Goal: Information Seeking & Learning: Learn about a topic

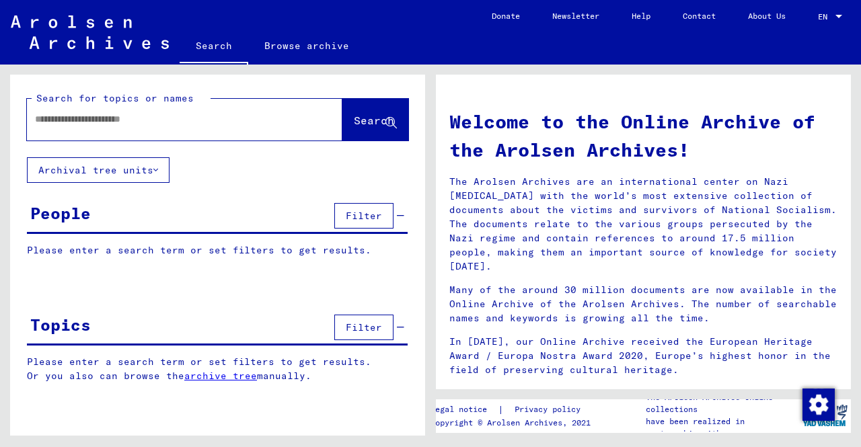
click at [113, 135] on div at bounding box center [184, 120] width 315 height 42
click at [129, 114] on input "text" at bounding box center [168, 119] width 267 height 14
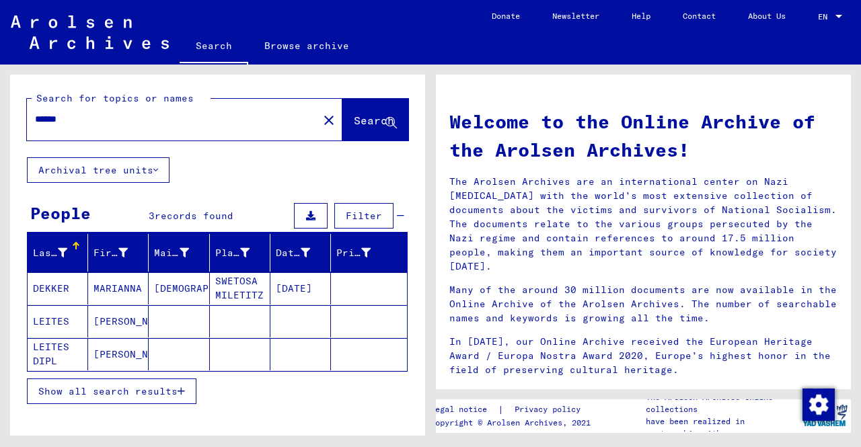
click at [61, 285] on mat-cell "DEKKER" at bounding box center [58, 288] width 61 height 32
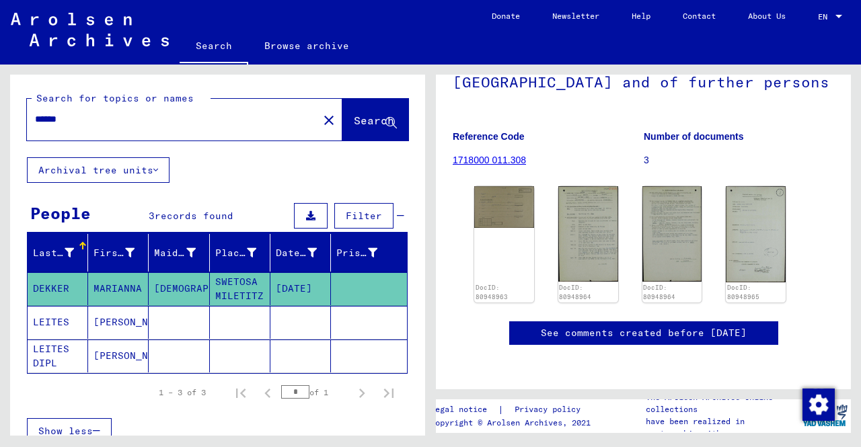
scroll to position [269, 0]
click at [100, 333] on mat-cell "[PERSON_NAME]" at bounding box center [118, 322] width 61 height 33
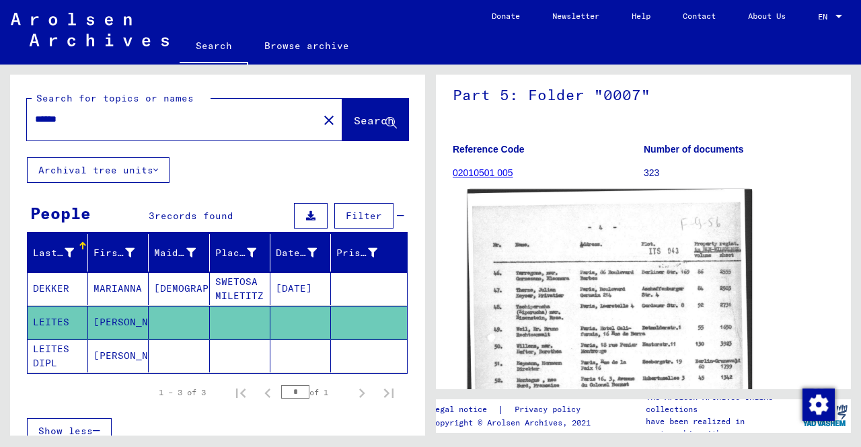
scroll to position [135, 0]
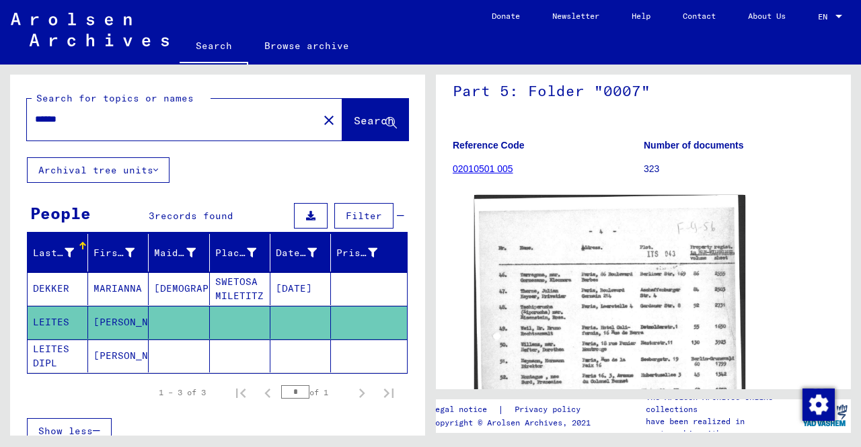
click at [93, 361] on mat-cell "[PERSON_NAME]" at bounding box center [118, 356] width 61 height 33
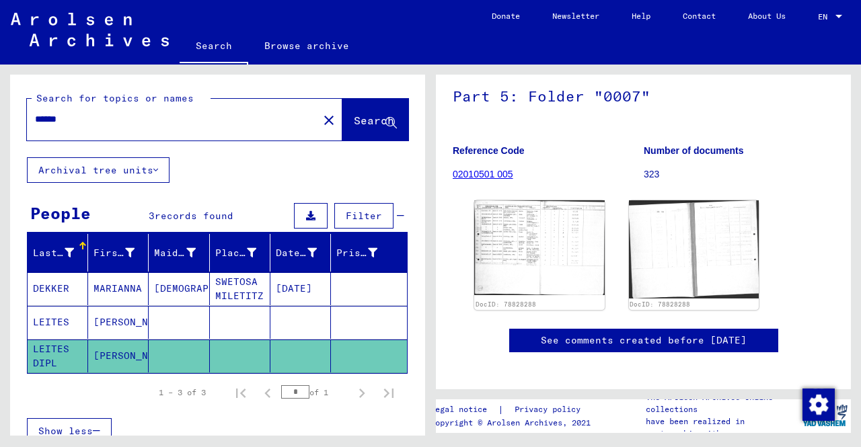
scroll to position [135, 0]
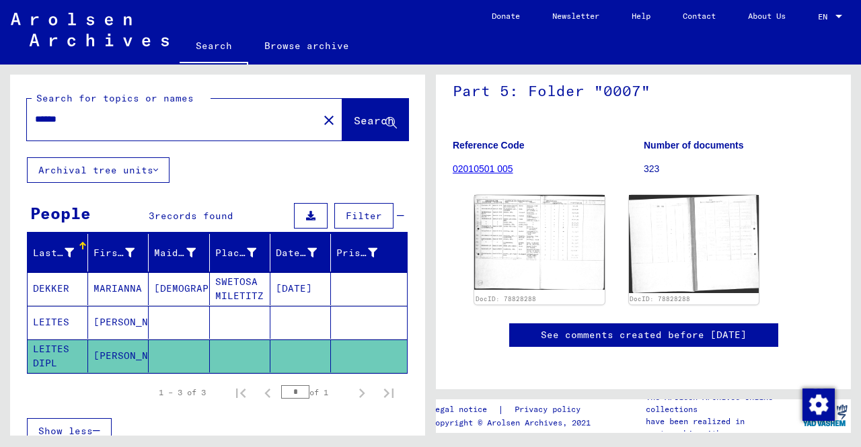
drag, startPoint x: 163, startPoint y: 117, endPoint x: 0, endPoint y: 137, distance: 164.6
click at [0, 137] on div "Search for topics or names ****** close Search Archival tree units People 3 rec…" at bounding box center [215, 250] width 431 height 371
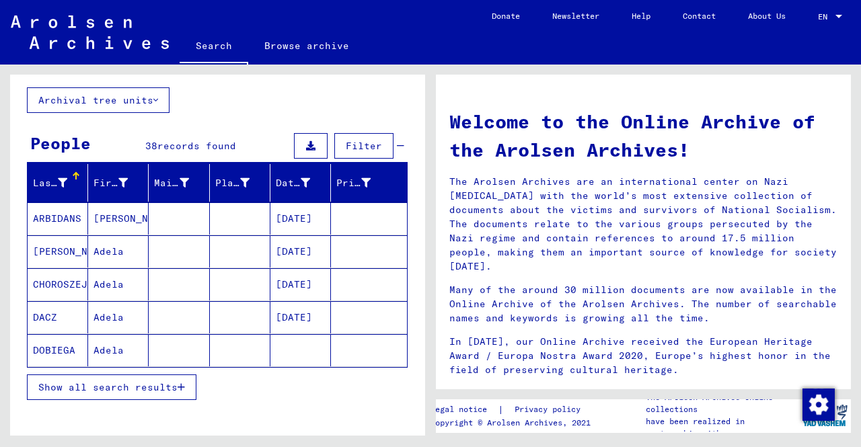
scroll to position [135, 0]
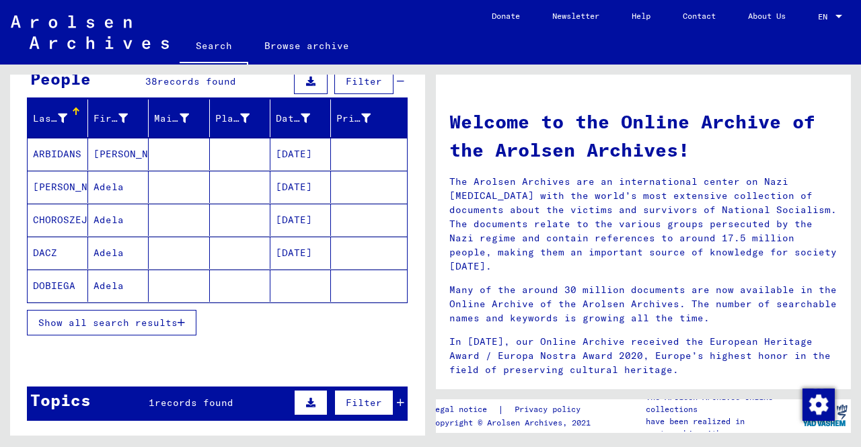
click at [109, 318] on span "Show all search results" at bounding box center [107, 323] width 139 height 12
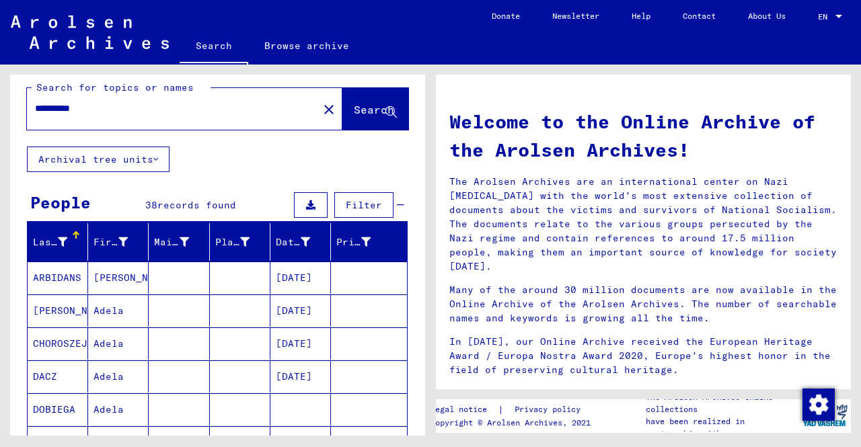
scroll to position [0, 0]
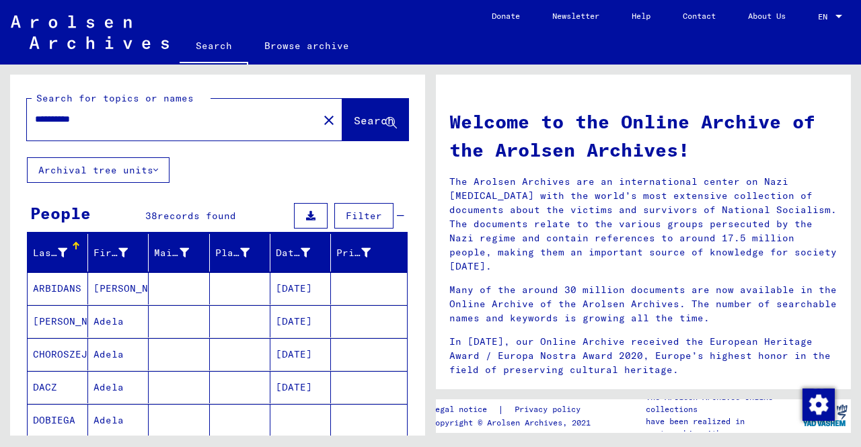
drag, startPoint x: 174, startPoint y: 128, endPoint x: 26, endPoint y: 122, distance: 148.1
click at [1, 122] on div "**********" at bounding box center [215, 250] width 431 height 371
click at [145, 134] on div "**********" at bounding box center [164, 119] width 275 height 30
click at [120, 118] on input "**********" at bounding box center [168, 119] width 267 height 14
drag, startPoint x: 120, startPoint y: 118, endPoint x: 0, endPoint y: 129, distance: 120.3
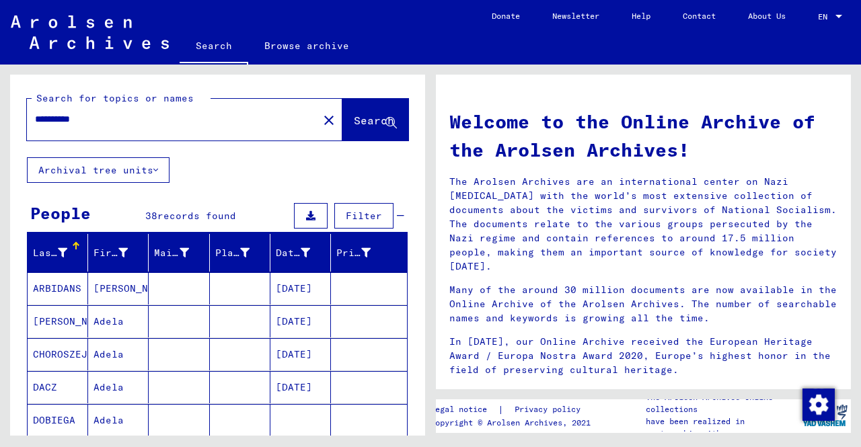
click at [0, 129] on div "**********" at bounding box center [215, 250] width 431 height 371
type input "*********"
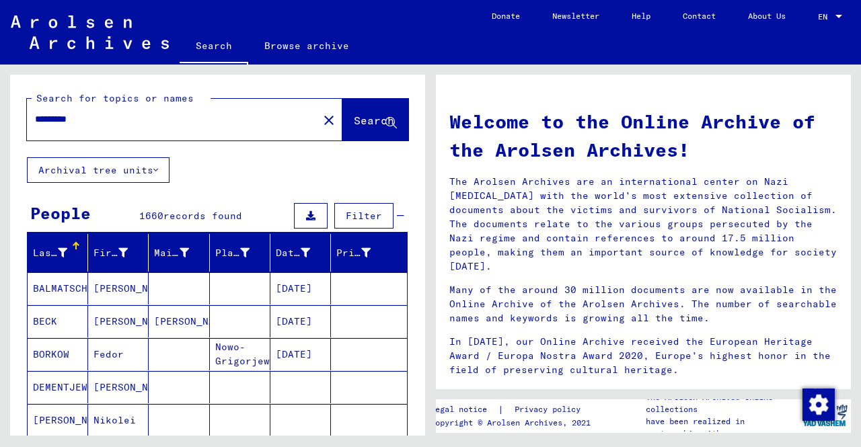
scroll to position [67, 0]
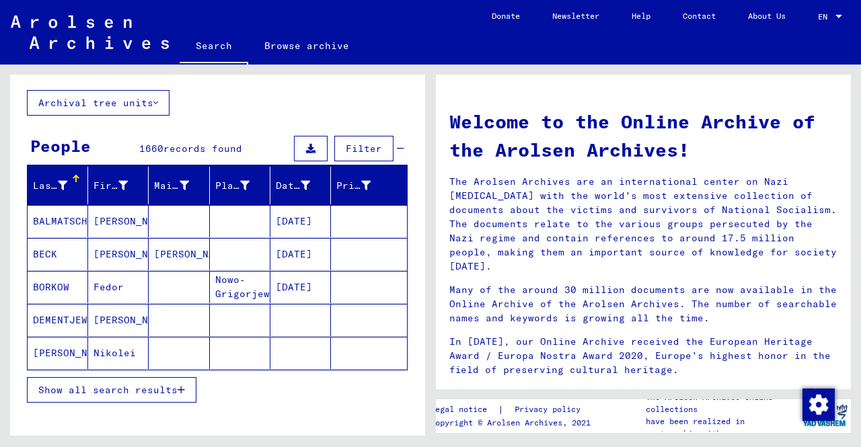
click at [92, 384] on span "Show all search results" at bounding box center [107, 390] width 139 height 12
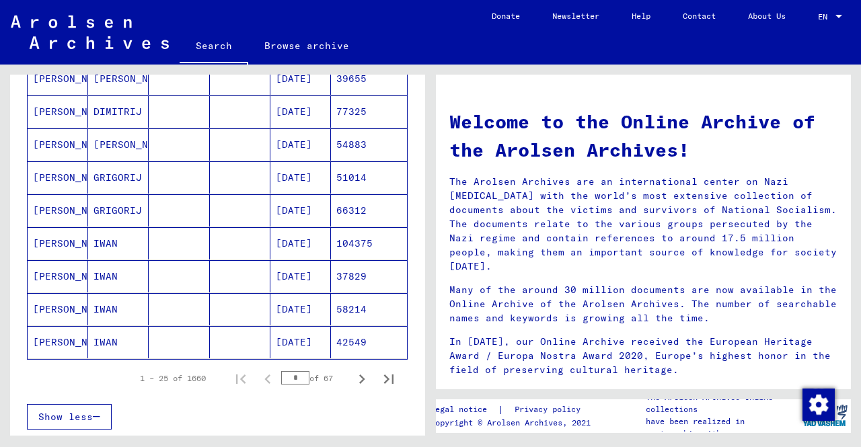
scroll to position [740, 0]
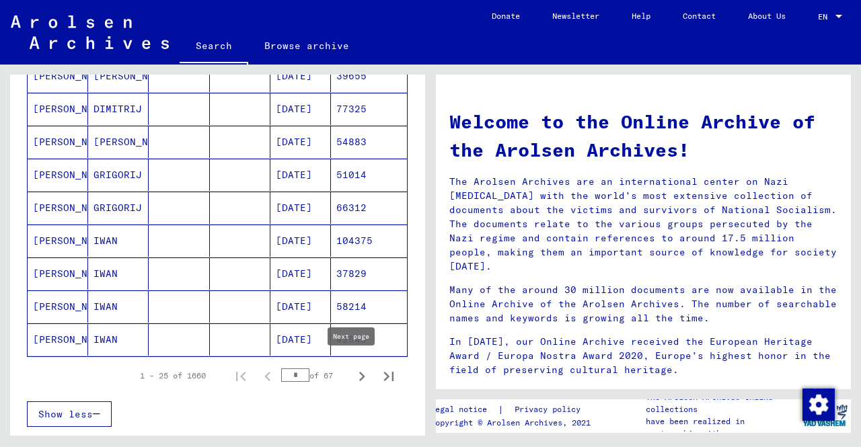
click at [352, 368] on icon "Next page" at bounding box center [361, 376] width 19 height 19
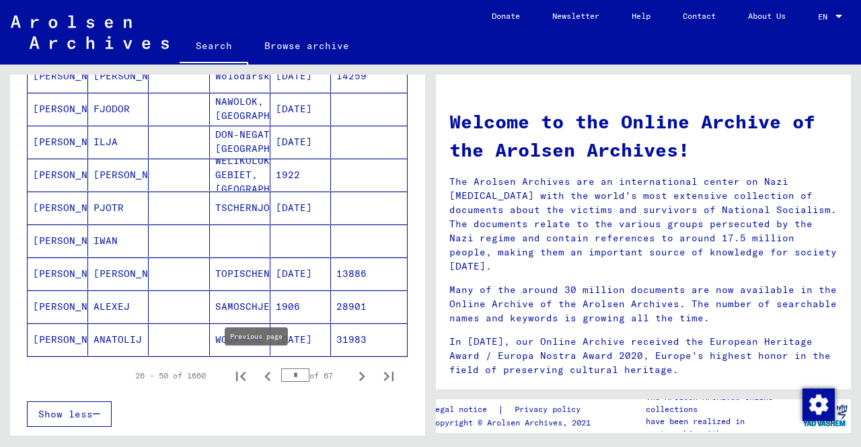
click at [258, 370] on icon "Previous page" at bounding box center [267, 376] width 19 height 19
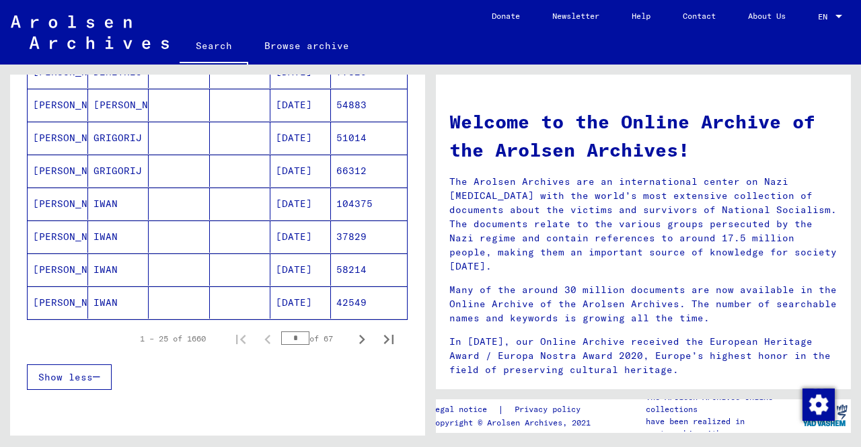
scroll to position [807, 0]
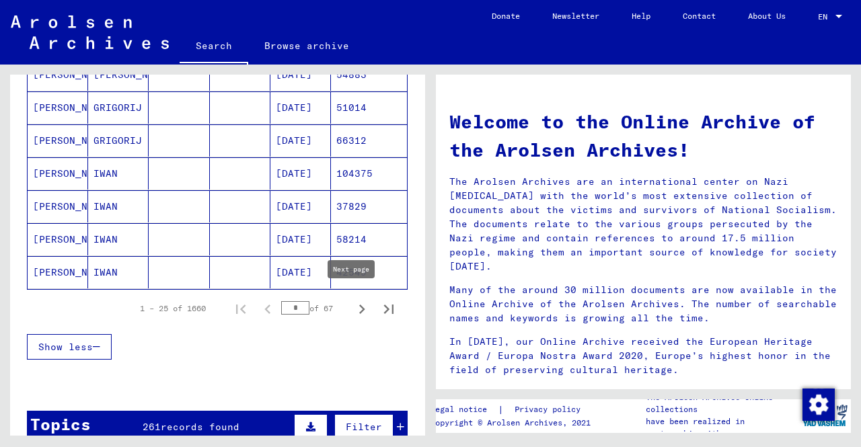
click at [361, 304] on button "Next page" at bounding box center [361, 308] width 27 height 27
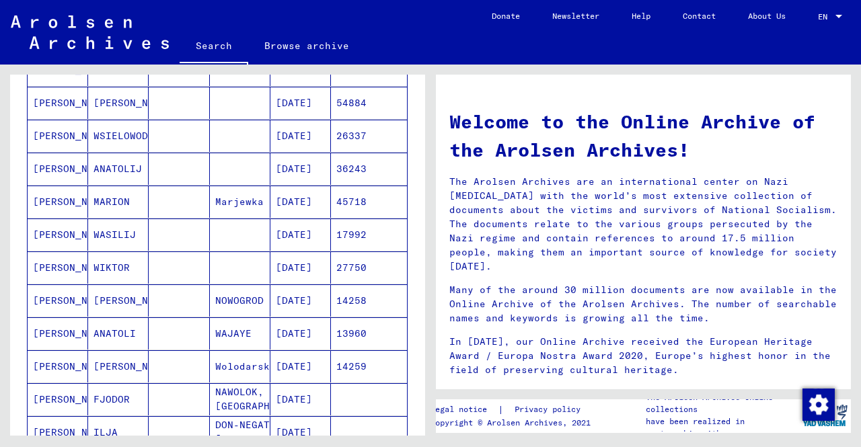
scroll to position [404, 0]
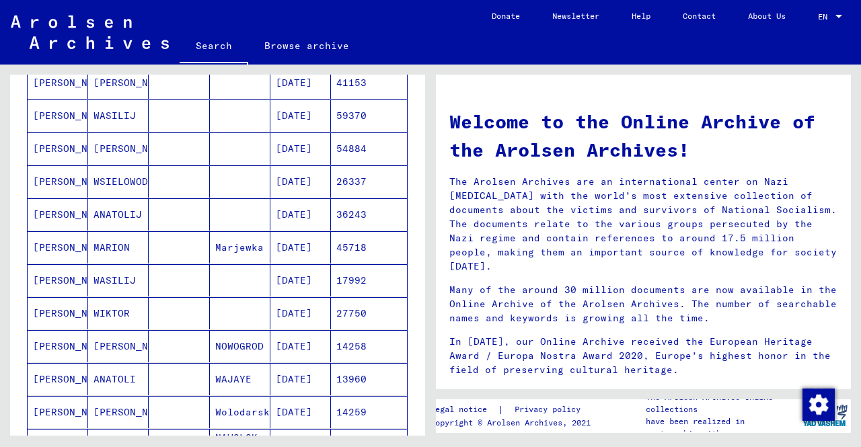
click at [62, 278] on mat-cell "[PERSON_NAME]" at bounding box center [58, 280] width 61 height 32
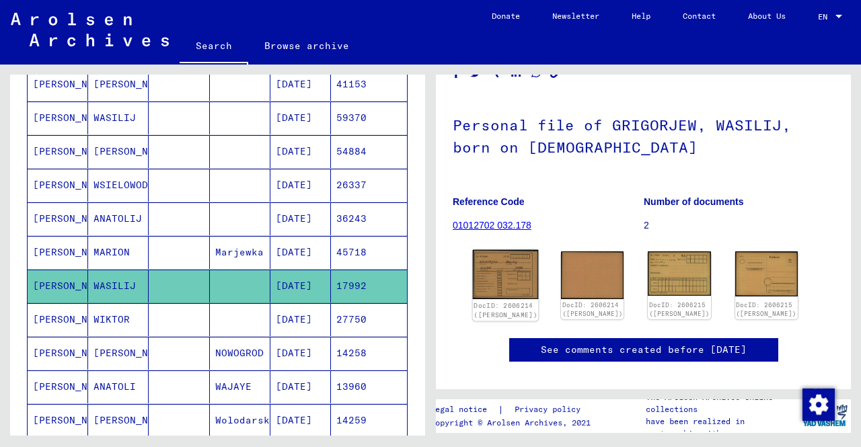
click at [500, 276] on img at bounding box center [506, 275] width 66 height 50
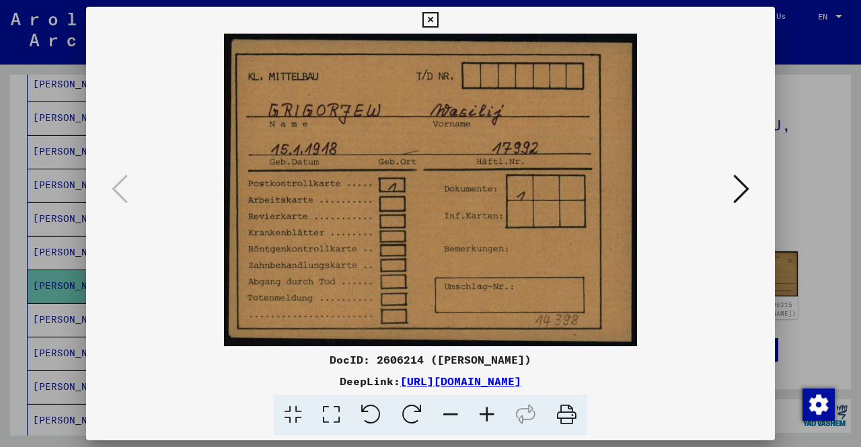
click at [827, 173] on div at bounding box center [430, 223] width 861 height 447
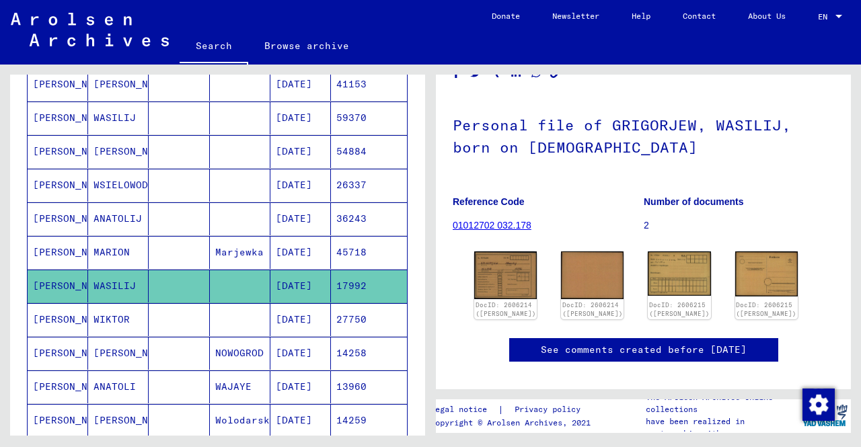
scroll to position [339, 0]
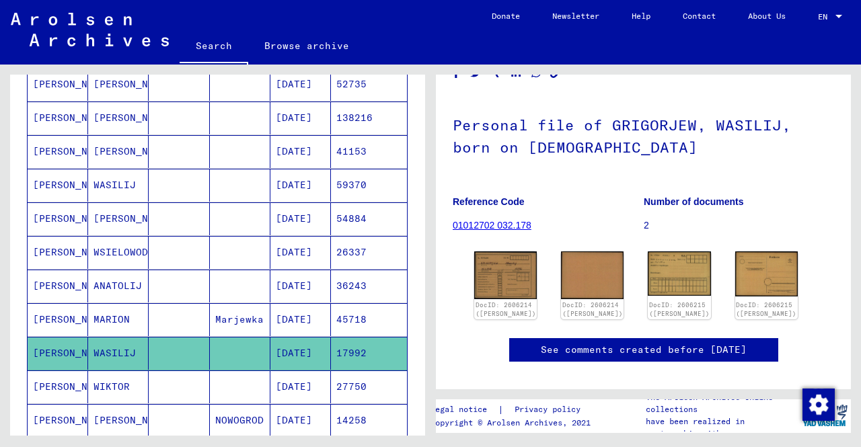
click at [149, 180] on mat-cell at bounding box center [179, 185] width 61 height 33
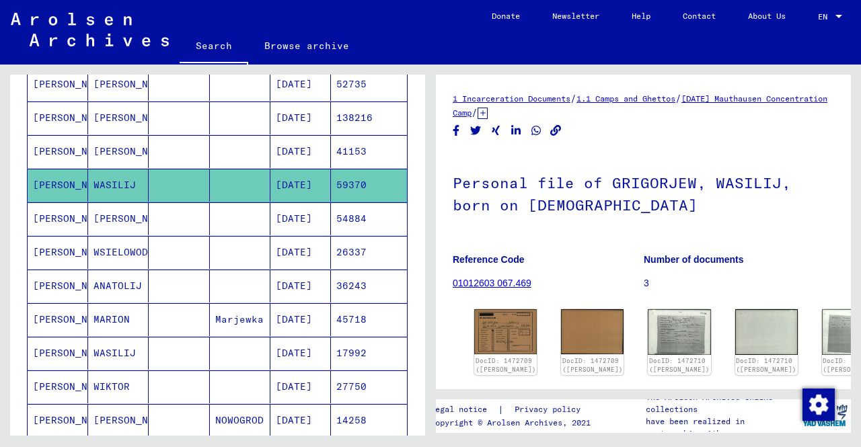
scroll to position [67, 0]
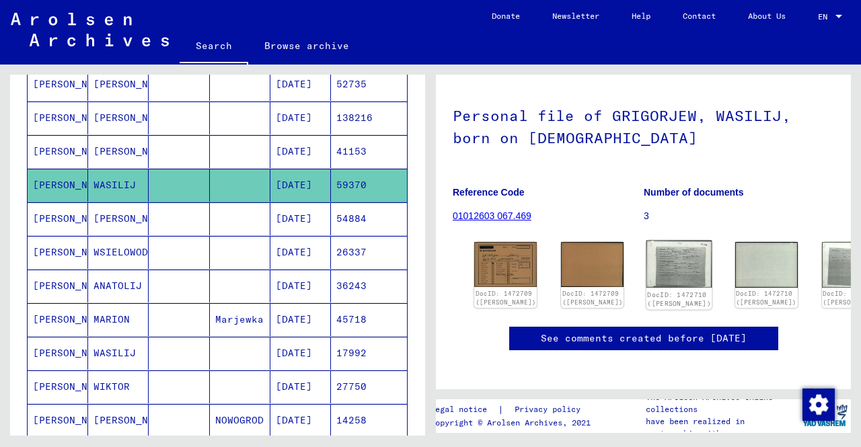
click at [599, 258] on div "DocID: 1472709 ([PERSON_NAME]) DocID: 1472709 ([PERSON_NAME]) DocID: 1472710 ([…" at bounding box center [643, 275] width 349 height 77
click at [646, 258] on img at bounding box center [679, 265] width 66 height 48
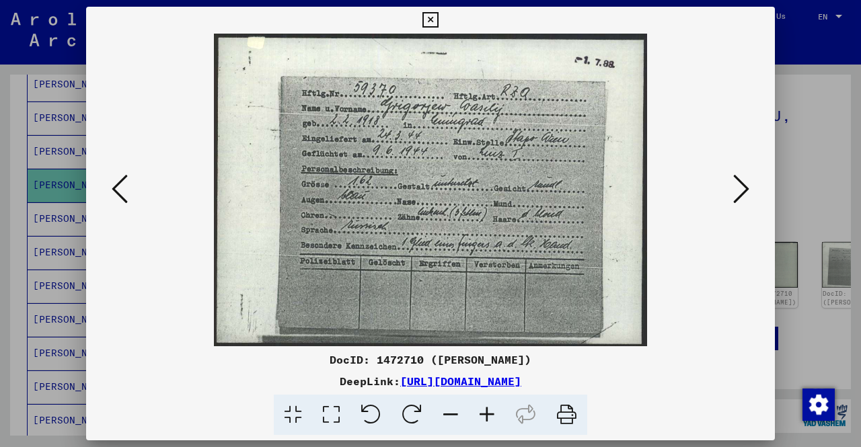
click at [827, 291] on div at bounding box center [430, 223] width 861 height 447
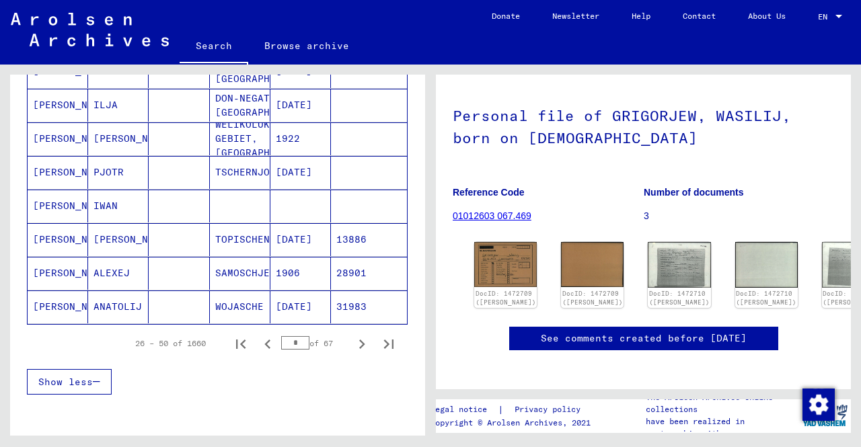
scroll to position [810, 0]
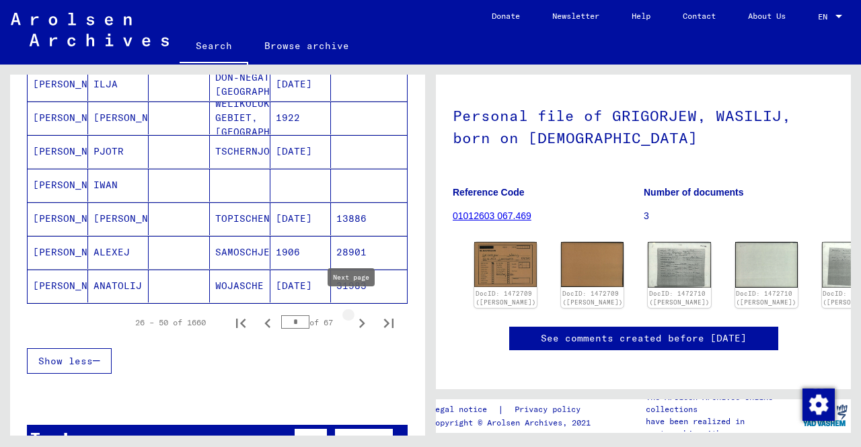
click at [353, 314] on icon "Next page" at bounding box center [361, 323] width 19 height 19
type input "*"
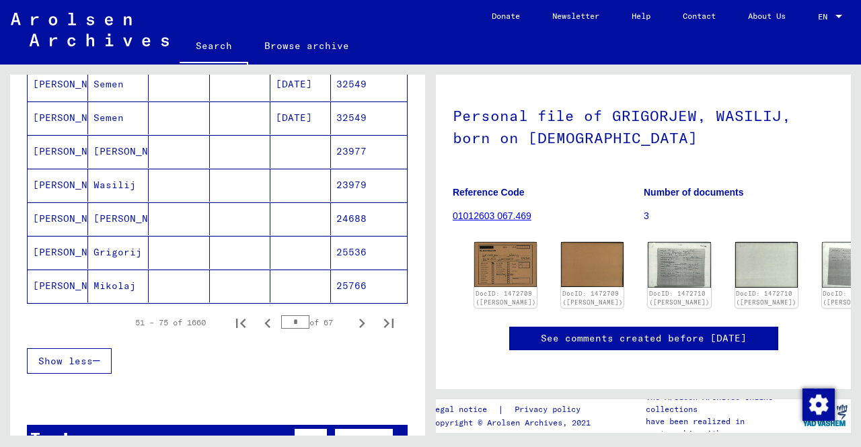
click at [169, 180] on mat-cell at bounding box center [179, 185] width 61 height 33
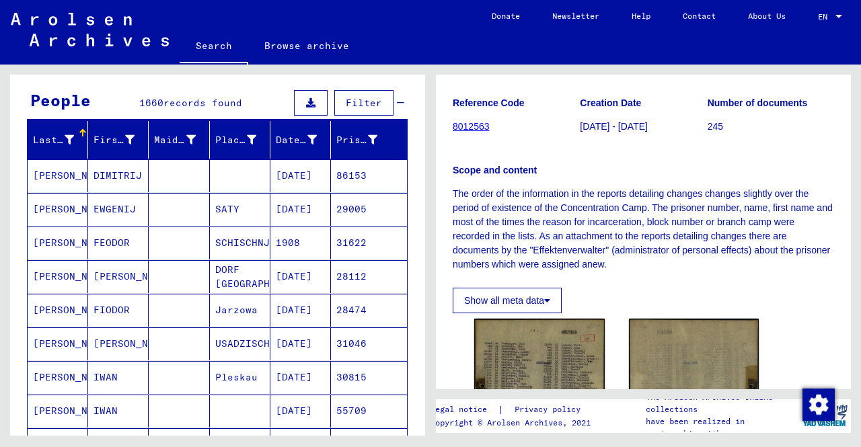
scroll to position [3, 0]
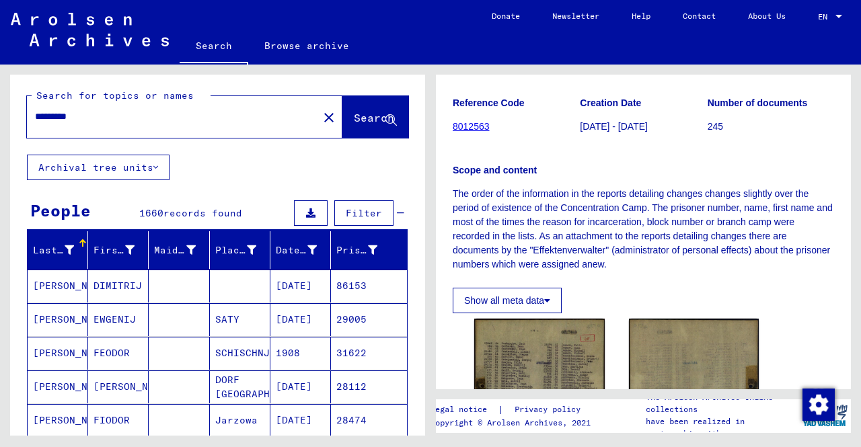
click at [172, 112] on input "*********" at bounding box center [172, 117] width 275 height 14
type input "**********"
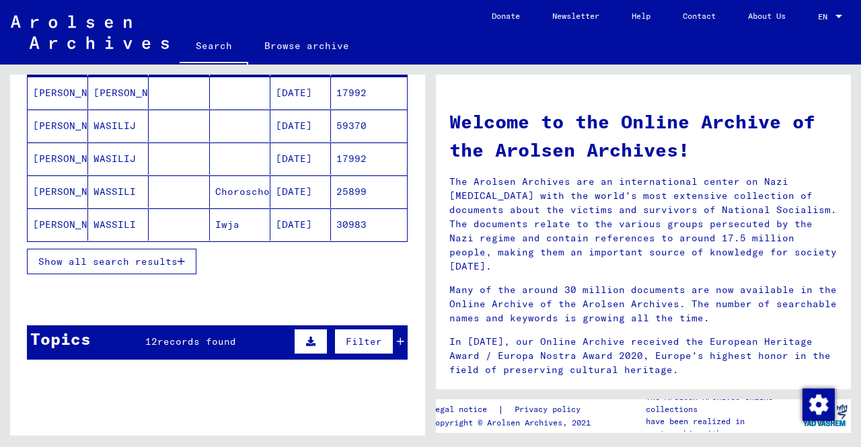
scroll to position [202, 0]
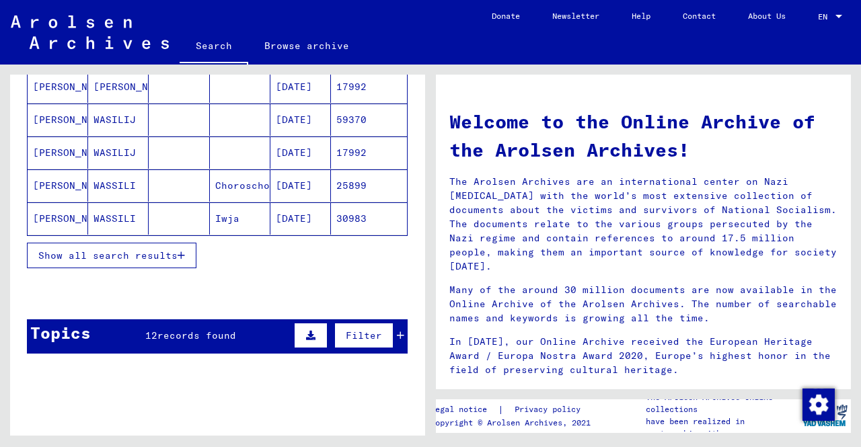
click at [156, 254] on span "Show all search results" at bounding box center [107, 256] width 139 height 12
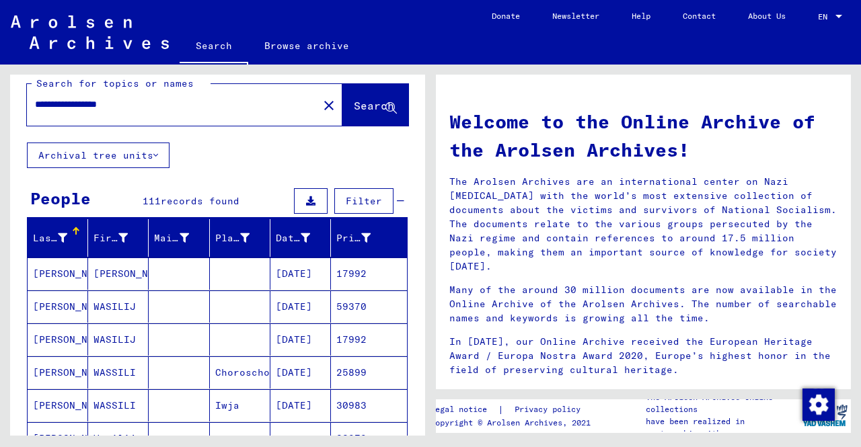
scroll to position [0, 0]
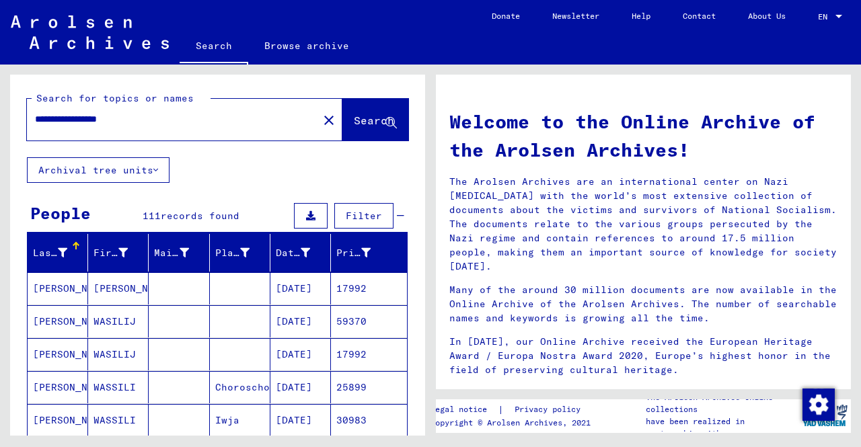
click at [64, 295] on mat-cell "[PERSON_NAME]" at bounding box center [58, 288] width 61 height 32
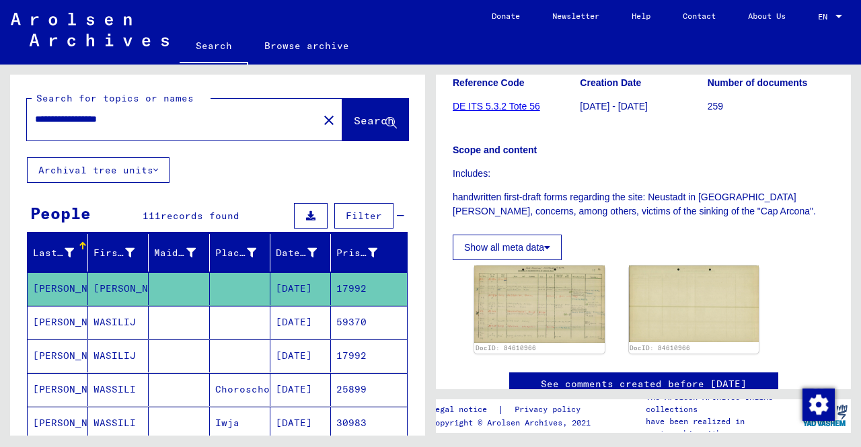
scroll to position [269, 0]
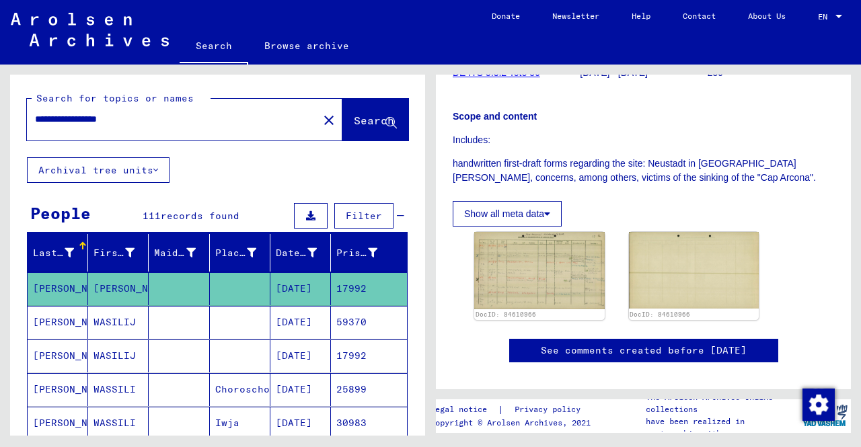
click at [279, 302] on mat-cell "[DATE]" at bounding box center [300, 288] width 61 height 33
click at [274, 315] on mat-cell "[DATE]" at bounding box center [300, 322] width 61 height 33
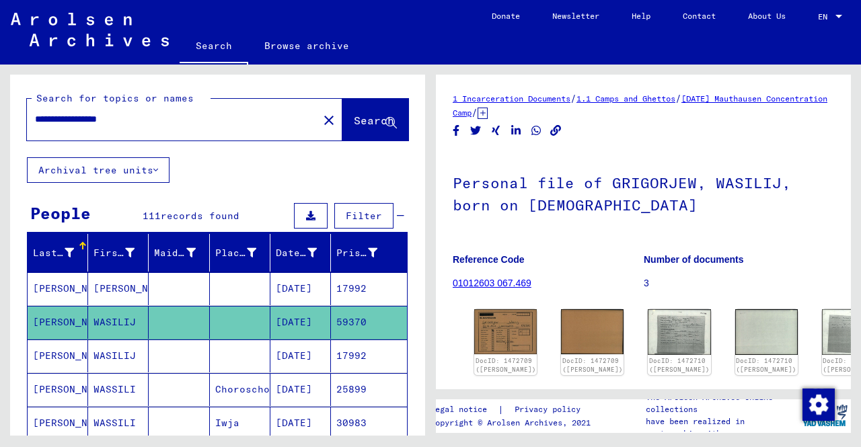
scroll to position [202, 0]
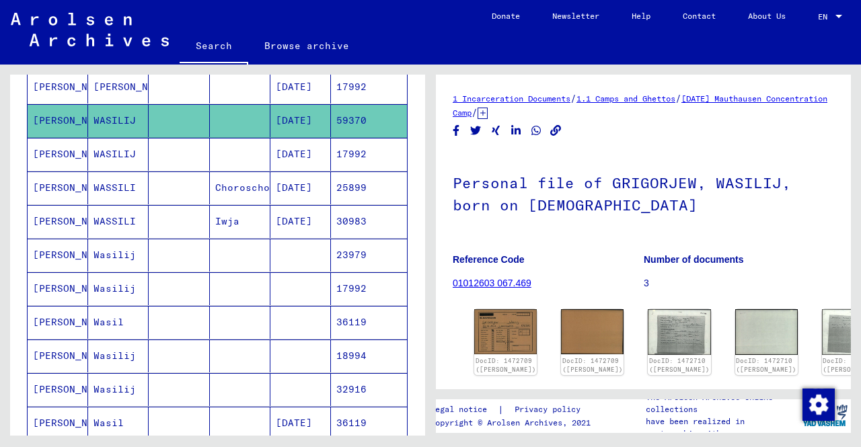
click at [217, 147] on mat-cell at bounding box center [240, 154] width 61 height 33
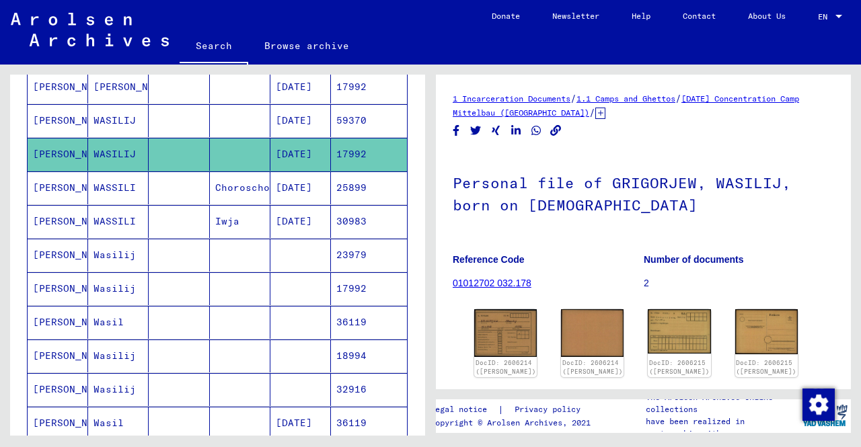
click at [246, 188] on mat-cell "Choroschoje" at bounding box center [240, 188] width 61 height 33
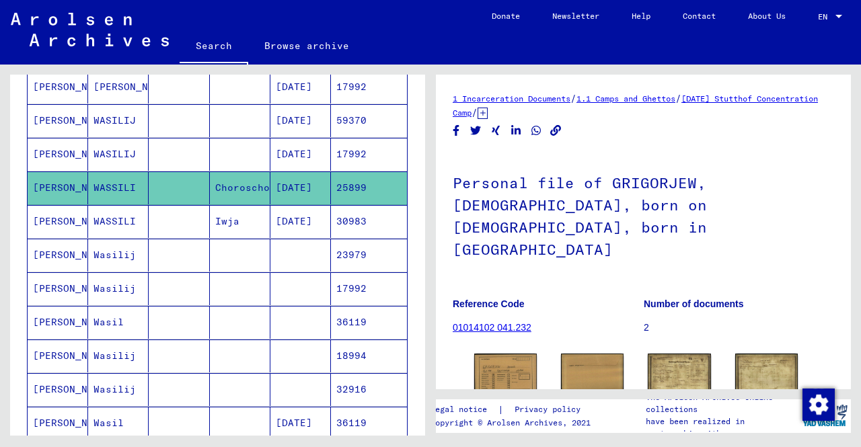
click at [249, 232] on mat-cell "Iwja" at bounding box center [240, 221] width 61 height 33
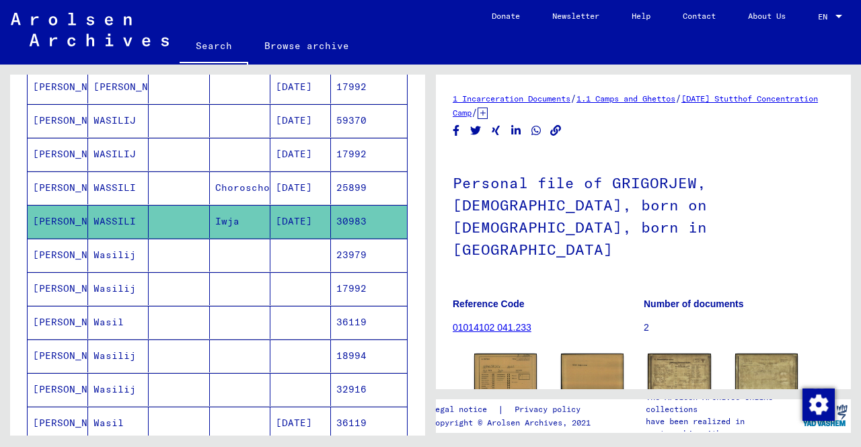
click at [245, 254] on mat-cell at bounding box center [240, 255] width 61 height 33
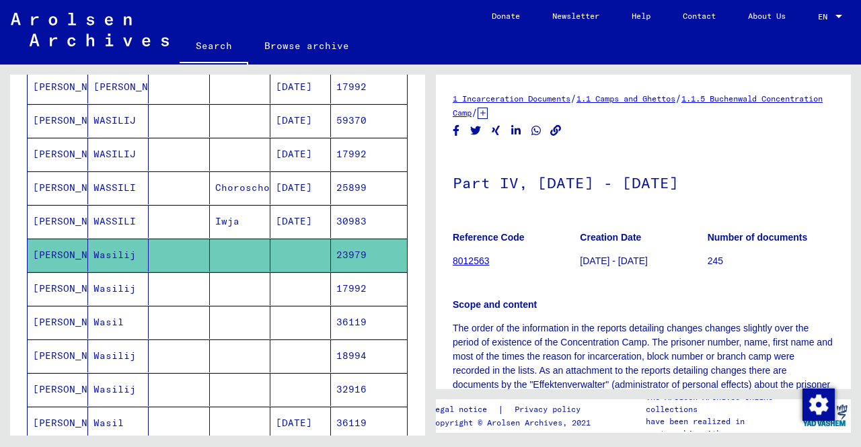
drag, startPoint x: 238, startPoint y: 287, endPoint x: 312, endPoint y: 255, distance: 80.7
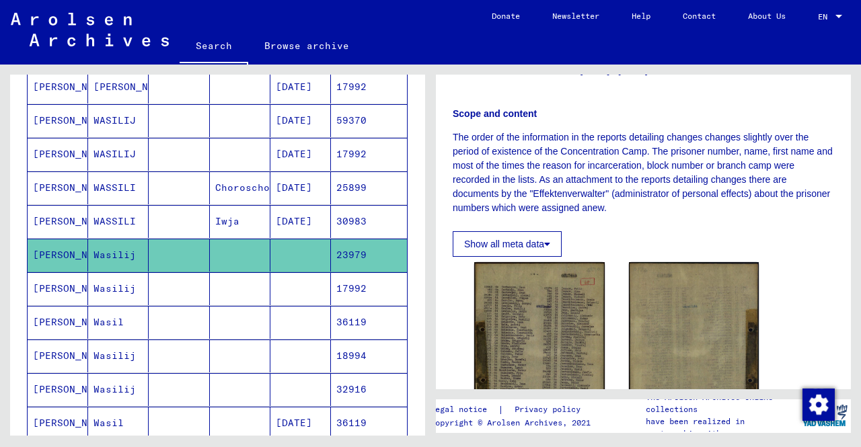
scroll to position [202, 0]
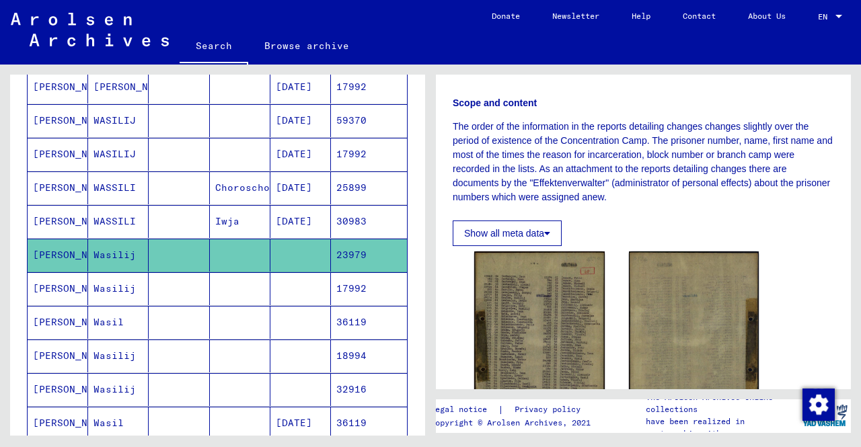
click at [261, 282] on mat-cell at bounding box center [240, 288] width 61 height 33
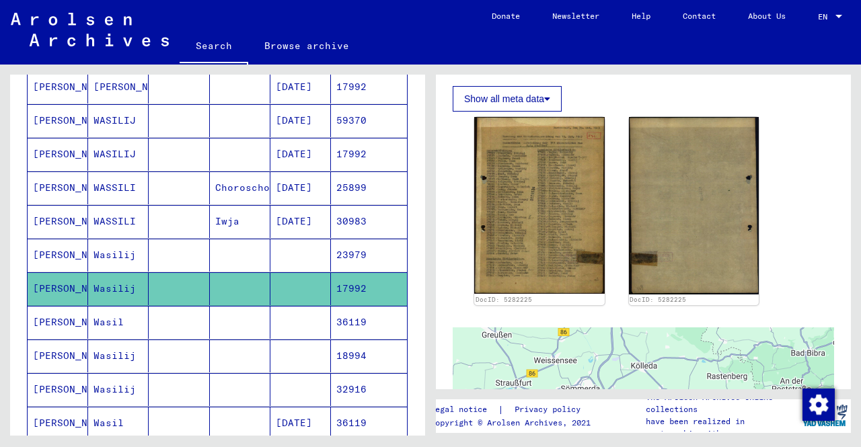
click at [169, 315] on mat-cell at bounding box center [179, 322] width 61 height 33
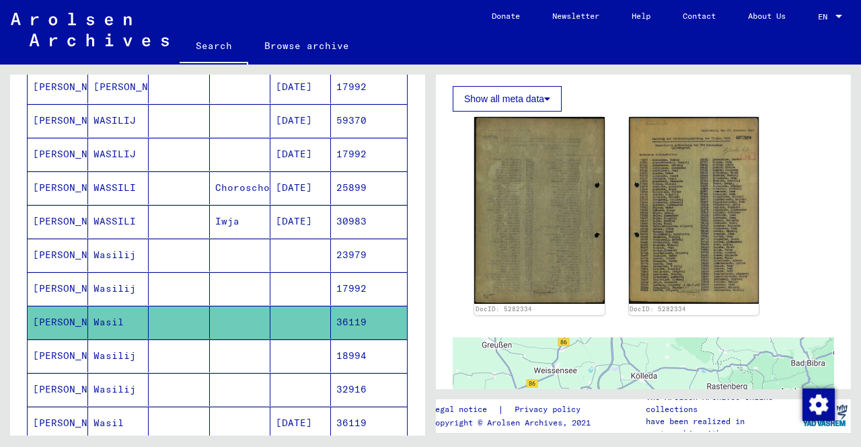
click at [254, 346] on mat-cell at bounding box center [240, 356] width 61 height 33
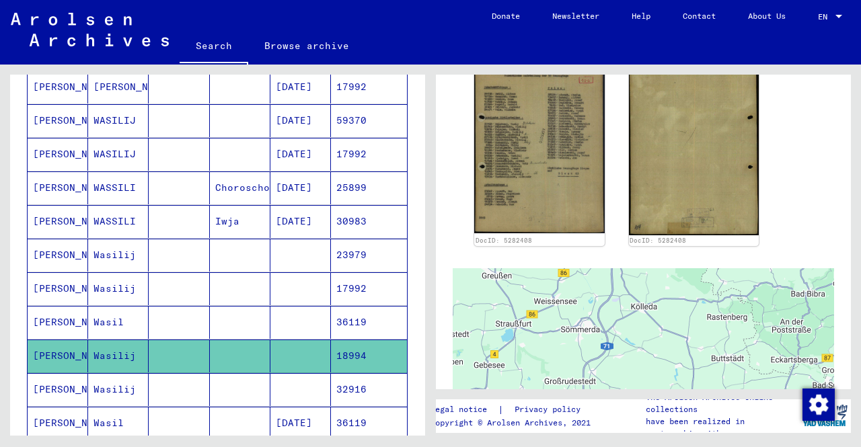
click at [255, 388] on mat-cell at bounding box center [240, 389] width 61 height 33
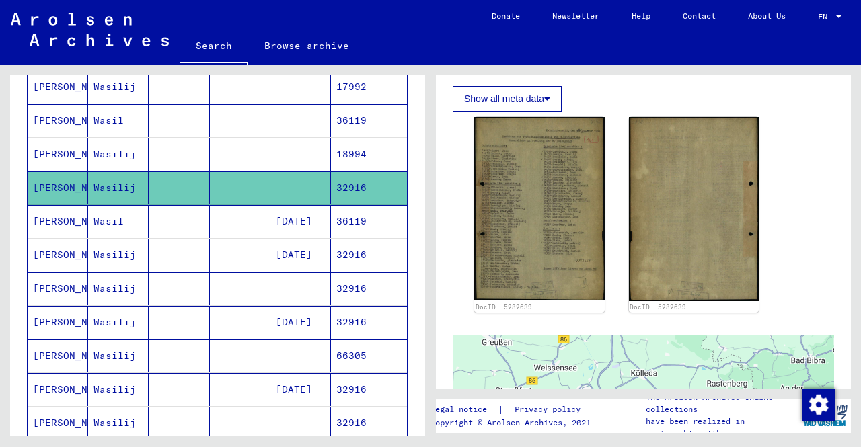
click at [174, 219] on mat-cell at bounding box center [179, 221] width 61 height 33
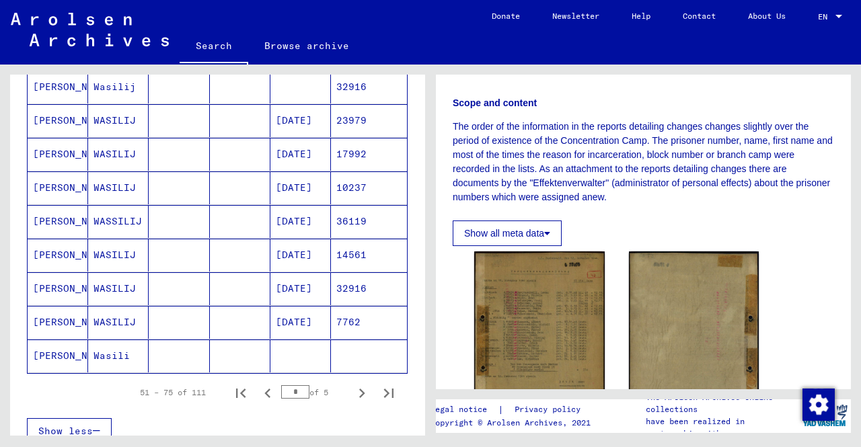
click at [305, 180] on mat-cell "[DATE]" at bounding box center [300, 188] width 61 height 33
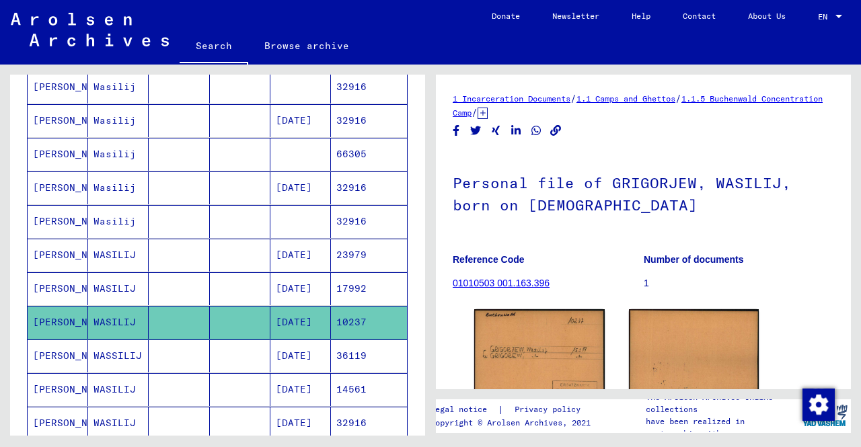
click at [299, 276] on mat-cell "[DATE]" at bounding box center [300, 288] width 61 height 33
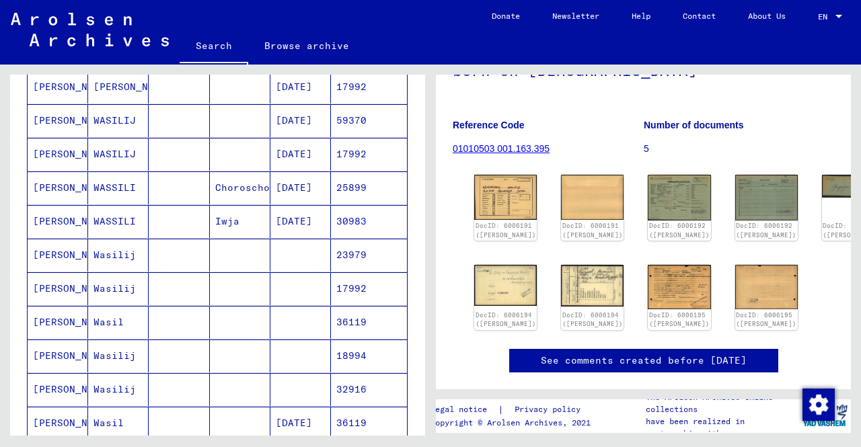
click at [300, 188] on mat-cell "[DATE]" at bounding box center [300, 188] width 61 height 33
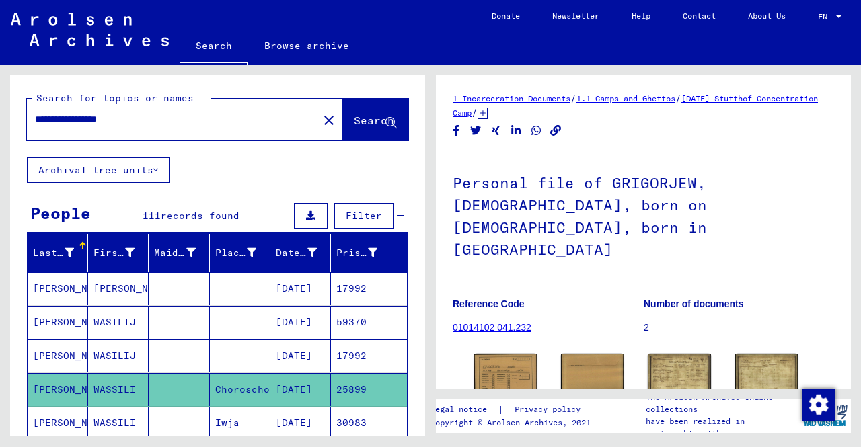
click at [249, 348] on mat-cell at bounding box center [240, 356] width 61 height 33
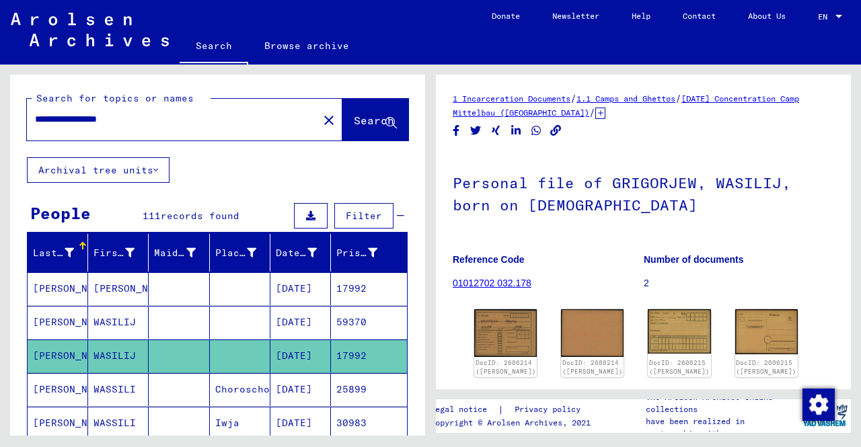
click at [83, 287] on mat-cell "[PERSON_NAME]" at bounding box center [58, 288] width 61 height 33
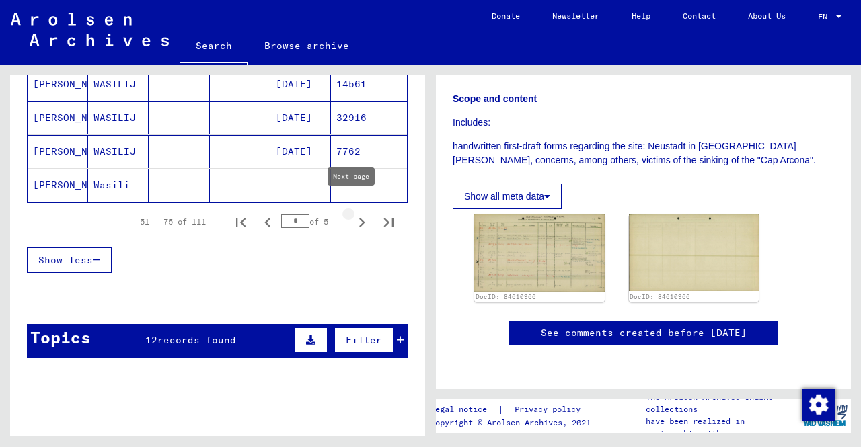
click at [352, 213] on icon "Next page" at bounding box center [361, 222] width 19 height 19
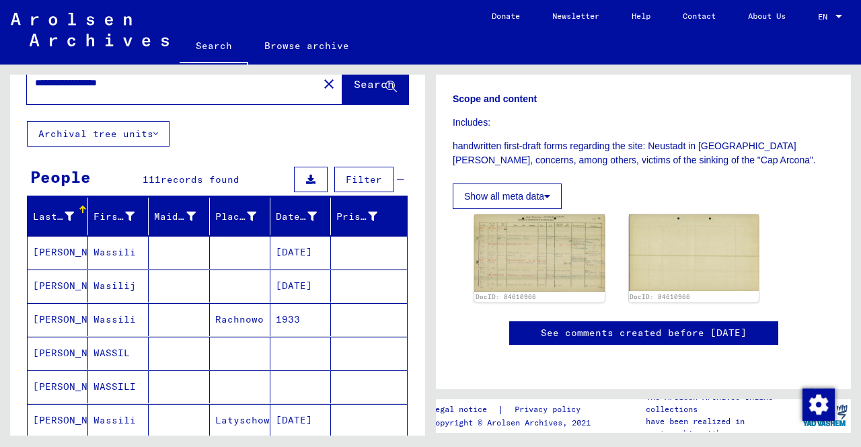
click at [304, 254] on mat-cell "[DATE]" at bounding box center [300, 252] width 61 height 33
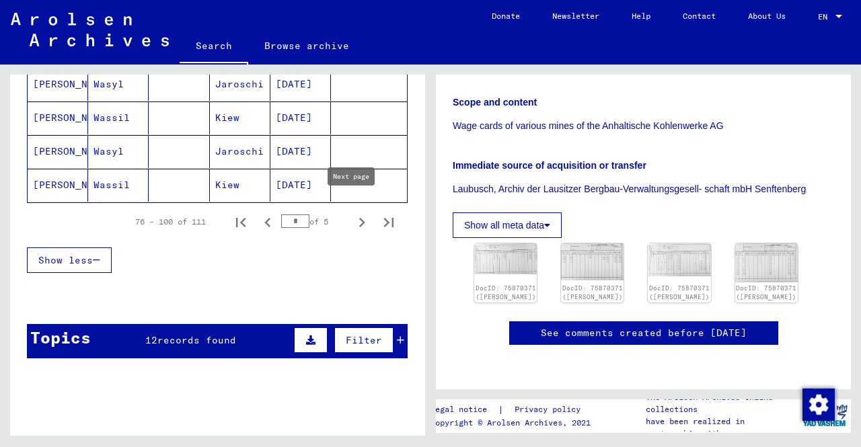
click at [353, 213] on icon "Next page" at bounding box center [361, 222] width 19 height 19
type input "*"
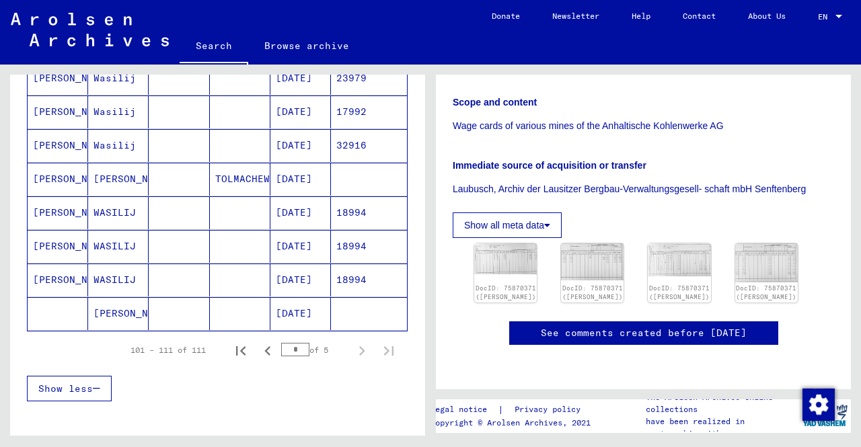
click at [307, 279] on mat-cell "[DATE]" at bounding box center [300, 280] width 61 height 33
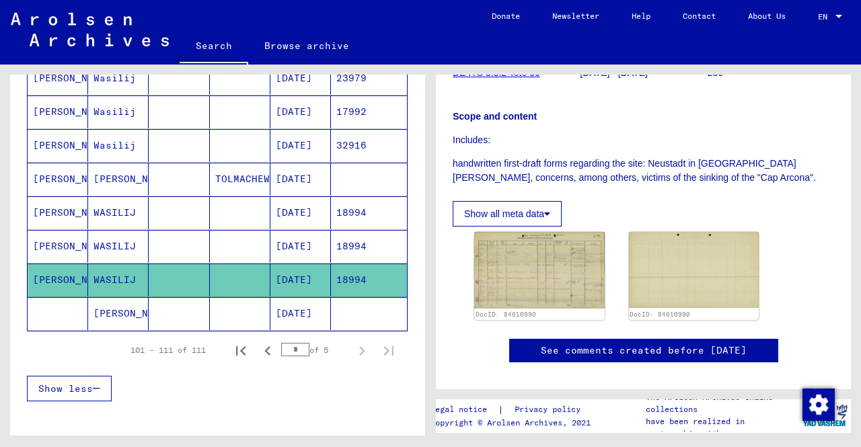
click at [289, 244] on mat-cell "[DATE]" at bounding box center [300, 246] width 61 height 33
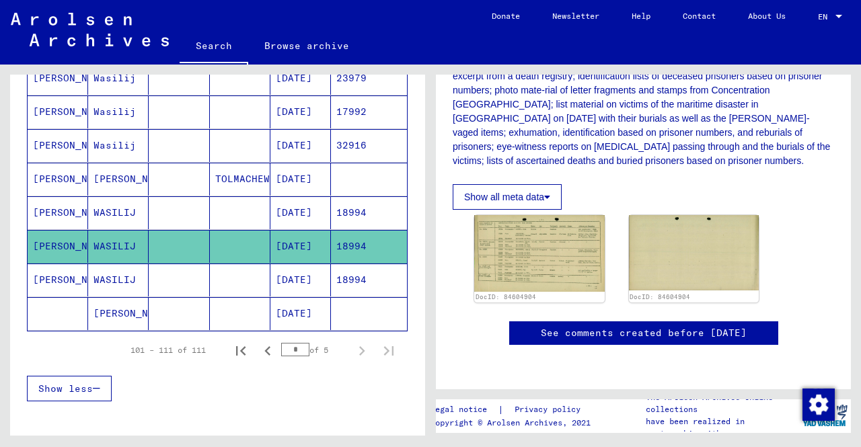
click at [301, 202] on mat-cell "[DATE]" at bounding box center [300, 212] width 61 height 33
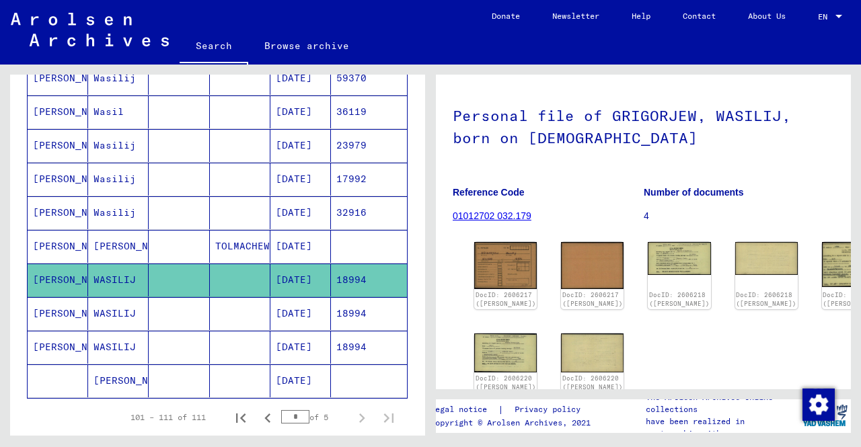
click at [301, 180] on mat-cell "[DATE]" at bounding box center [300, 179] width 61 height 33
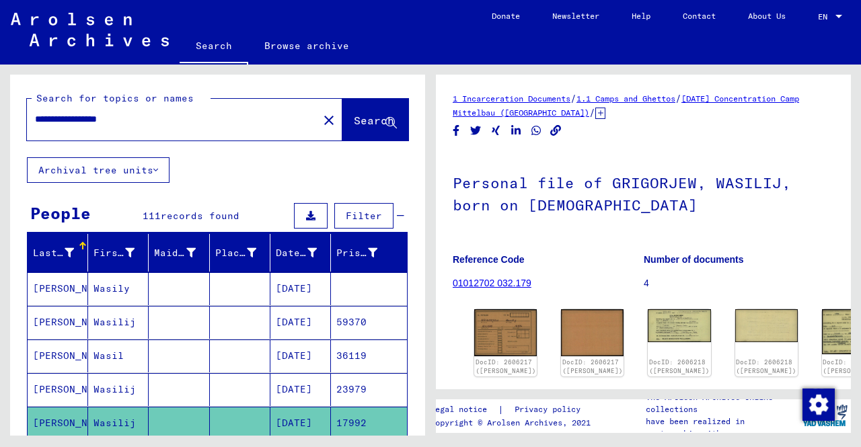
drag, startPoint x: 171, startPoint y: 125, endPoint x: 7, endPoint y: 86, distance: 168.7
click at [7, 86] on div "**********" at bounding box center [215, 250] width 431 height 371
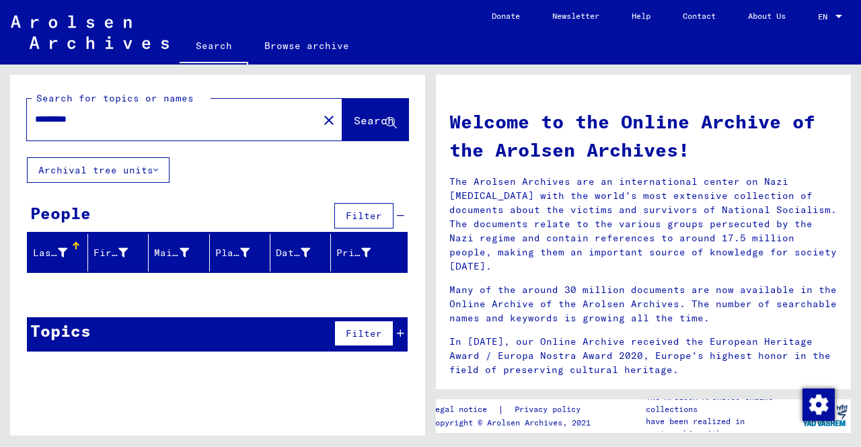
click at [85, 120] on input "*********" at bounding box center [168, 119] width 267 height 14
type input "*********"
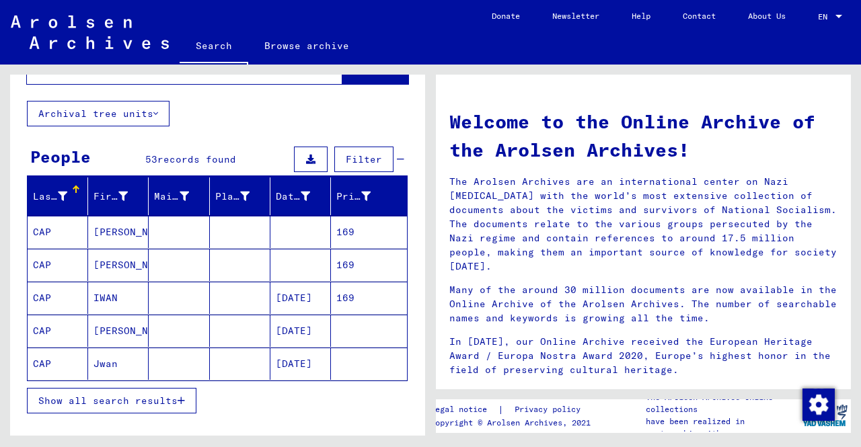
scroll to position [135, 0]
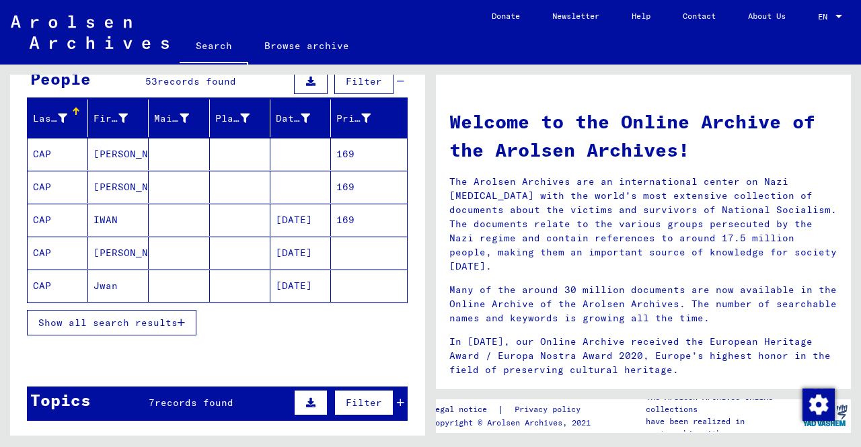
click at [44, 326] on button "Show all search results" at bounding box center [112, 323] width 170 height 26
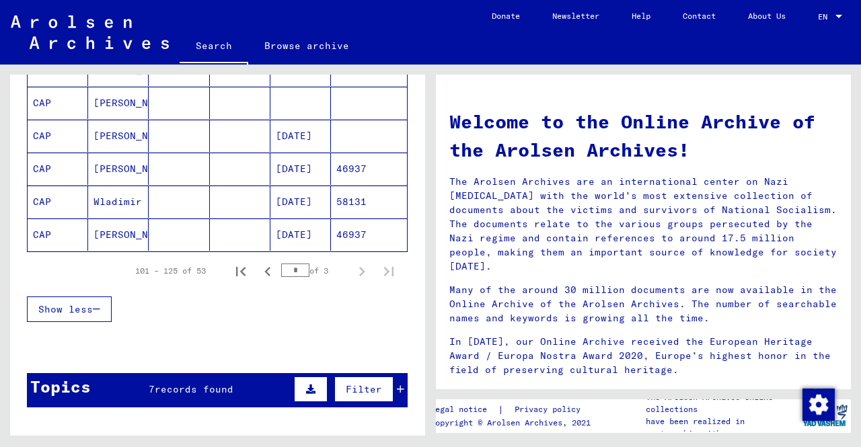
scroll to position [766, 0]
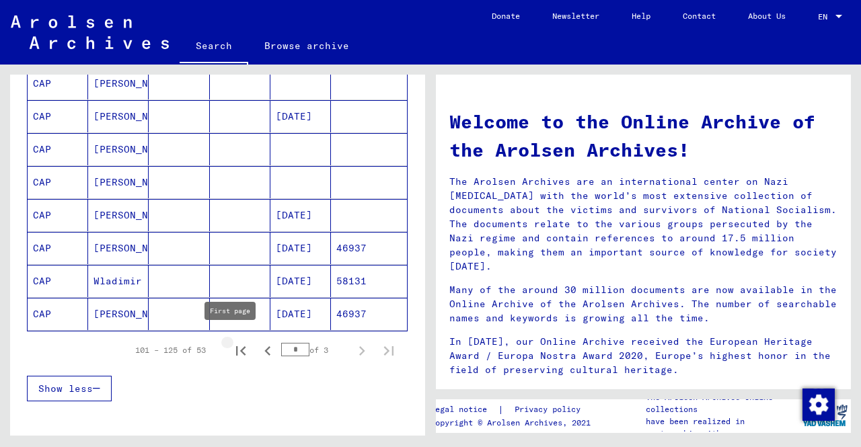
click at [231, 346] on icon "First page" at bounding box center [240, 351] width 19 height 19
click at [384, 348] on icon "Last page" at bounding box center [388, 350] width 9 height 9
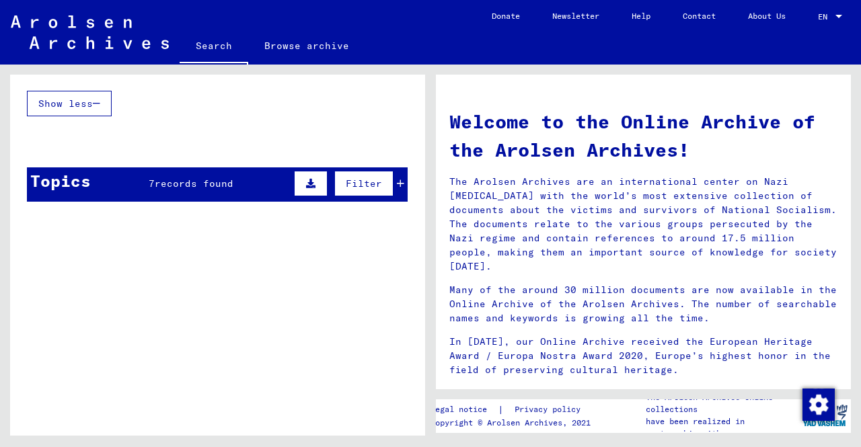
scroll to position [112, 0]
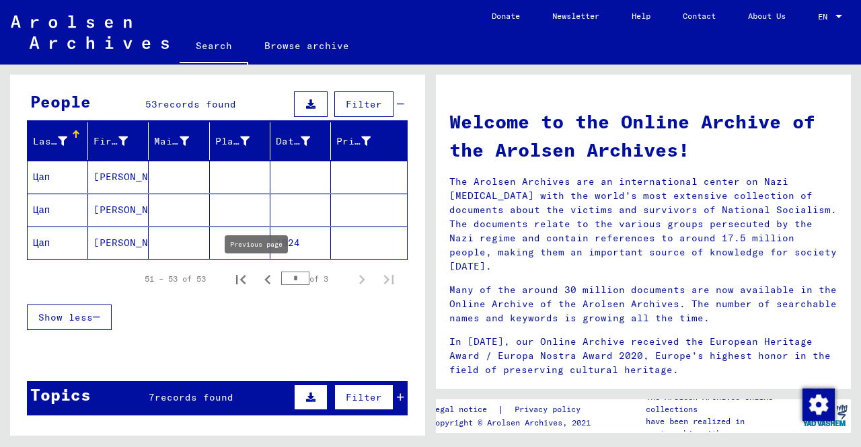
click at [261, 283] on icon "Previous page" at bounding box center [267, 279] width 19 height 19
type input "*"
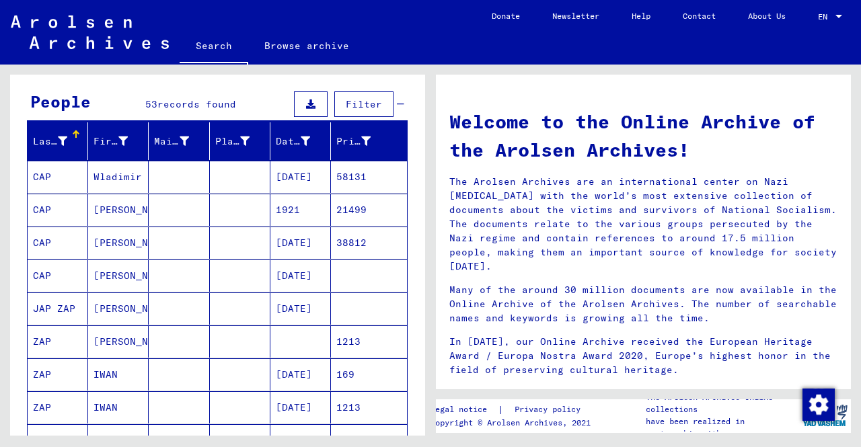
click at [223, 333] on mat-cell at bounding box center [240, 342] width 61 height 32
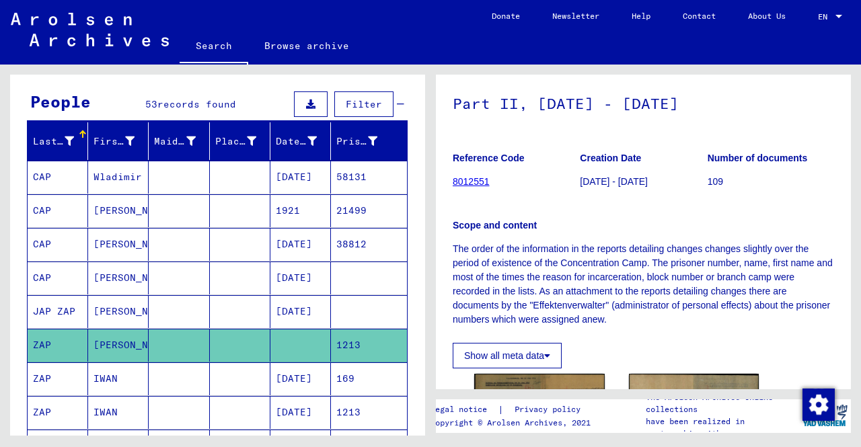
scroll to position [336, 0]
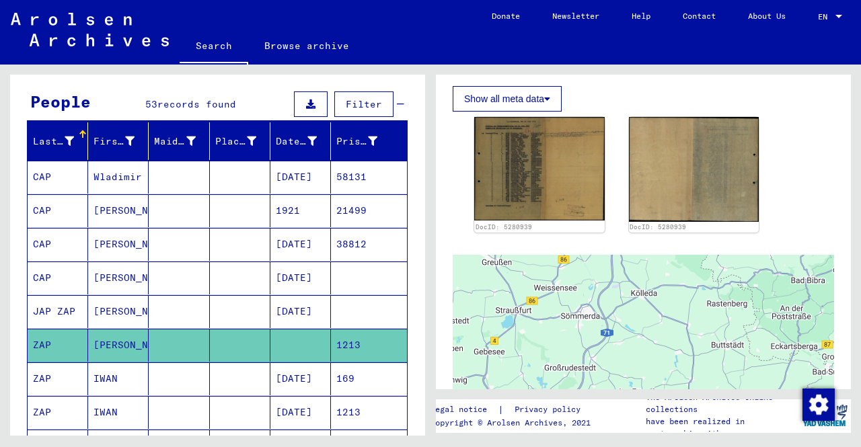
click at [303, 379] on mat-cell "[DATE]" at bounding box center [300, 379] width 61 height 33
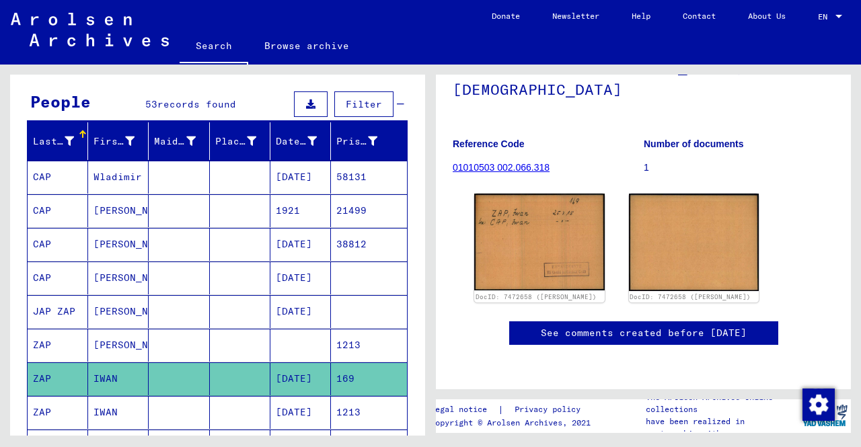
scroll to position [202, 0]
click at [294, 411] on mat-cell "[DATE]" at bounding box center [300, 412] width 61 height 33
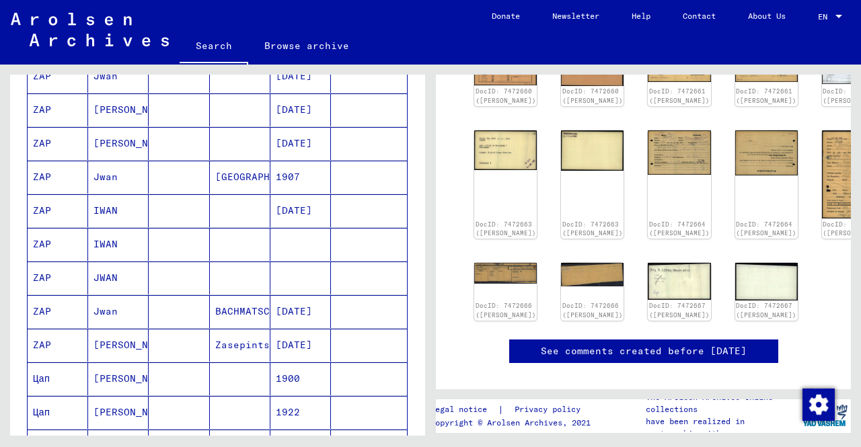
scroll to position [448, 0]
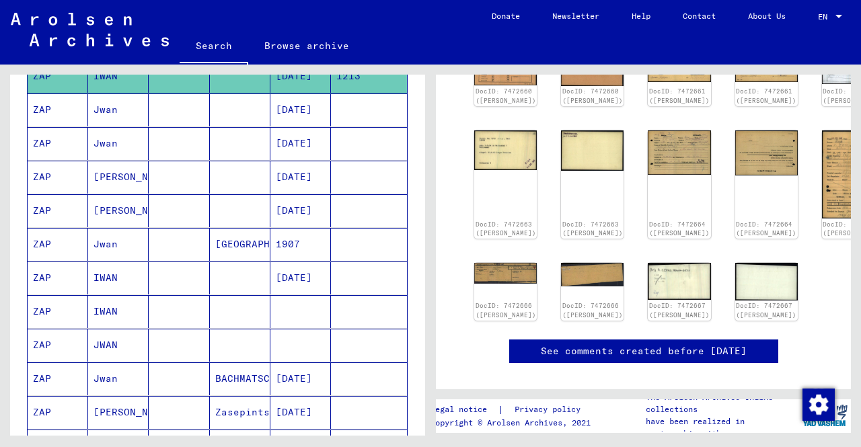
click at [311, 363] on mat-cell "[DATE]" at bounding box center [300, 379] width 61 height 33
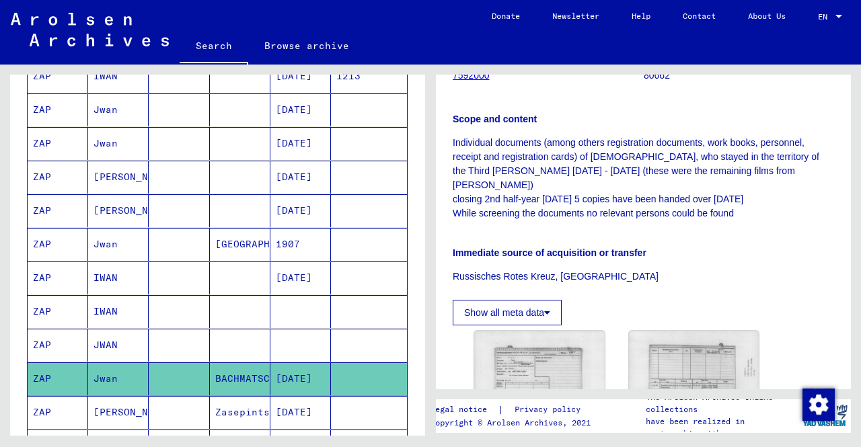
scroll to position [404, 0]
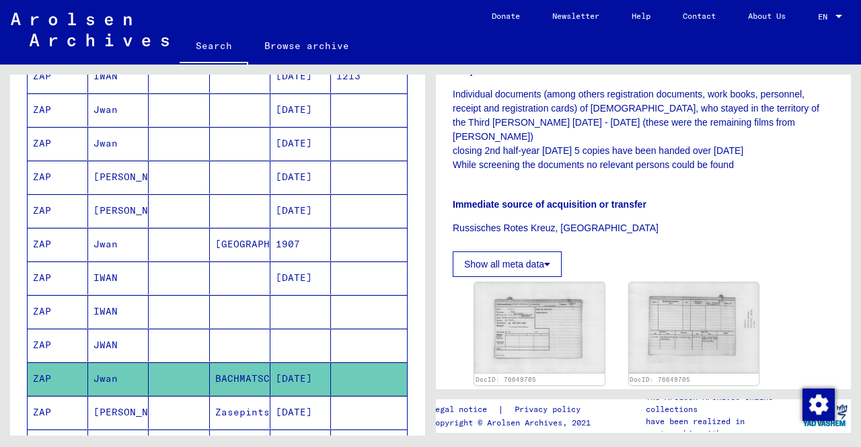
click at [305, 402] on mat-cell "[DATE]" at bounding box center [300, 412] width 61 height 33
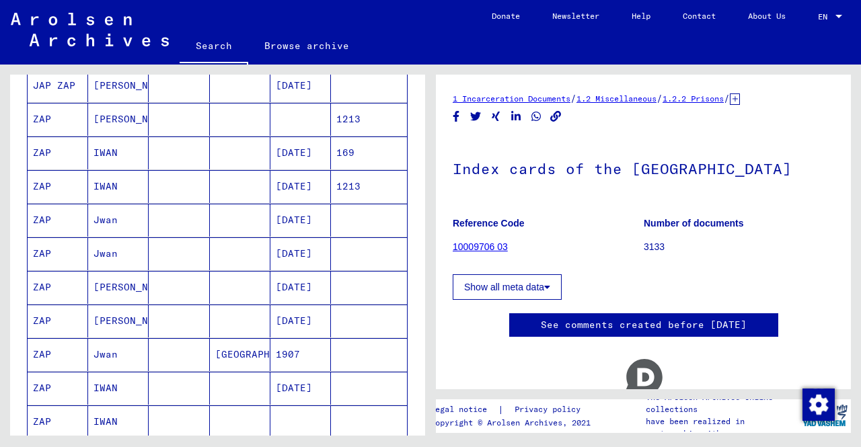
scroll to position [313, 0]
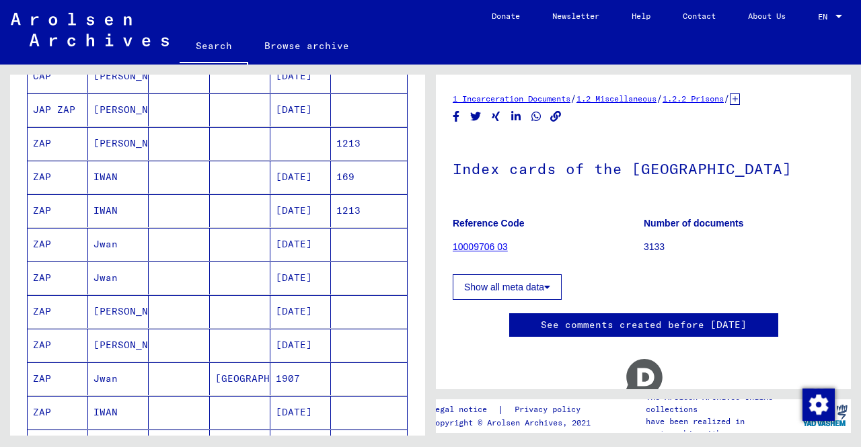
click at [270, 198] on mat-cell "[DATE]" at bounding box center [300, 210] width 61 height 33
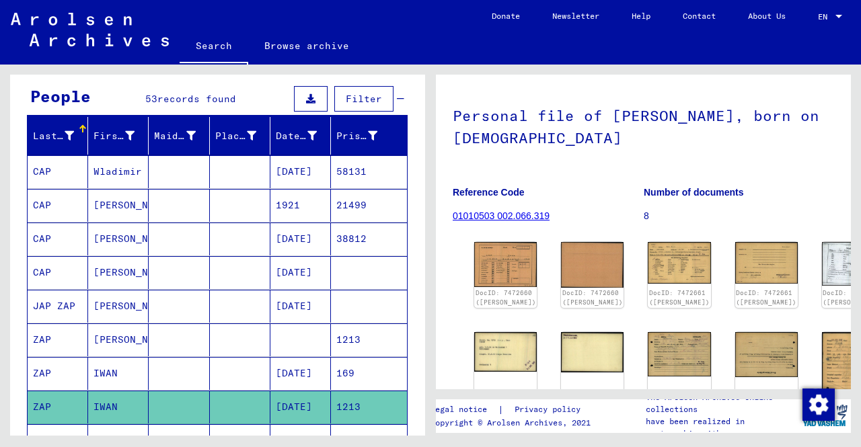
scroll to position [112, 0]
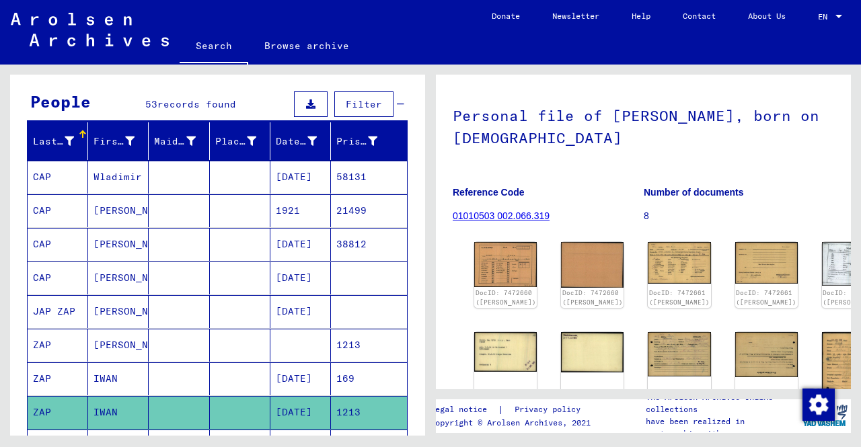
click at [273, 343] on mat-cell at bounding box center [300, 345] width 61 height 33
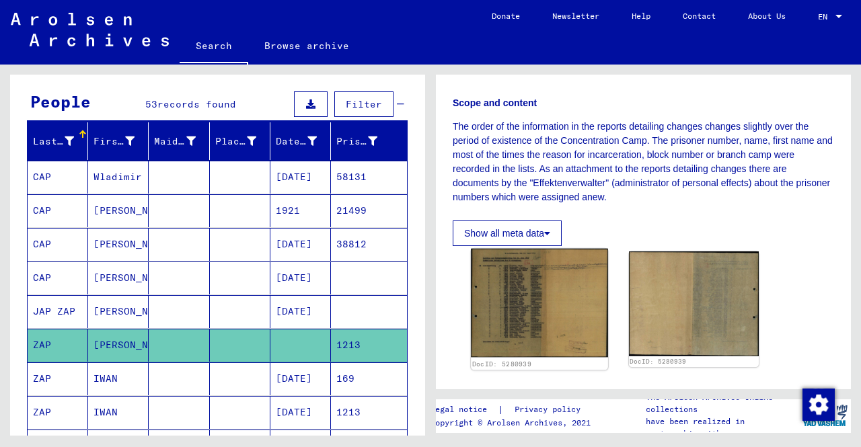
click at [503, 277] on img at bounding box center [539, 303] width 137 height 108
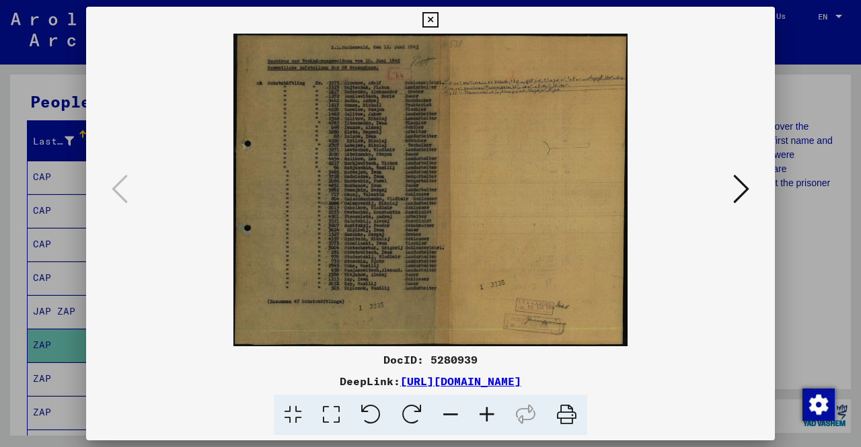
click at [484, 411] on icon at bounding box center [487, 415] width 36 height 41
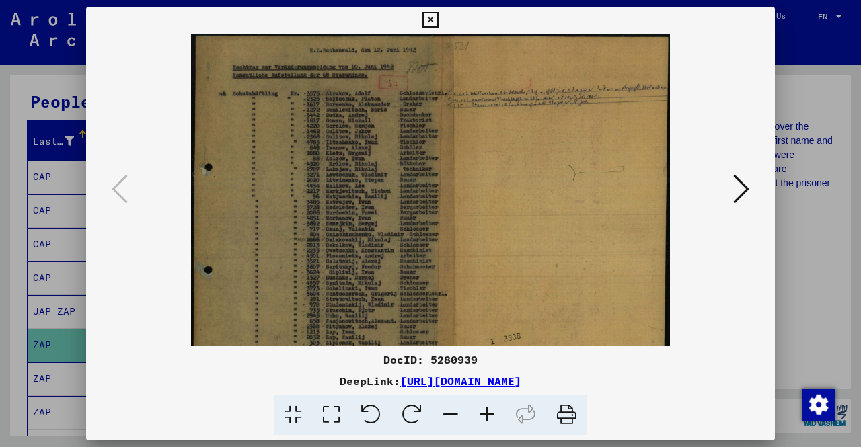
click at [484, 411] on icon at bounding box center [487, 415] width 36 height 41
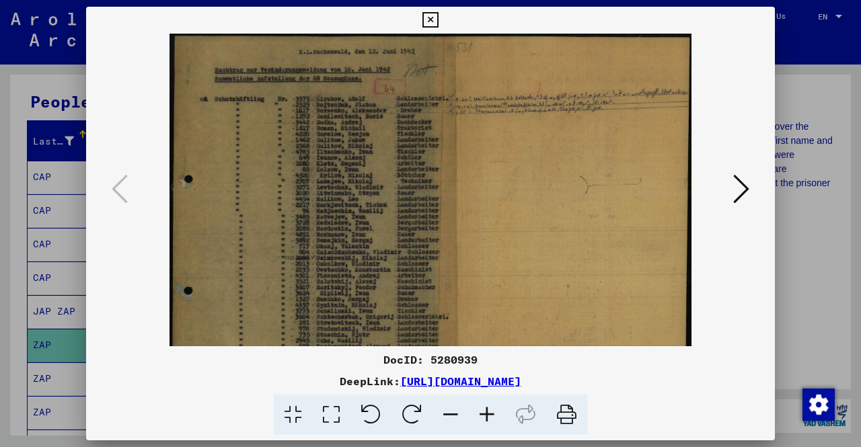
click at [484, 411] on icon at bounding box center [487, 415] width 36 height 41
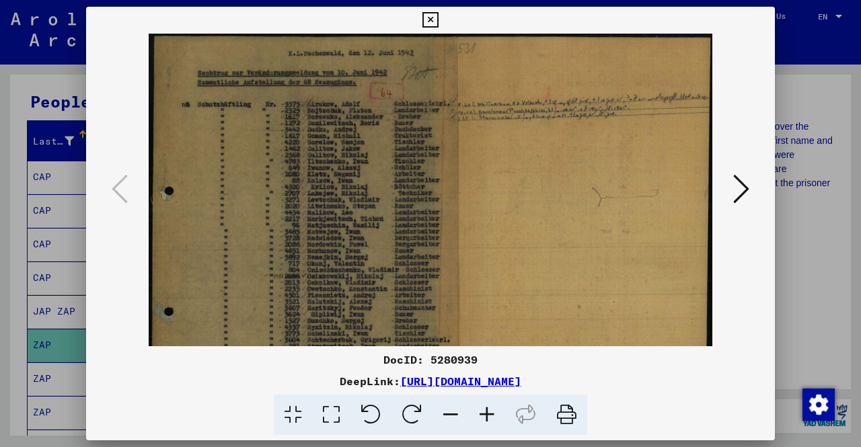
click at [484, 411] on icon at bounding box center [487, 415] width 36 height 41
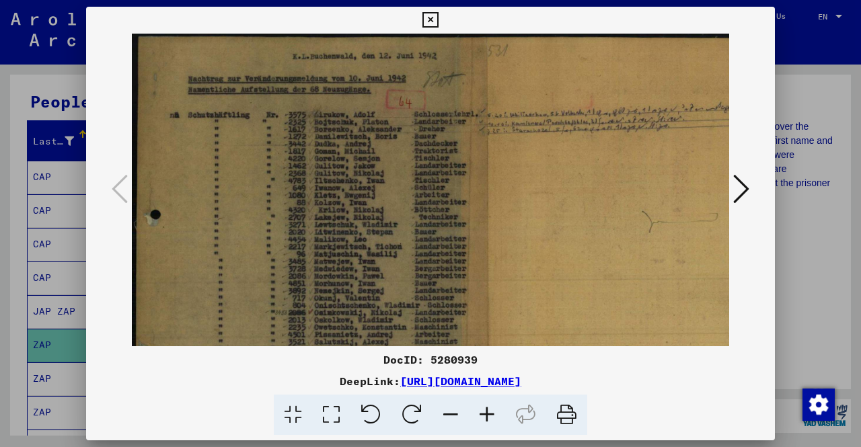
click at [484, 411] on icon at bounding box center [487, 415] width 36 height 41
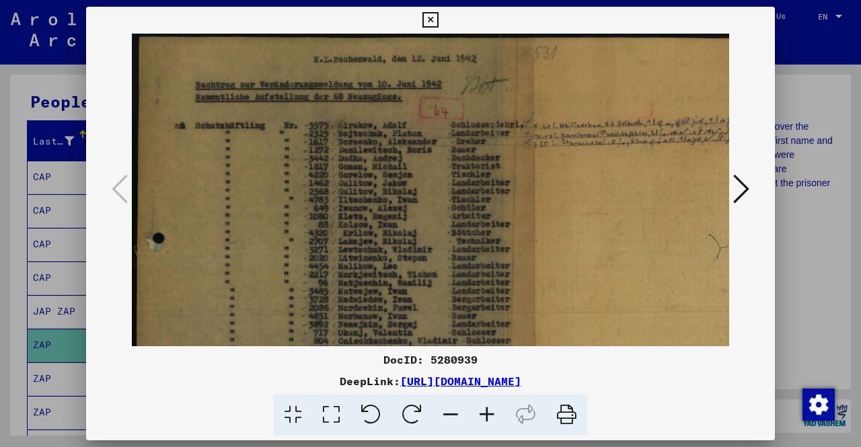
click at [484, 411] on icon at bounding box center [487, 415] width 36 height 41
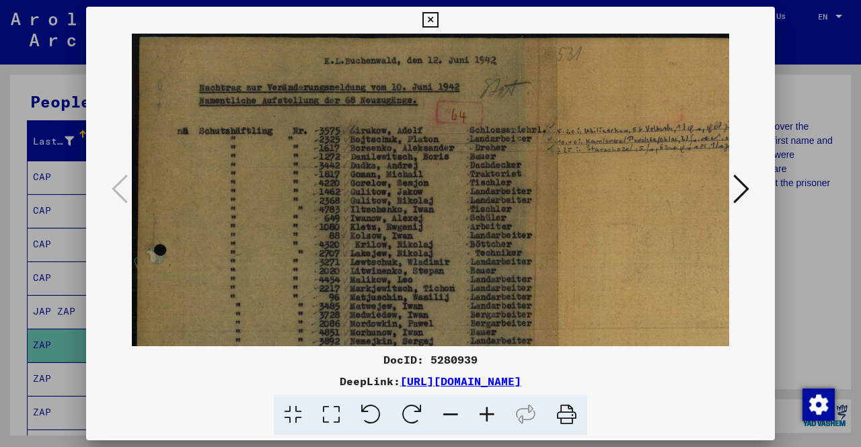
drag, startPoint x: 535, startPoint y: 174, endPoint x: 546, endPoint y: 197, distance: 25.3
click at [546, 197] on img at bounding box center [520, 342] width 776 height 616
drag, startPoint x: 375, startPoint y: 153, endPoint x: 411, endPoint y: 167, distance: 38.1
click at [411, 167] on img at bounding box center [520, 342] width 776 height 616
click at [484, 416] on icon at bounding box center [487, 415] width 36 height 41
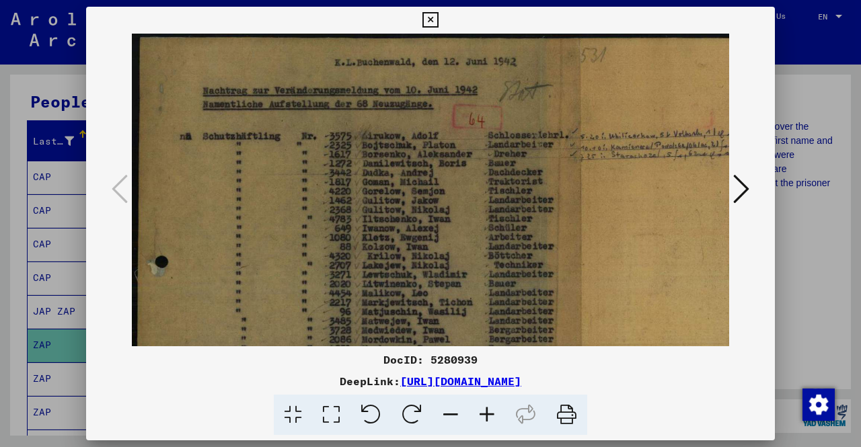
click at [484, 416] on icon at bounding box center [487, 415] width 36 height 41
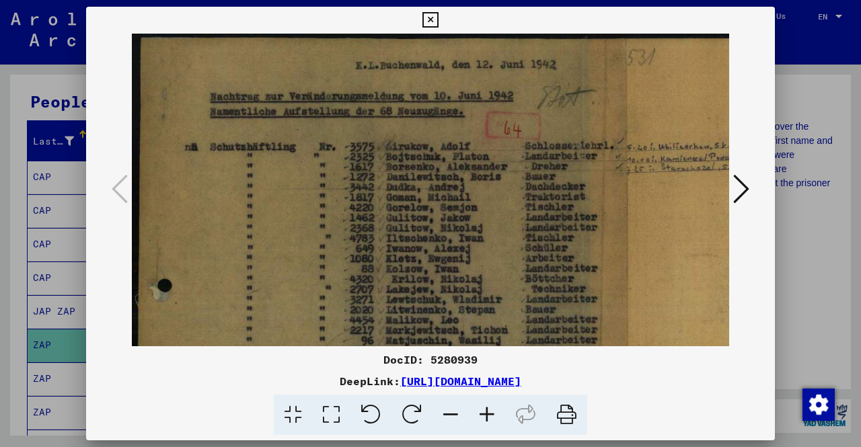
click at [484, 416] on icon at bounding box center [487, 415] width 36 height 41
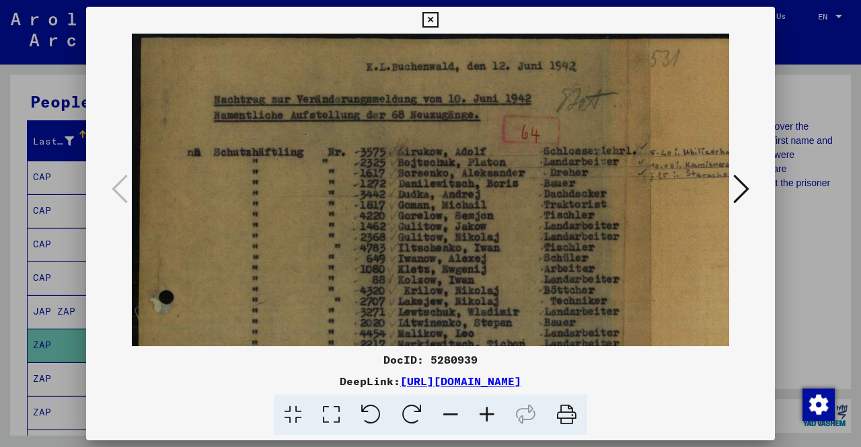
click at [484, 416] on icon at bounding box center [487, 415] width 36 height 41
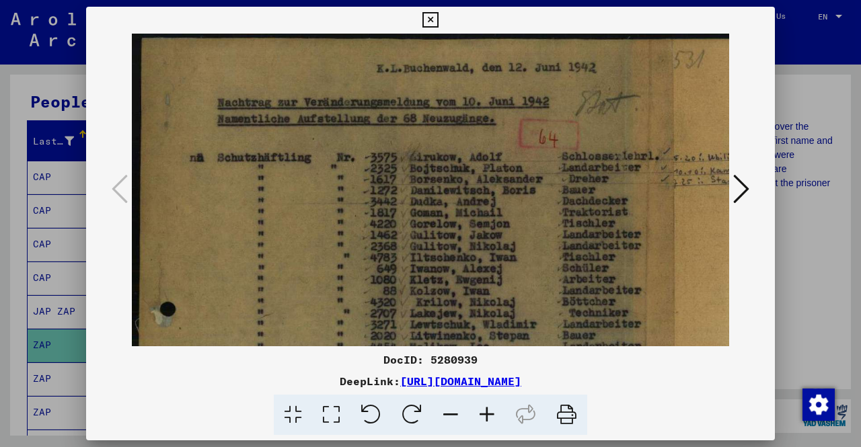
click at [484, 416] on icon at bounding box center [487, 415] width 36 height 41
click at [485, 418] on icon at bounding box center [487, 415] width 36 height 41
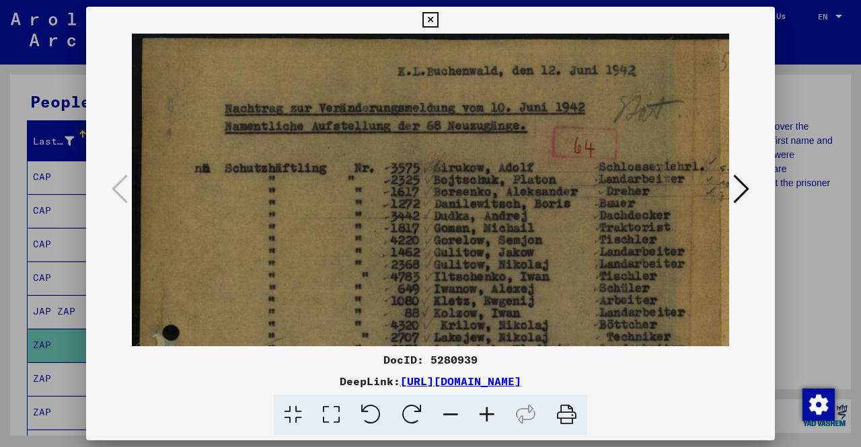
click at [485, 418] on icon at bounding box center [487, 415] width 36 height 41
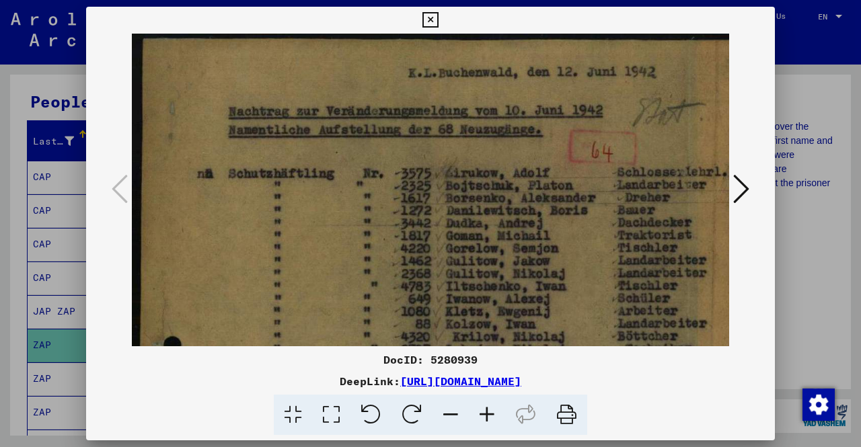
click at [485, 418] on icon at bounding box center [487, 415] width 36 height 41
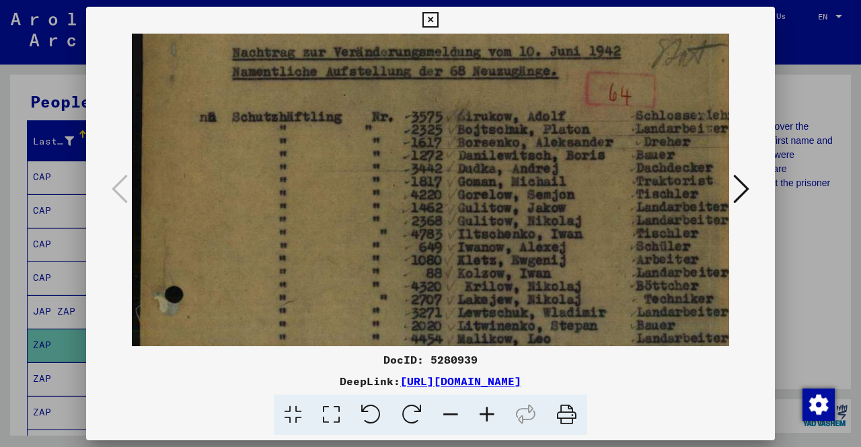
scroll to position [59, 0]
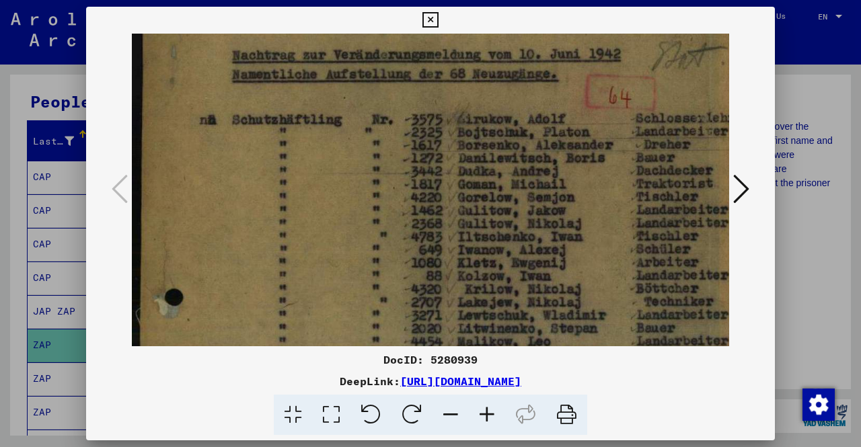
drag, startPoint x: 448, startPoint y: 322, endPoint x: 474, endPoint y: 269, distance: 59.0
click at [474, 269] on img at bounding box center [710, 433] width 1157 height 918
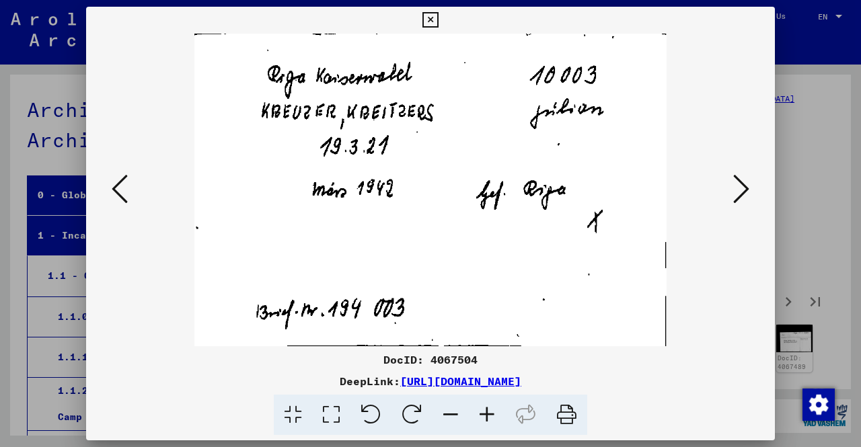
scroll to position [2286, 0]
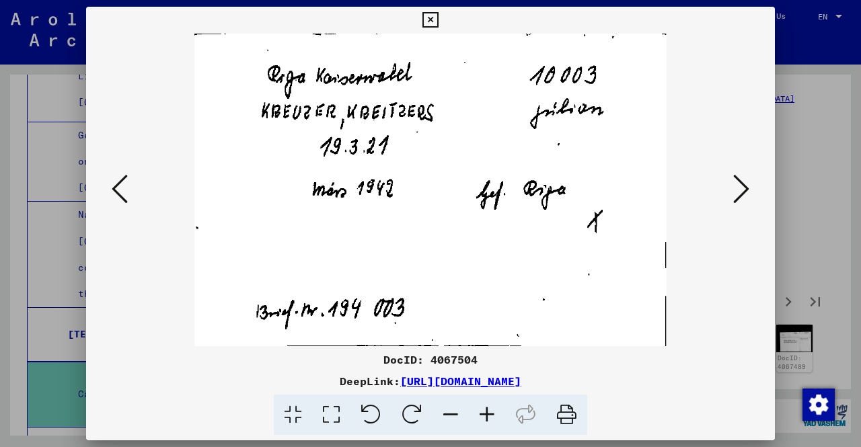
click at [735, 181] on icon at bounding box center [741, 189] width 16 height 32
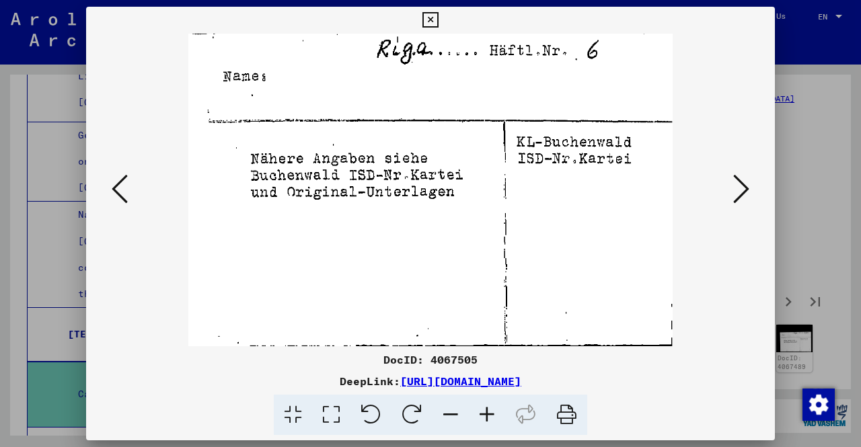
click at [735, 181] on icon at bounding box center [741, 189] width 16 height 32
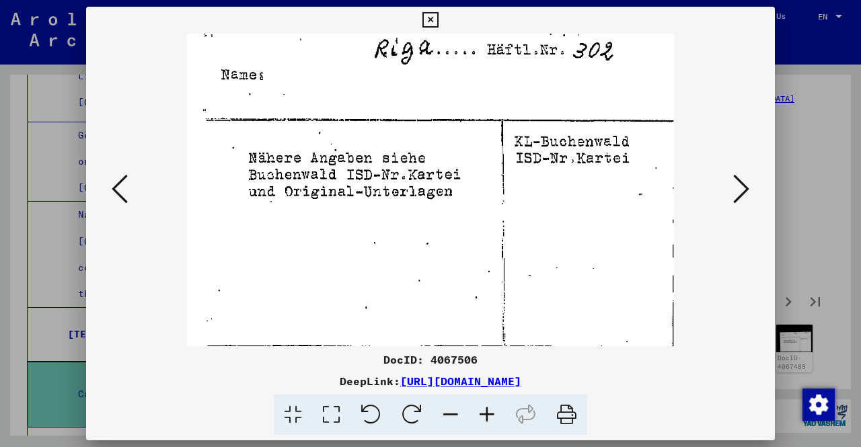
click at [735, 181] on icon at bounding box center [741, 189] width 16 height 32
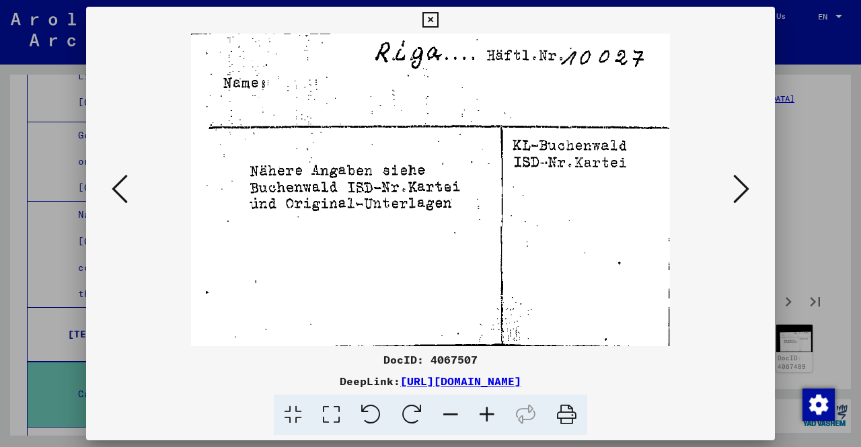
click at [735, 181] on icon at bounding box center [741, 189] width 16 height 32
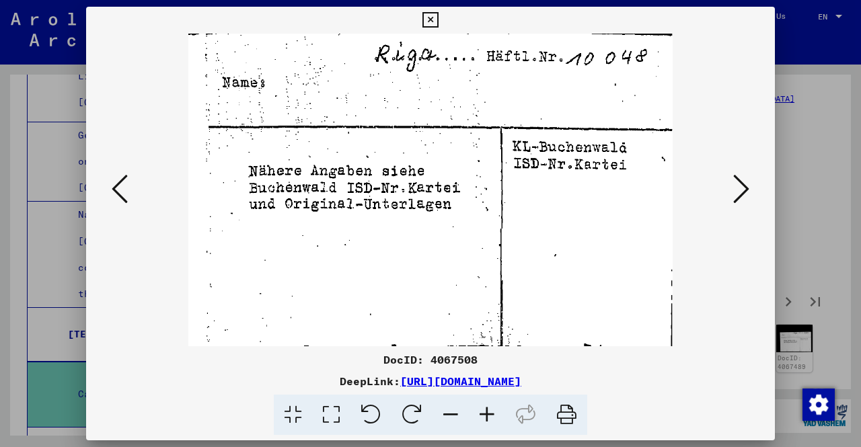
click at [735, 181] on icon at bounding box center [741, 189] width 16 height 32
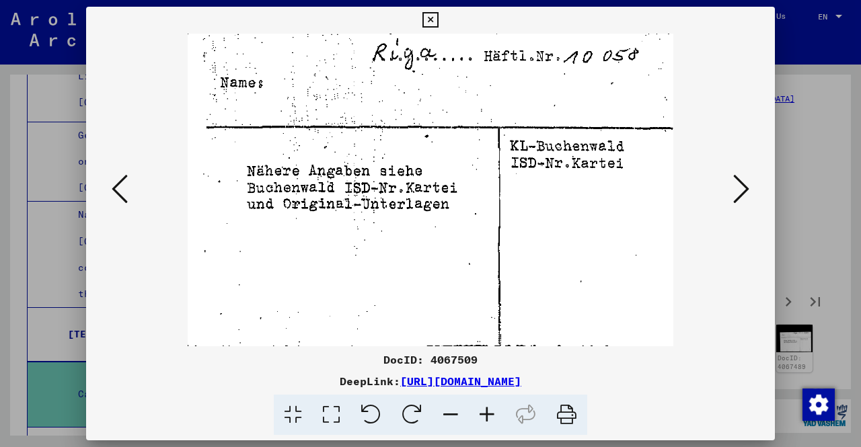
click at [735, 181] on icon at bounding box center [741, 189] width 16 height 32
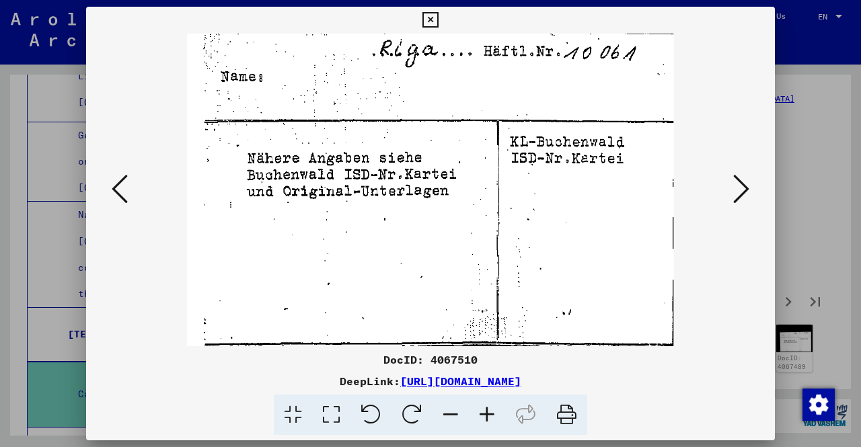
click at [735, 181] on icon at bounding box center [741, 189] width 16 height 32
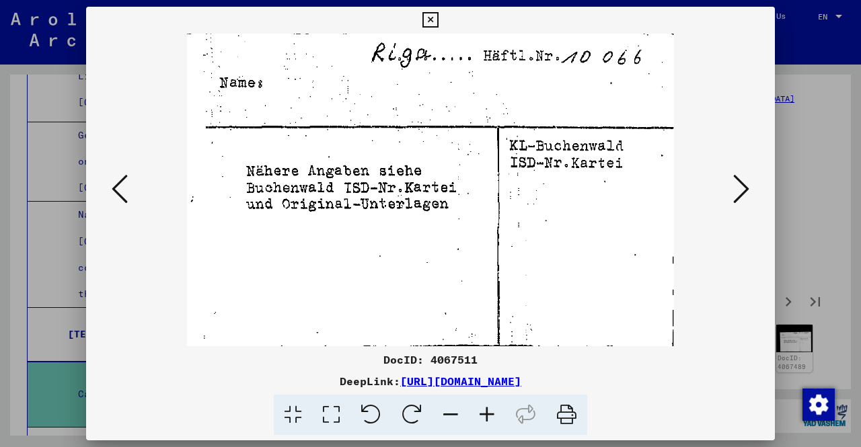
click at [735, 181] on icon at bounding box center [741, 189] width 16 height 32
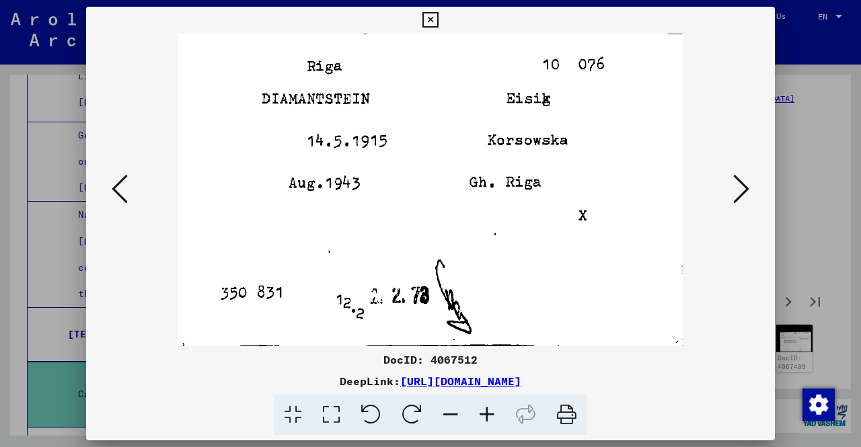
click at [740, 178] on icon at bounding box center [741, 189] width 16 height 32
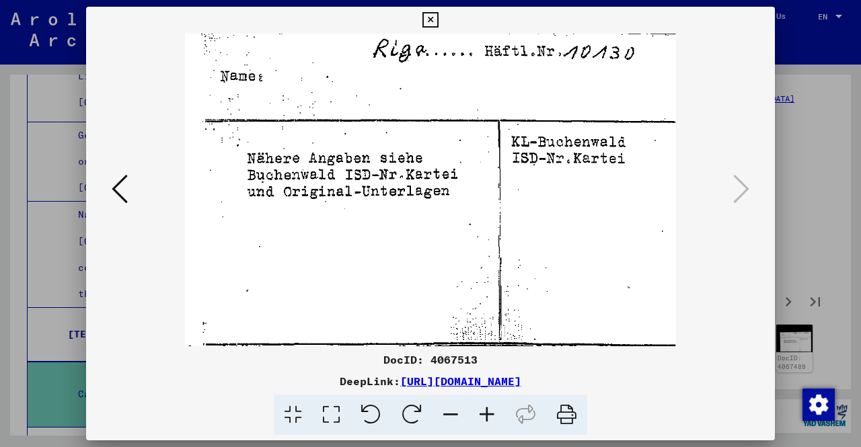
click at [780, 208] on div at bounding box center [430, 223] width 861 height 447
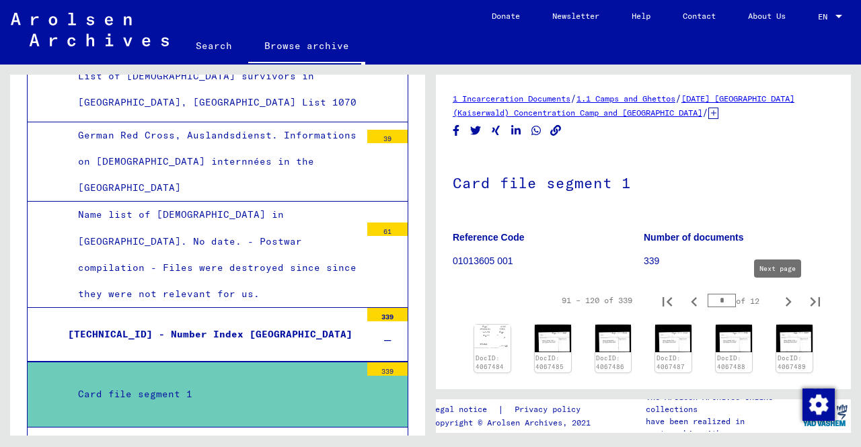
click at [779, 298] on icon "Next page" at bounding box center [788, 302] width 19 height 19
type input "*"
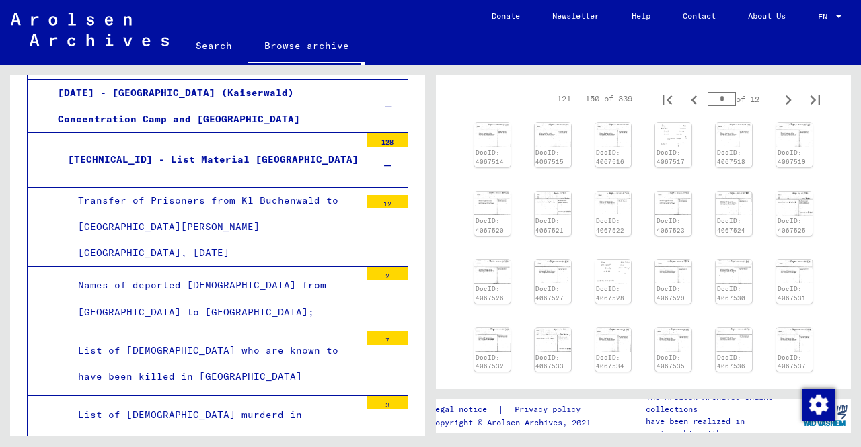
scroll to position [1613, 0]
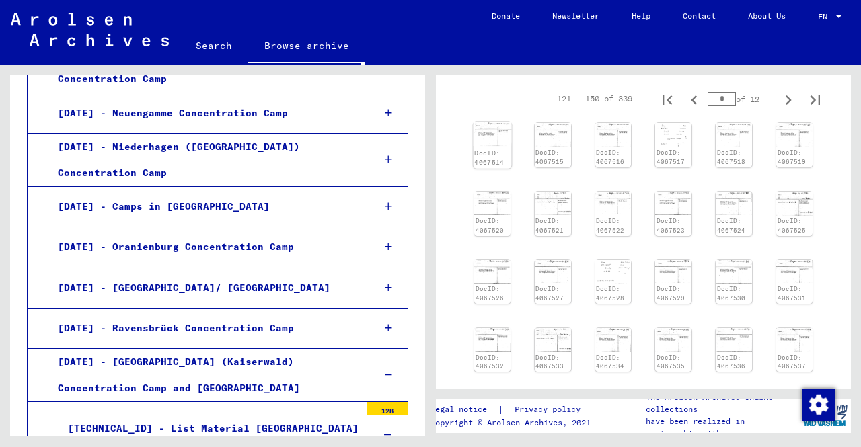
click at [479, 127] on img at bounding box center [493, 134] width 38 height 24
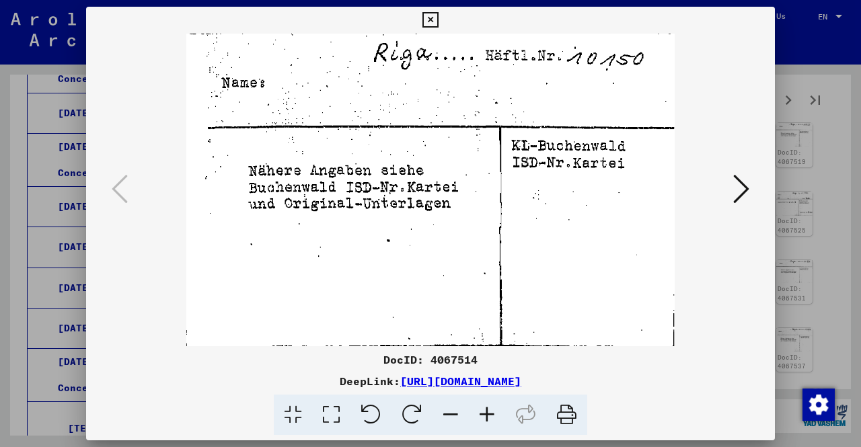
click at [738, 180] on icon at bounding box center [741, 189] width 16 height 32
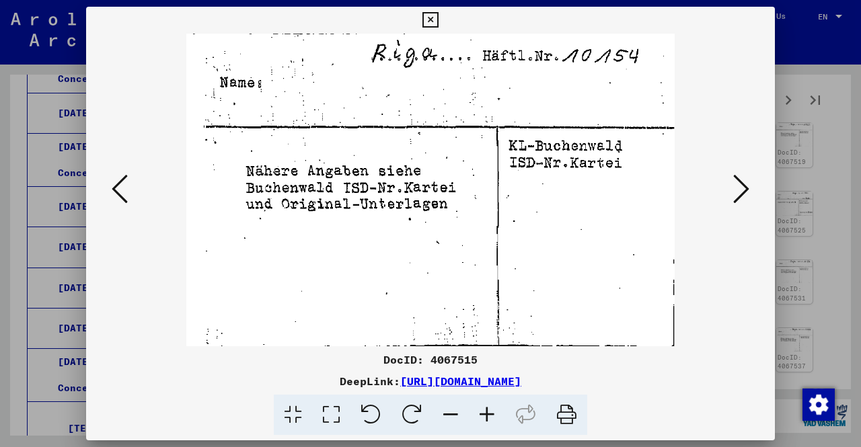
click at [738, 180] on icon at bounding box center [741, 189] width 16 height 32
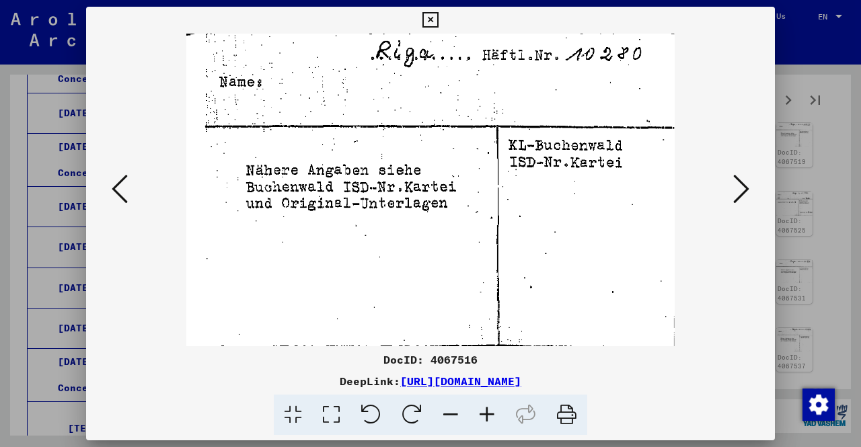
click at [738, 180] on icon at bounding box center [741, 189] width 16 height 32
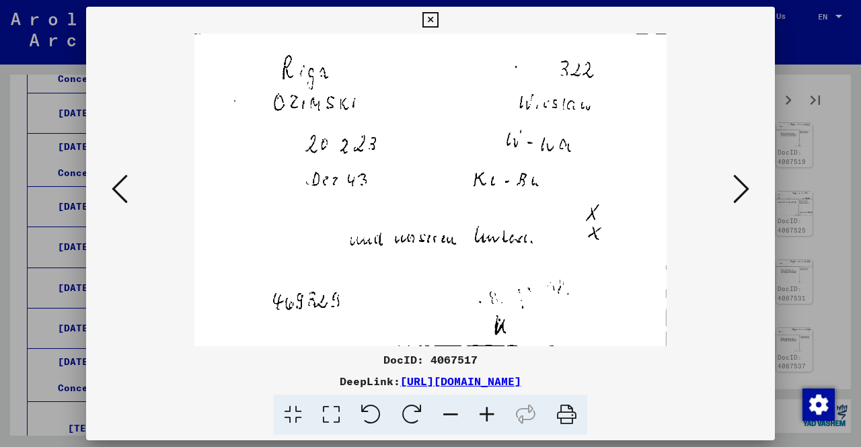
click at [738, 180] on icon at bounding box center [741, 189] width 16 height 32
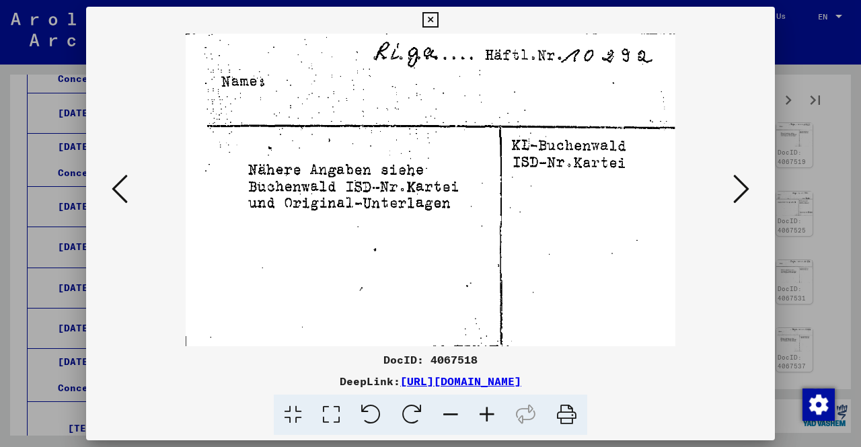
click at [738, 180] on icon at bounding box center [741, 189] width 16 height 32
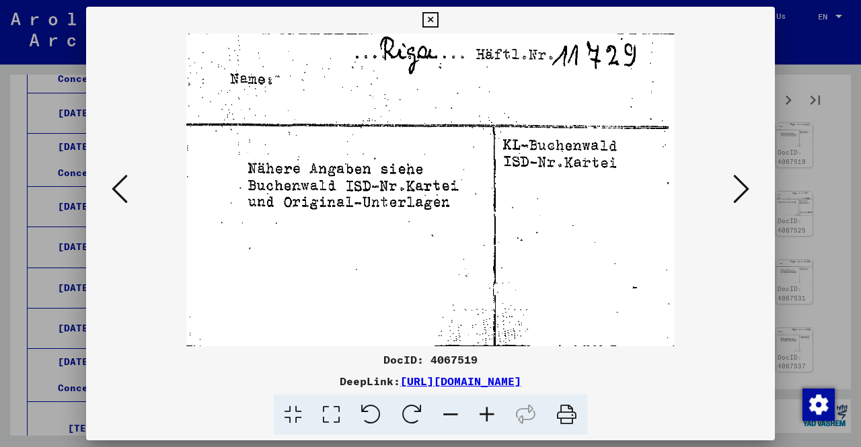
click at [738, 180] on icon at bounding box center [741, 189] width 16 height 32
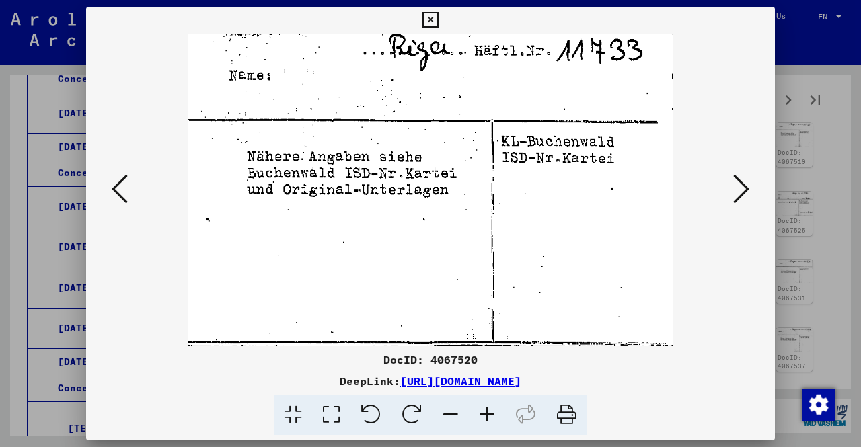
click at [738, 180] on icon at bounding box center [741, 189] width 16 height 32
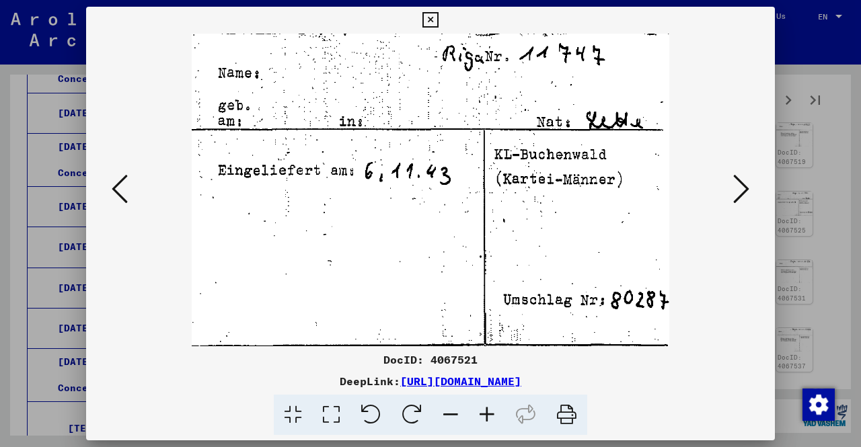
click at [738, 180] on icon at bounding box center [741, 189] width 16 height 32
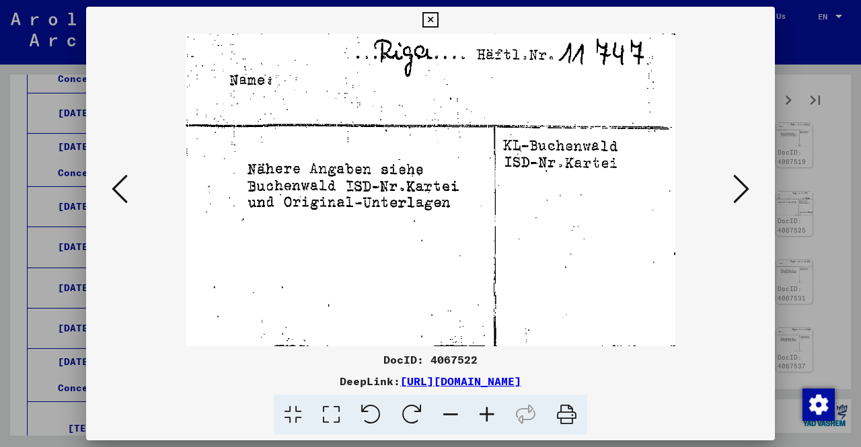
click at [110, 178] on button at bounding box center [120, 190] width 24 height 38
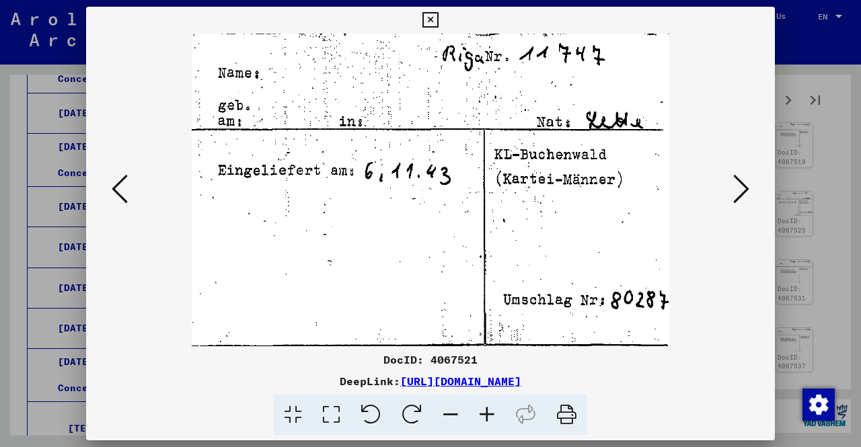
click at [741, 198] on icon at bounding box center [741, 189] width 16 height 32
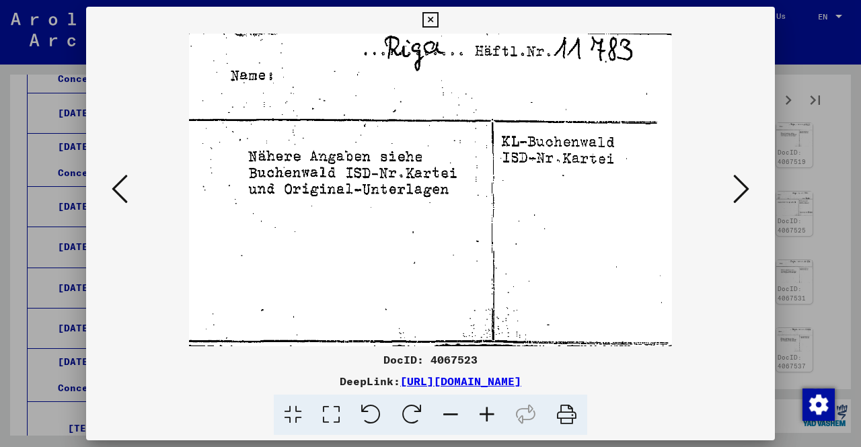
click at [741, 198] on icon at bounding box center [741, 189] width 16 height 32
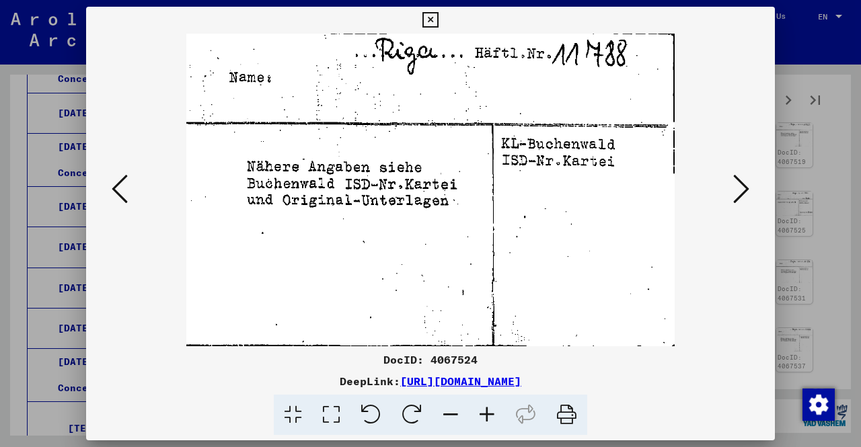
click at [741, 198] on icon at bounding box center [741, 189] width 16 height 32
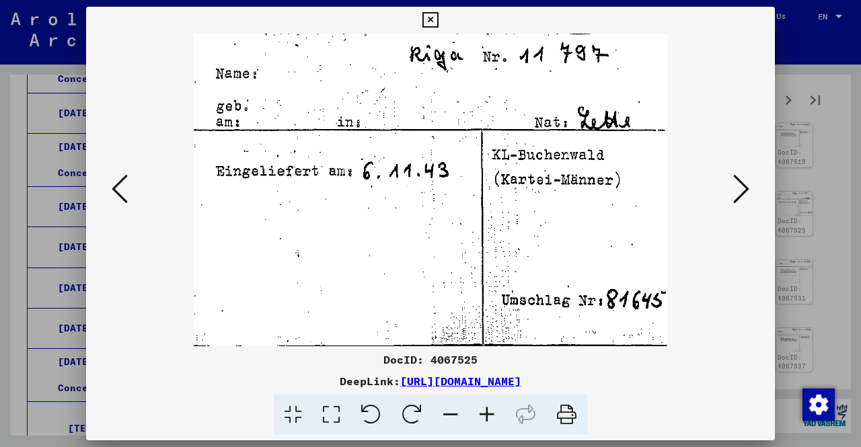
click at [741, 198] on icon at bounding box center [741, 189] width 16 height 32
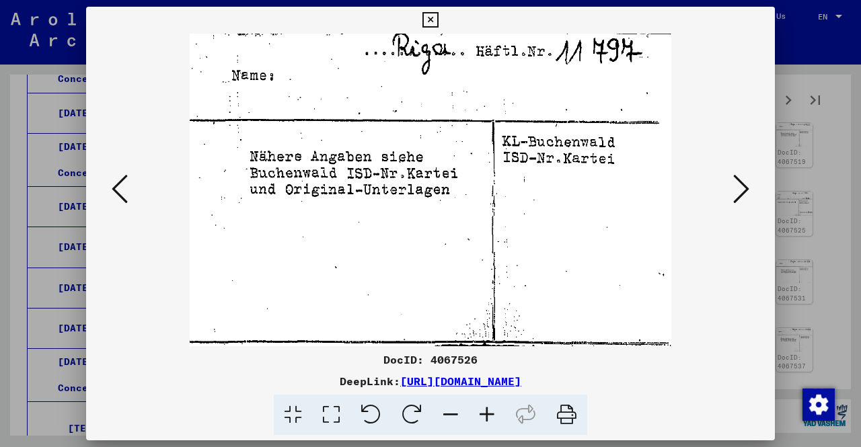
click at [741, 198] on icon at bounding box center [741, 189] width 16 height 32
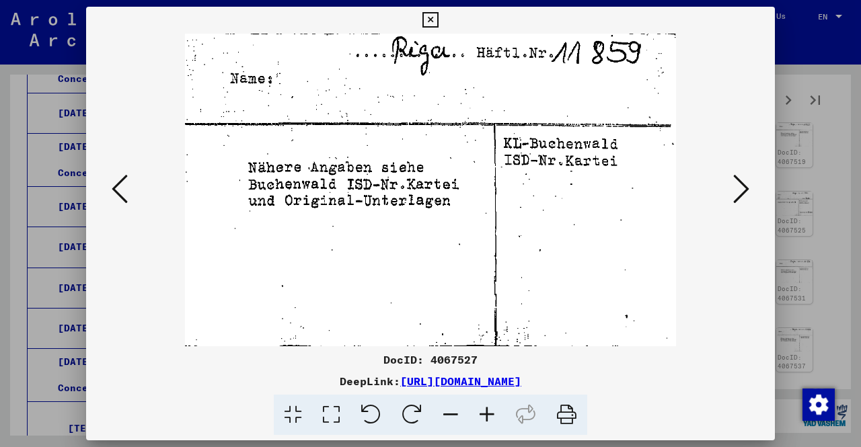
click at [741, 198] on icon at bounding box center [741, 189] width 16 height 32
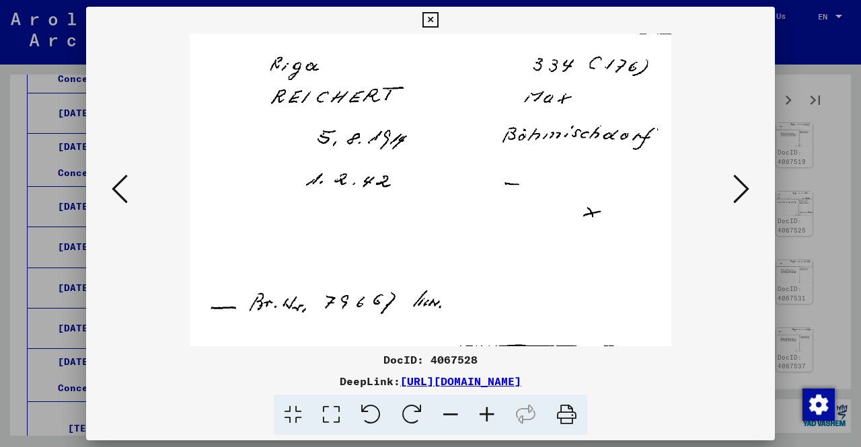
click at [741, 198] on icon at bounding box center [741, 189] width 16 height 32
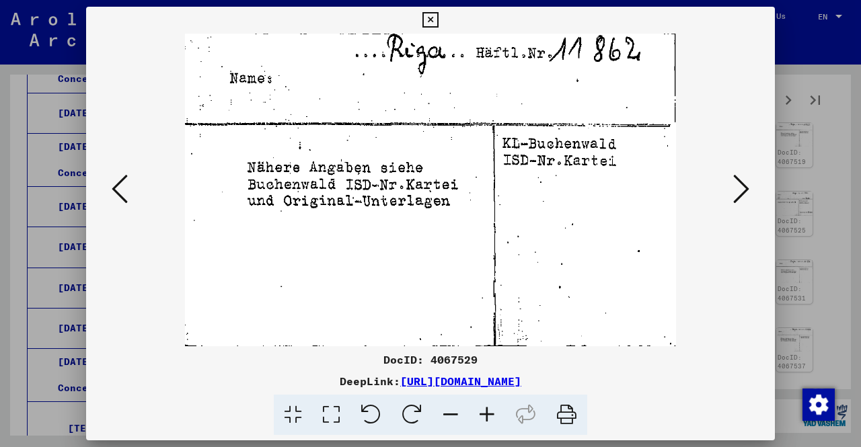
click at [741, 198] on icon at bounding box center [741, 189] width 16 height 32
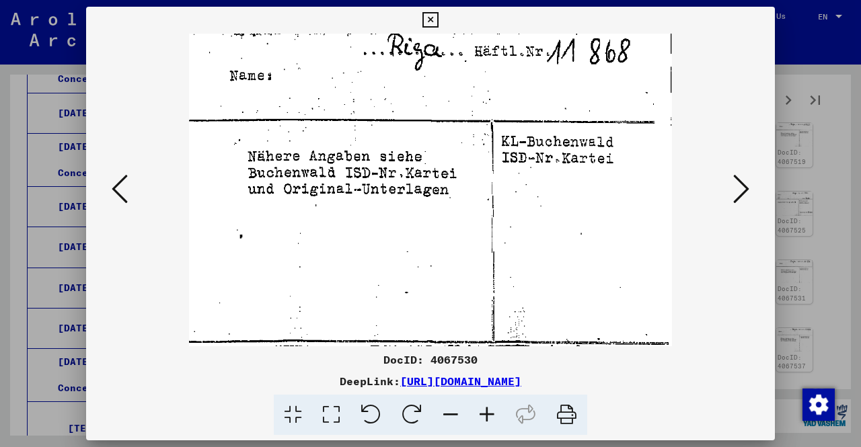
click at [741, 198] on icon at bounding box center [741, 189] width 16 height 32
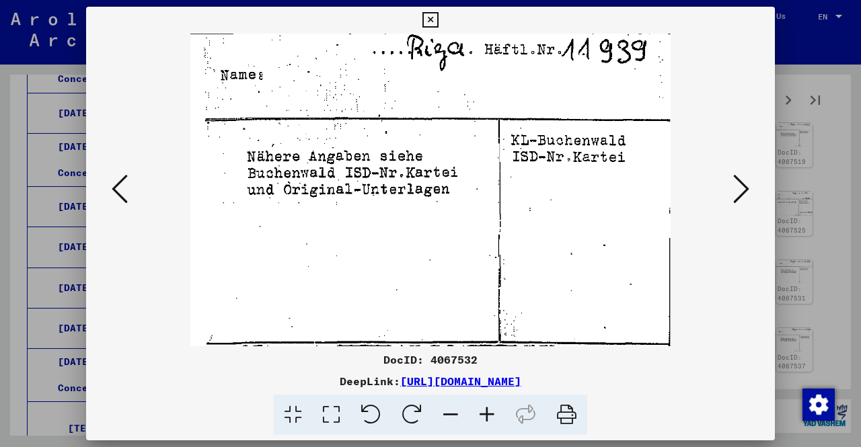
click at [741, 198] on icon at bounding box center [741, 189] width 16 height 32
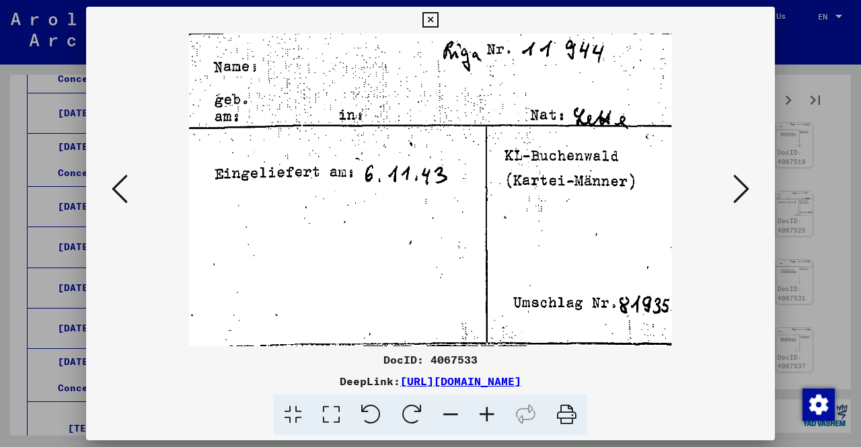
click at [741, 198] on icon at bounding box center [741, 189] width 16 height 32
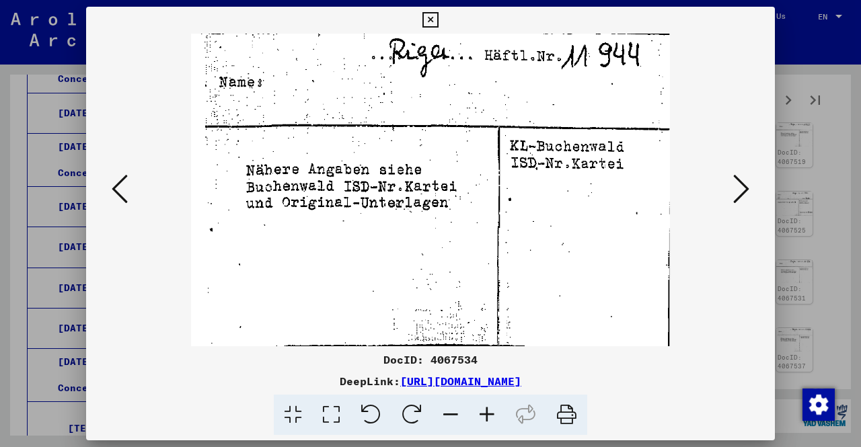
click at [741, 198] on icon at bounding box center [741, 189] width 16 height 32
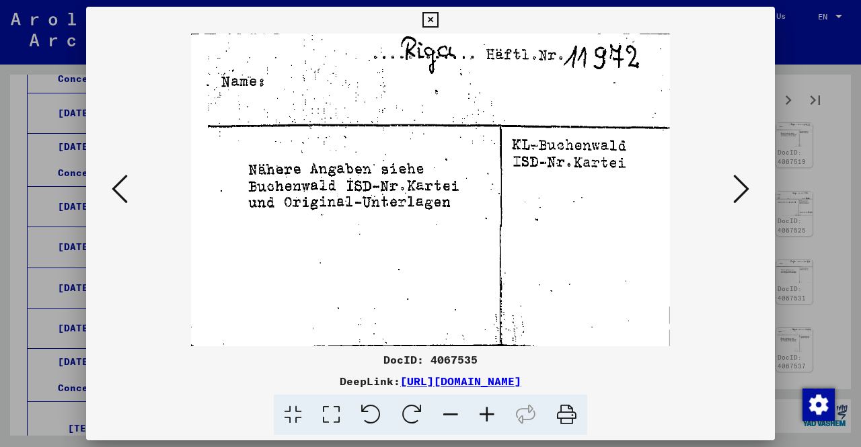
click at [741, 198] on icon at bounding box center [741, 189] width 16 height 32
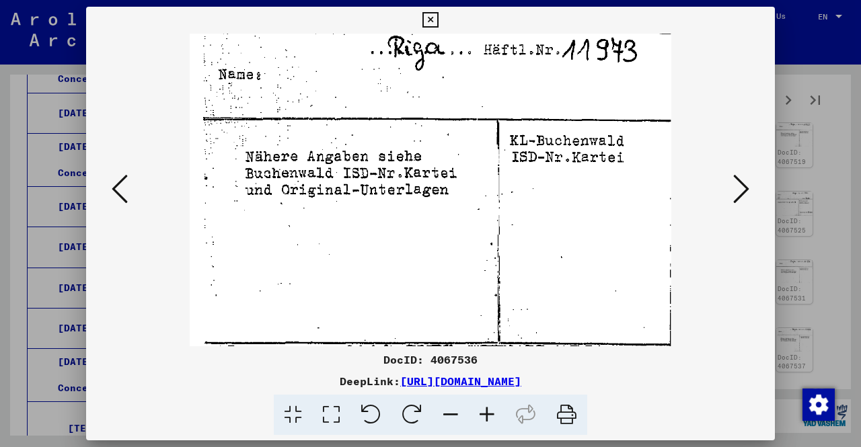
click at [741, 198] on icon at bounding box center [741, 189] width 16 height 32
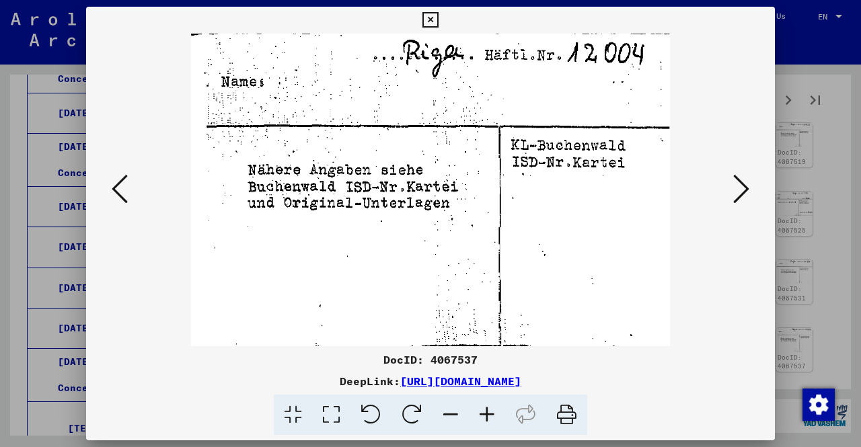
click at [741, 198] on icon at bounding box center [741, 189] width 16 height 32
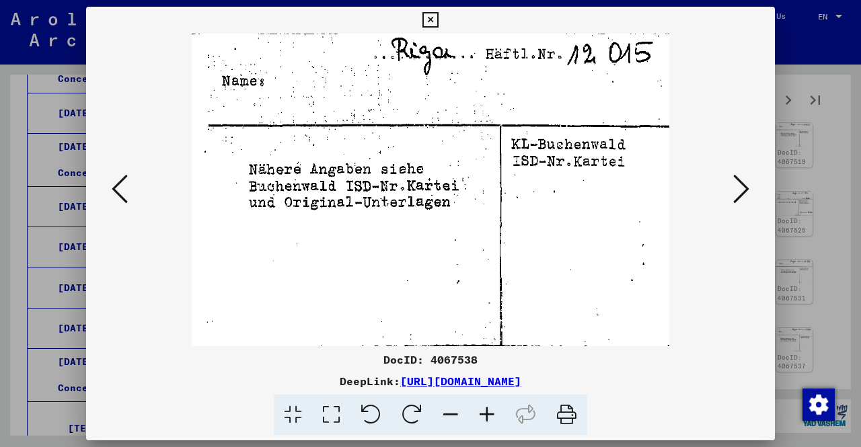
click at [741, 198] on icon at bounding box center [741, 189] width 16 height 32
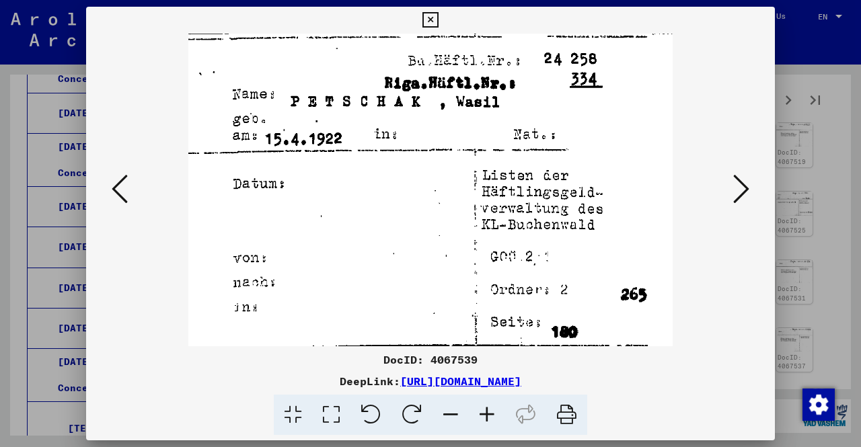
click at [740, 195] on icon at bounding box center [741, 189] width 16 height 32
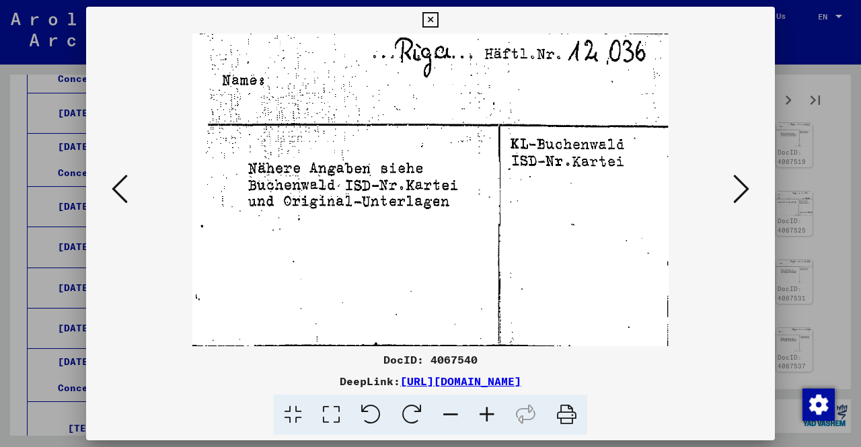
click at [740, 195] on icon at bounding box center [741, 189] width 16 height 32
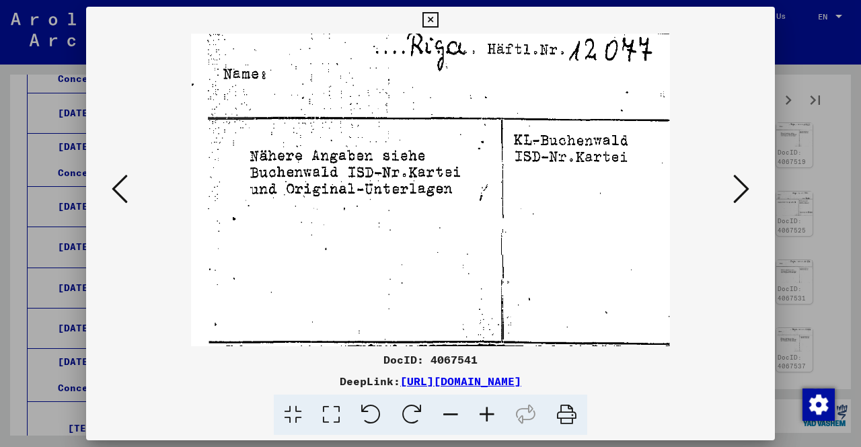
click at [740, 195] on icon at bounding box center [741, 189] width 16 height 32
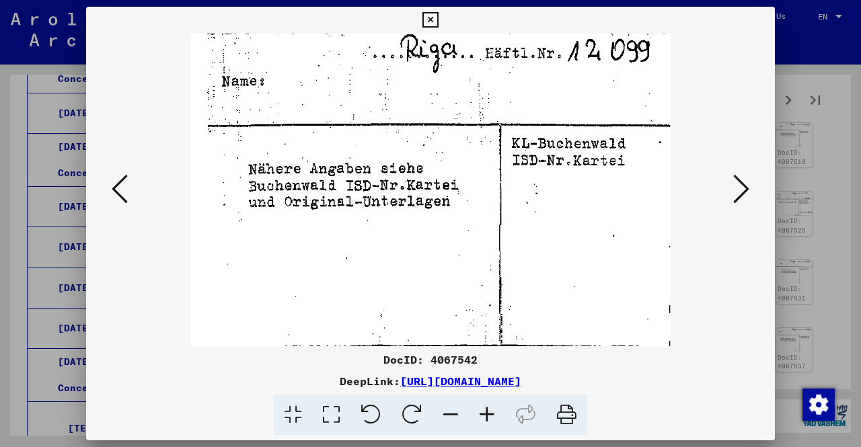
click at [740, 195] on icon at bounding box center [741, 189] width 16 height 32
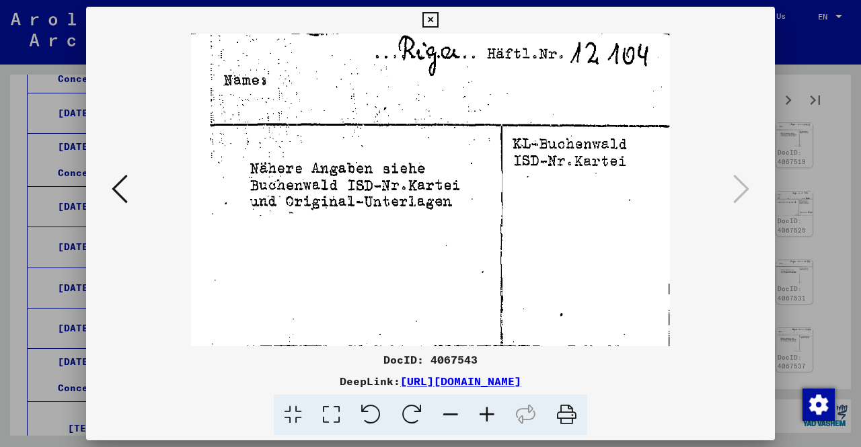
click at [817, 204] on div at bounding box center [430, 223] width 861 height 447
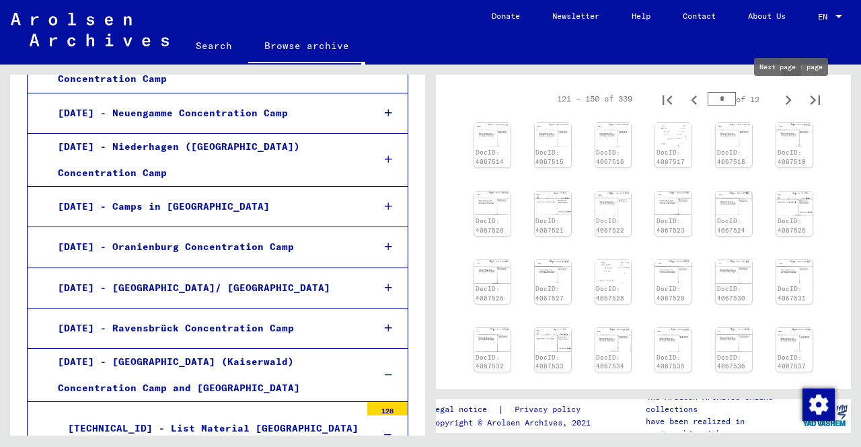
click at [790, 102] on button "Next page" at bounding box center [788, 98] width 27 height 27
type input "*"
click at [502, 145] on img at bounding box center [493, 134] width 38 height 25
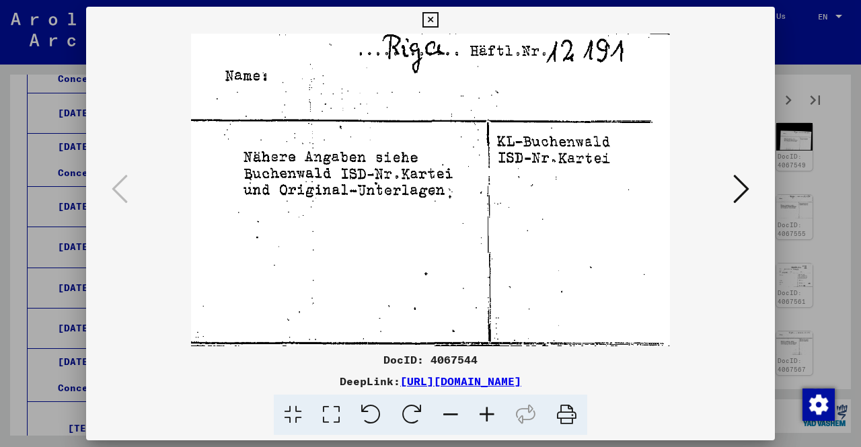
click at [745, 182] on icon at bounding box center [741, 189] width 16 height 32
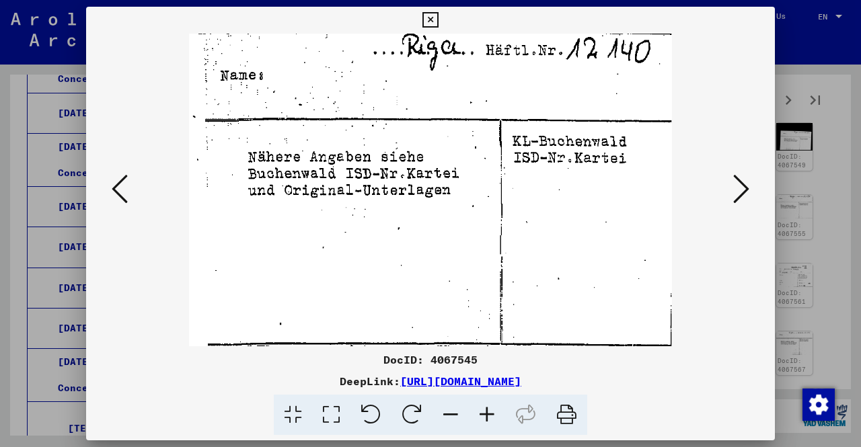
click at [745, 182] on icon at bounding box center [741, 189] width 16 height 32
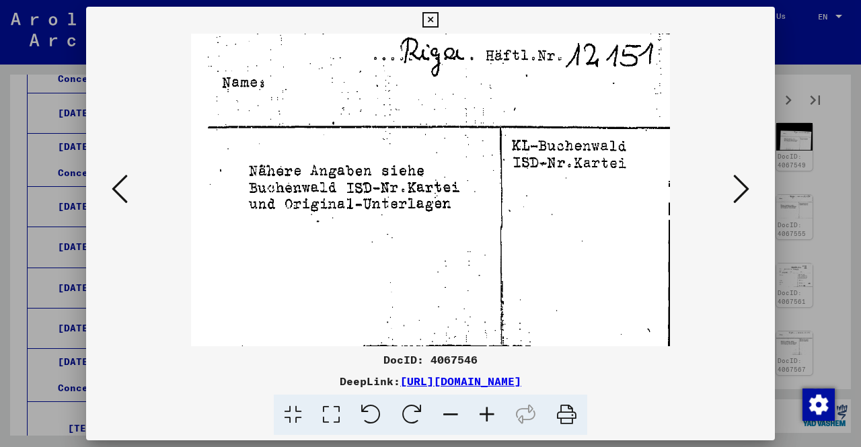
click at [745, 182] on icon at bounding box center [741, 189] width 16 height 32
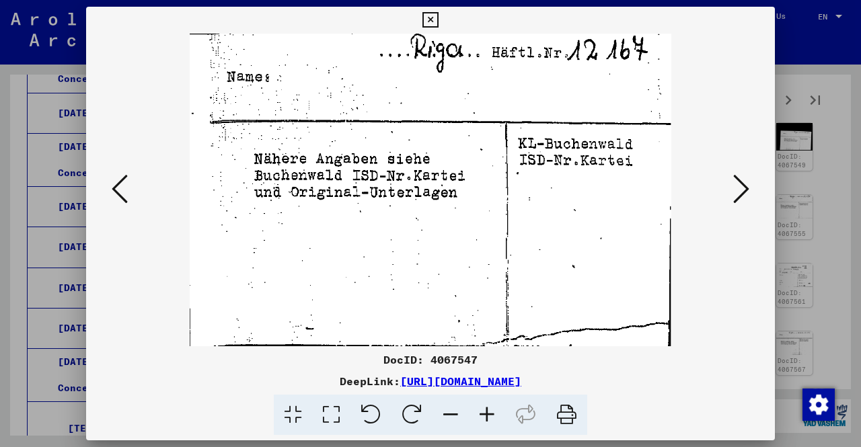
click at [745, 182] on icon at bounding box center [741, 189] width 16 height 32
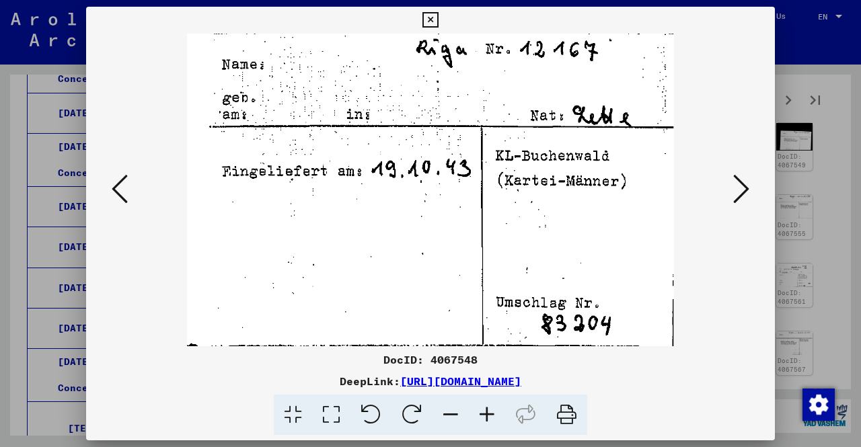
click at [745, 182] on icon at bounding box center [741, 189] width 16 height 32
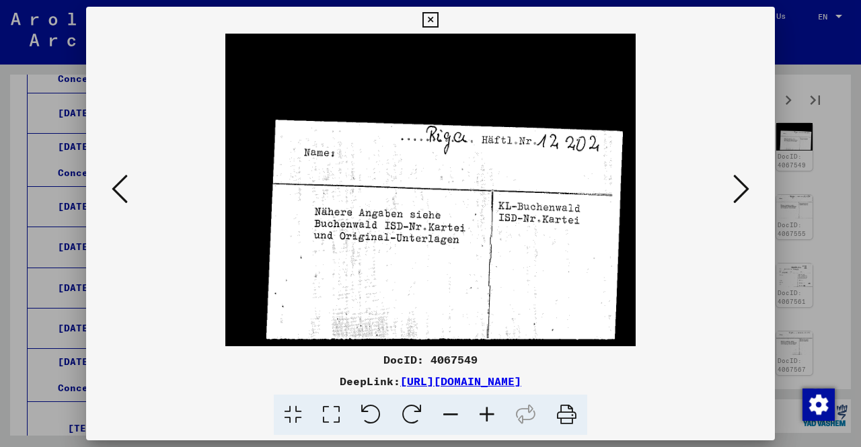
click at [122, 176] on icon at bounding box center [120, 189] width 16 height 32
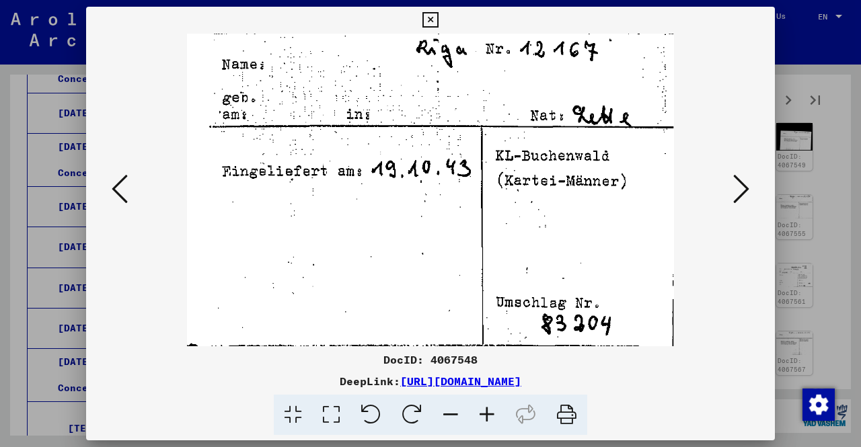
click at [735, 190] on icon at bounding box center [741, 189] width 16 height 32
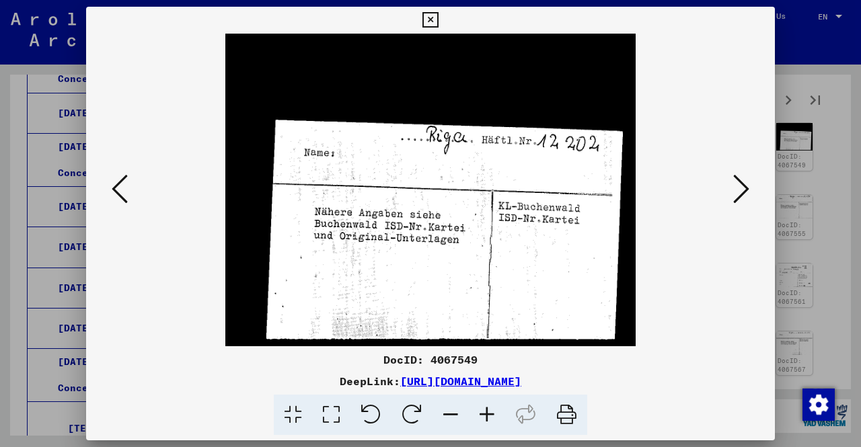
click at [735, 190] on icon at bounding box center [741, 189] width 16 height 32
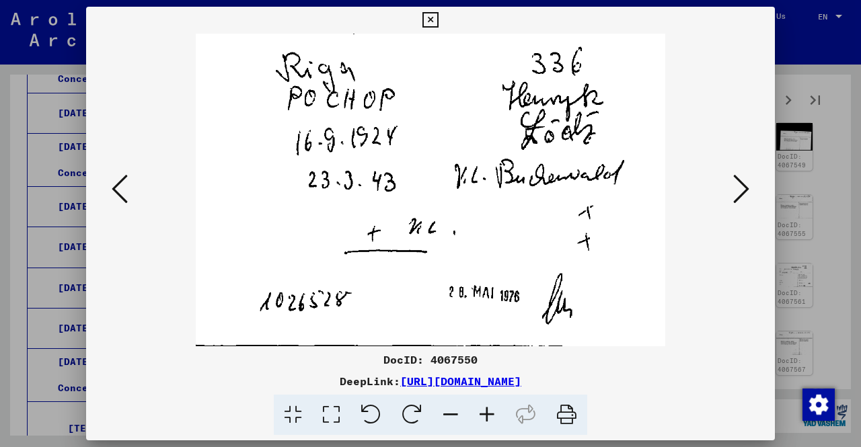
click at [735, 190] on icon at bounding box center [741, 189] width 16 height 32
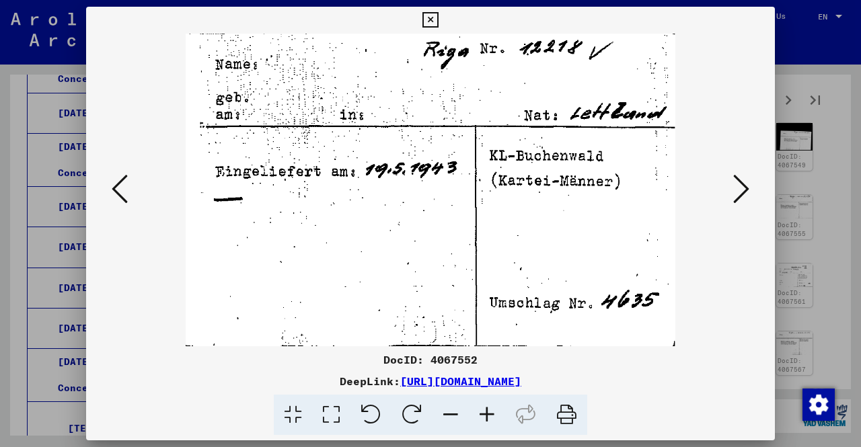
click at [735, 190] on icon at bounding box center [741, 189] width 16 height 32
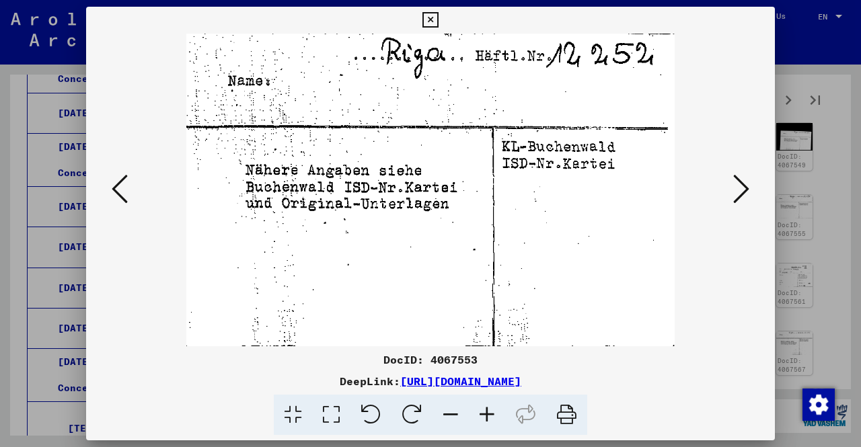
click at [122, 180] on icon at bounding box center [120, 189] width 16 height 32
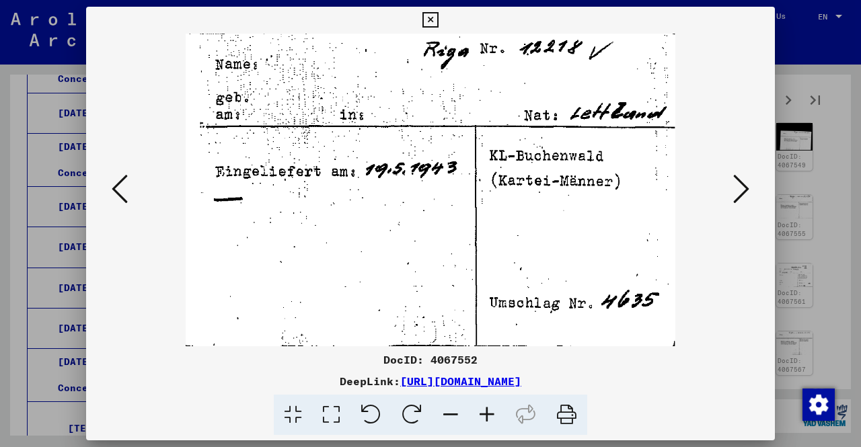
click at [122, 180] on icon at bounding box center [120, 189] width 16 height 32
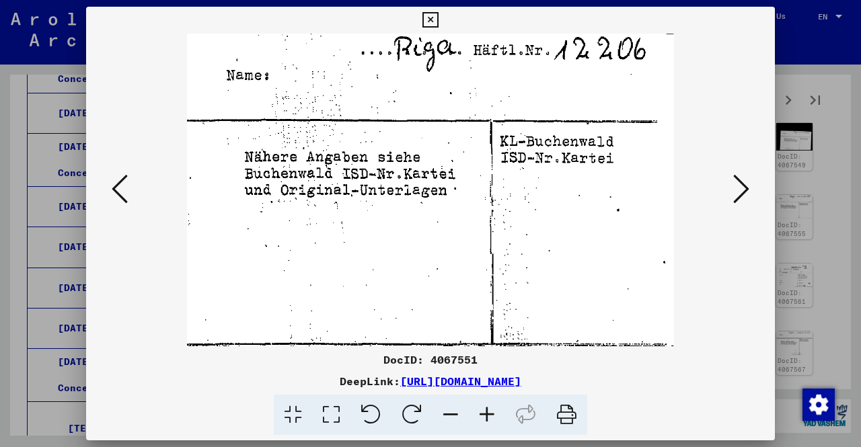
click at [757, 188] on div at bounding box center [430, 190] width 689 height 313
click at [752, 190] on button at bounding box center [741, 190] width 24 height 38
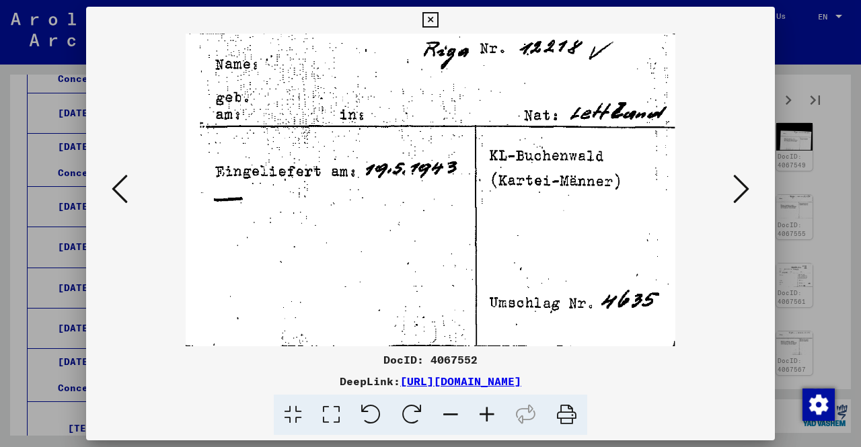
click at [752, 190] on button at bounding box center [741, 190] width 24 height 38
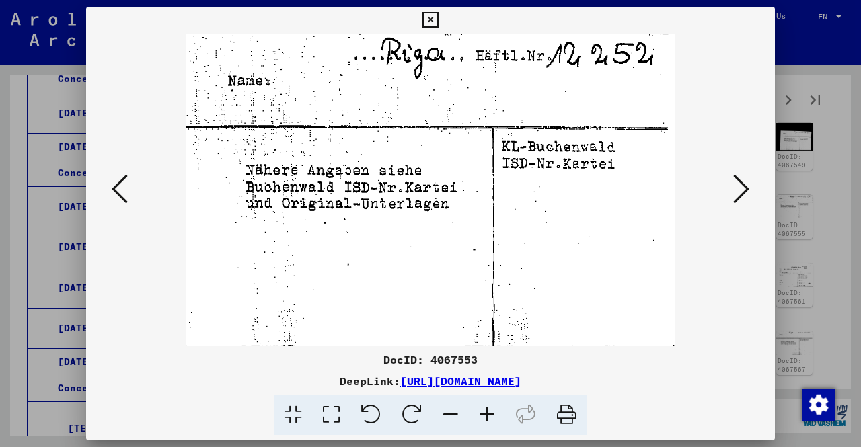
click at [736, 190] on icon at bounding box center [741, 189] width 16 height 32
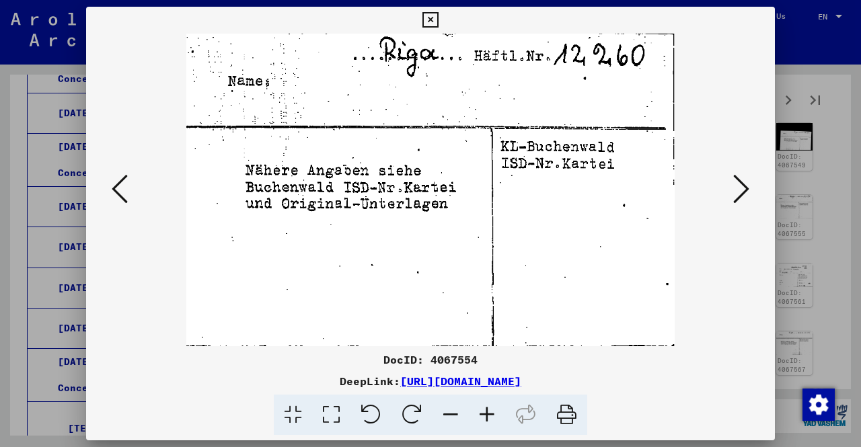
click at [736, 190] on icon at bounding box center [741, 189] width 16 height 32
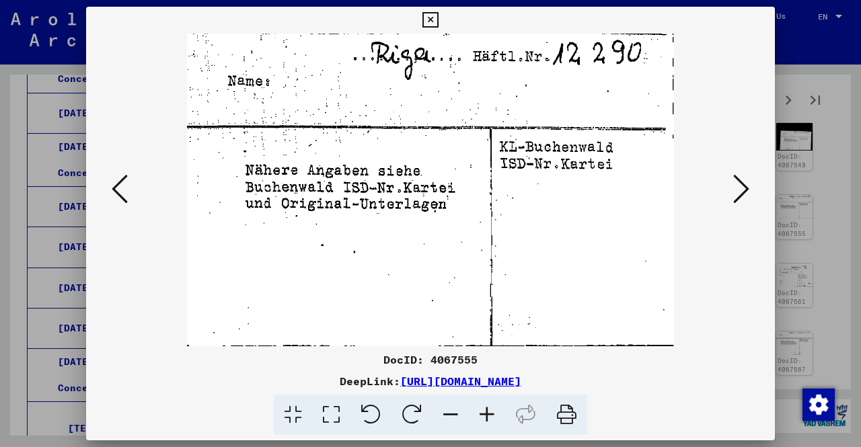
click at [736, 190] on icon at bounding box center [741, 189] width 16 height 32
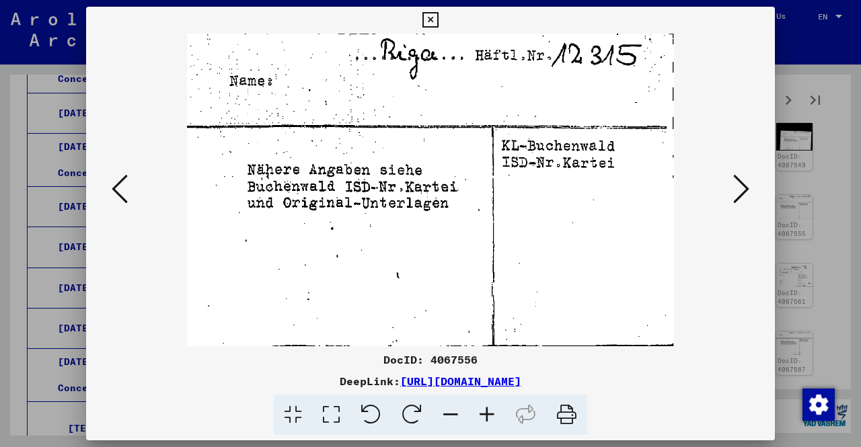
click at [736, 190] on icon at bounding box center [741, 189] width 16 height 32
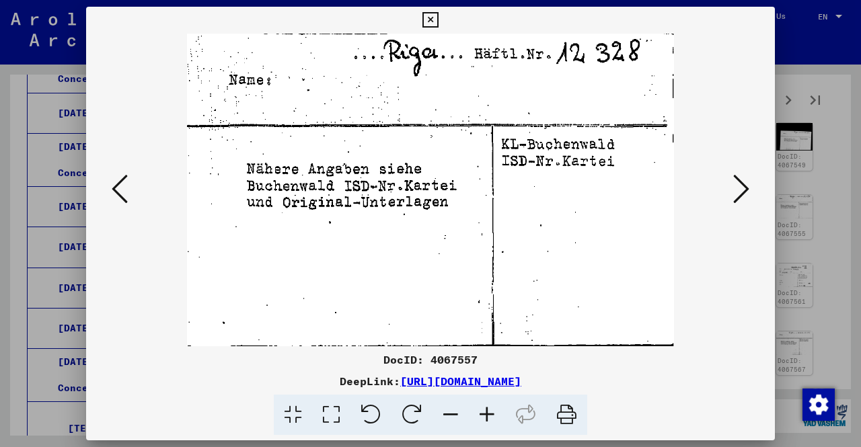
click at [736, 190] on icon at bounding box center [741, 189] width 16 height 32
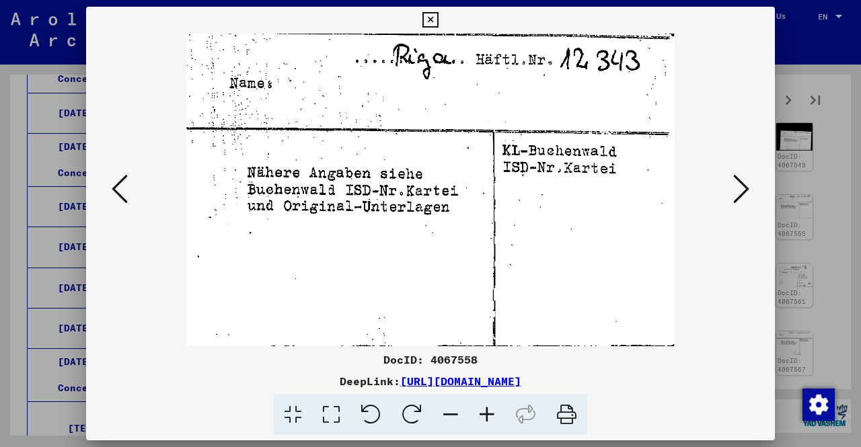
click at [736, 190] on icon at bounding box center [741, 189] width 16 height 32
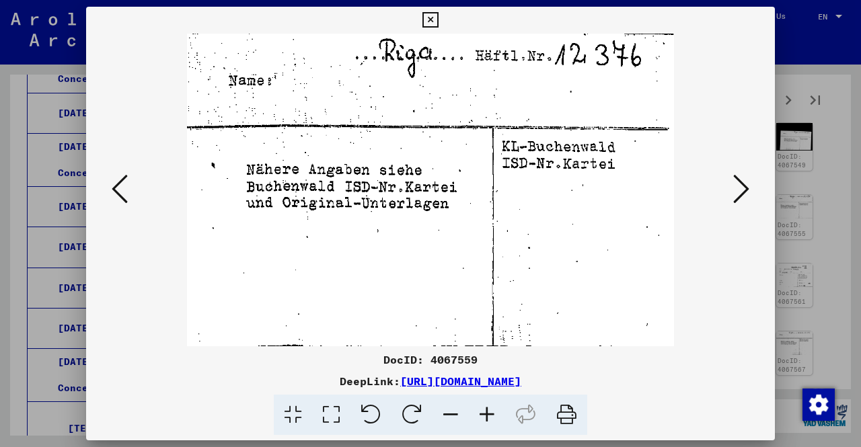
click at [736, 190] on icon at bounding box center [741, 189] width 16 height 32
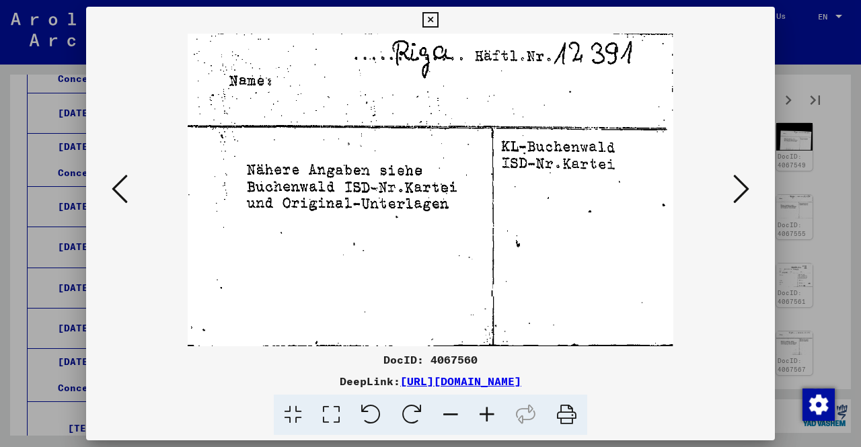
click at [736, 190] on icon at bounding box center [741, 189] width 16 height 32
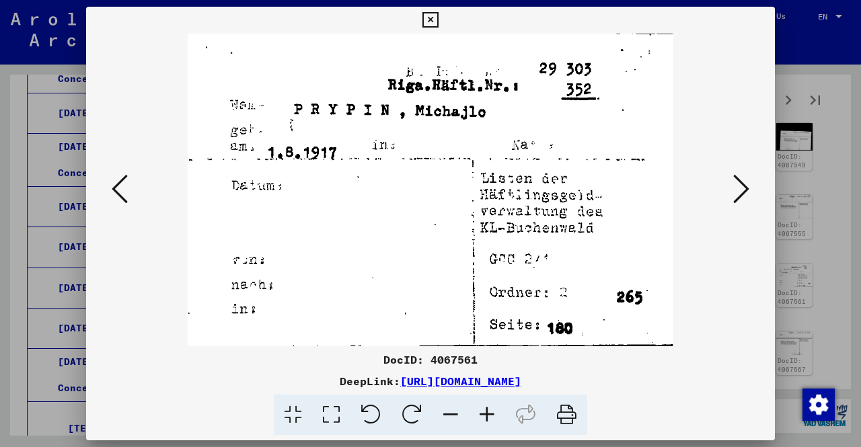
click at [743, 189] on icon at bounding box center [741, 189] width 16 height 32
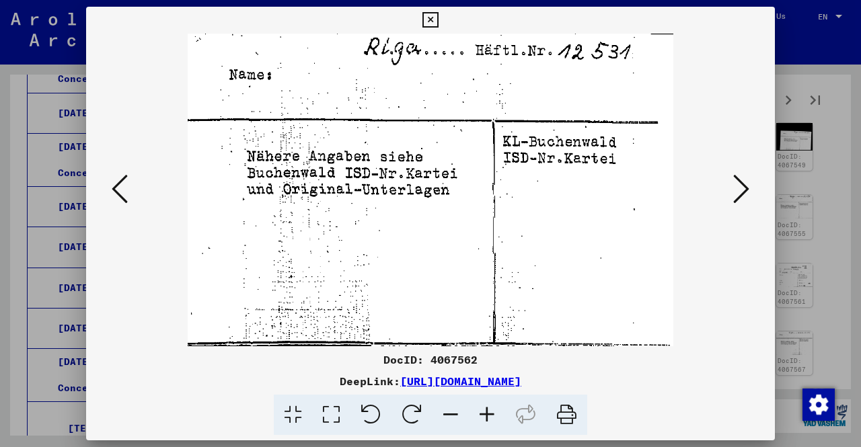
click at [743, 189] on icon at bounding box center [741, 189] width 16 height 32
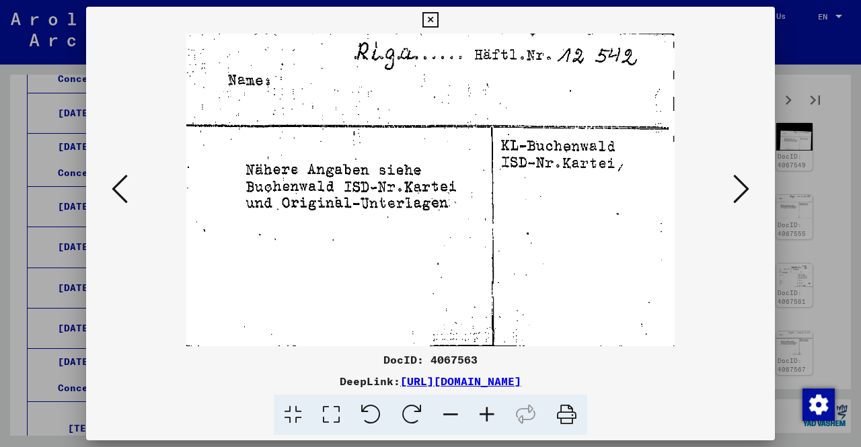
click at [743, 189] on icon at bounding box center [741, 189] width 16 height 32
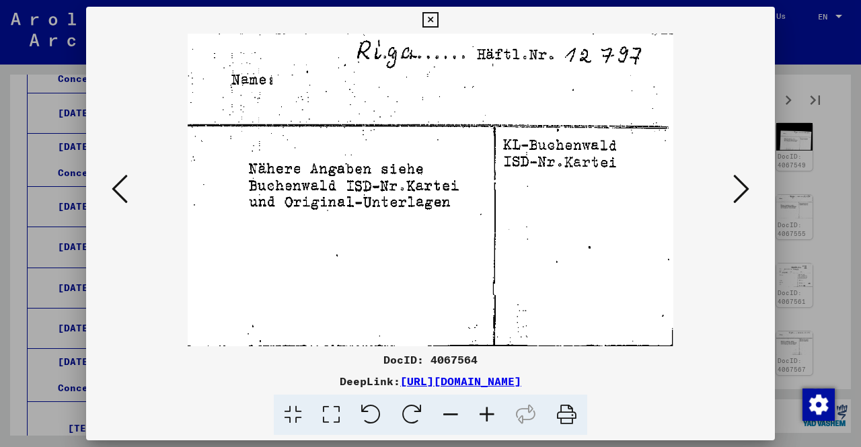
click at [743, 189] on icon at bounding box center [741, 189] width 16 height 32
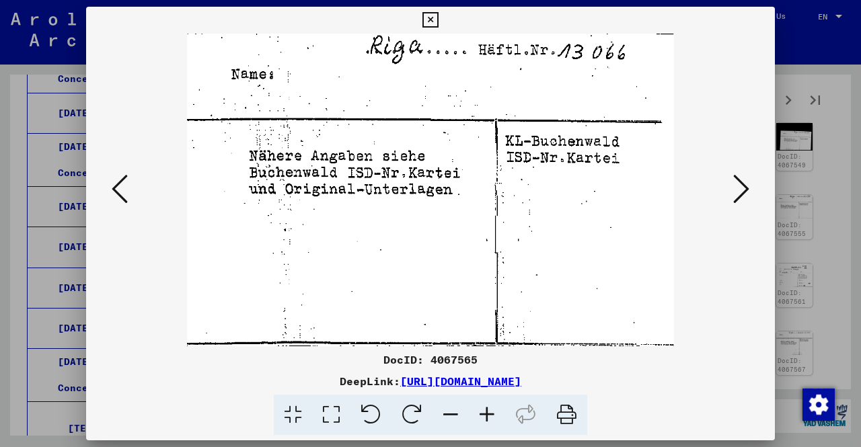
click at [743, 189] on icon at bounding box center [741, 189] width 16 height 32
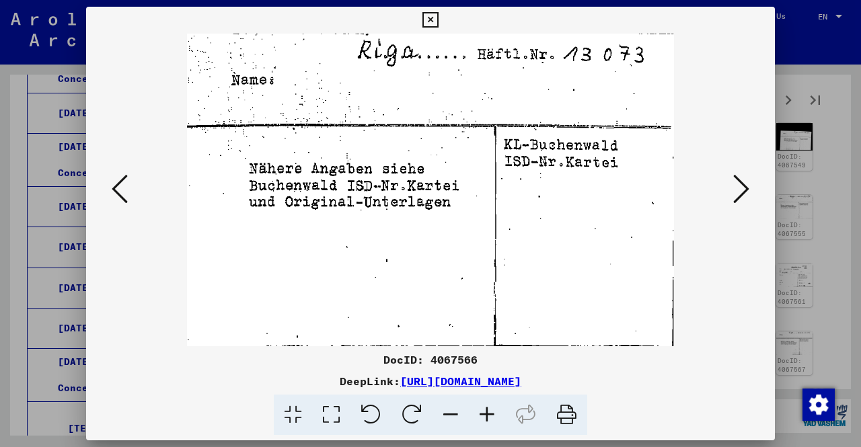
click at [743, 189] on icon at bounding box center [741, 189] width 16 height 32
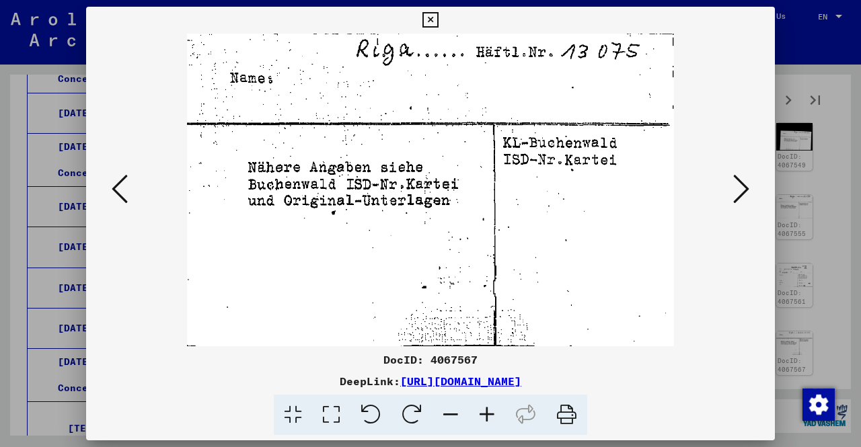
click at [743, 189] on icon at bounding box center [741, 189] width 16 height 32
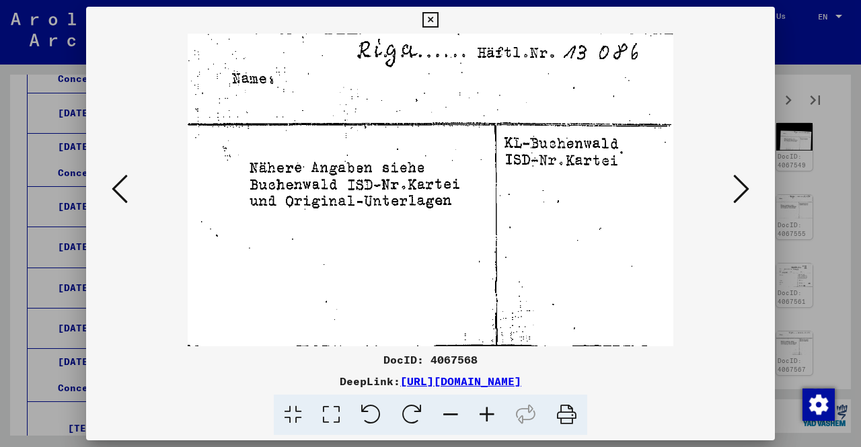
click at [743, 189] on icon at bounding box center [741, 189] width 16 height 32
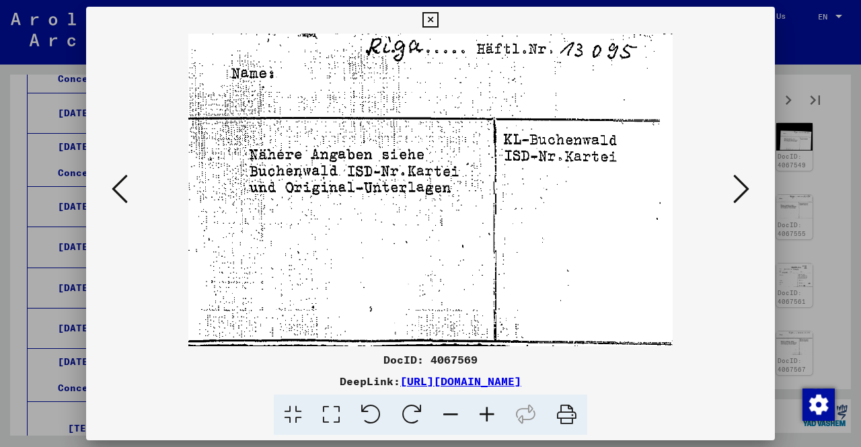
click at [743, 189] on icon at bounding box center [741, 189] width 16 height 32
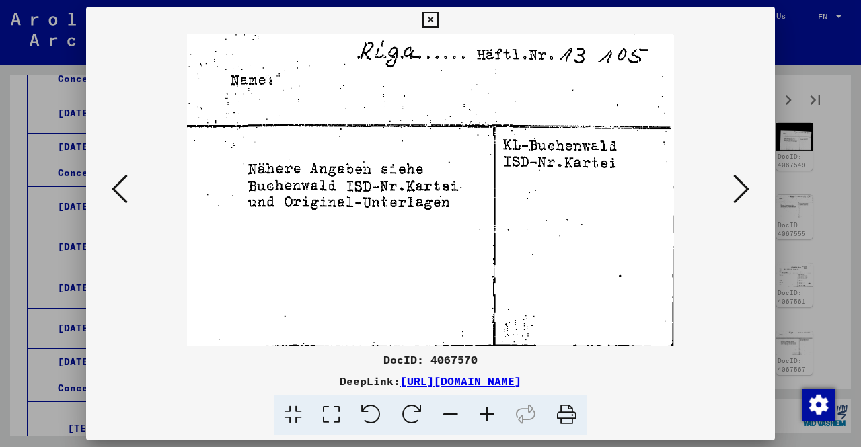
click at [743, 189] on icon at bounding box center [741, 189] width 16 height 32
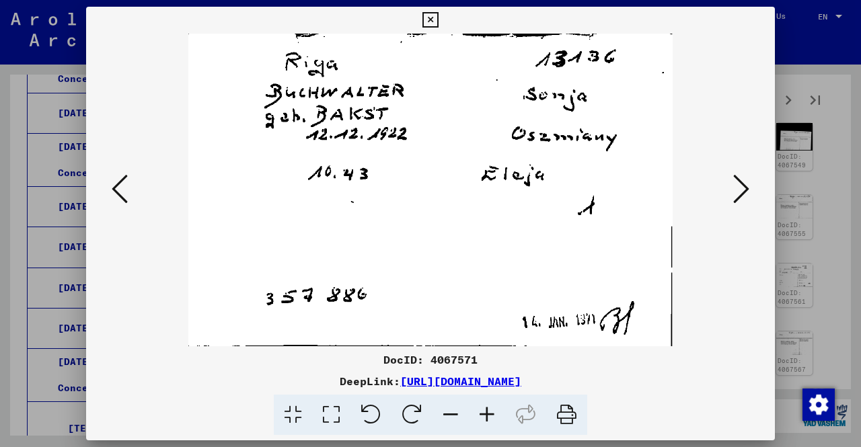
click at [743, 189] on icon at bounding box center [741, 189] width 16 height 32
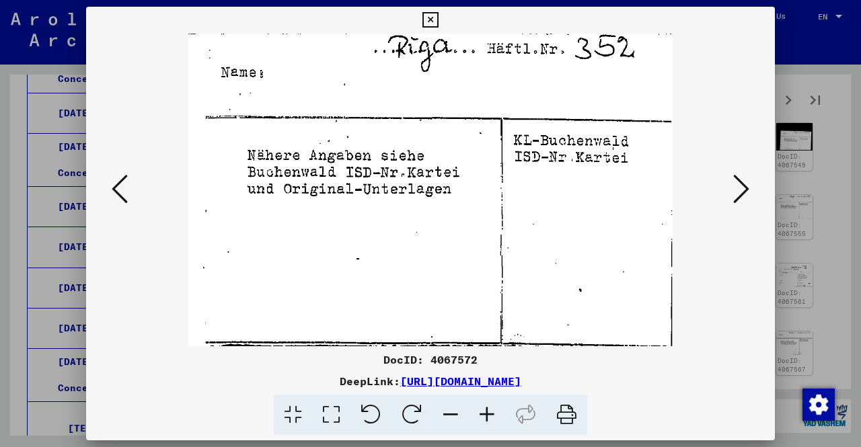
click at [743, 189] on icon at bounding box center [741, 189] width 16 height 32
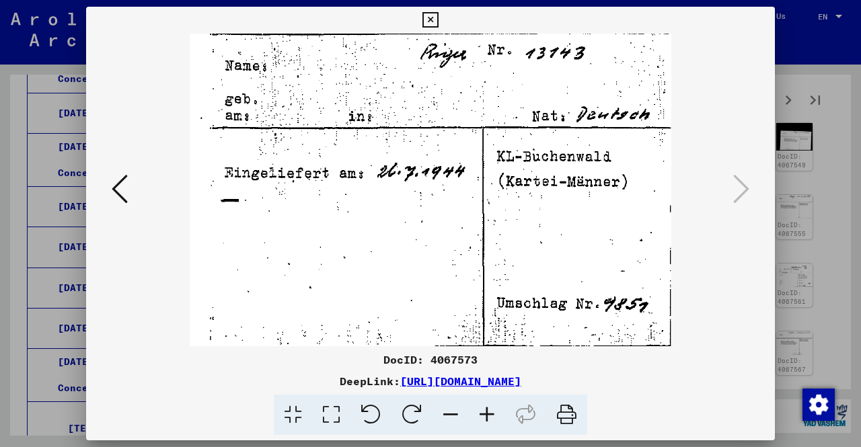
click at [793, 200] on div at bounding box center [430, 223] width 861 height 447
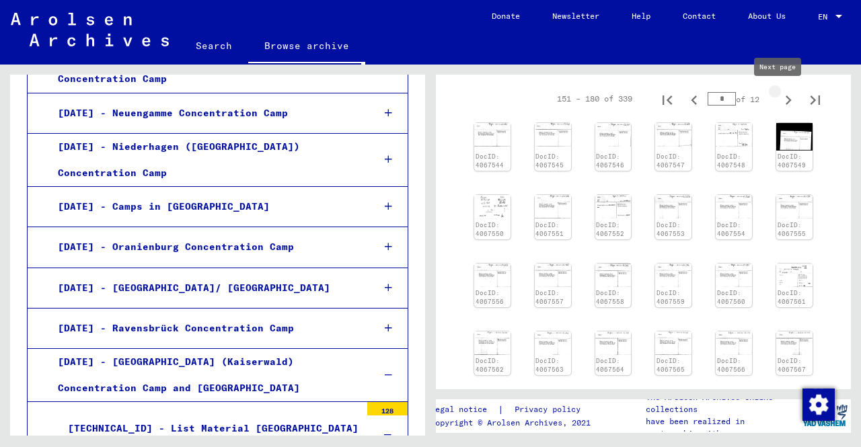
click at [780, 104] on icon "Next page" at bounding box center [788, 100] width 19 height 19
type input "*"
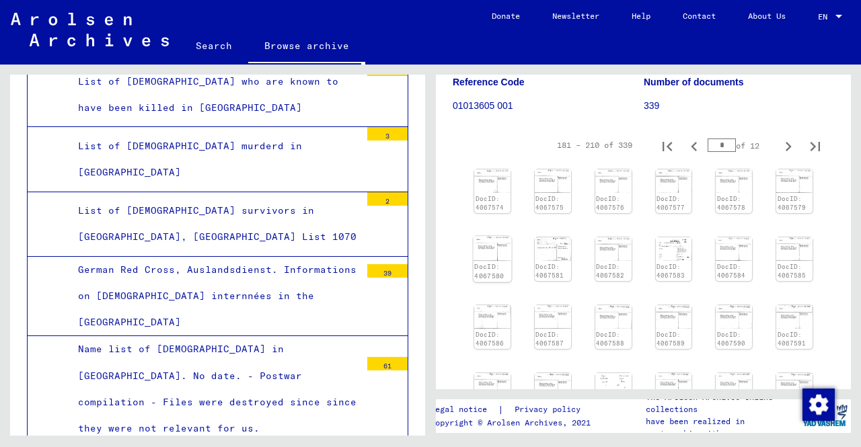
scroll to position [135, 0]
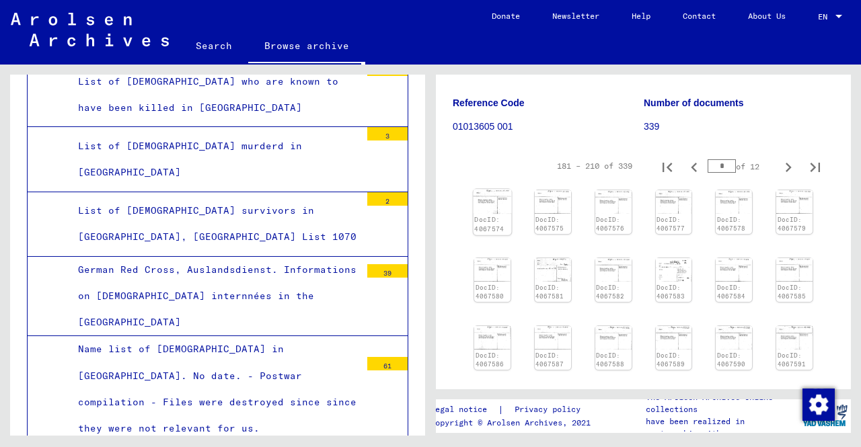
click at [500, 216] on div "DocID: 4067574" at bounding box center [492, 224] width 36 height 19
click at [499, 204] on img at bounding box center [493, 202] width 38 height 24
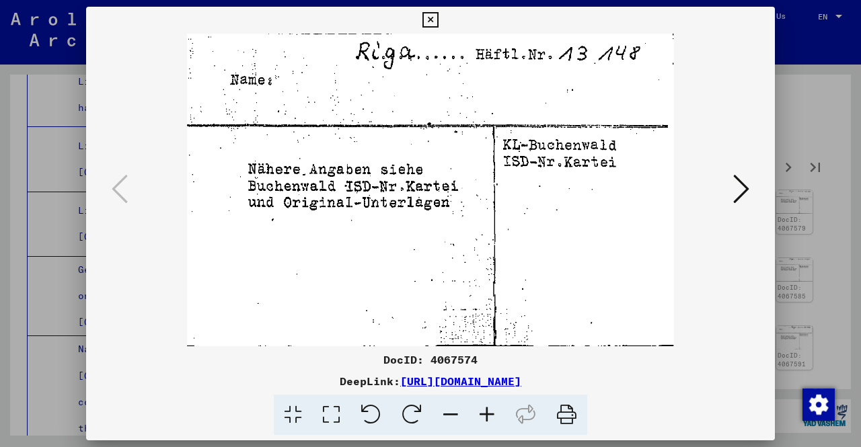
click at [749, 188] on button at bounding box center [741, 190] width 24 height 38
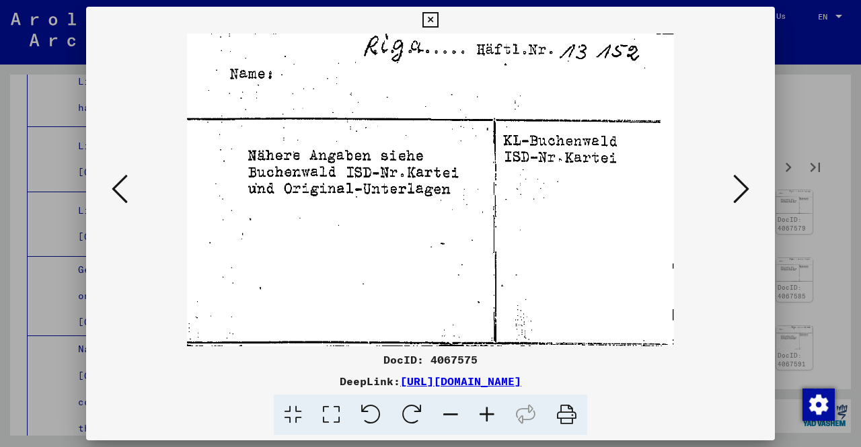
click at [749, 188] on button at bounding box center [741, 190] width 24 height 38
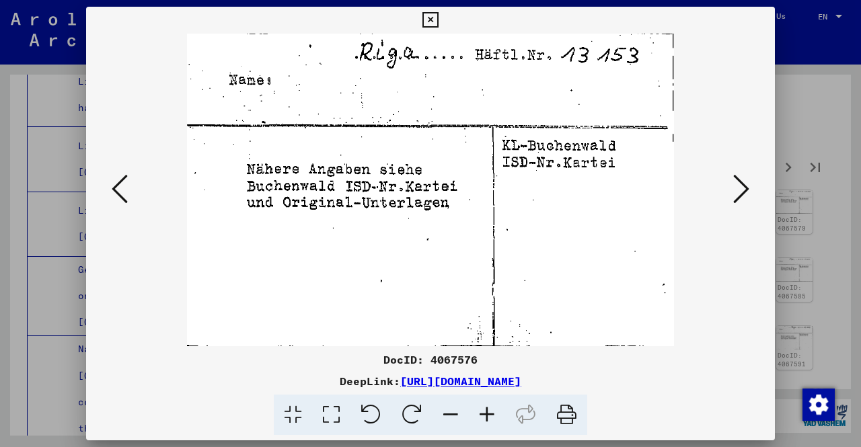
click at [749, 188] on button at bounding box center [741, 190] width 24 height 38
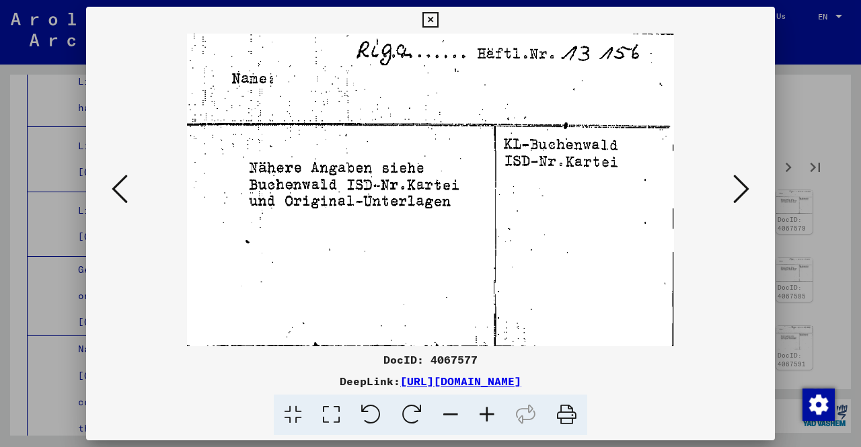
click at [749, 188] on button at bounding box center [741, 190] width 24 height 38
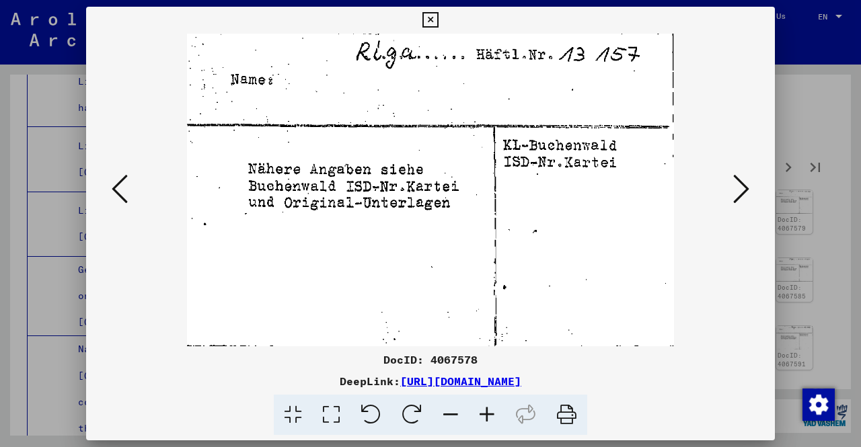
click at [749, 188] on button at bounding box center [741, 190] width 24 height 38
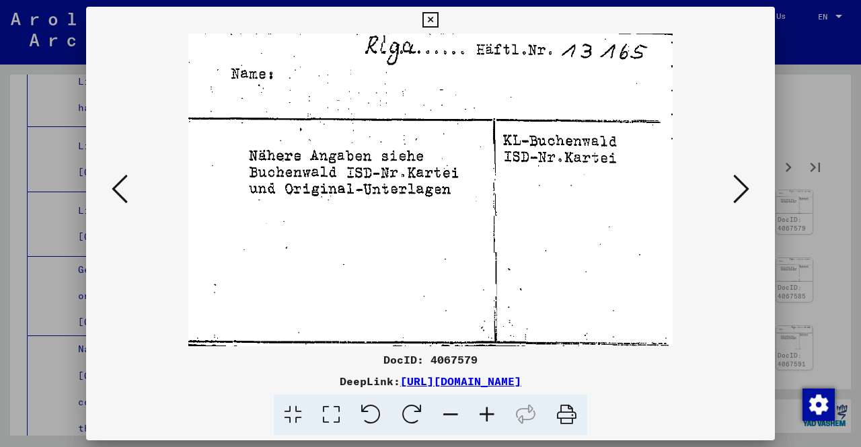
click at [0, 207] on div at bounding box center [430, 223] width 861 height 447
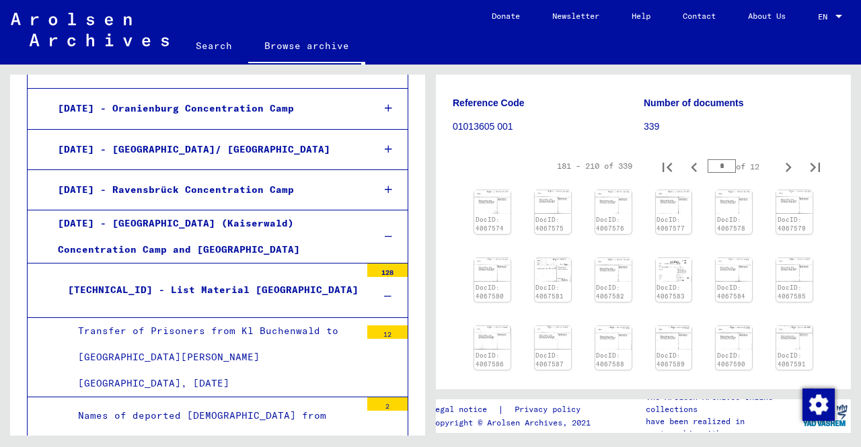
scroll to position [1748, 0]
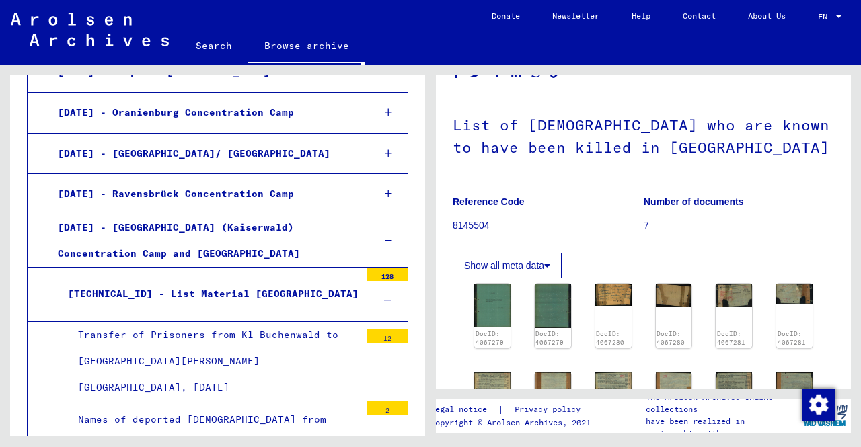
scroll to position [202, 0]
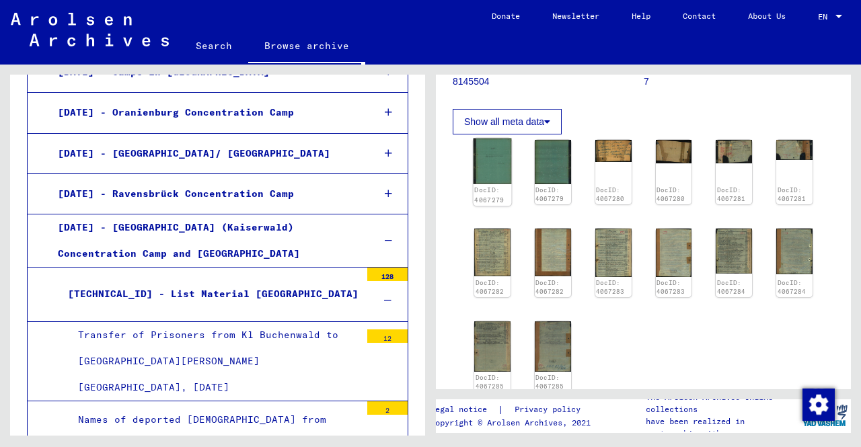
click at [490, 179] on img at bounding box center [493, 162] width 38 height 46
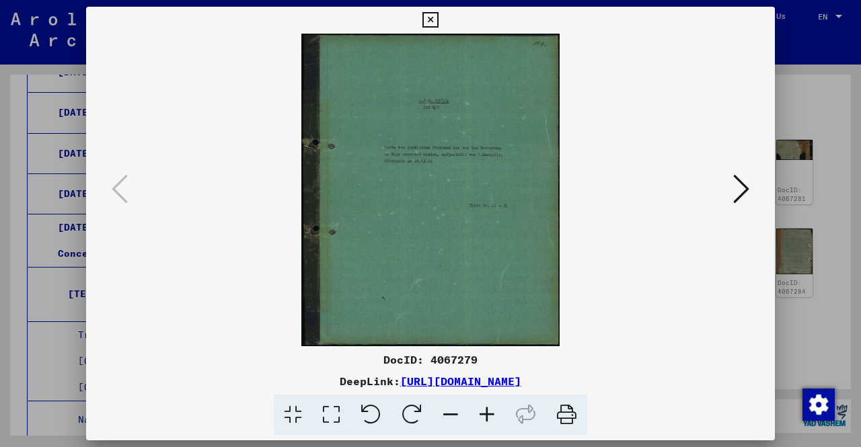
click at [741, 176] on icon at bounding box center [741, 189] width 16 height 32
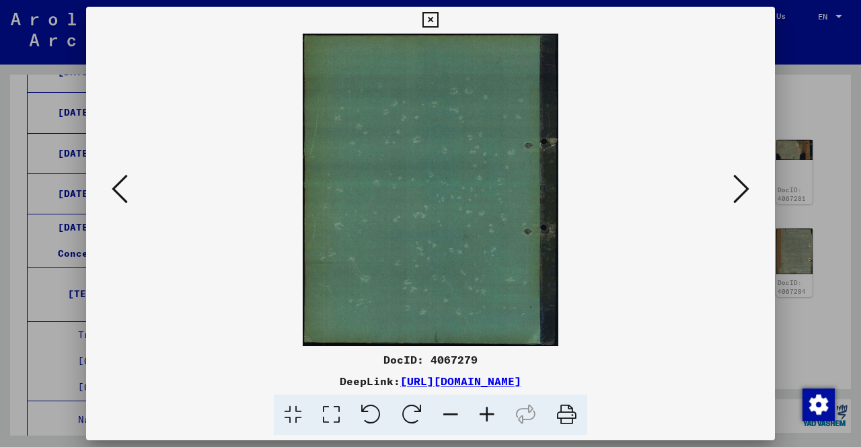
click at [741, 180] on icon at bounding box center [741, 189] width 16 height 32
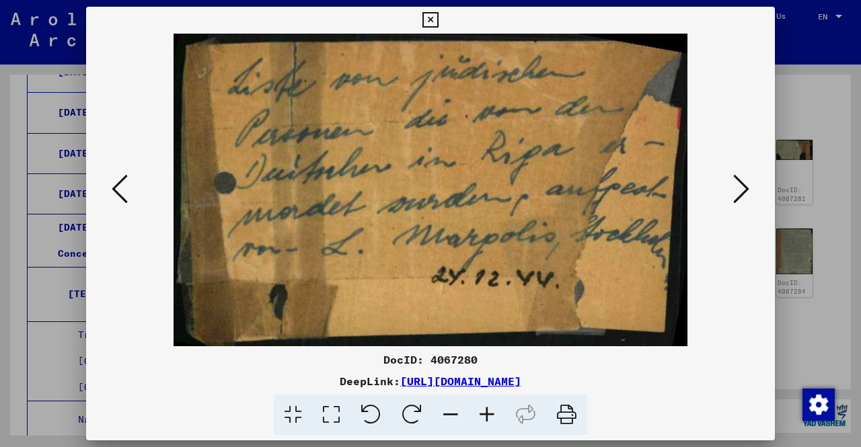
click at [741, 180] on icon at bounding box center [741, 189] width 16 height 32
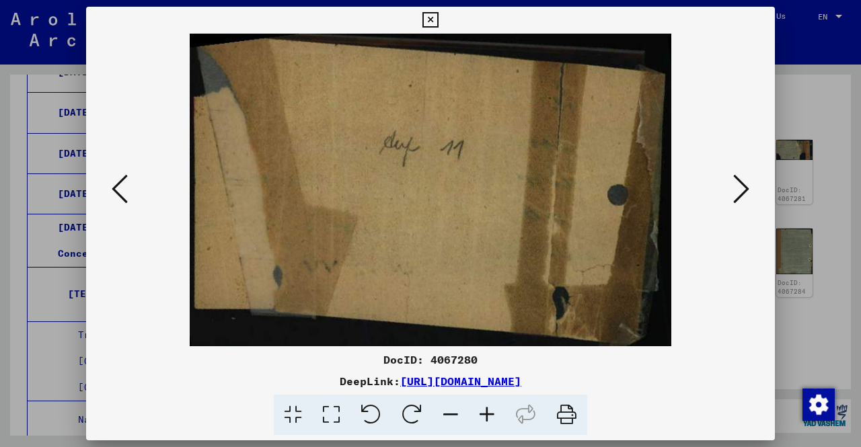
click at [741, 180] on icon at bounding box center [741, 189] width 16 height 32
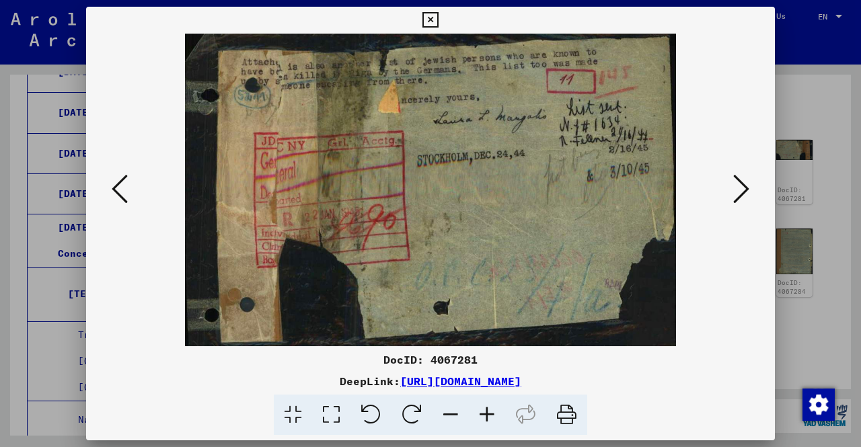
click at [729, 184] on button at bounding box center [741, 190] width 24 height 38
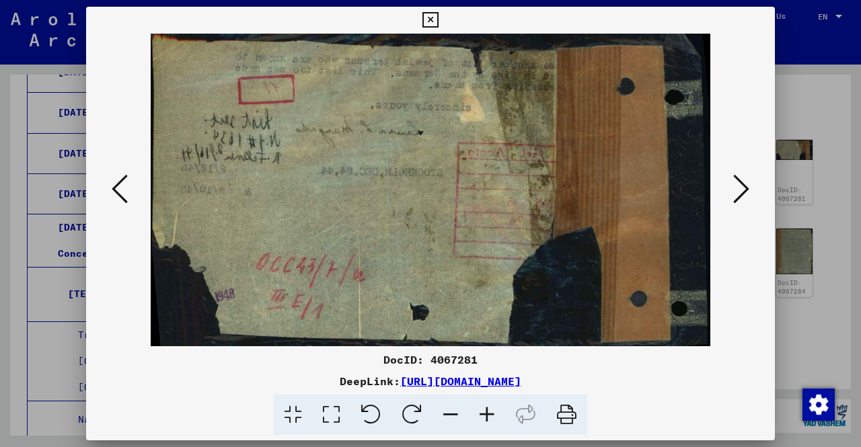
click at [124, 196] on icon at bounding box center [120, 189] width 16 height 32
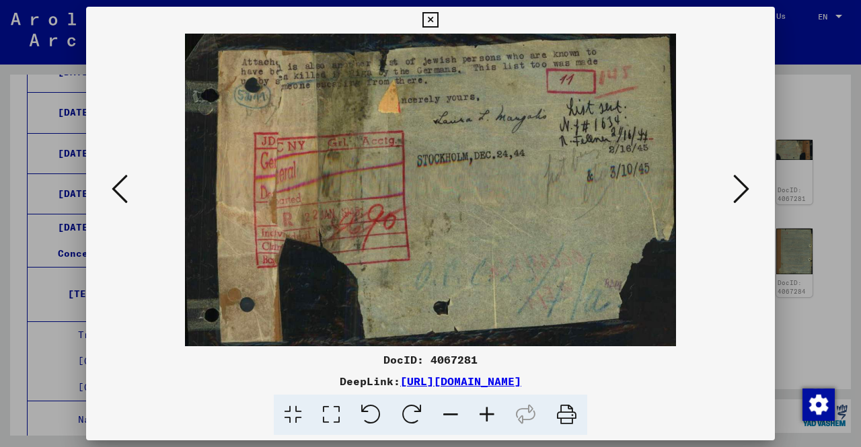
click at [737, 182] on icon at bounding box center [741, 189] width 16 height 32
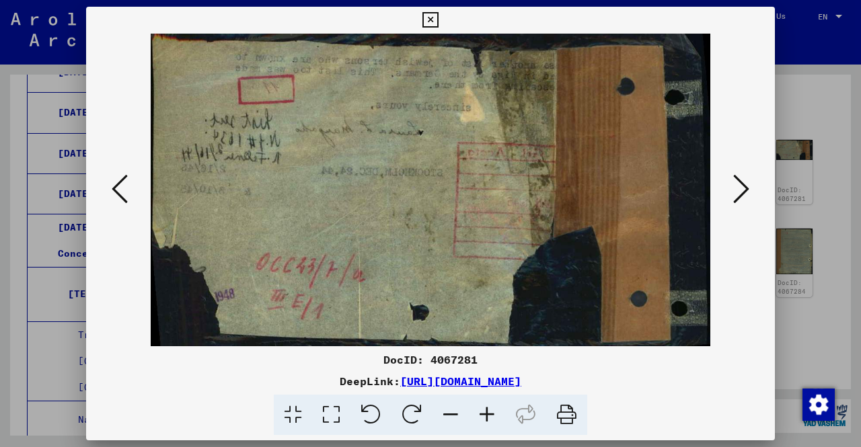
click at [737, 182] on icon at bounding box center [741, 189] width 16 height 32
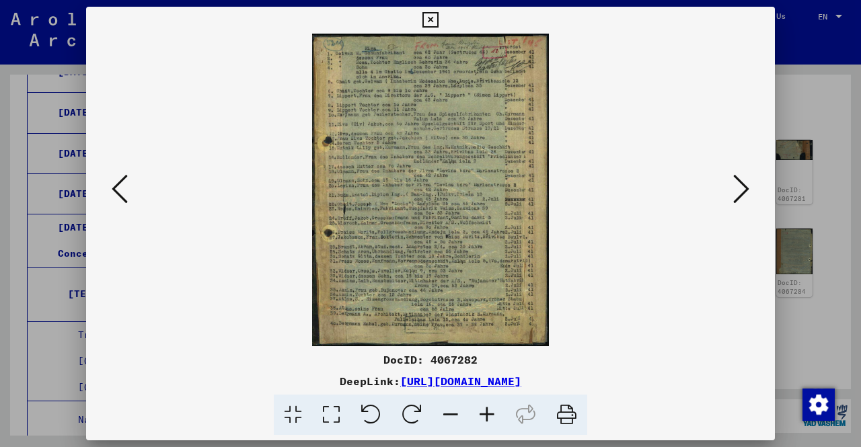
click at [491, 402] on icon at bounding box center [487, 415] width 36 height 41
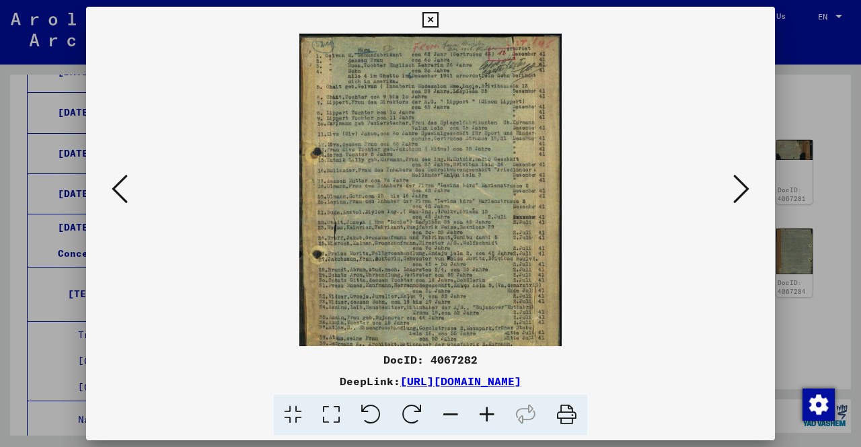
click at [491, 403] on icon at bounding box center [487, 415] width 36 height 41
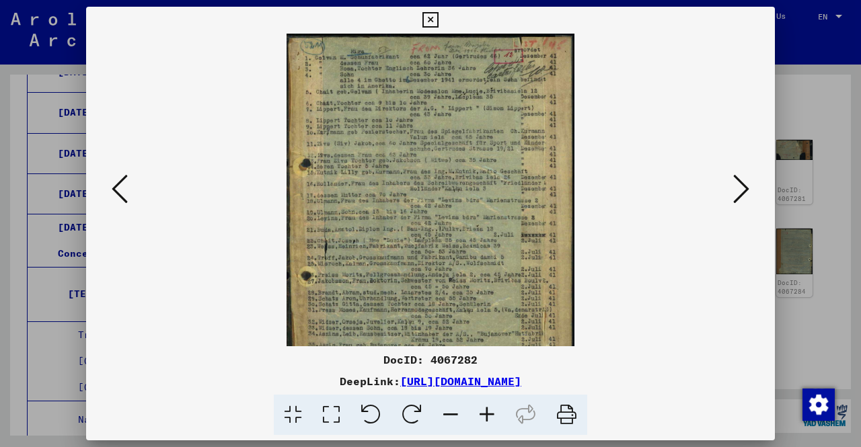
click at [491, 403] on icon at bounding box center [487, 415] width 36 height 41
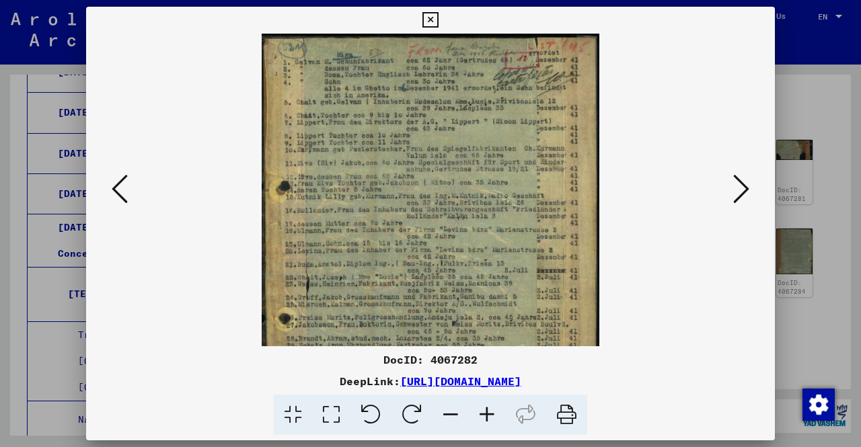
click at [491, 403] on icon at bounding box center [487, 415] width 36 height 41
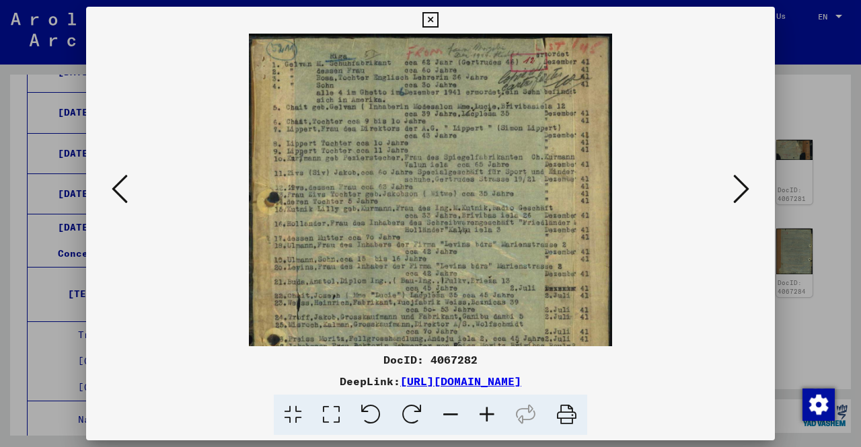
click at [491, 403] on icon at bounding box center [487, 415] width 36 height 41
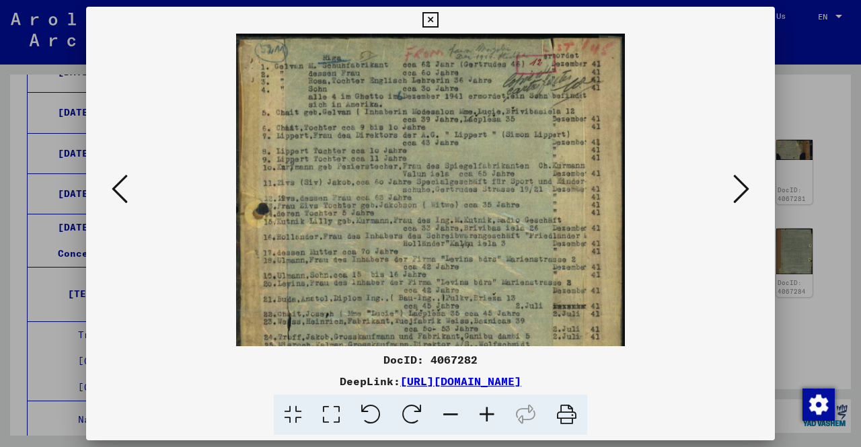
click at [491, 403] on icon at bounding box center [487, 415] width 36 height 41
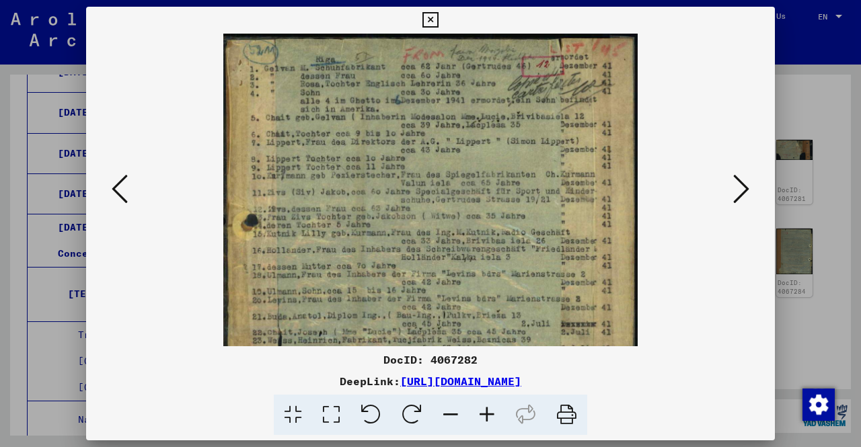
click at [491, 403] on icon at bounding box center [487, 415] width 36 height 41
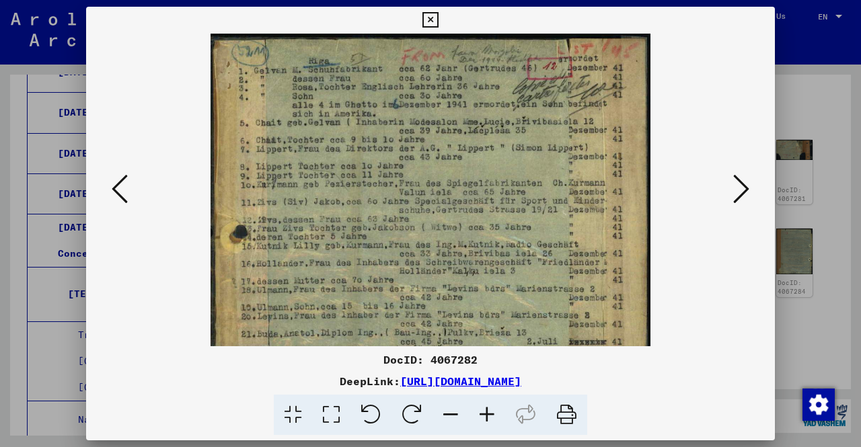
click at [491, 403] on icon at bounding box center [487, 415] width 36 height 41
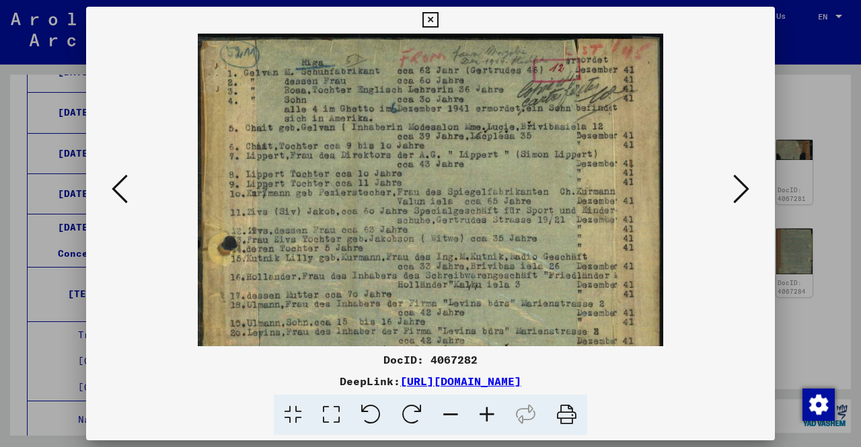
click at [491, 403] on icon at bounding box center [487, 415] width 36 height 41
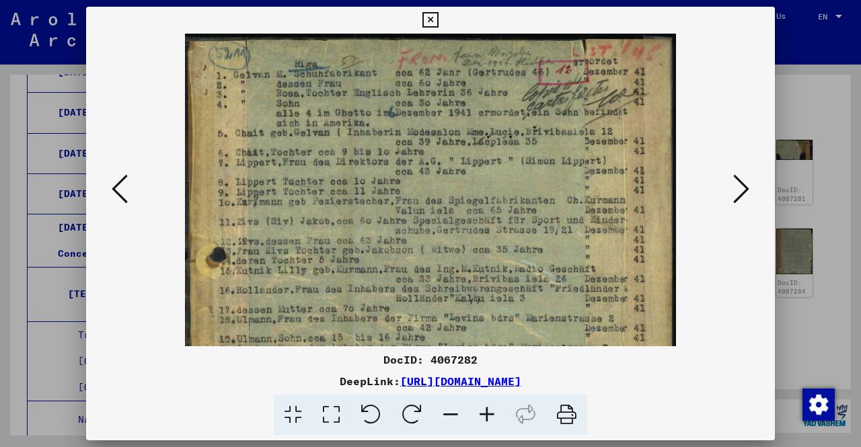
click at [491, 403] on icon at bounding box center [487, 415] width 36 height 41
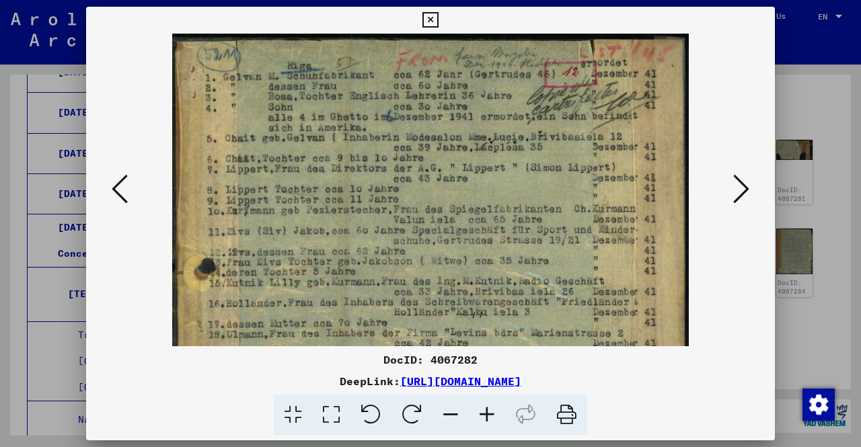
click at [491, 403] on icon at bounding box center [487, 415] width 36 height 41
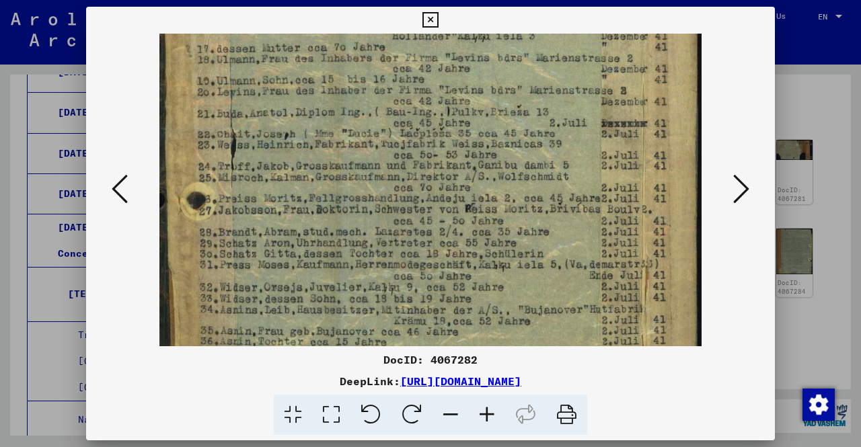
drag, startPoint x: 400, startPoint y: 269, endPoint x: 337, endPoint y: 18, distance: 258.6
click at [337, 18] on div "DocID: 4067282 DeepLink: https://collections.arolsen-archives.org/en/document/4…" at bounding box center [430, 221] width 689 height 429
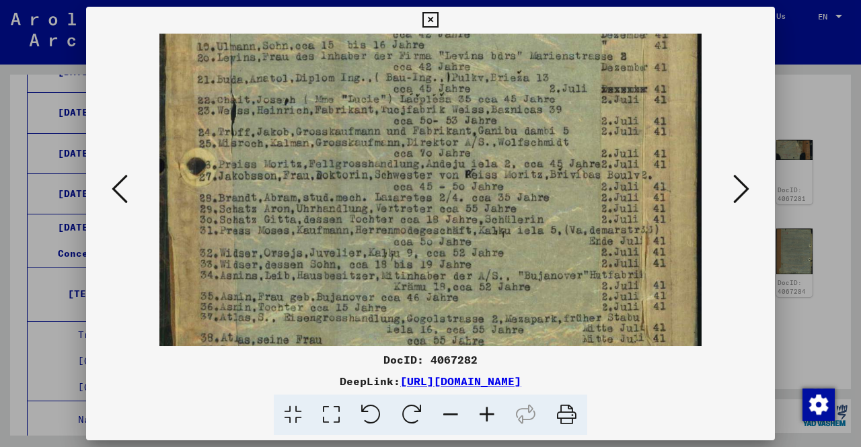
scroll to position [404, 0]
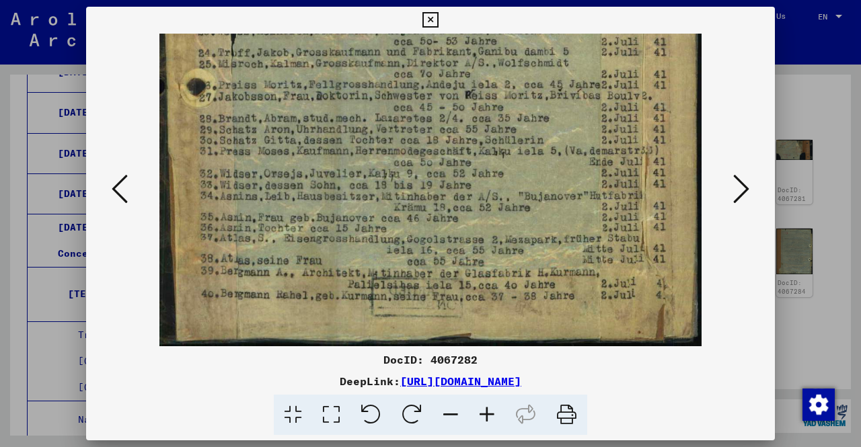
drag, startPoint x: 370, startPoint y: 264, endPoint x: 339, endPoint y: 120, distance: 147.2
click at [748, 182] on icon at bounding box center [741, 189] width 16 height 32
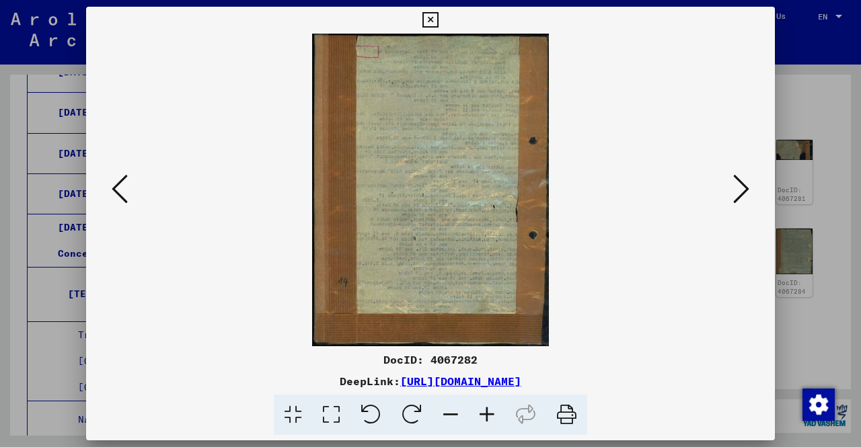
click at [761, 198] on div at bounding box center [430, 190] width 689 height 313
click at [749, 190] on div at bounding box center [430, 190] width 689 height 313
click at [744, 187] on icon at bounding box center [741, 189] width 16 height 32
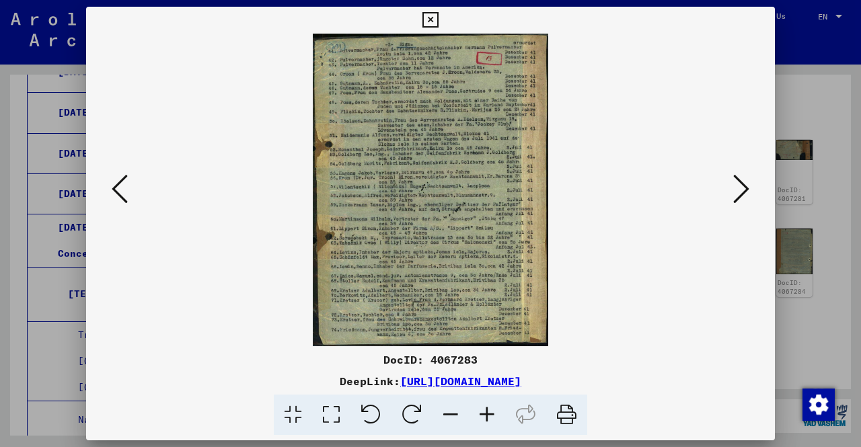
click at [488, 415] on icon at bounding box center [487, 415] width 36 height 41
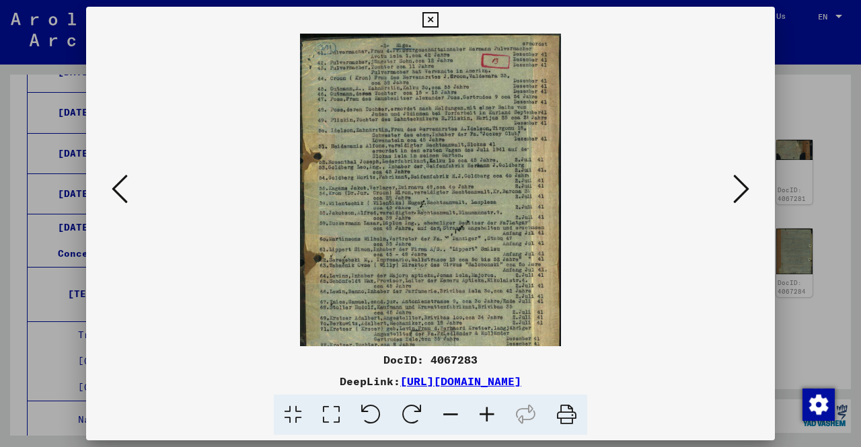
click at [488, 415] on icon at bounding box center [487, 415] width 36 height 41
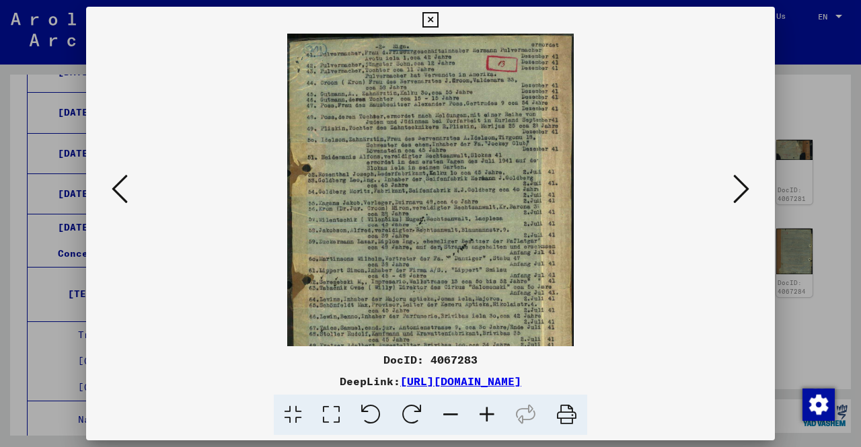
click at [488, 415] on icon at bounding box center [487, 415] width 36 height 41
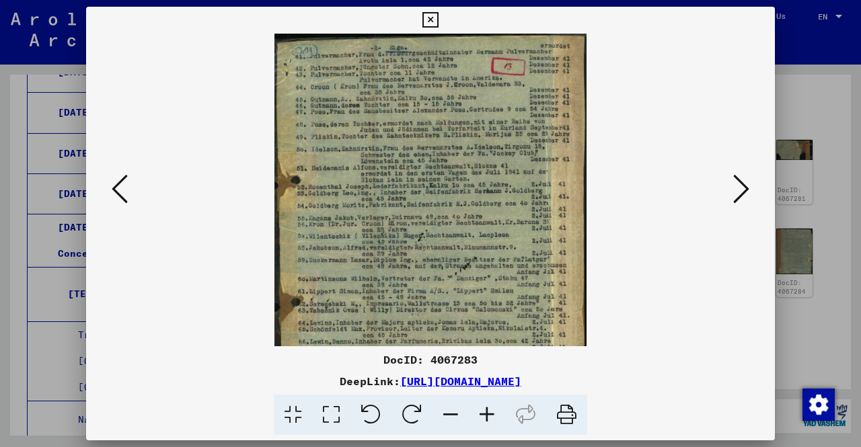
click at [488, 415] on icon at bounding box center [487, 415] width 36 height 41
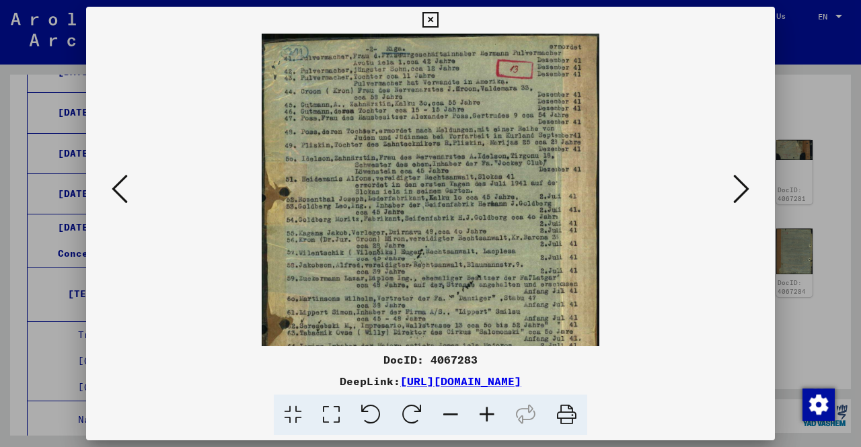
click at [488, 415] on icon at bounding box center [487, 415] width 36 height 41
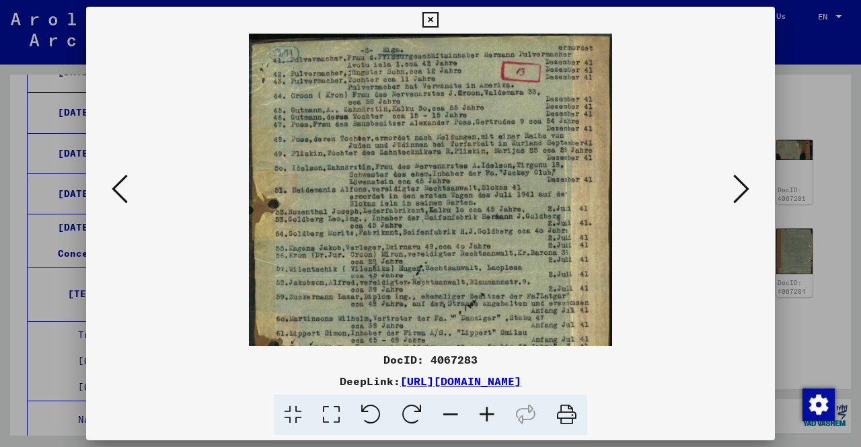
click at [487, 415] on icon at bounding box center [487, 415] width 36 height 41
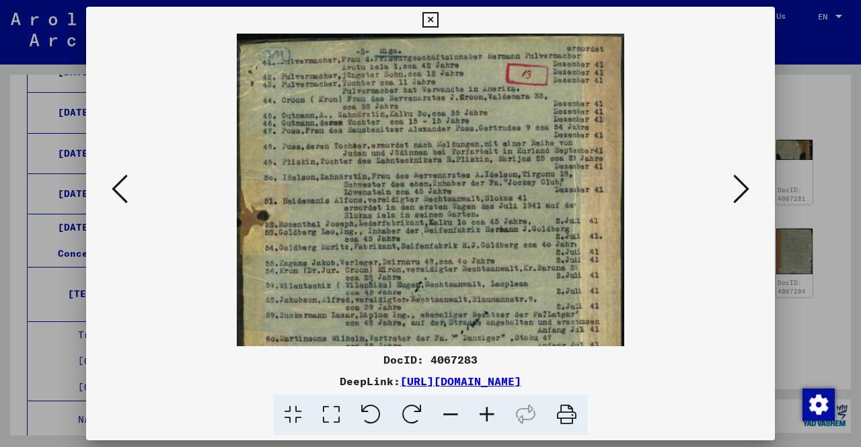
click at [487, 415] on icon at bounding box center [487, 415] width 36 height 41
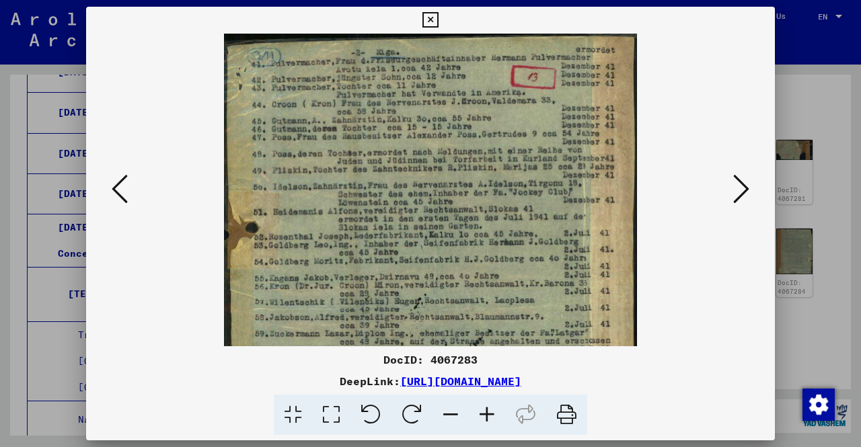
click at [487, 415] on icon at bounding box center [487, 415] width 36 height 41
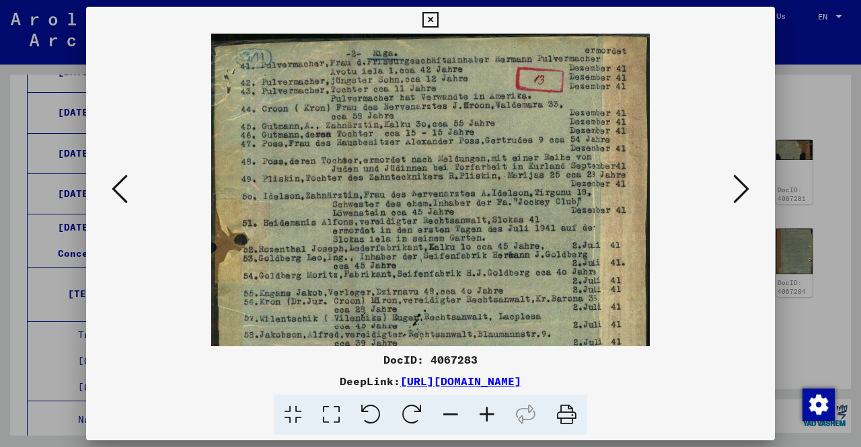
click at [487, 415] on icon at bounding box center [487, 415] width 36 height 41
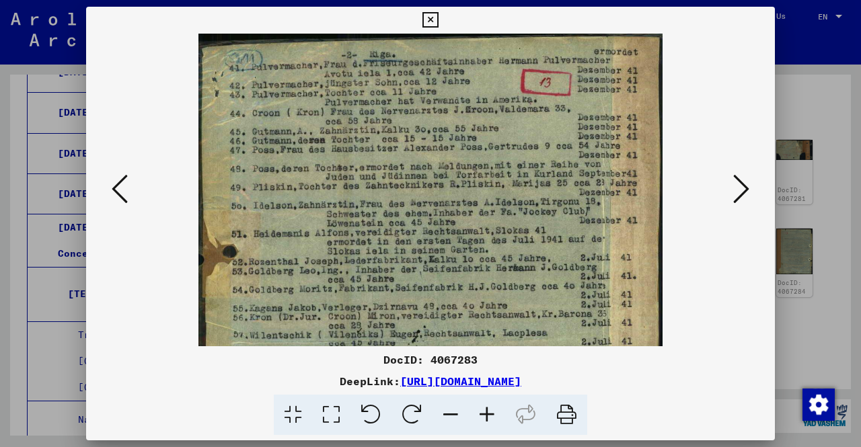
click at [487, 415] on icon at bounding box center [487, 415] width 36 height 41
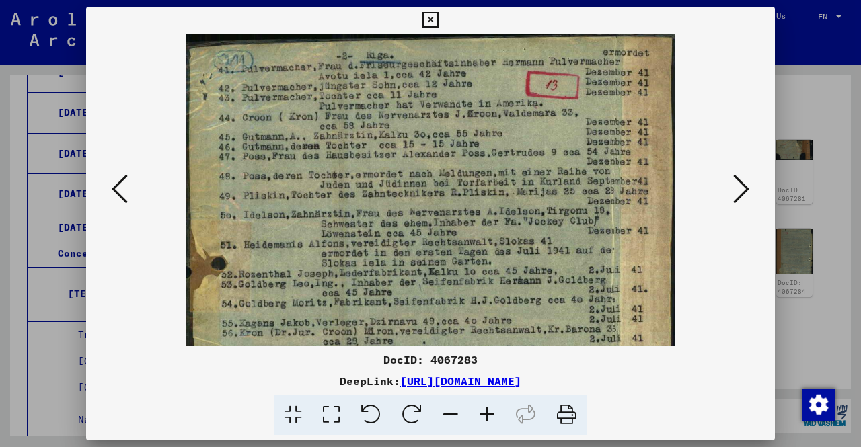
click at [487, 415] on icon at bounding box center [487, 415] width 36 height 41
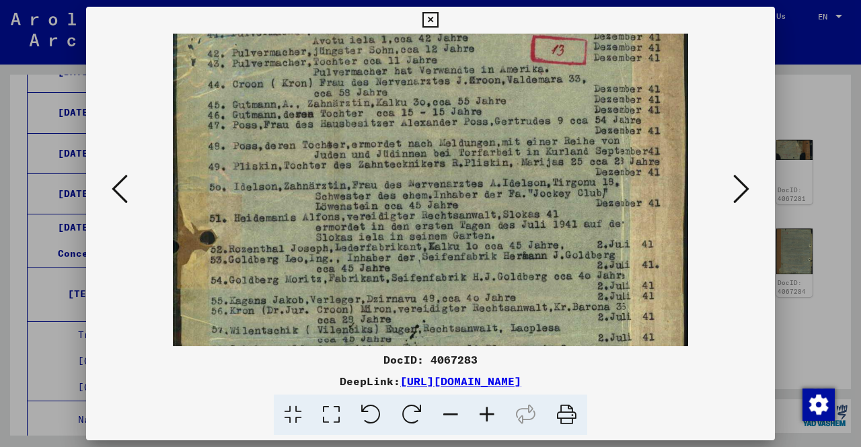
scroll to position [37, 0]
drag, startPoint x: 429, startPoint y: 257, endPoint x: 444, endPoint y: 223, distance: 37.4
click at [444, 223] on img at bounding box center [430, 338] width 515 height 683
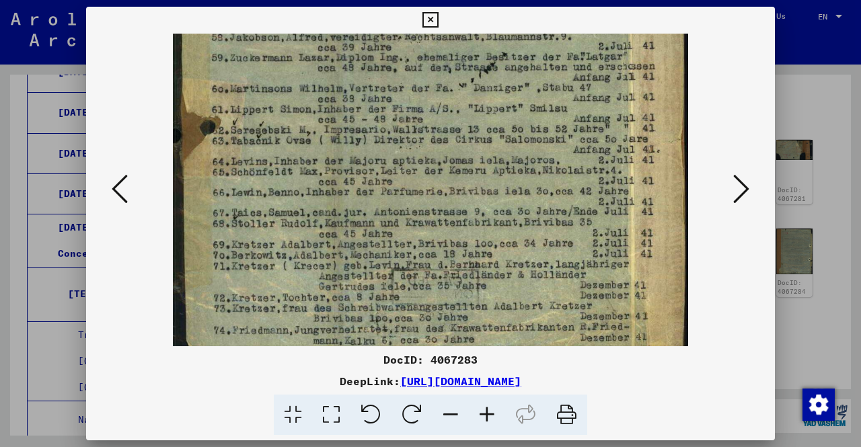
scroll to position [370, 0]
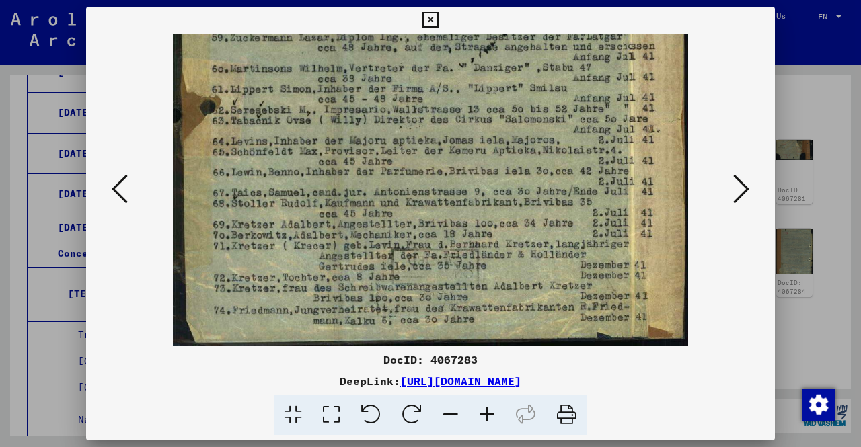
drag, startPoint x: 394, startPoint y: 282, endPoint x: 374, endPoint y: -59, distance: 340.9
click at [374, 0] on html "Search Browse archive Donate Newsletter Help Contact About Us Search Browse arc…" at bounding box center [430, 223] width 861 height 447
click at [745, 188] on icon at bounding box center [741, 189] width 16 height 32
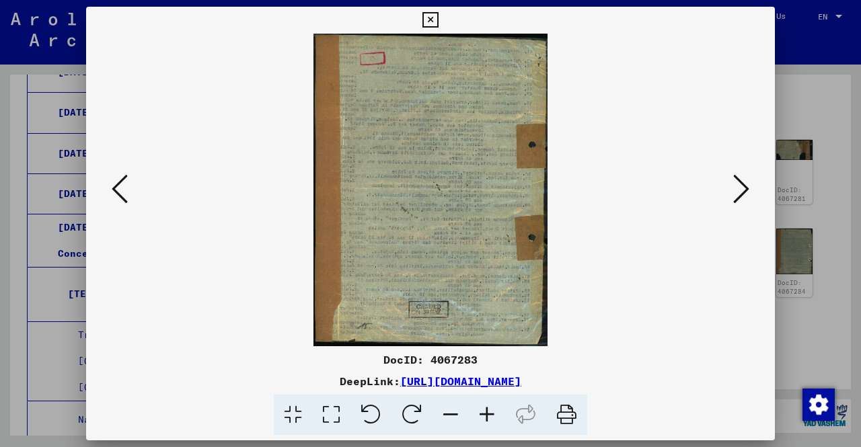
click at [745, 180] on icon at bounding box center [741, 189] width 16 height 32
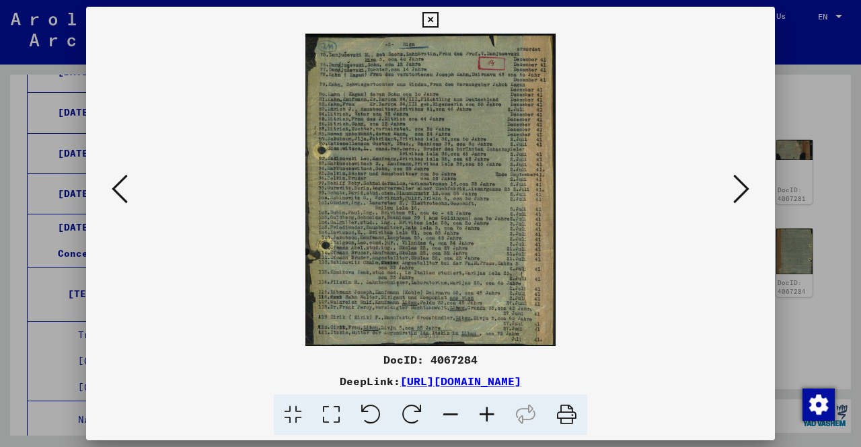
click at [483, 412] on icon at bounding box center [487, 415] width 36 height 41
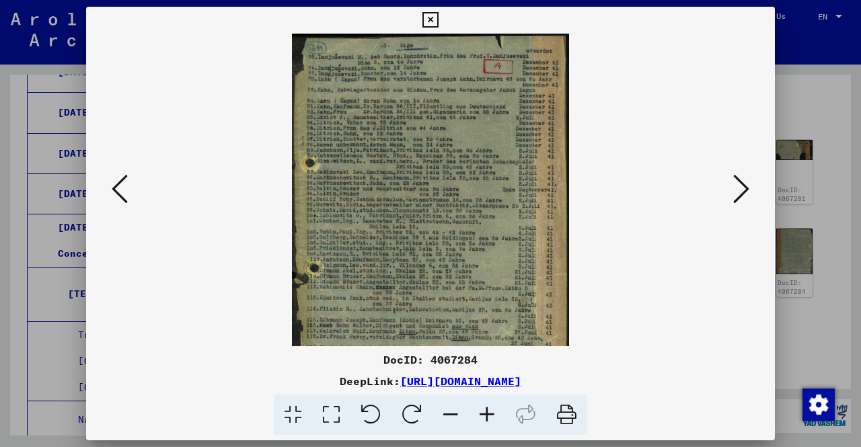
click at [483, 412] on icon at bounding box center [487, 415] width 36 height 41
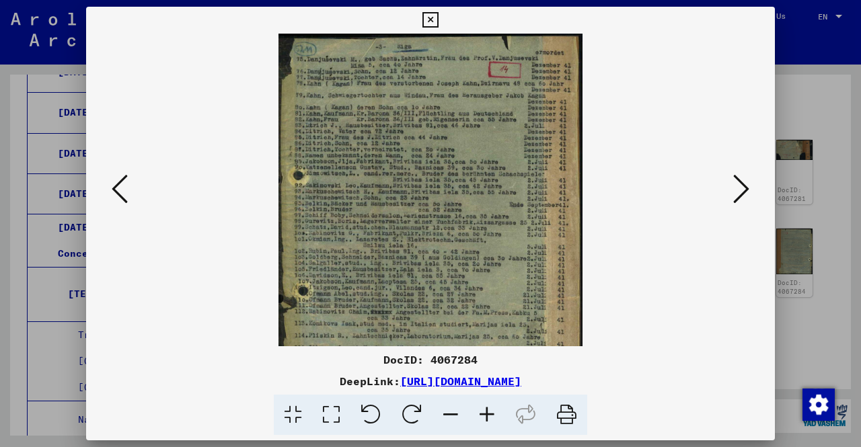
click at [483, 412] on icon at bounding box center [487, 415] width 36 height 41
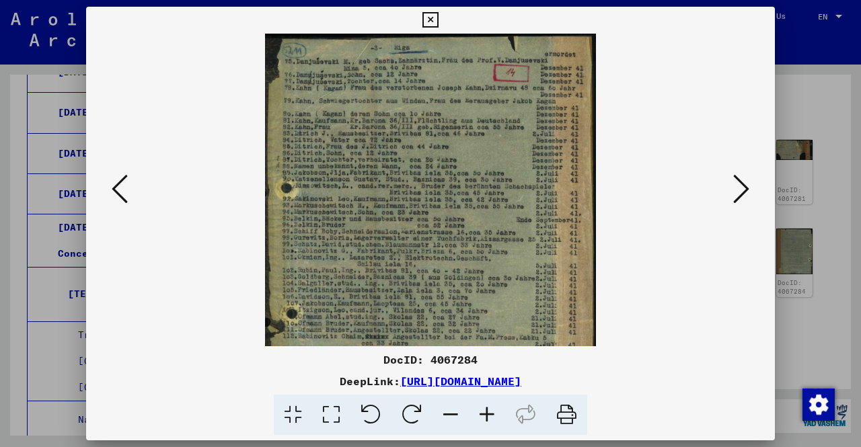
click at [483, 412] on icon at bounding box center [487, 415] width 36 height 41
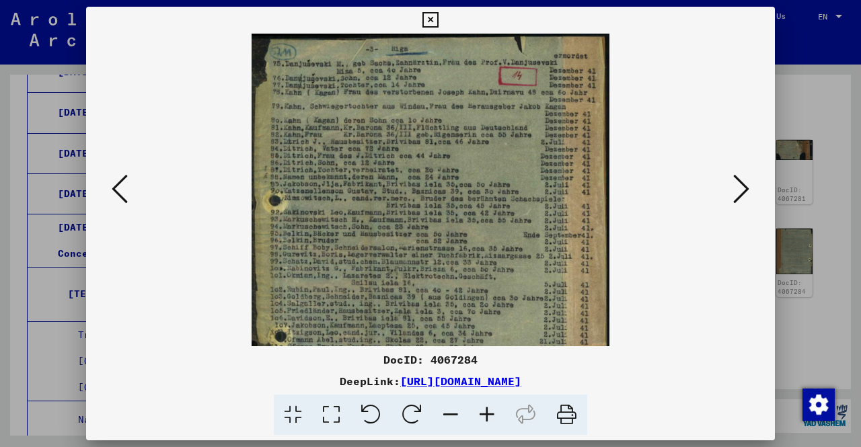
click at [483, 412] on icon at bounding box center [487, 415] width 36 height 41
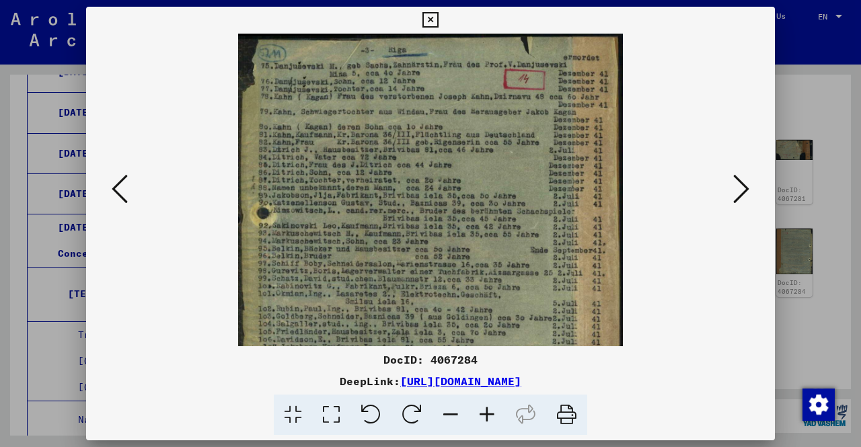
click at [483, 412] on icon at bounding box center [487, 415] width 36 height 41
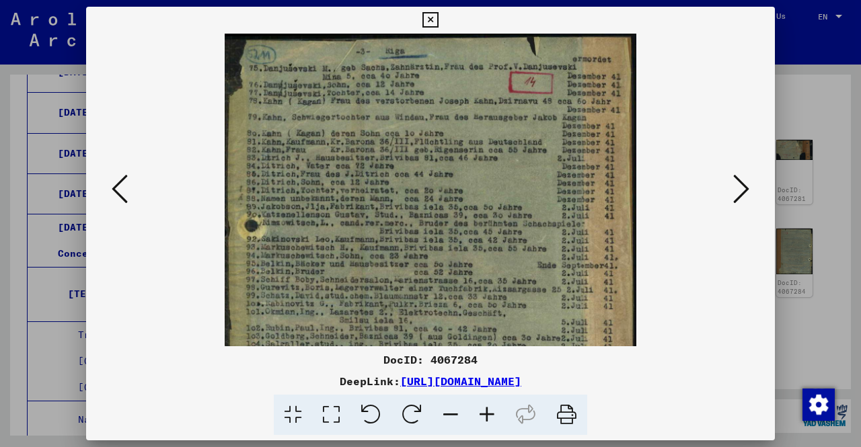
click at [483, 412] on icon at bounding box center [487, 415] width 36 height 41
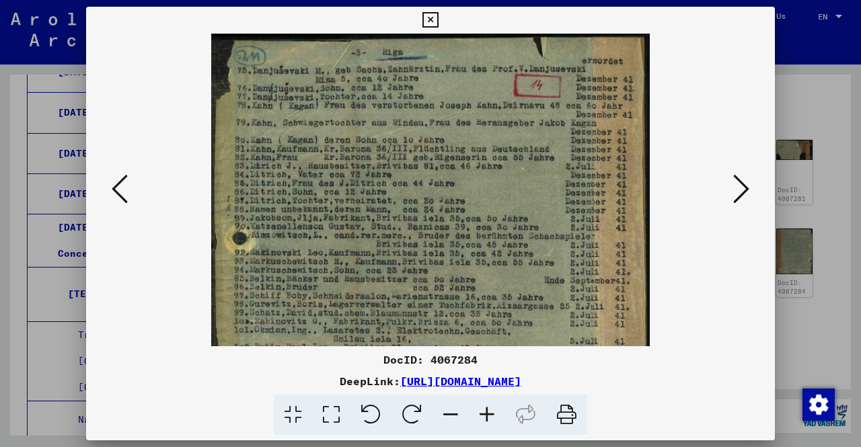
click at [483, 412] on icon at bounding box center [487, 415] width 36 height 41
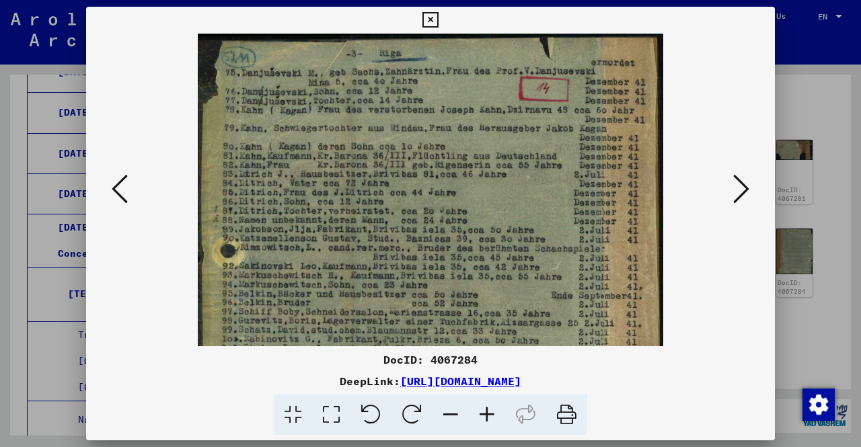
click at [483, 412] on icon at bounding box center [487, 415] width 36 height 41
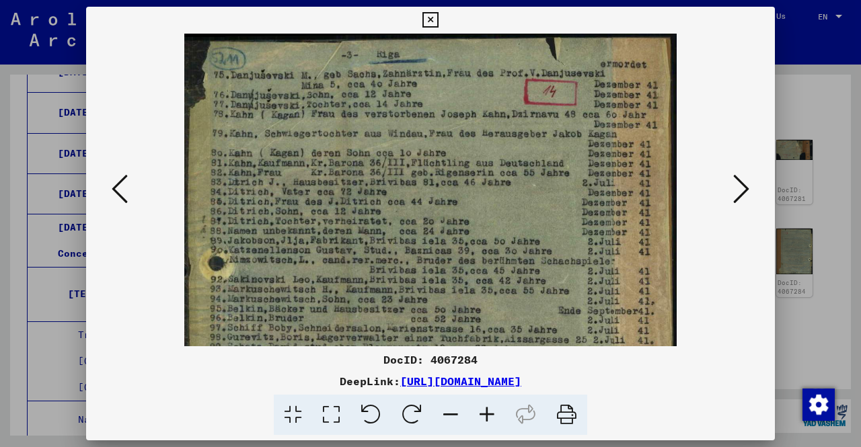
click at [483, 412] on icon at bounding box center [487, 415] width 36 height 41
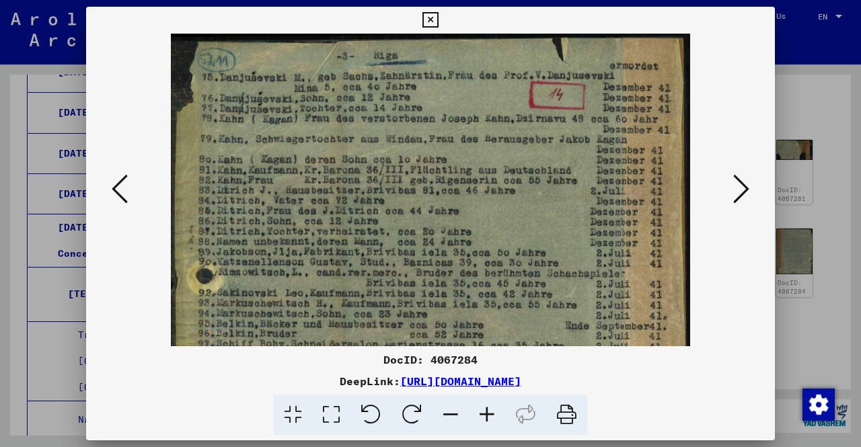
click at [483, 412] on icon at bounding box center [487, 415] width 36 height 41
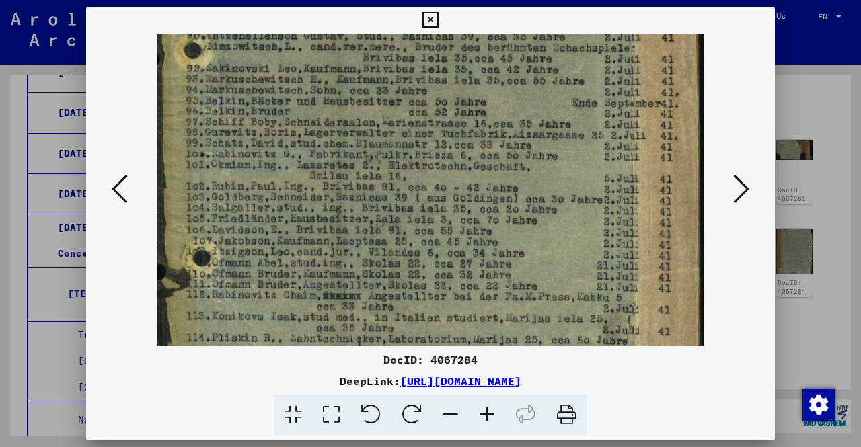
scroll to position [260, 0]
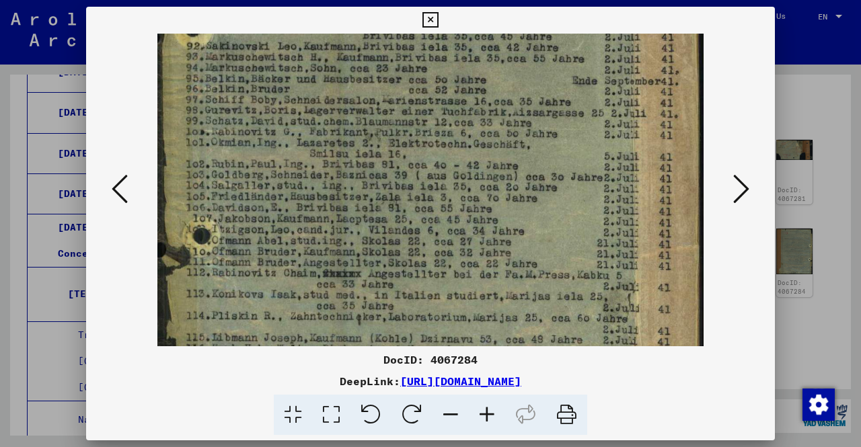
drag, startPoint x: 369, startPoint y: 301, endPoint x: 433, endPoint y: 46, distance: 263.0
click at [433, 46] on img at bounding box center [430, 114] width 546 height 683
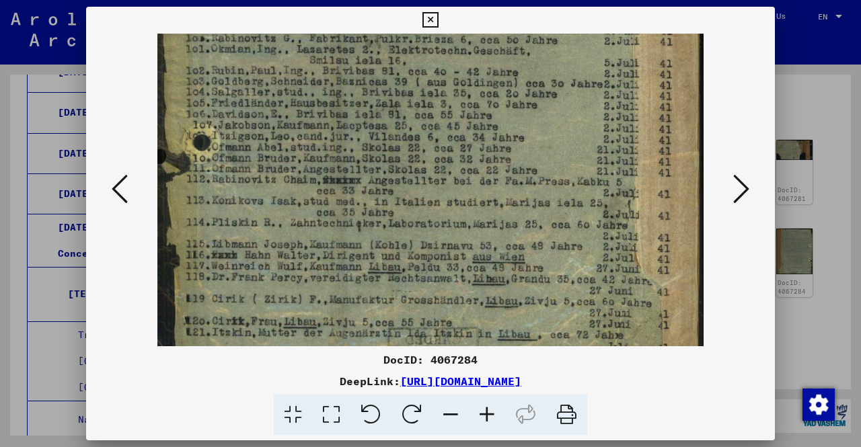
drag, startPoint x: 281, startPoint y: 258, endPoint x: 299, endPoint y: 183, distance: 77.3
click at [298, 183] on img at bounding box center [430, 21] width 546 height 683
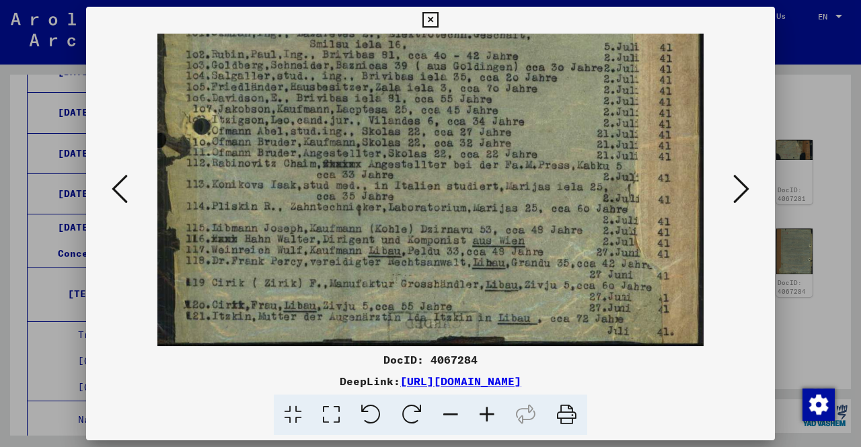
drag, startPoint x: 299, startPoint y: 180, endPoint x: 309, endPoint y: 129, distance: 51.3
click at [309, 129] on img at bounding box center [430, 5] width 546 height 683
click at [741, 190] on icon at bounding box center [741, 189] width 16 height 32
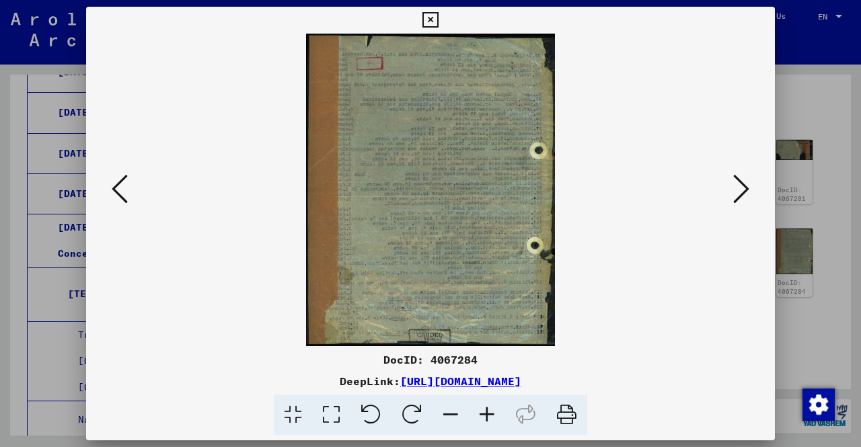
click at [741, 190] on icon at bounding box center [741, 189] width 16 height 32
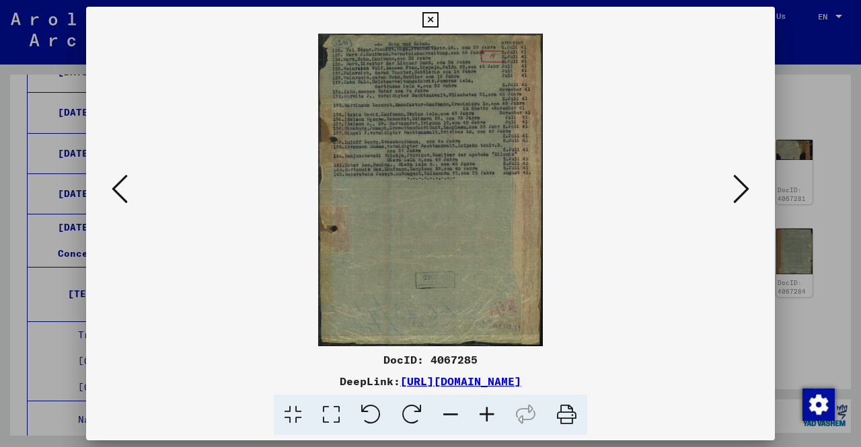
click at [478, 406] on icon at bounding box center [487, 415] width 36 height 41
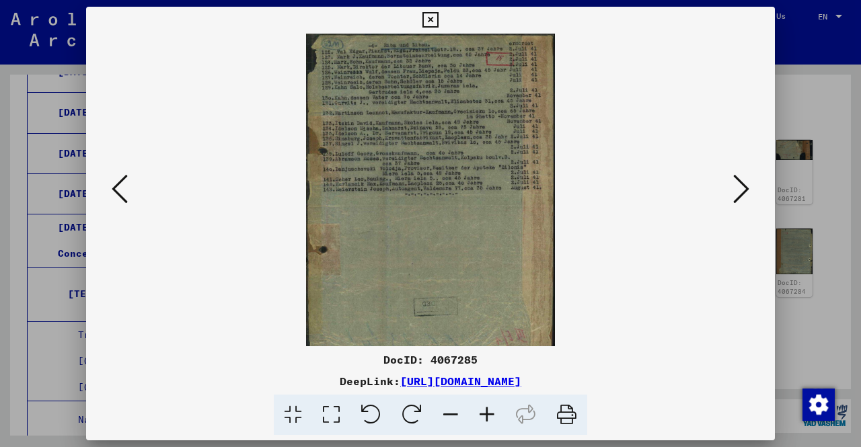
click at [478, 406] on icon at bounding box center [487, 415] width 36 height 41
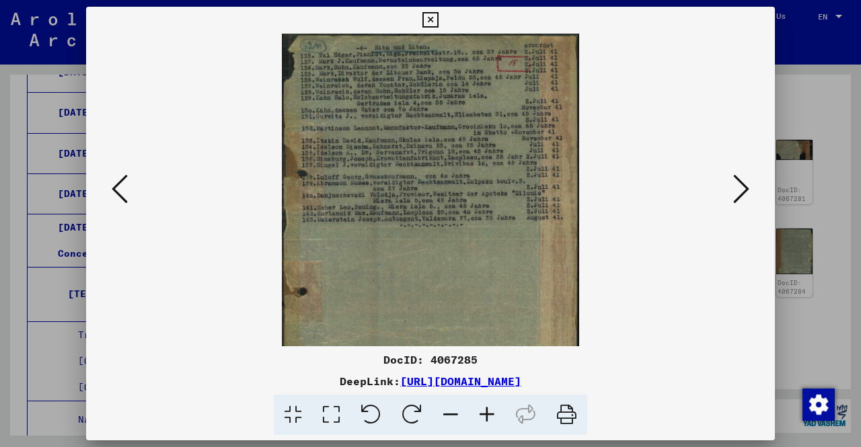
click at [478, 406] on icon at bounding box center [487, 415] width 36 height 41
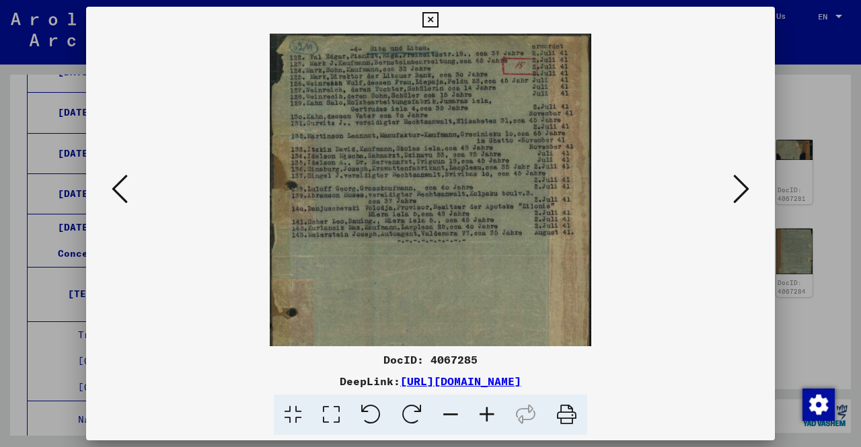
click at [478, 406] on icon at bounding box center [487, 415] width 36 height 41
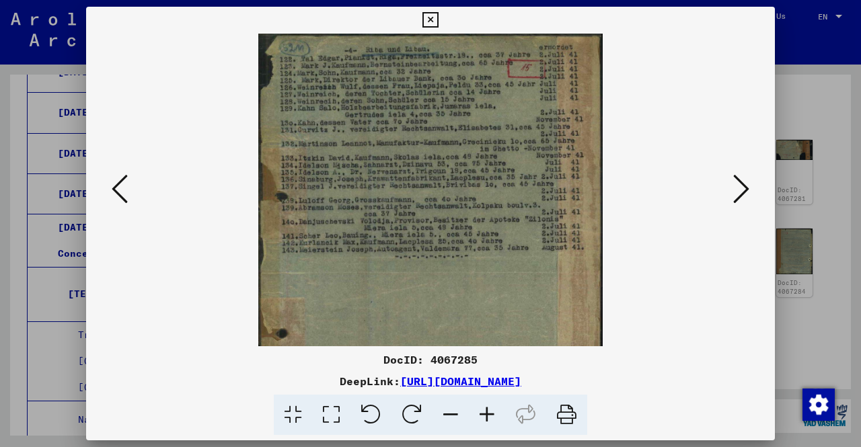
click at [478, 406] on icon at bounding box center [487, 415] width 36 height 41
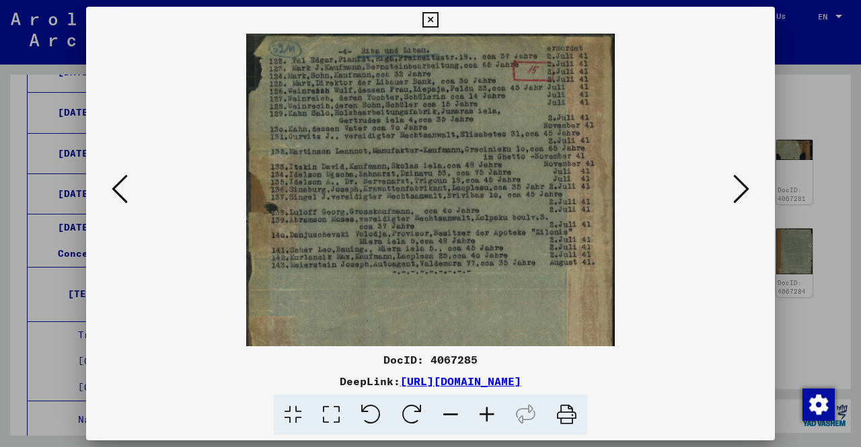
click at [478, 406] on icon at bounding box center [487, 415] width 36 height 41
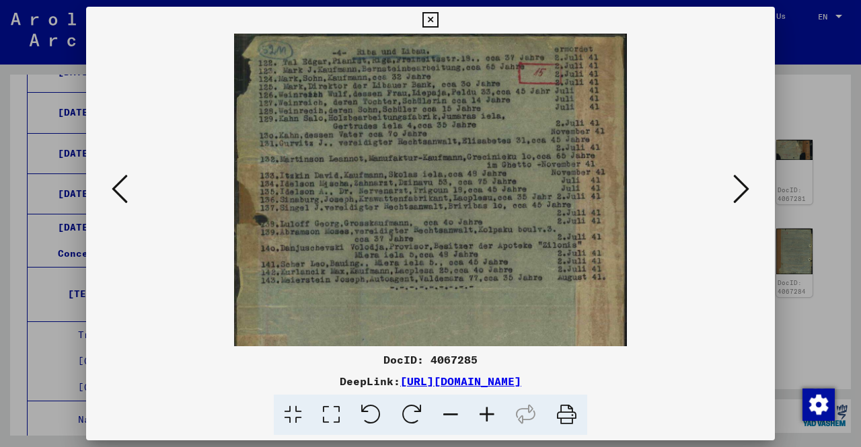
click at [478, 406] on icon at bounding box center [487, 415] width 36 height 41
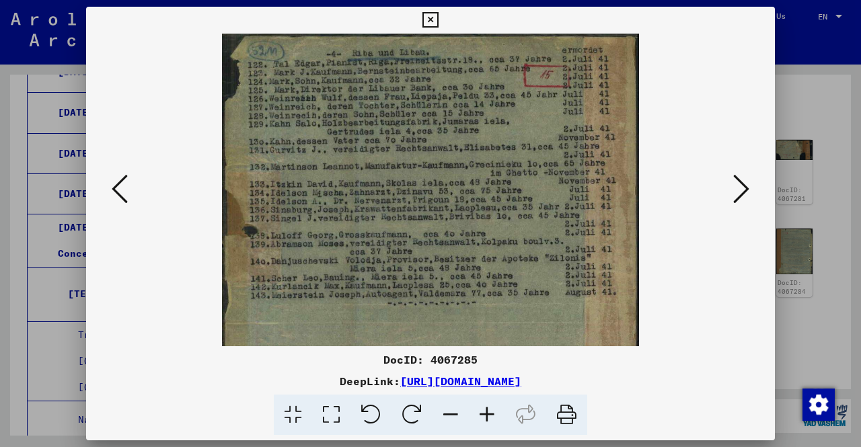
click at [756, 183] on div at bounding box center [430, 190] width 689 height 313
click at [750, 191] on button at bounding box center [741, 190] width 24 height 38
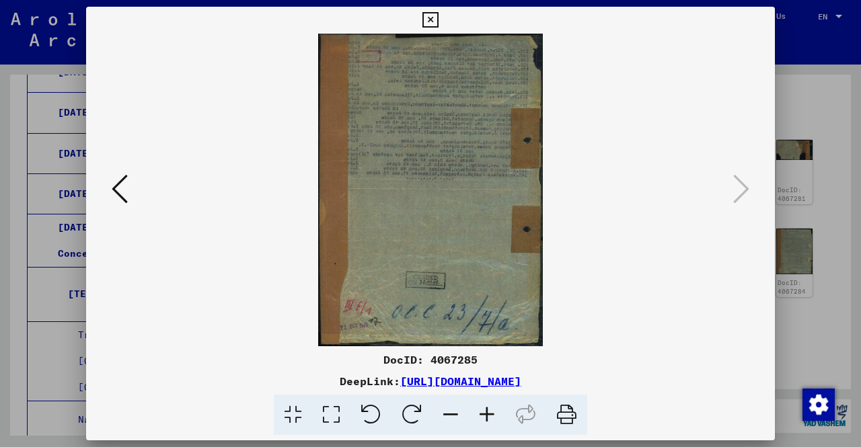
click at [814, 233] on div at bounding box center [430, 223] width 861 height 447
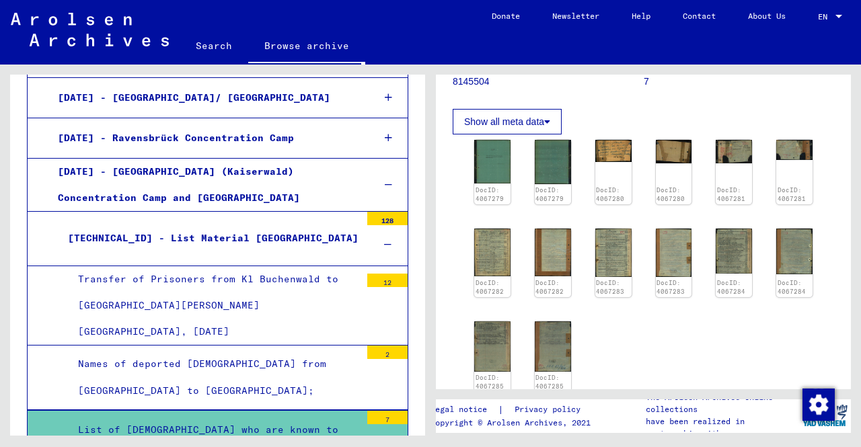
scroll to position [1949, 0]
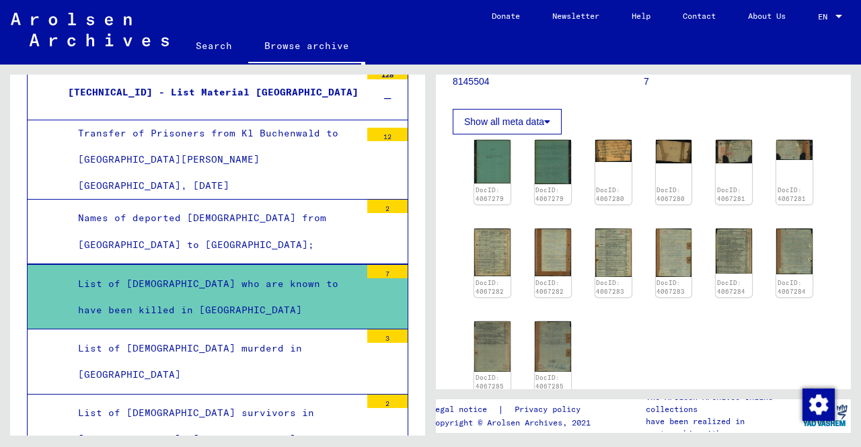
click at [211, 336] on div "List of Jews murderd in Latvia" at bounding box center [214, 362] width 293 height 52
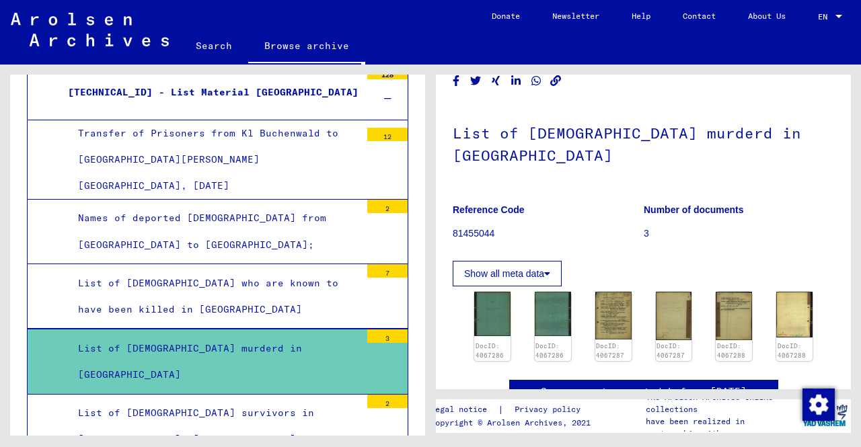
scroll to position [67, 0]
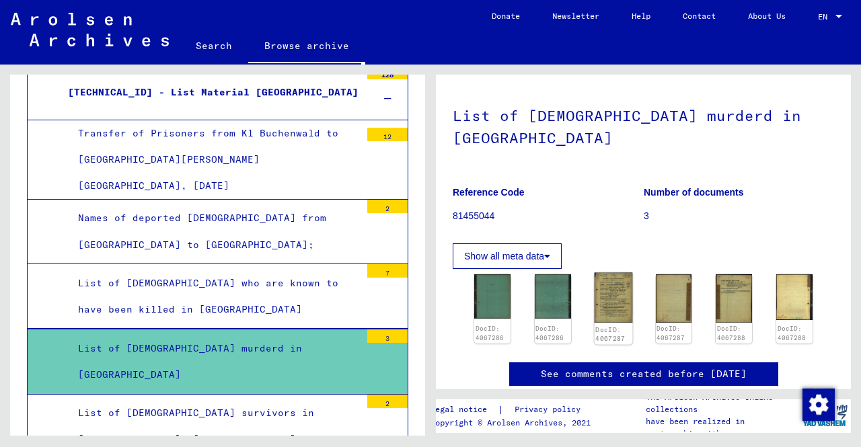
click at [604, 280] on img at bounding box center [613, 298] width 38 height 50
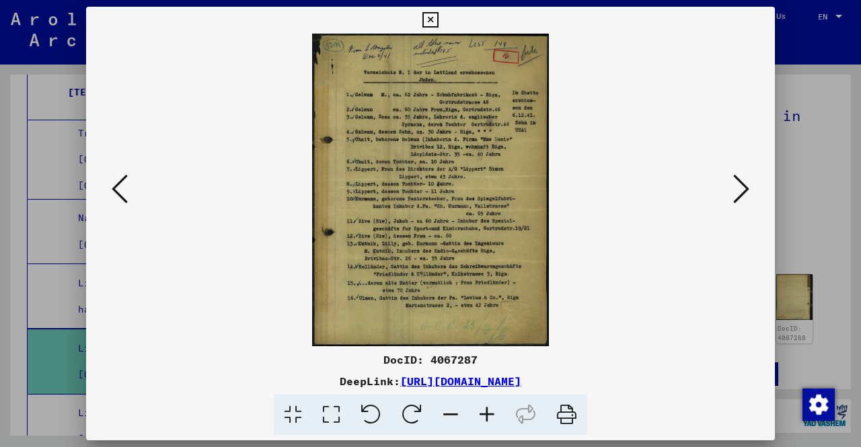
click at [483, 412] on icon at bounding box center [487, 415] width 36 height 41
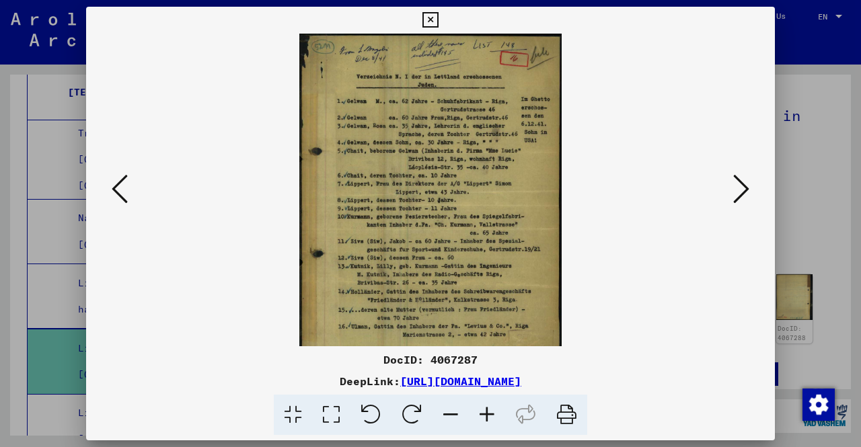
click at [483, 412] on icon at bounding box center [487, 415] width 36 height 41
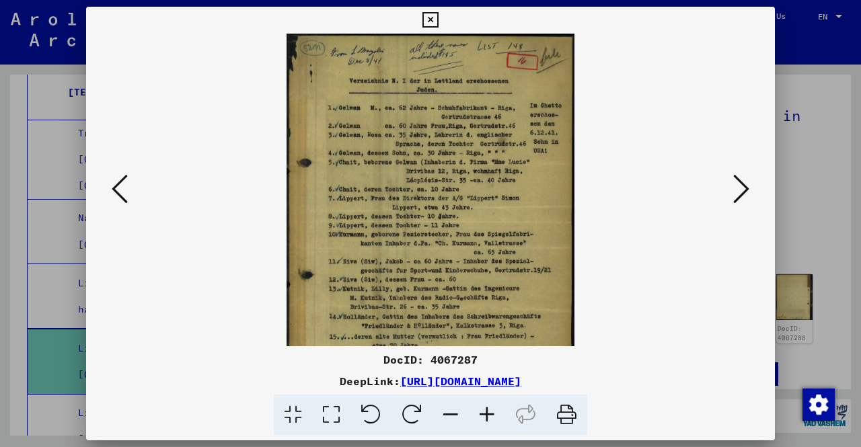
click at [483, 412] on icon at bounding box center [487, 415] width 36 height 41
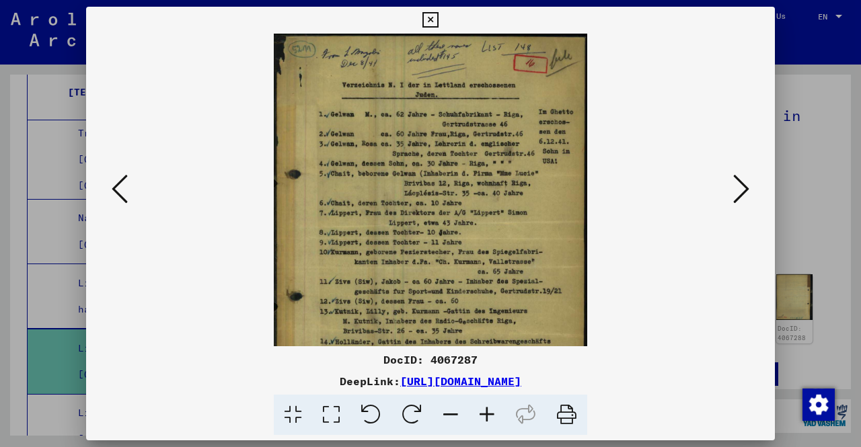
click at [483, 412] on icon at bounding box center [487, 415] width 36 height 41
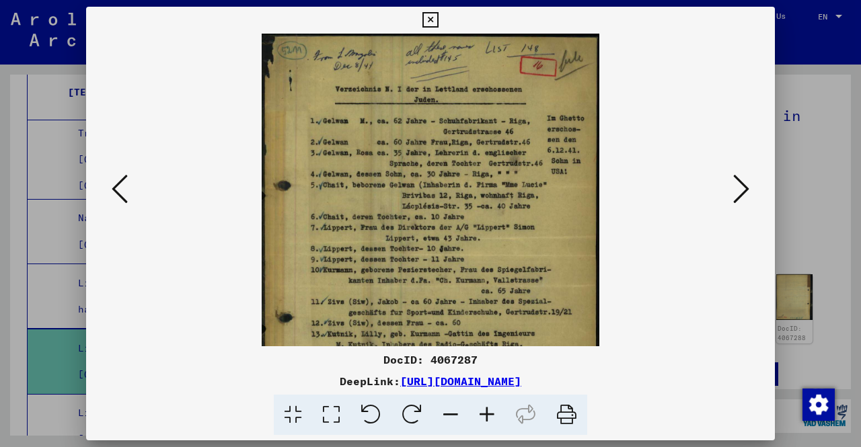
click at [483, 412] on icon at bounding box center [487, 415] width 36 height 41
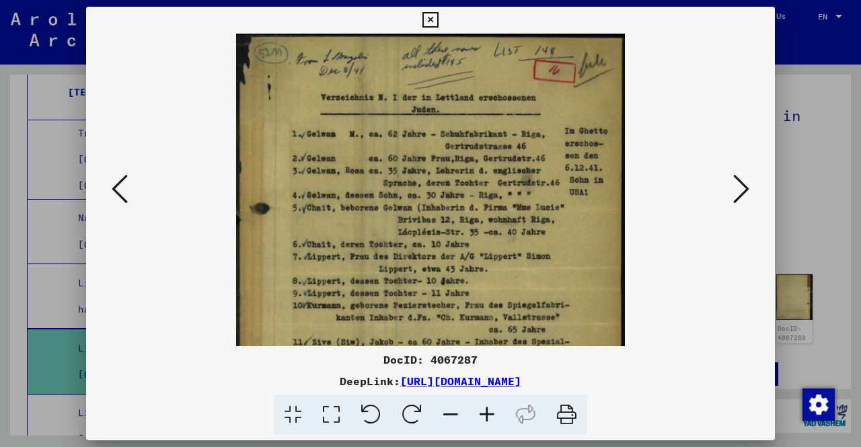
click at [483, 412] on icon at bounding box center [487, 415] width 36 height 41
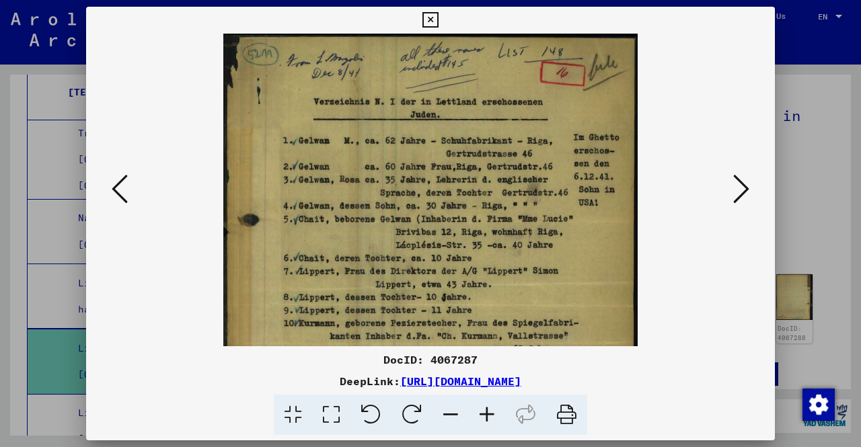
click at [483, 412] on icon at bounding box center [487, 415] width 36 height 41
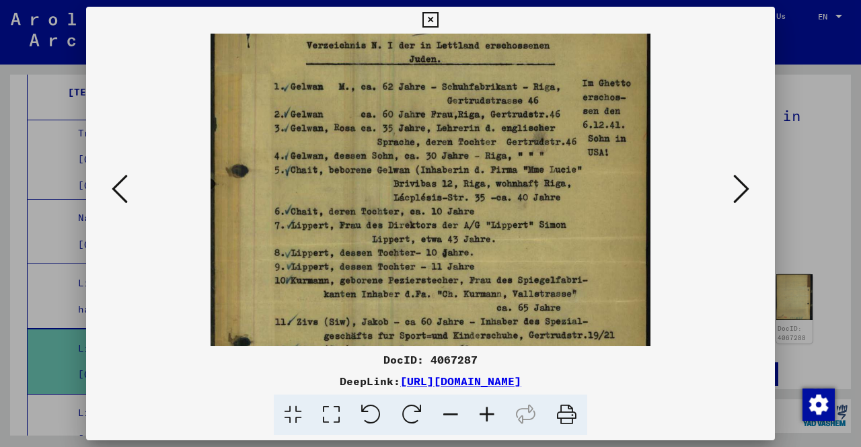
scroll to position [62, 0]
drag, startPoint x: 402, startPoint y: 299, endPoint x: 393, endPoint y: 240, distance: 59.9
click at [393, 240] on img at bounding box center [431, 263] width 440 height 582
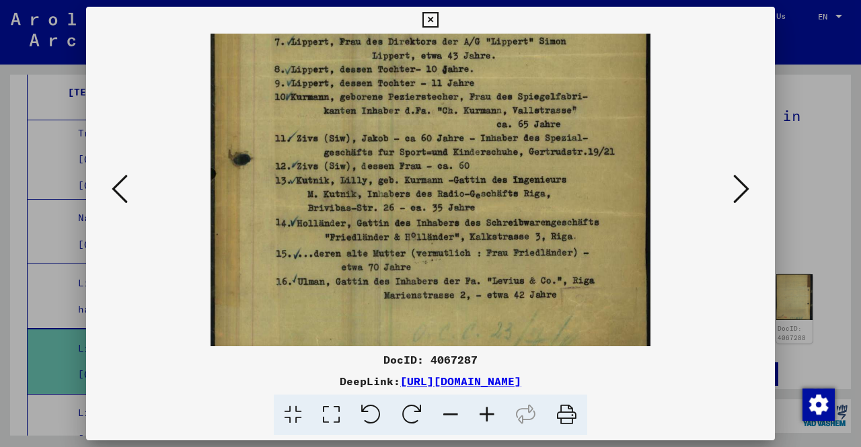
scroll to position [246, 0]
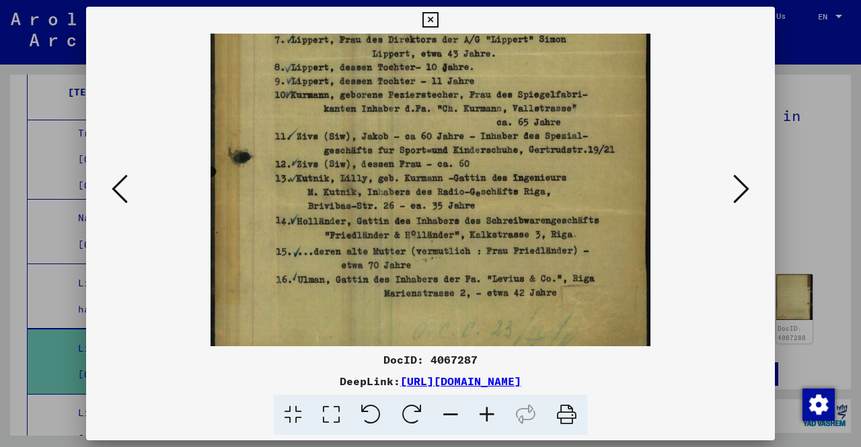
drag, startPoint x: 398, startPoint y: 276, endPoint x: 367, endPoint y: 104, distance: 174.3
click at [367, 104] on img at bounding box center [431, 78] width 440 height 582
click at [737, 182] on icon at bounding box center [741, 189] width 16 height 32
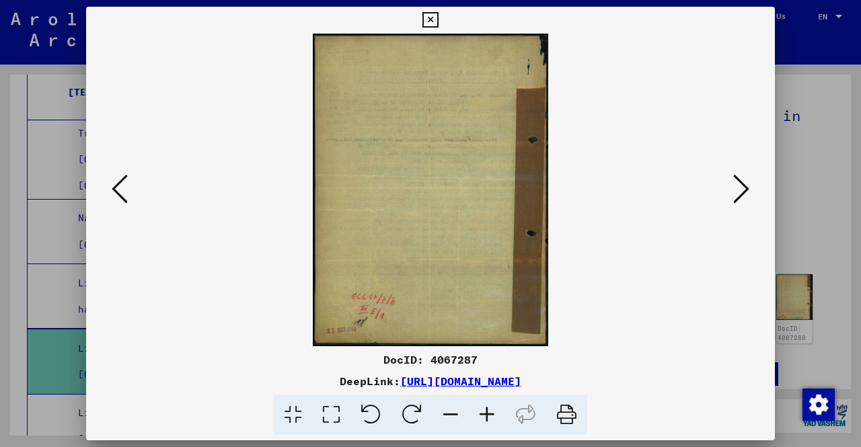
click at [737, 182] on icon at bounding box center [741, 189] width 16 height 32
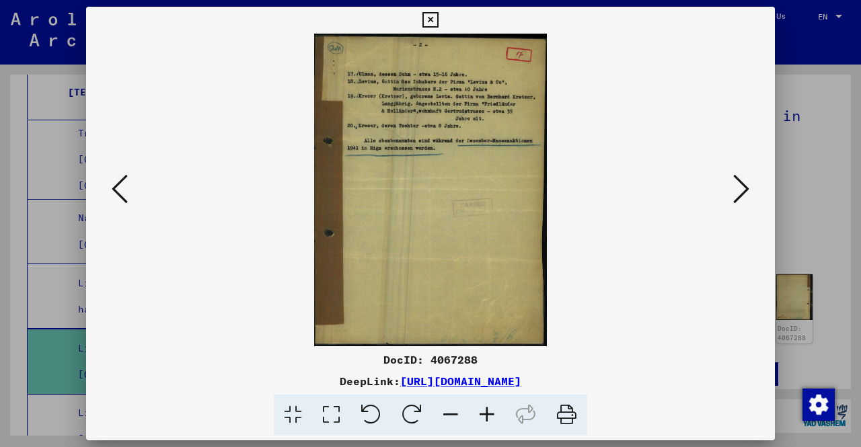
click at [742, 191] on icon at bounding box center [741, 189] width 16 height 32
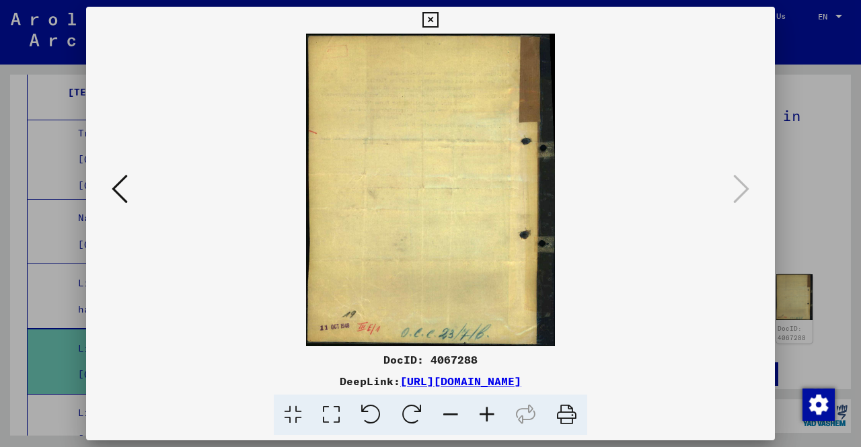
click at [835, 203] on div at bounding box center [430, 223] width 861 height 447
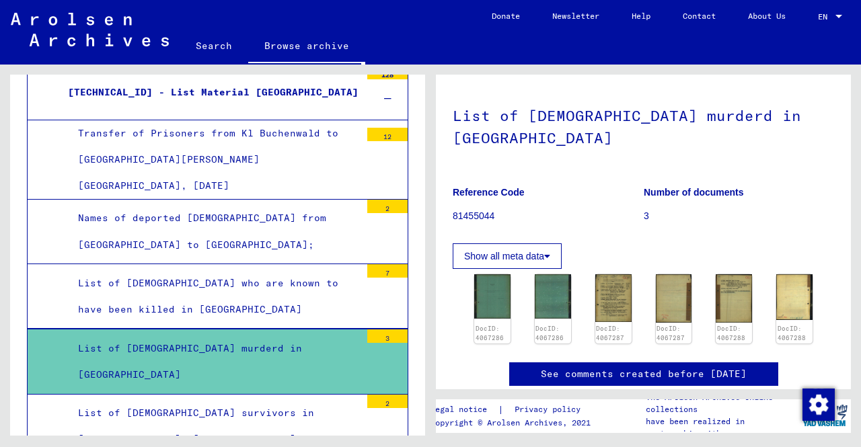
click at [299, 400] on div "List of Jewish survivors in Riga, Paris List 1070" at bounding box center [214, 426] width 293 height 52
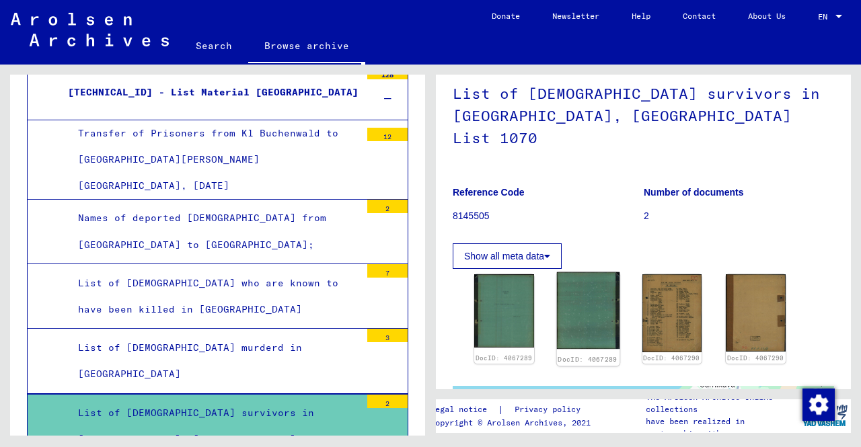
scroll to position [135, 0]
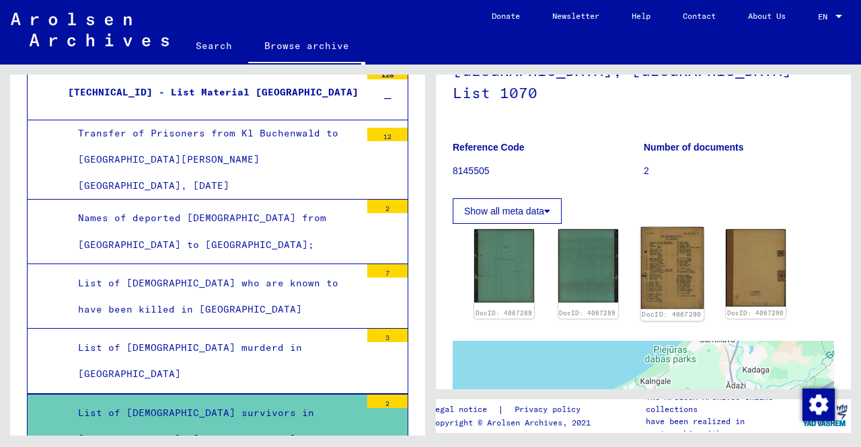
click at [681, 239] on img at bounding box center [671, 268] width 63 height 82
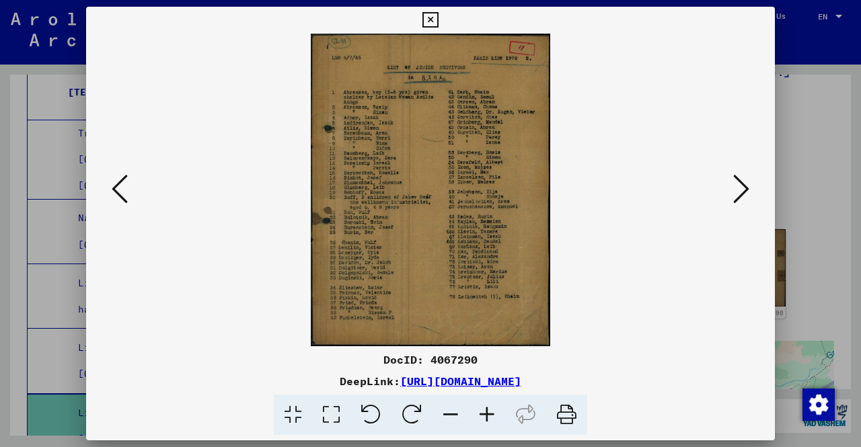
click at [481, 411] on icon at bounding box center [487, 415] width 36 height 41
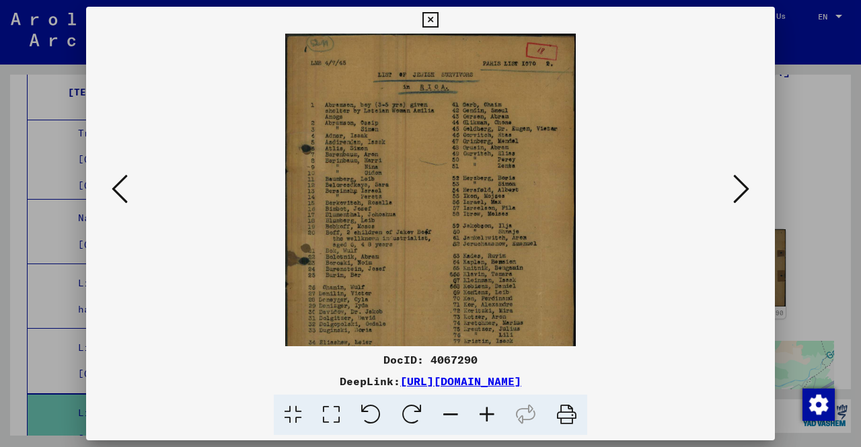
click at [481, 411] on icon at bounding box center [487, 415] width 36 height 41
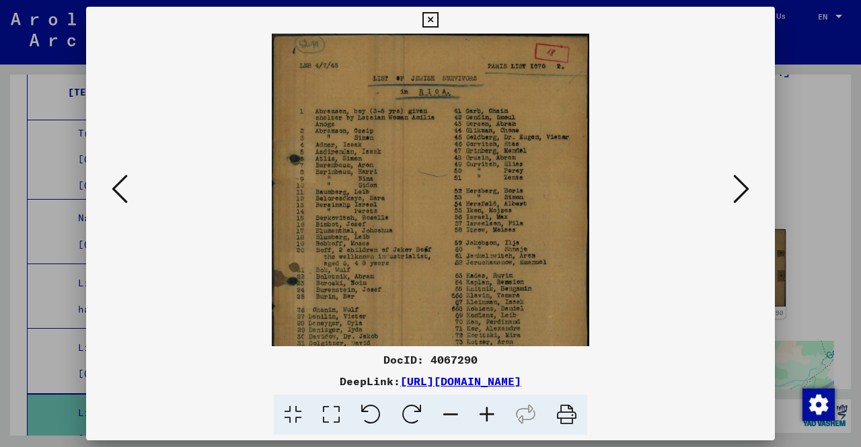
click at [481, 411] on icon at bounding box center [487, 415] width 36 height 41
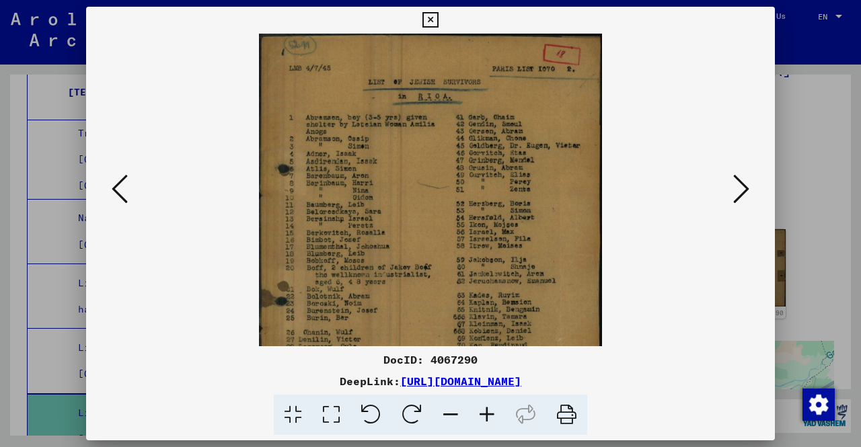
click at [481, 411] on icon at bounding box center [487, 415] width 36 height 41
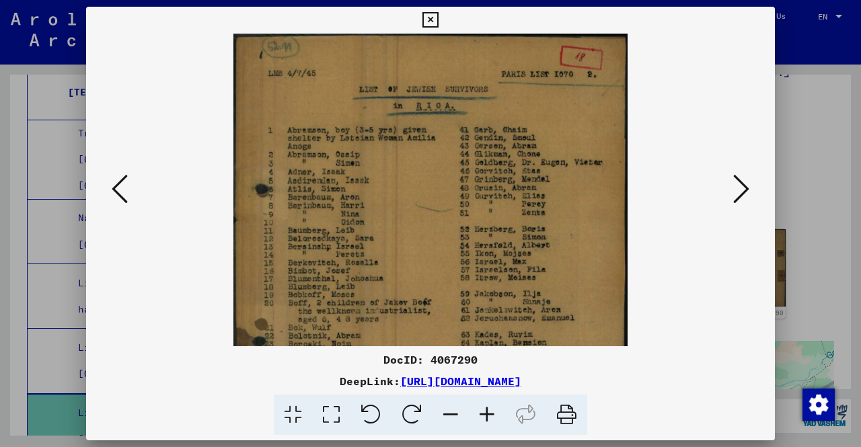
click at [481, 411] on icon at bounding box center [487, 415] width 36 height 41
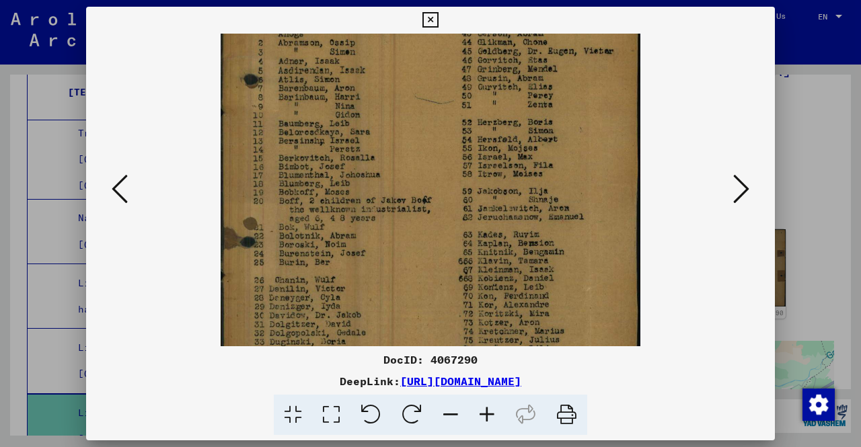
scroll to position [118, 0]
drag, startPoint x: 303, startPoint y: 273, endPoint x: 347, endPoint y: 157, distance: 124.6
click at [347, 157] on img at bounding box center [431, 189] width 420 height 548
click at [0, 272] on div at bounding box center [430, 223] width 861 height 447
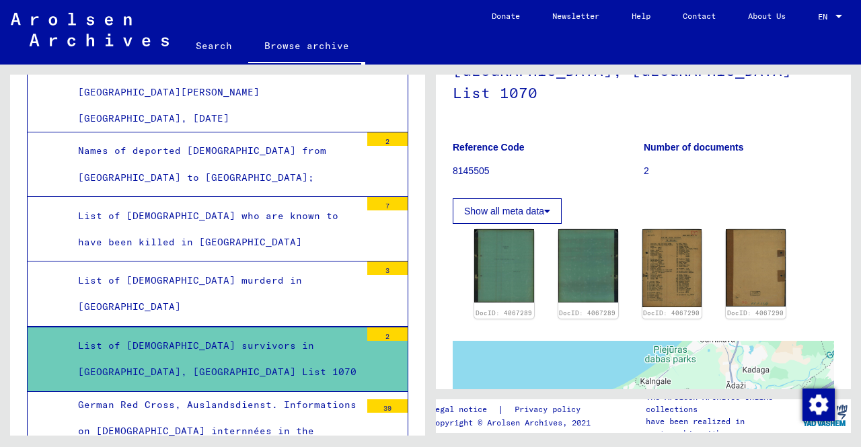
scroll to position [2084, 0]
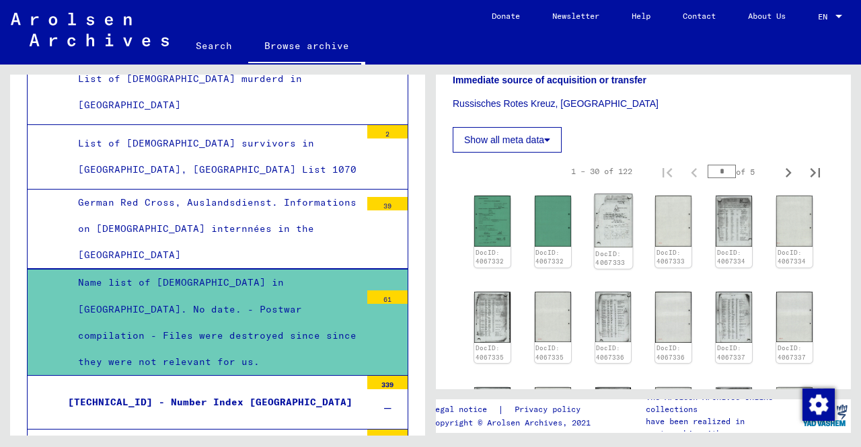
scroll to position [404, 0]
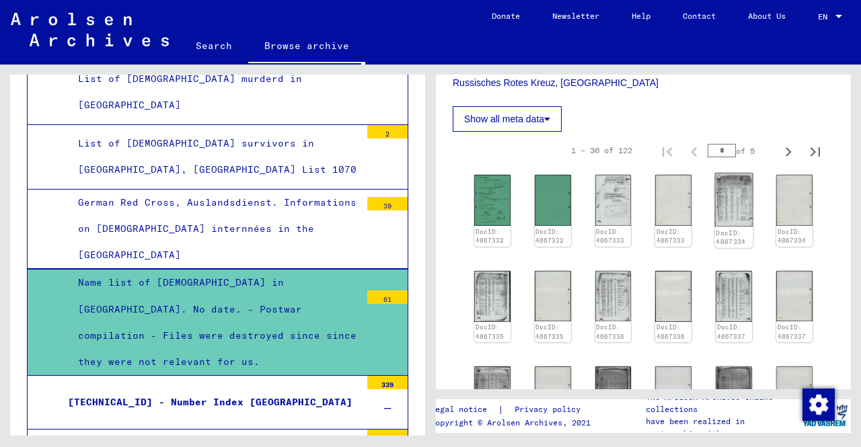
click at [733, 191] on img at bounding box center [734, 200] width 38 height 53
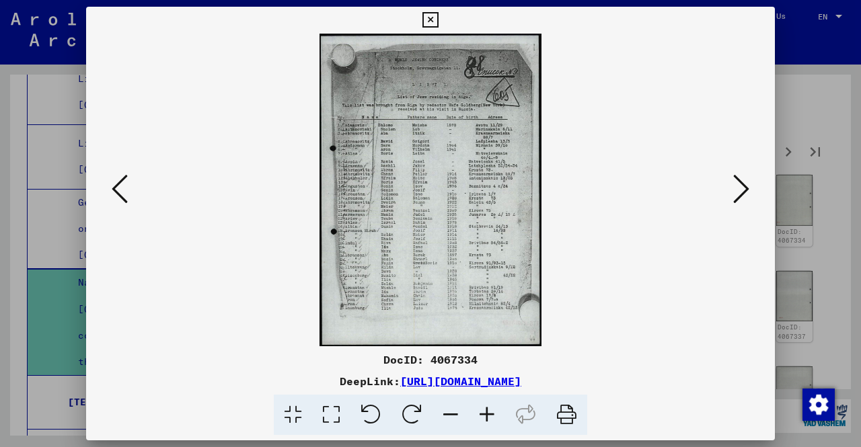
click at [125, 196] on icon at bounding box center [120, 189] width 16 height 32
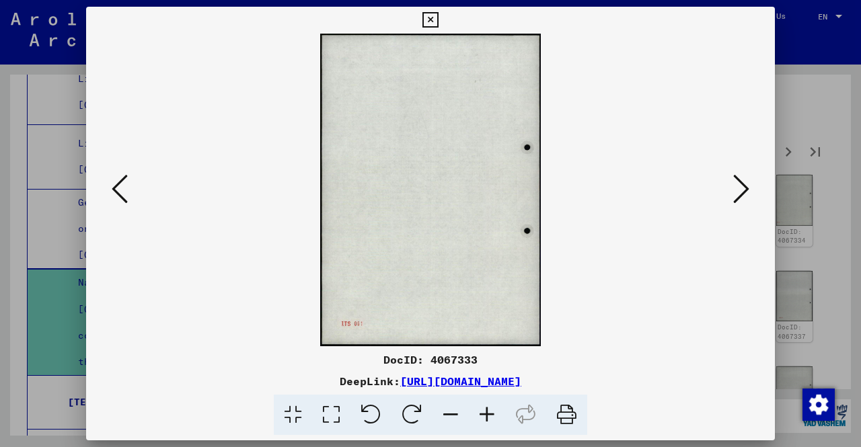
click at [125, 196] on icon at bounding box center [120, 189] width 16 height 32
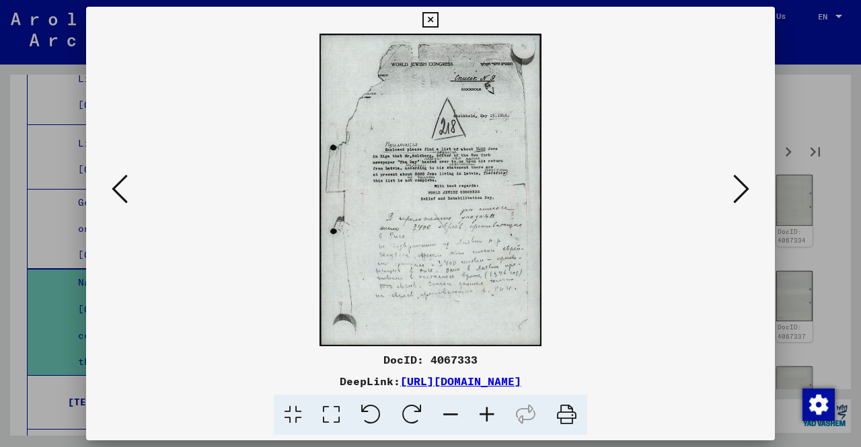
click at [484, 419] on icon at bounding box center [487, 415] width 36 height 41
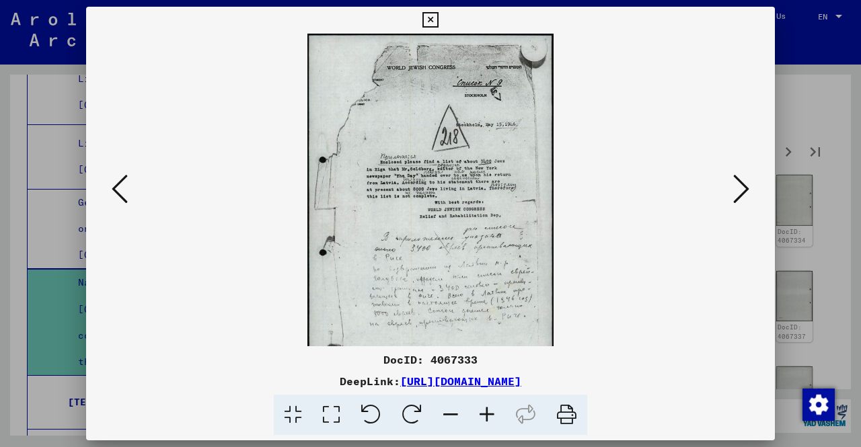
click at [484, 419] on icon at bounding box center [487, 415] width 36 height 41
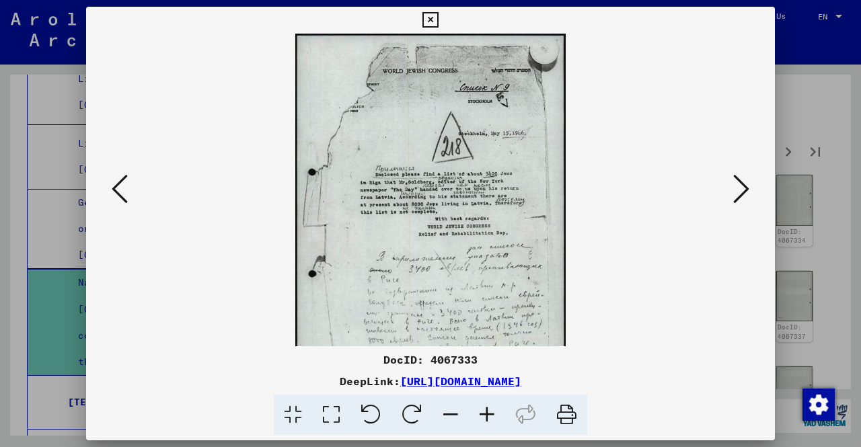
click at [484, 419] on icon at bounding box center [487, 415] width 36 height 41
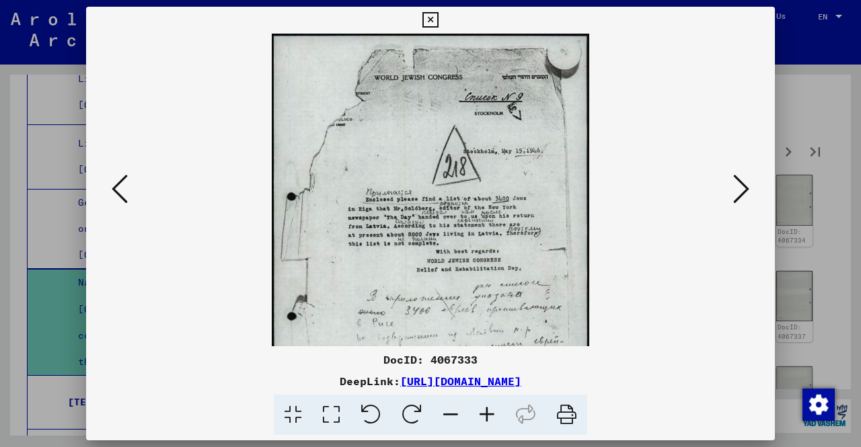
click at [484, 419] on icon at bounding box center [487, 415] width 36 height 41
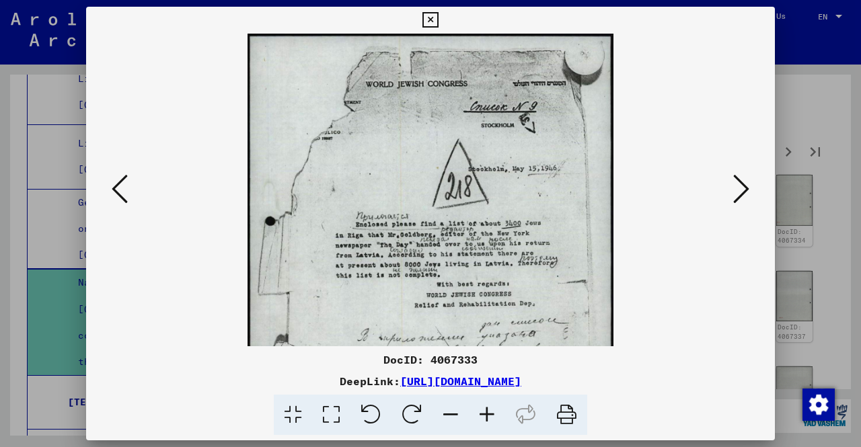
click at [484, 419] on icon at bounding box center [487, 415] width 36 height 41
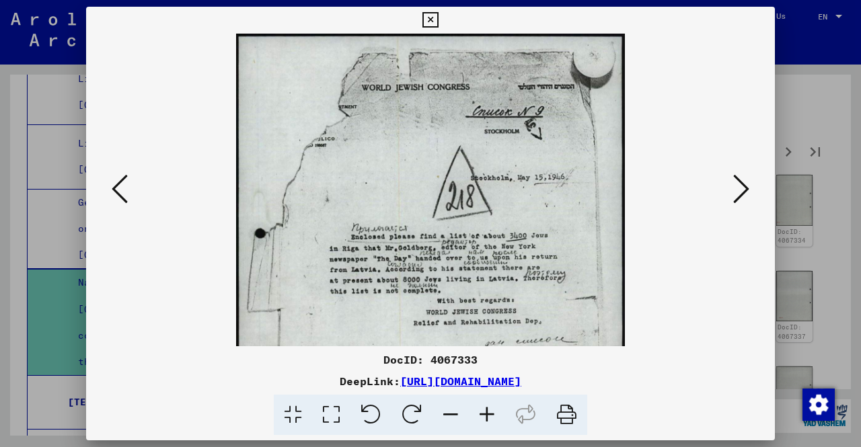
click at [484, 419] on icon at bounding box center [487, 415] width 36 height 41
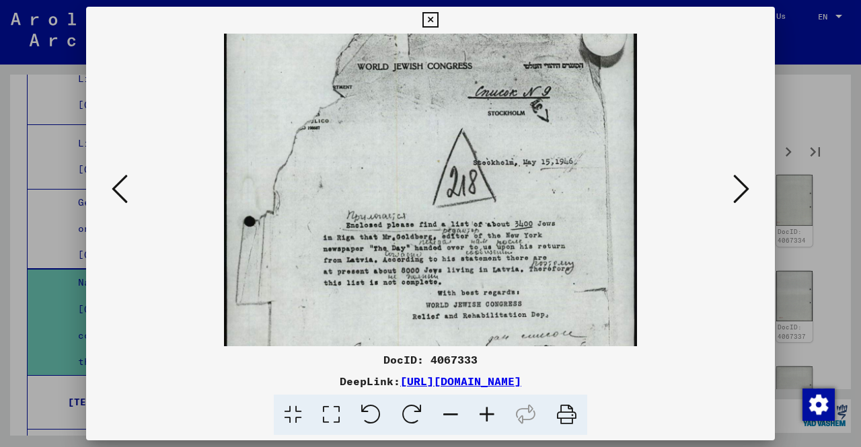
scroll to position [25, 0]
drag, startPoint x: 495, startPoint y: 325, endPoint x: 496, endPoint y: 302, distance: 22.9
click at [496, 302] on img at bounding box center [431, 300] width 414 height 582
click at [0, 306] on div at bounding box center [430, 223] width 861 height 447
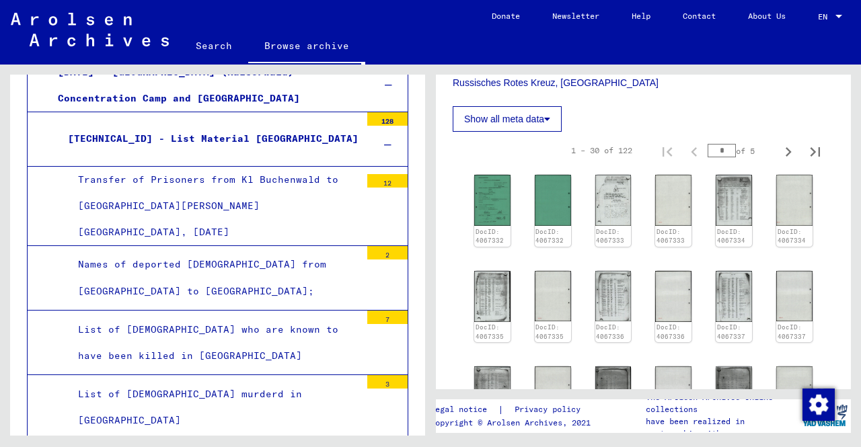
scroll to position [1882, 0]
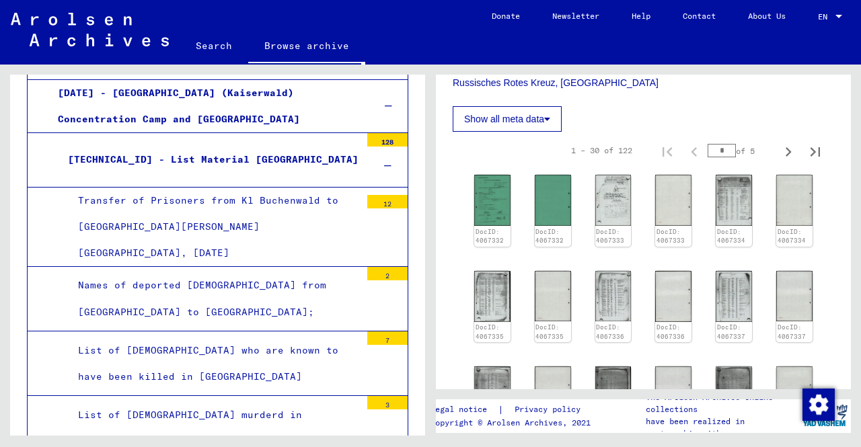
click at [192, 338] on div "List of Jews who are known to have been killed in riga" at bounding box center [214, 364] width 293 height 52
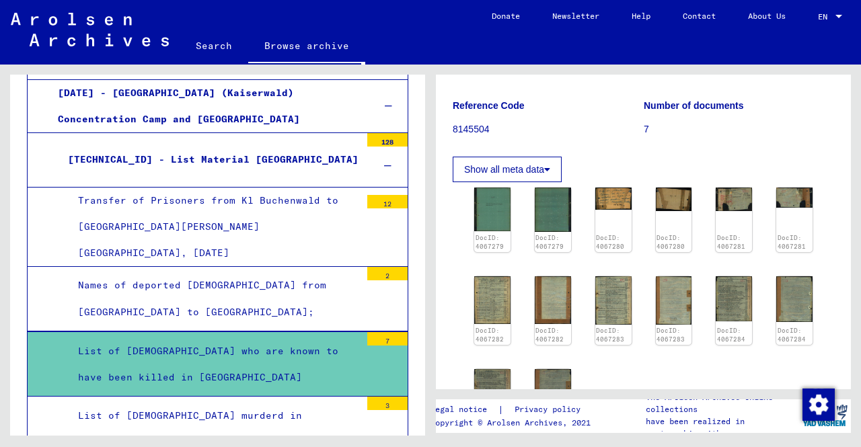
scroll to position [202, 0]
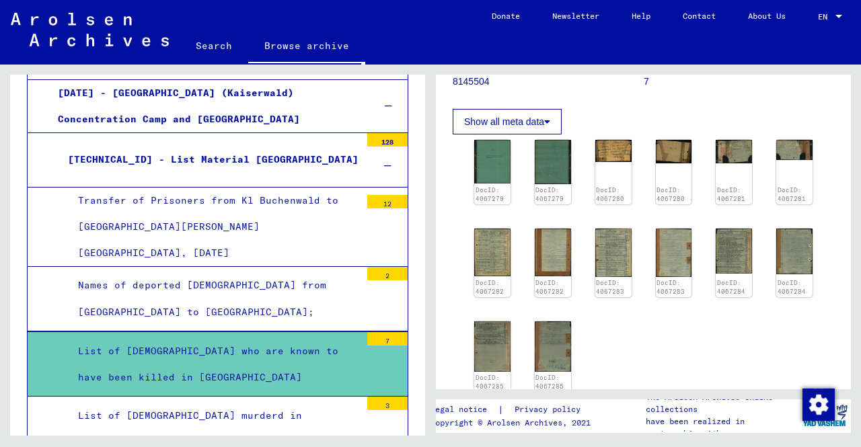
click at [183, 403] on div "List of Jews murderd in Latvia" at bounding box center [214, 429] width 293 height 52
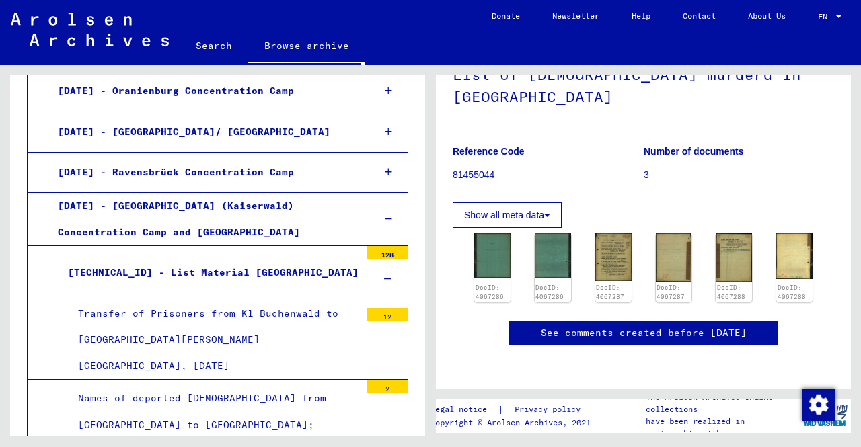
scroll to position [1748, 0]
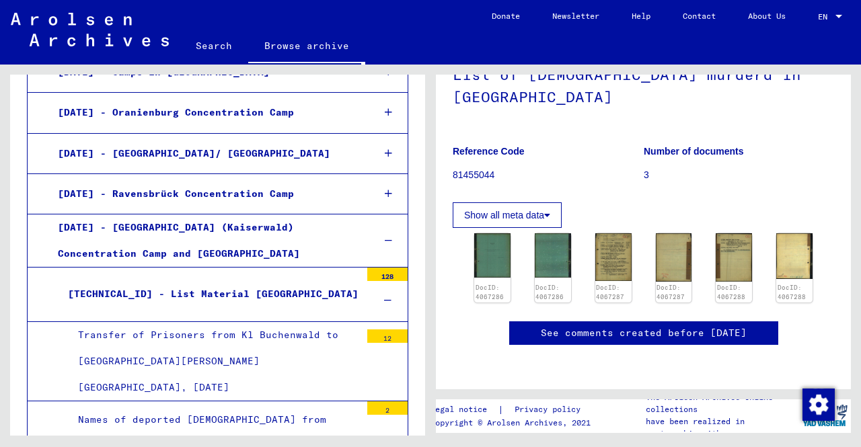
click at [215, 322] on div "Transfer of Prisoners from Kl Buchenwald to Kl Riga, 17.03.1945" at bounding box center [214, 361] width 293 height 79
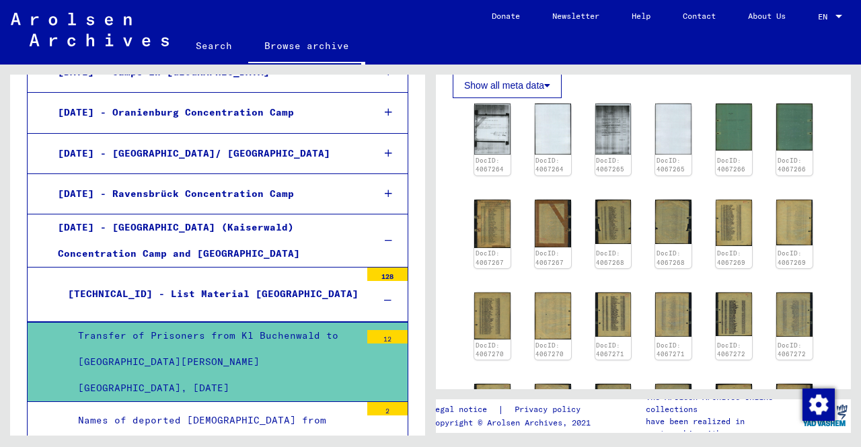
scroll to position [202, 0]
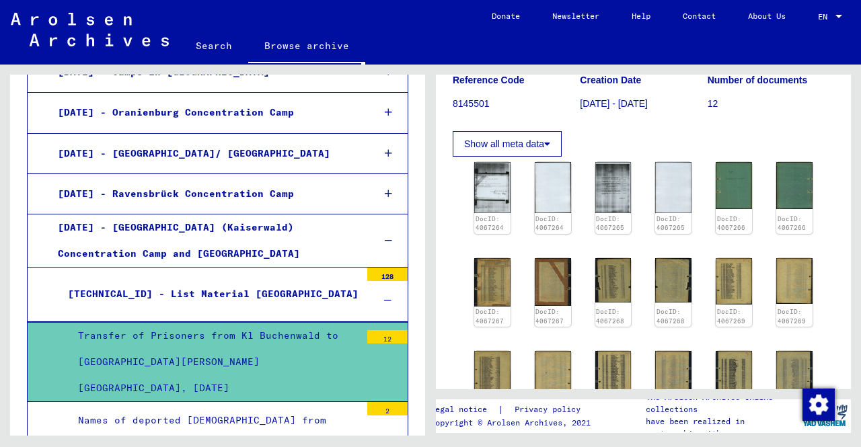
click at [80, 215] on div "1.1.36 - Riga (Kaiserwald) Concentration Camp and Riga Ghetto" at bounding box center [205, 241] width 315 height 52
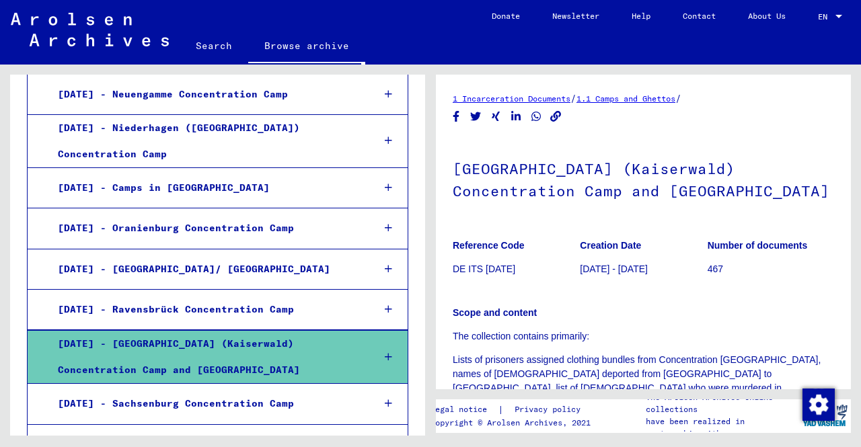
scroll to position [1680, 0]
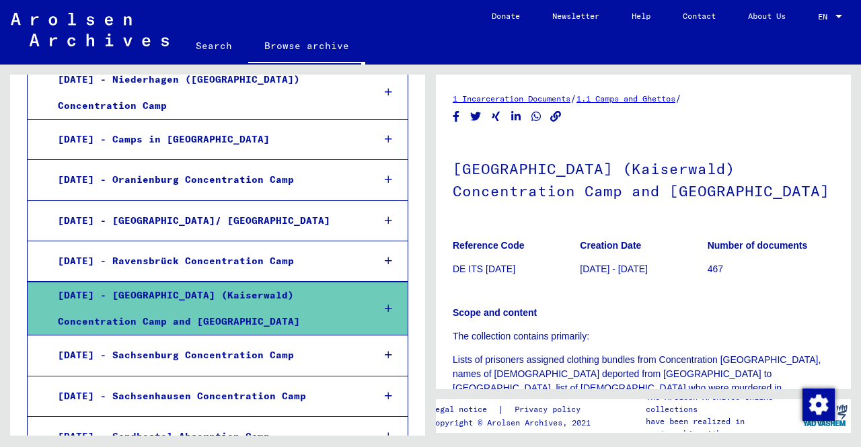
click at [369, 289] on div at bounding box center [388, 309] width 38 height 40
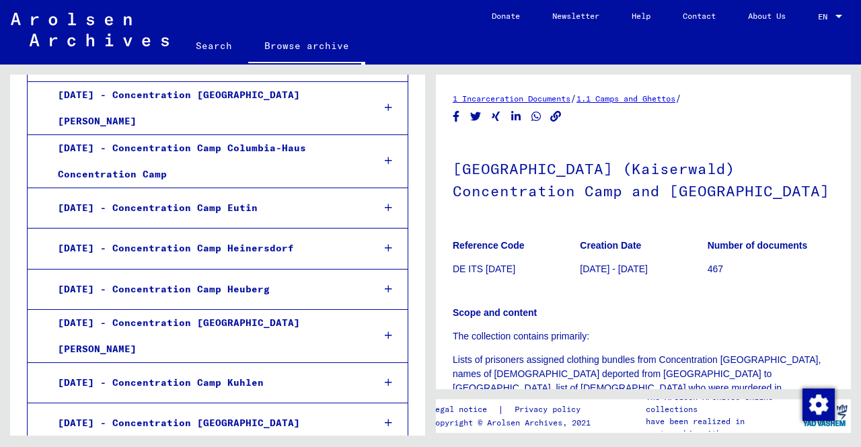
scroll to position [2824, 0]
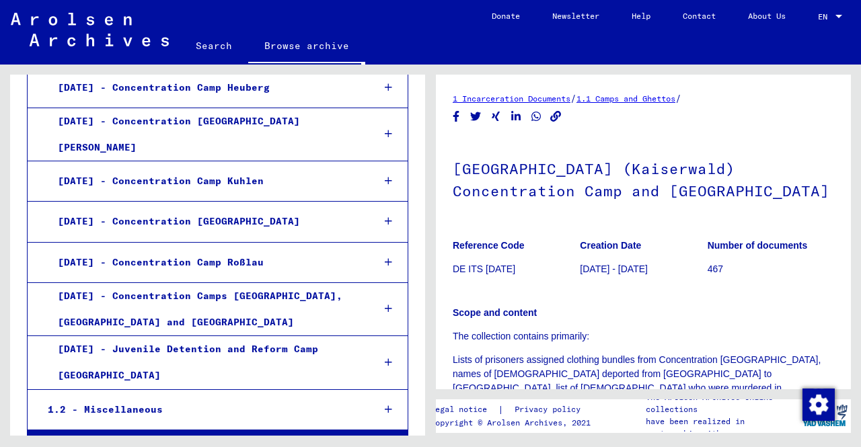
click at [276, 397] on div "1.2 - Miscellaneous" at bounding box center [200, 410] width 325 height 26
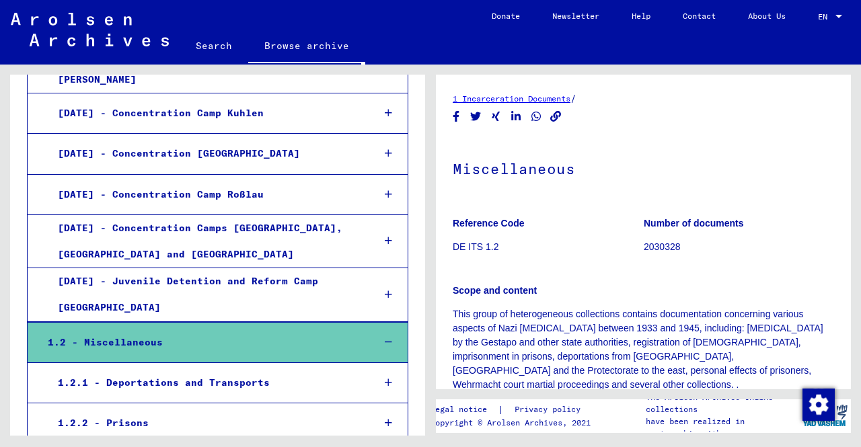
scroll to position [2958, 0]
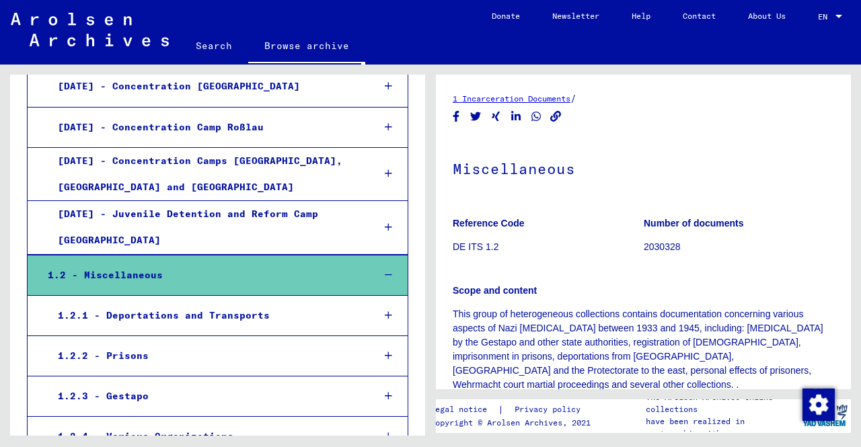
click at [173, 303] on div "1.2.1 - Deportations and Transports" at bounding box center [205, 316] width 315 height 26
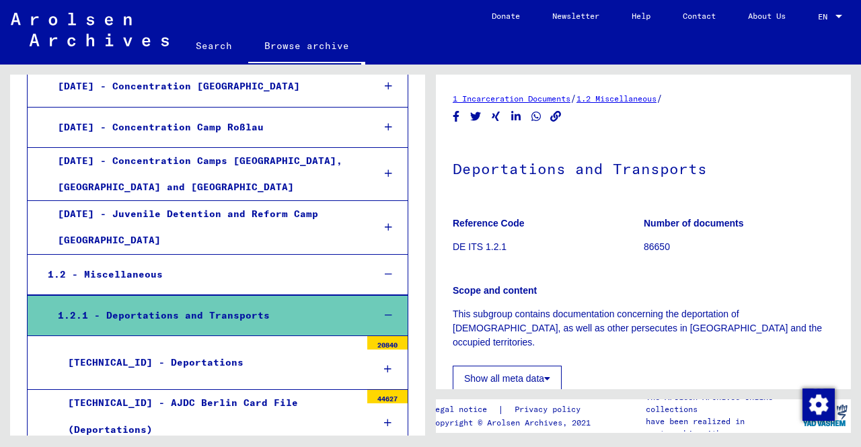
click at [173, 303] on div "1.2.1 - Deportations and Transports" at bounding box center [205, 316] width 315 height 26
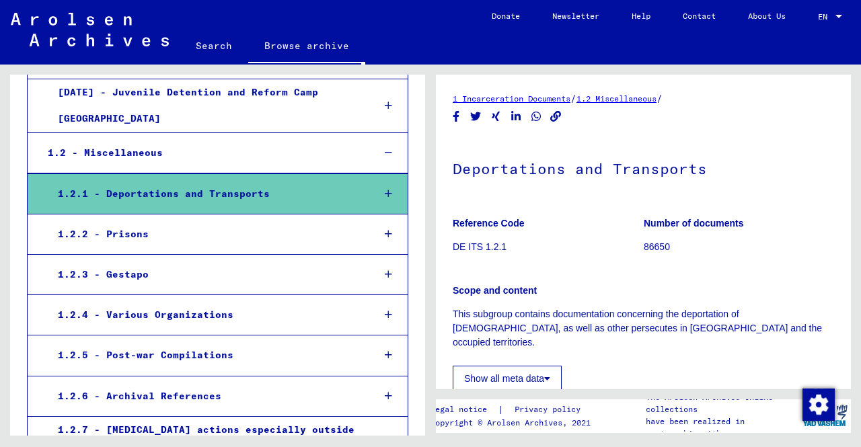
scroll to position [3160, 0]
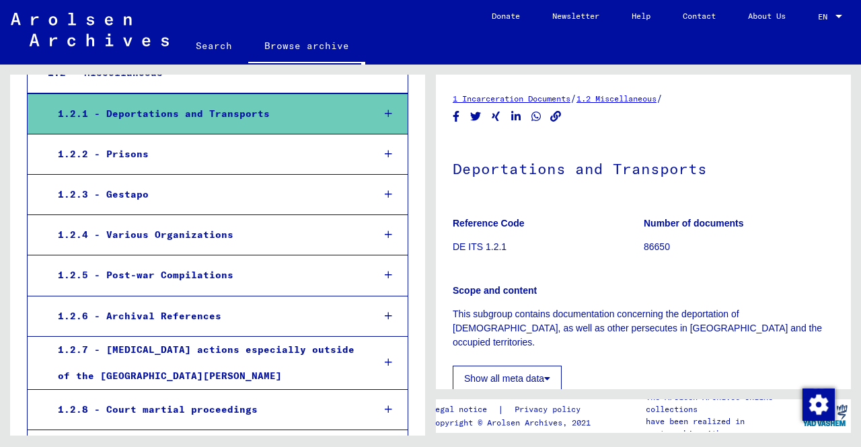
click at [237, 397] on div "1.2.8 - Court martial proceedings" at bounding box center [205, 410] width 315 height 26
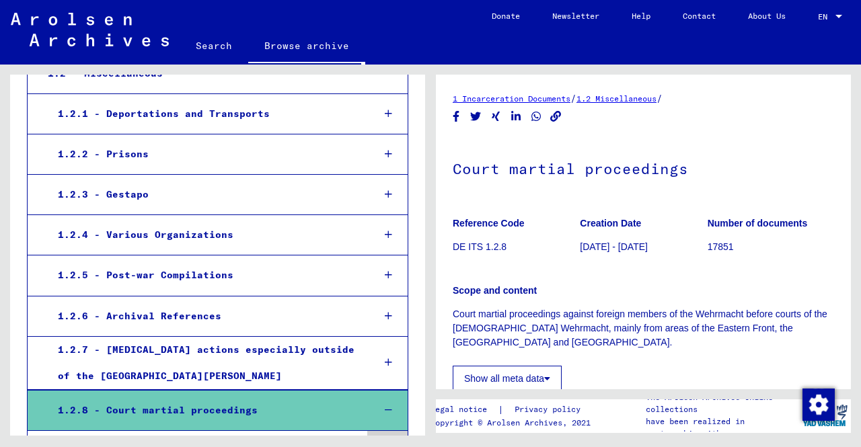
click at [237, 398] on div "1.2.8 - Court martial proceedings" at bounding box center [205, 411] width 315 height 26
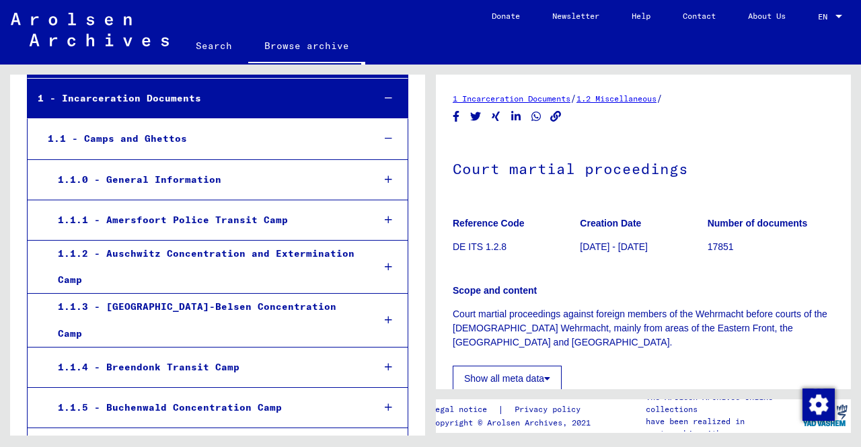
scroll to position [65, 0]
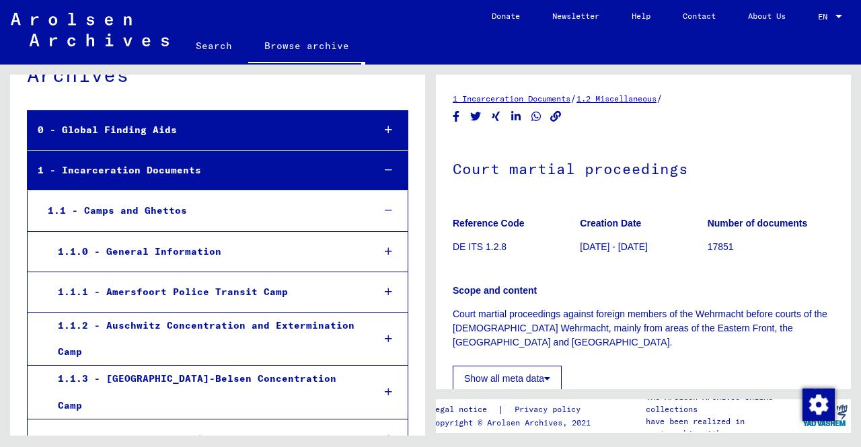
click at [385, 291] on icon at bounding box center [388, 291] width 7 height 9
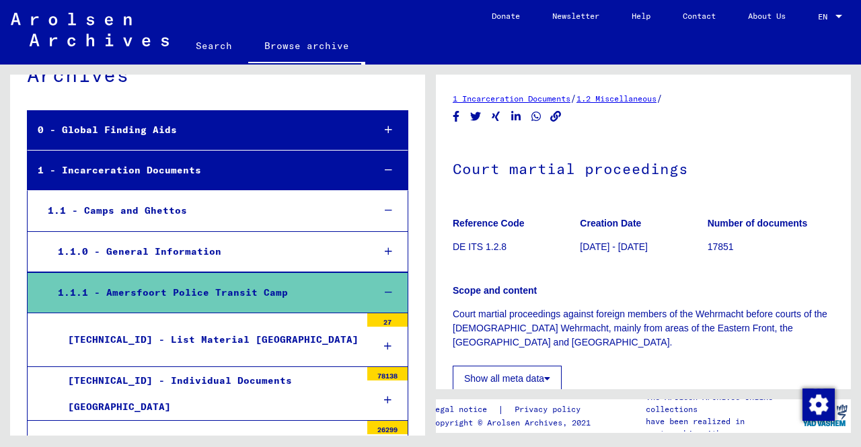
click at [385, 291] on icon at bounding box center [388, 292] width 7 height 9
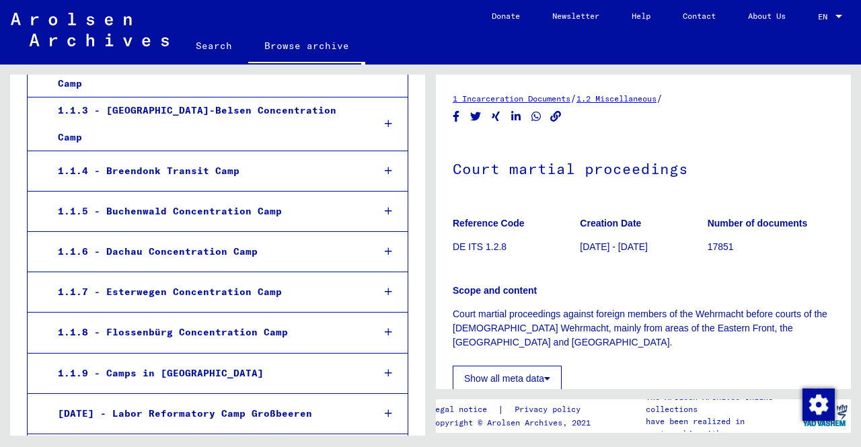
scroll to position [402, 0]
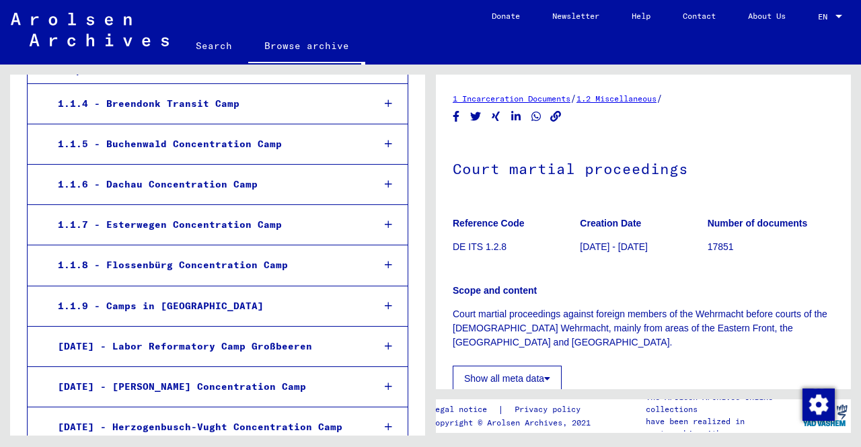
click at [385, 260] on icon at bounding box center [388, 264] width 7 height 9
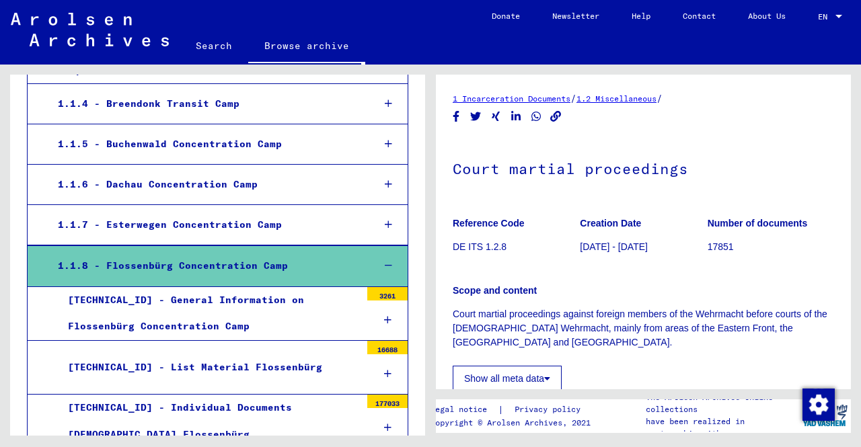
click at [385, 261] on icon at bounding box center [388, 265] width 7 height 9
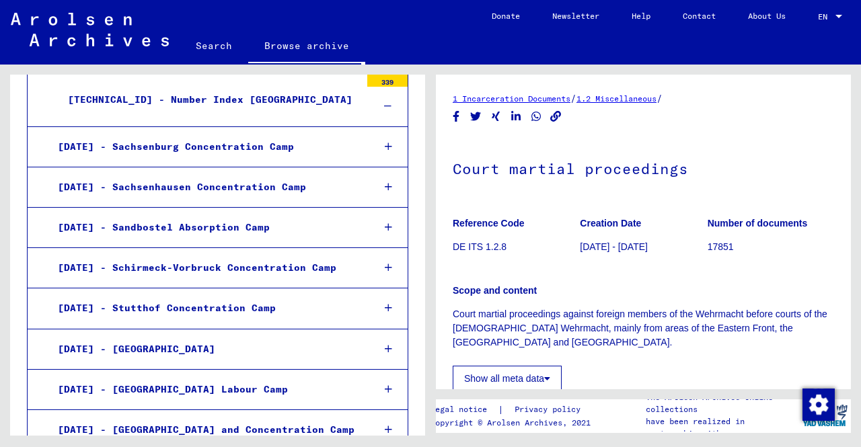
scroll to position [2015, 0]
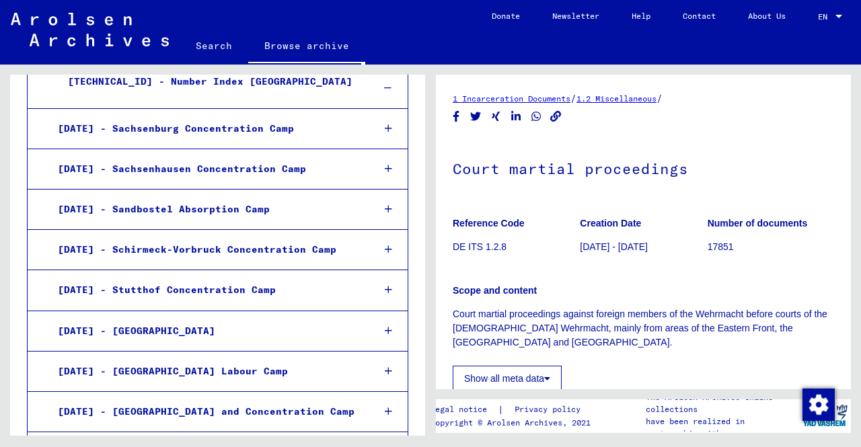
click at [392, 311] on div at bounding box center [388, 331] width 38 height 40
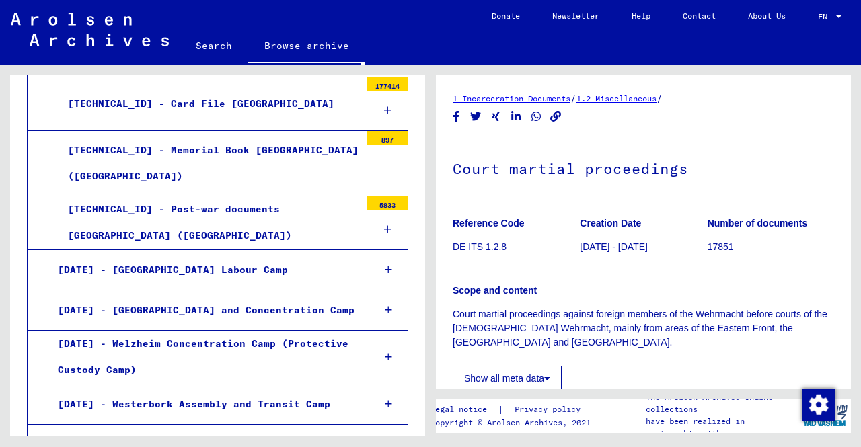
scroll to position [2419, 0]
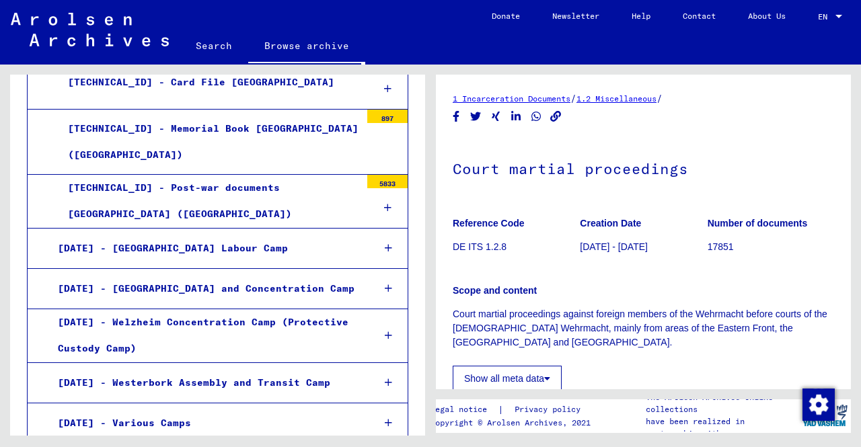
click at [374, 404] on div at bounding box center [388, 424] width 38 height 40
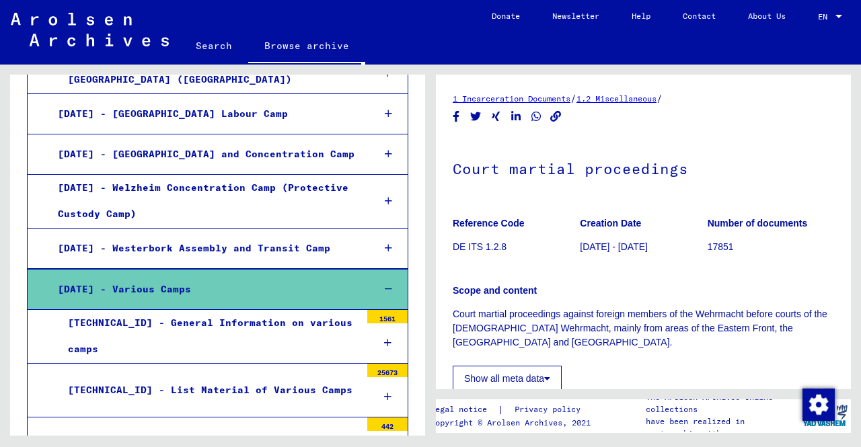
scroll to position [2620, 0]
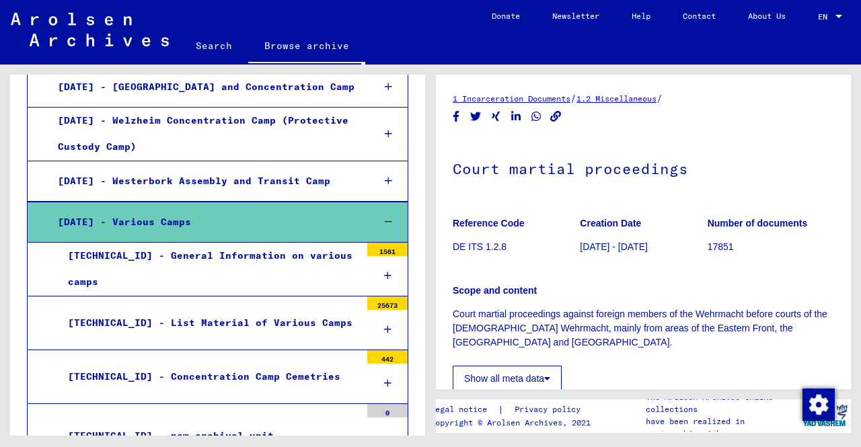
click at [384, 379] on icon at bounding box center [387, 383] width 7 height 9
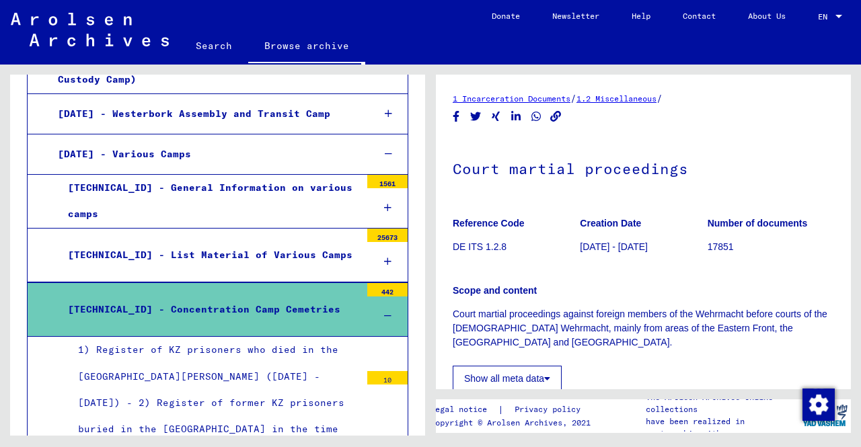
scroll to position [2755, 0]
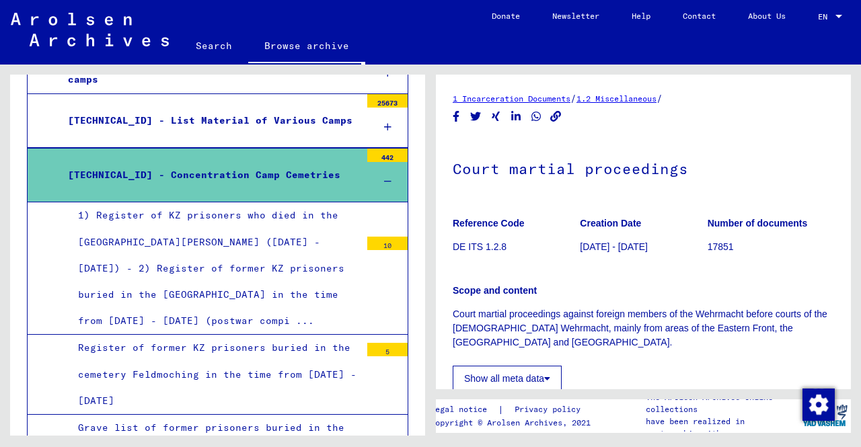
click at [214, 202] on div "1) Register of KZ prisoners who died in the hospital Holzhausen (May - July 194…" at bounding box center [214, 268] width 293 height 132
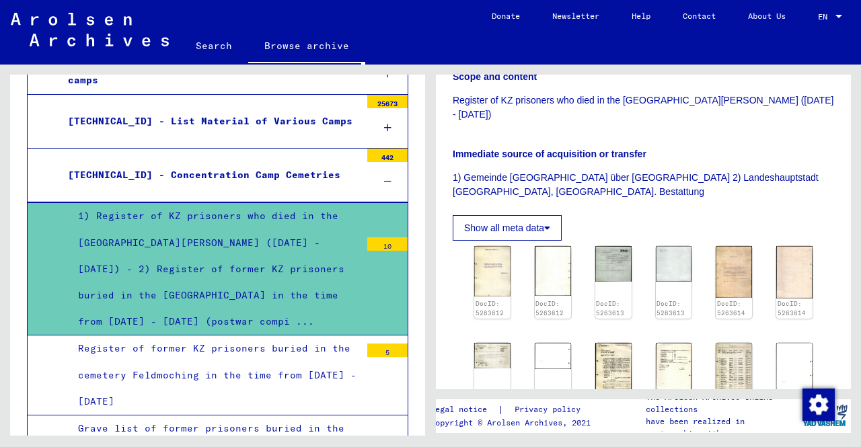
scroll to position [336, 0]
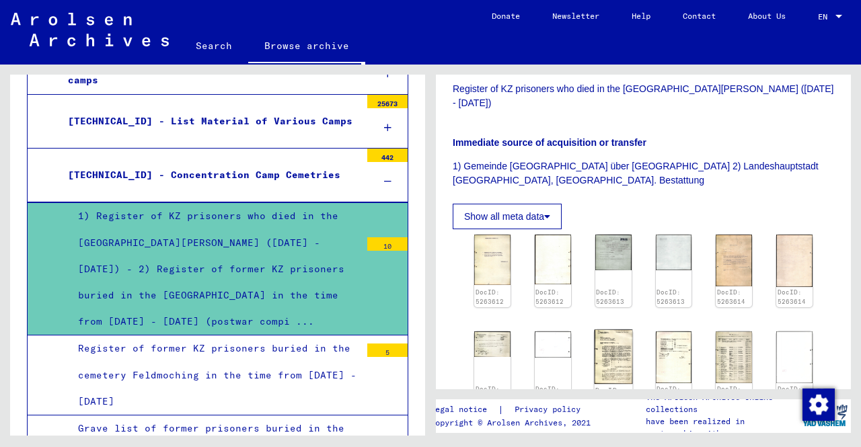
click at [610, 338] on img at bounding box center [613, 357] width 38 height 54
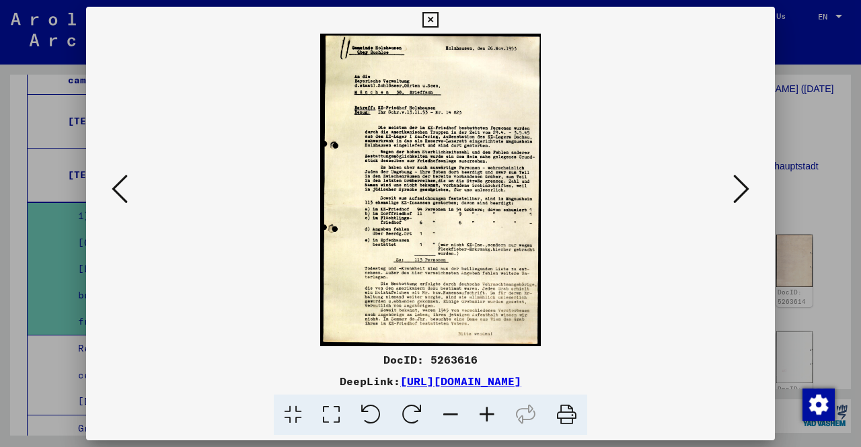
click at [798, 233] on div at bounding box center [430, 223] width 861 height 447
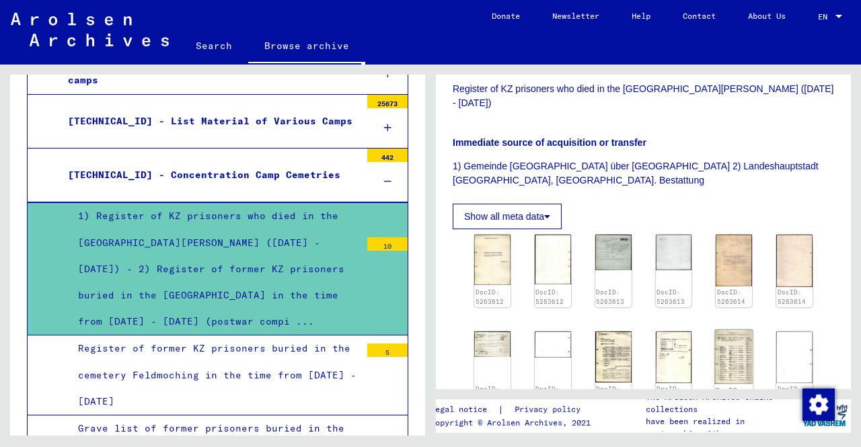
click at [722, 333] on img at bounding box center [734, 357] width 38 height 54
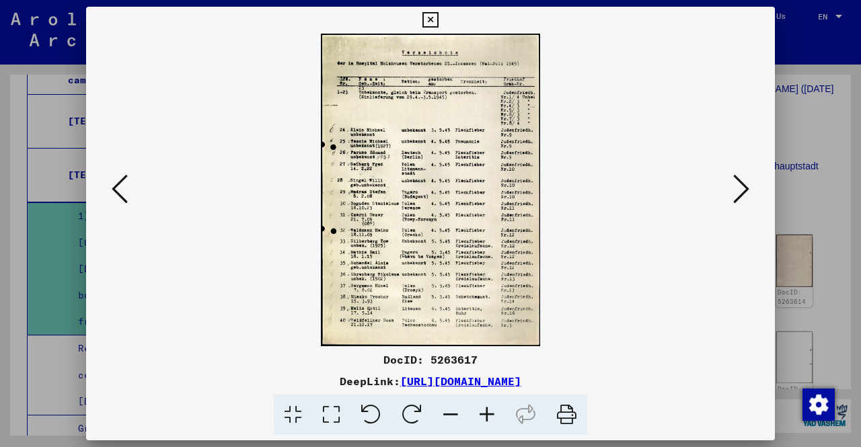
click at [822, 265] on div at bounding box center [430, 223] width 861 height 447
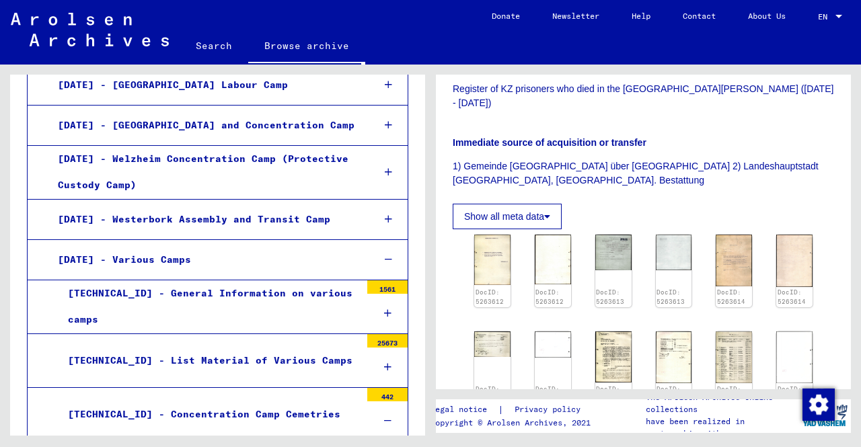
scroll to position [2552, 0]
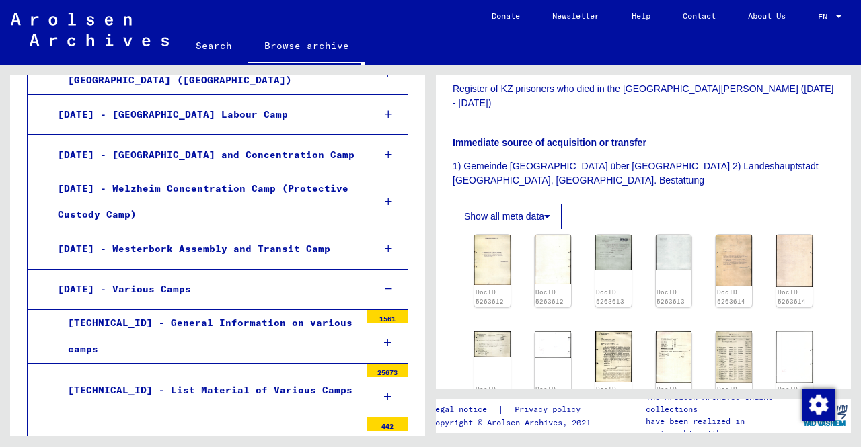
click at [384, 446] on icon at bounding box center [387, 450] width 7 height 9
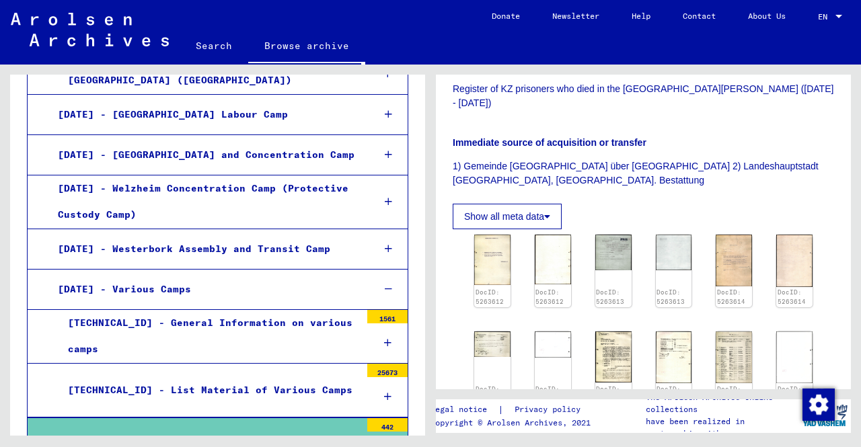
click at [384, 392] on icon at bounding box center [387, 396] width 7 height 9
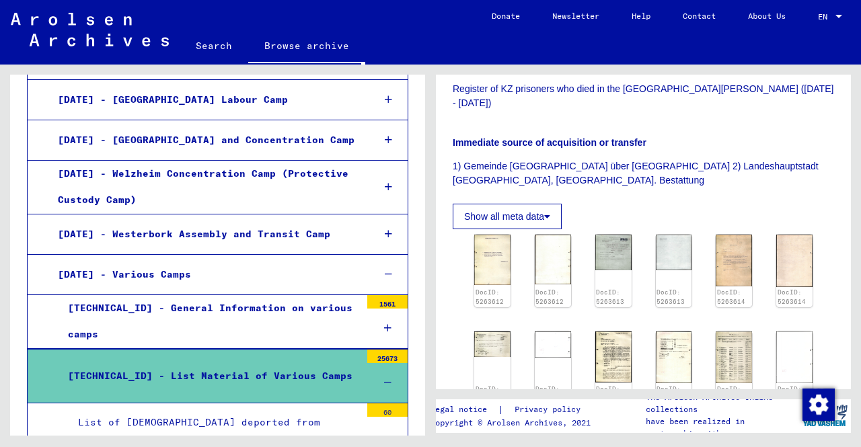
scroll to position [2485, 0]
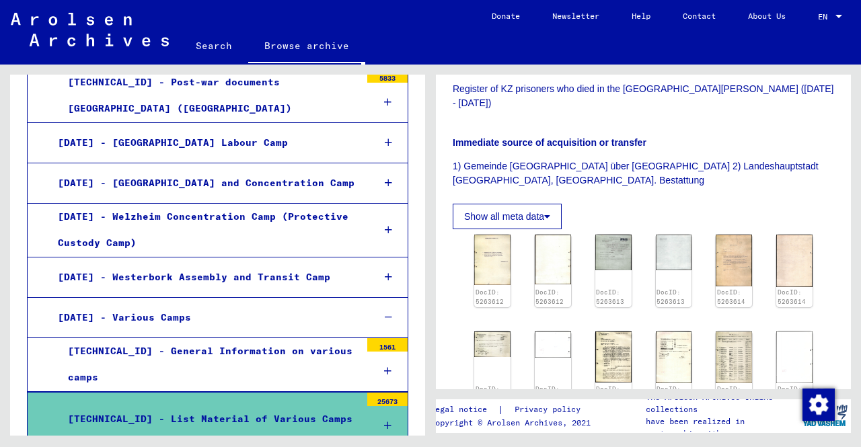
scroll to position [2552, 0]
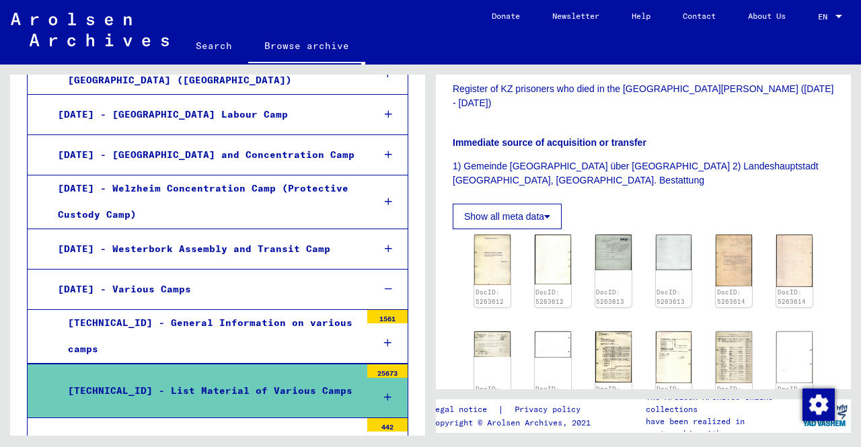
click at [369, 270] on div at bounding box center [388, 290] width 38 height 40
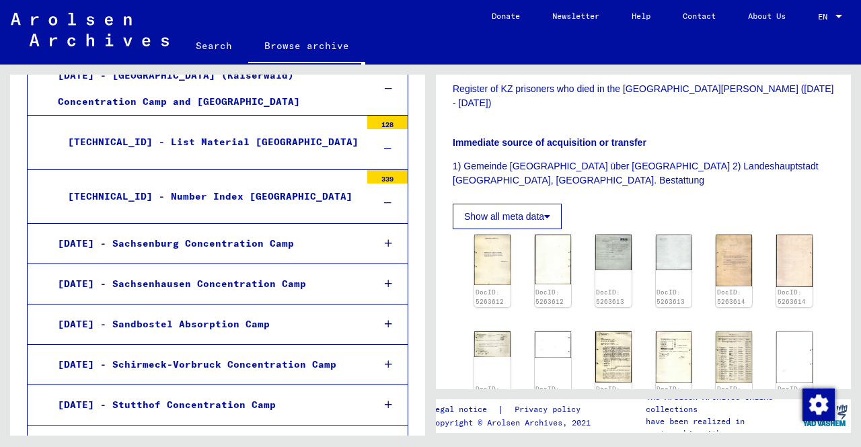
scroll to position [1879, 0]
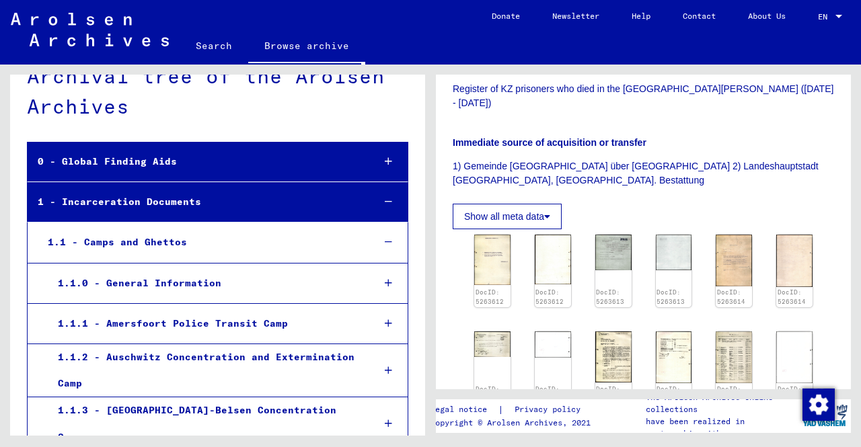
scroll to position [0, 0]
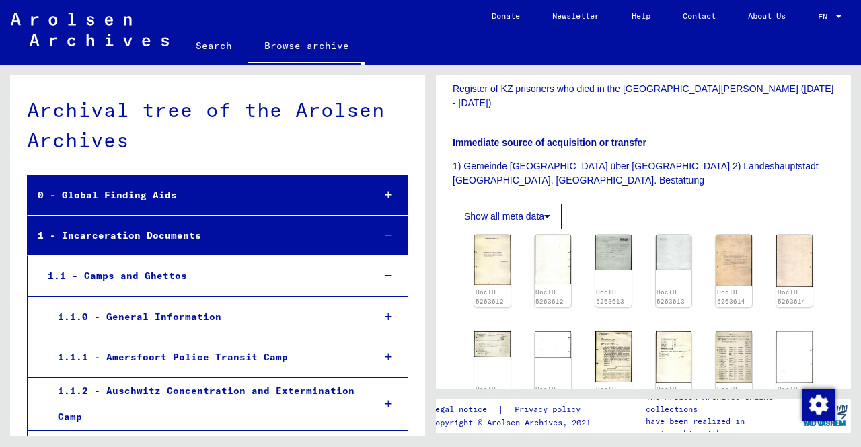
click at [0, 219] on div "Archival tree of the Arolsen Archives 0 - Global Finding Aids 1 - Incarceration…" at bounding box center [215, 250] width 431 height 371
click at [385, 320] on icon at bounding box center [388, 316] width 7 height 9
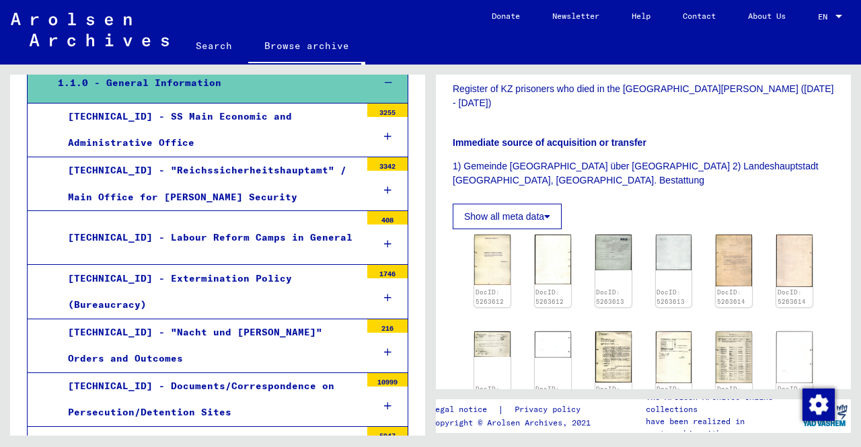
scroll to position [135, 0]
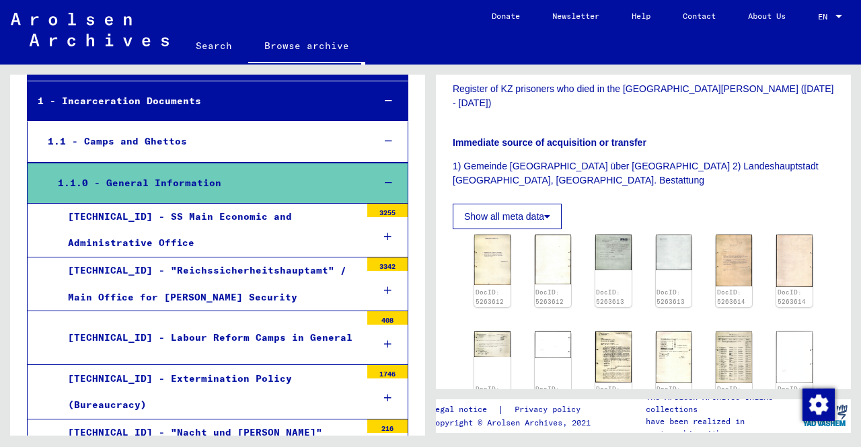
click at [382, 181] on div at bounding box center [388, 183] width 38 height 40
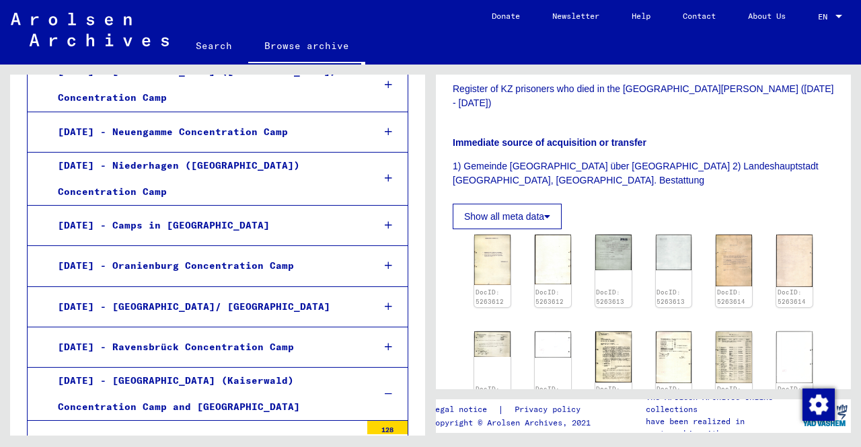
scroll to position [1614, 0]
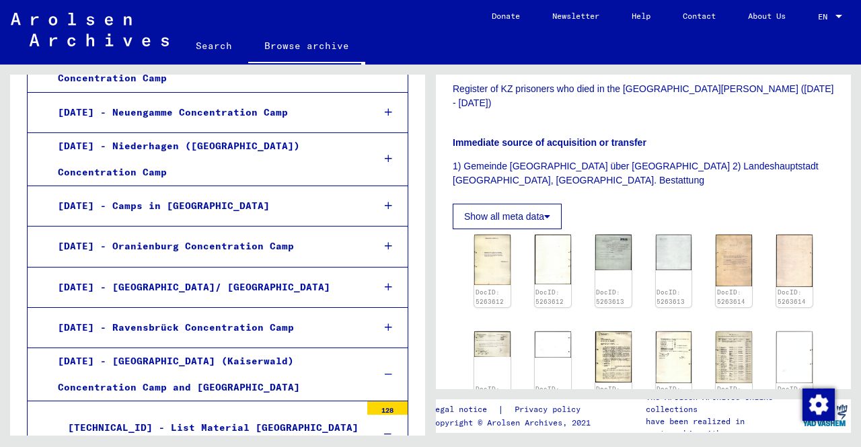
click at [385, 241] on icon at bounding box center [388, 245] width 7 height 9
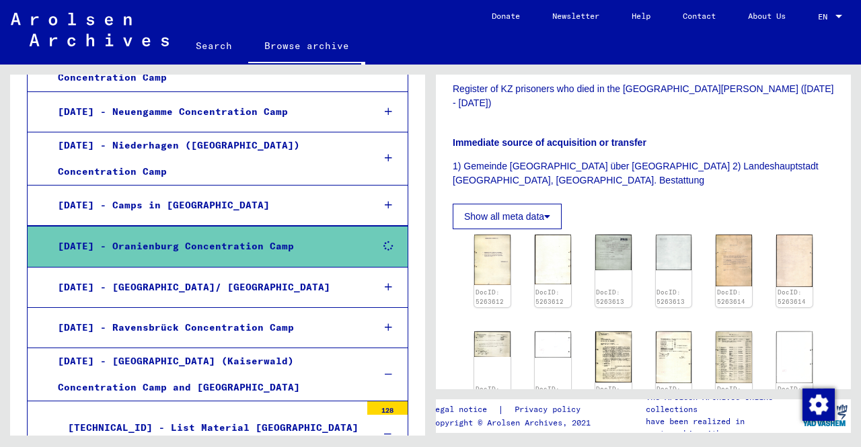
scroll to position [1614, 0]
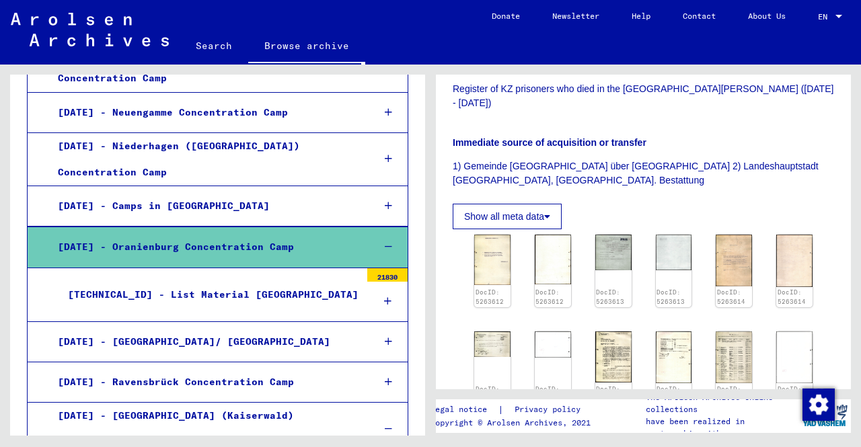
click at [385, 242] on icon at bounding box center [388, 246] width 7 height 9
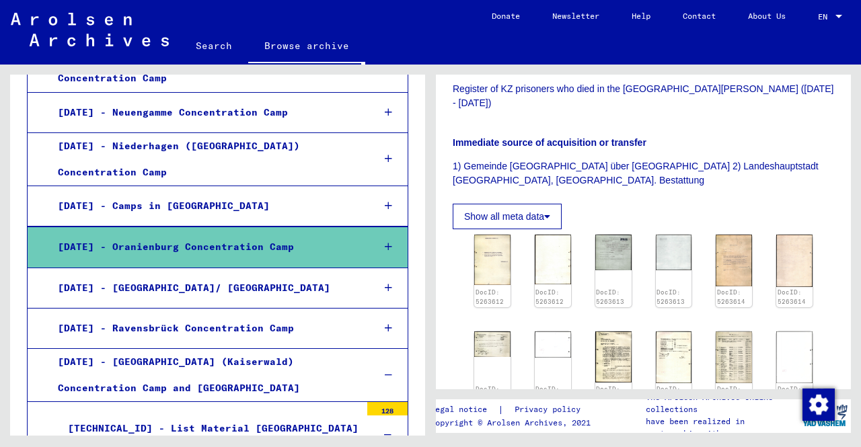
click at [182, 416] on div "1.1.36.1 - List Material Riga" at bounding box center [209, 429] width 303 height 26
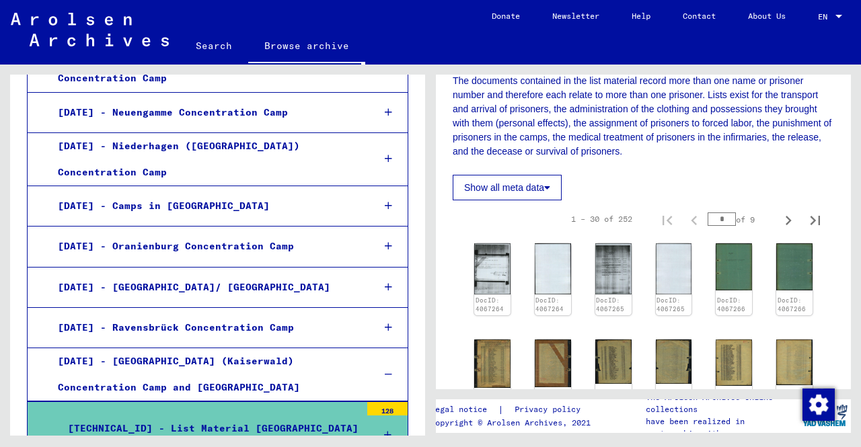
scroll to position [269, 0]
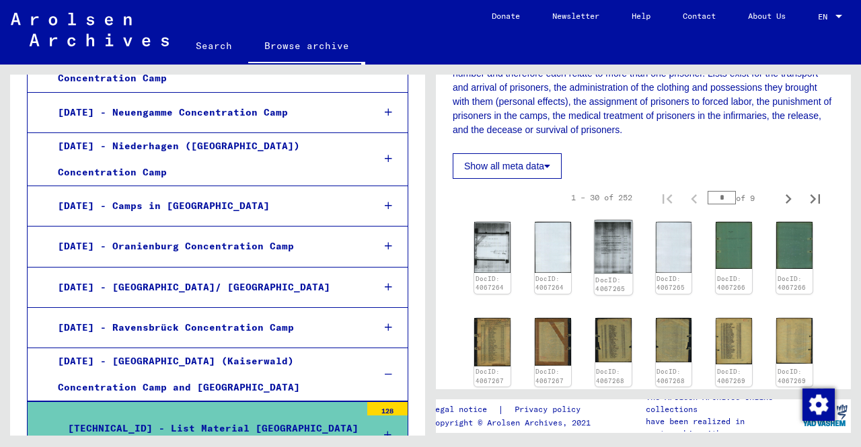
click at [610, 254] on img at bounding box center [613, 248] width 38 height 54
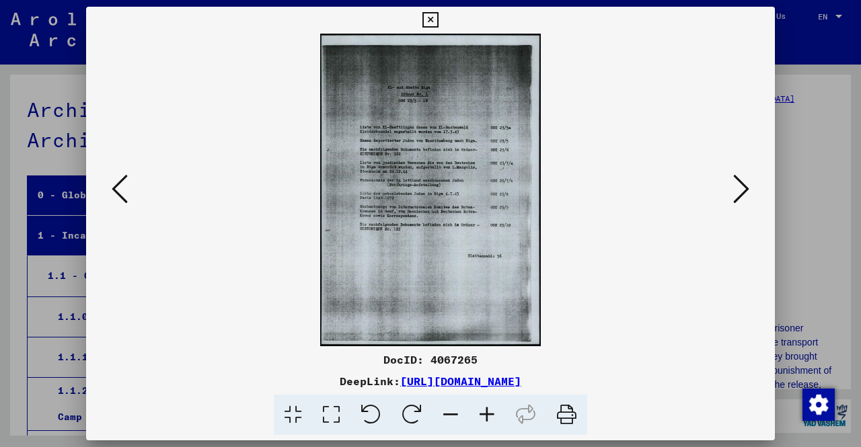
scroll to position [269, 0]
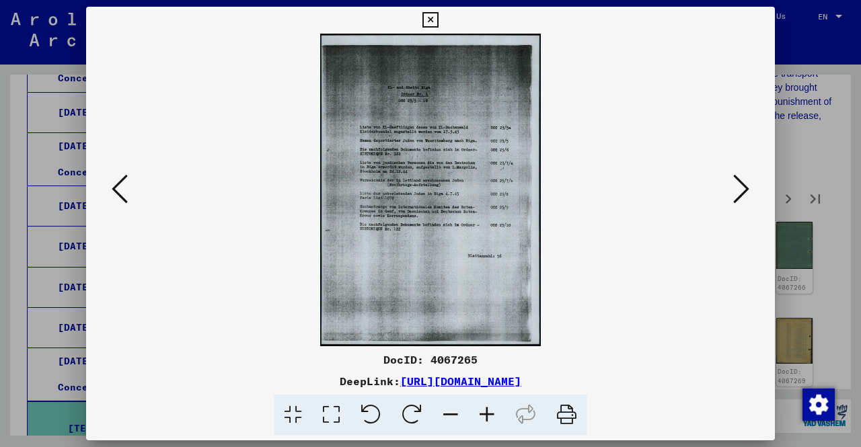
click at [485, 413] on icon at bounding box center [487, 415] width 36 height 41
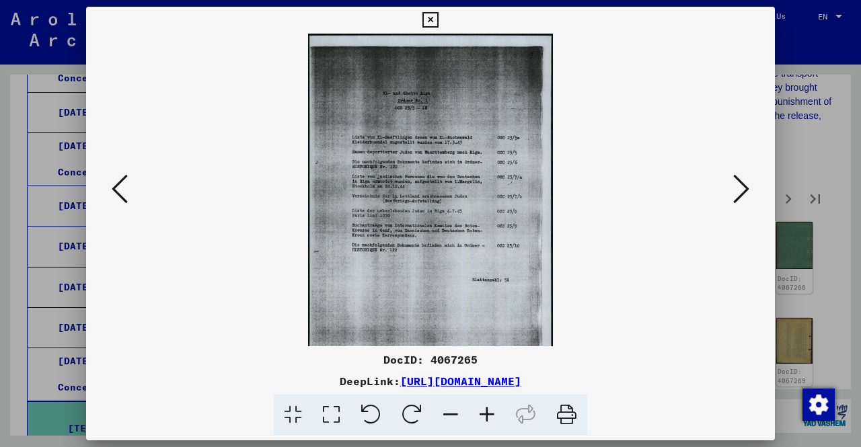
click at [485, 413] on icon at bounding box center [487, 415] width 36 height 41
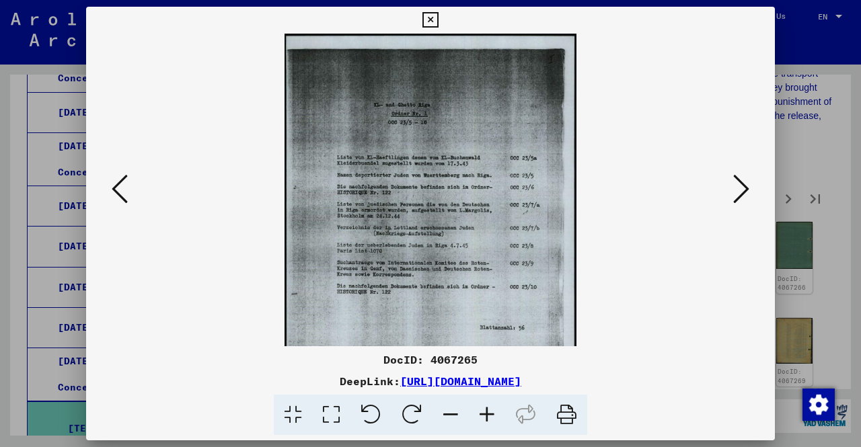
click at [485, 413] on icon at bounding box center [487, 415] width 36 height 41
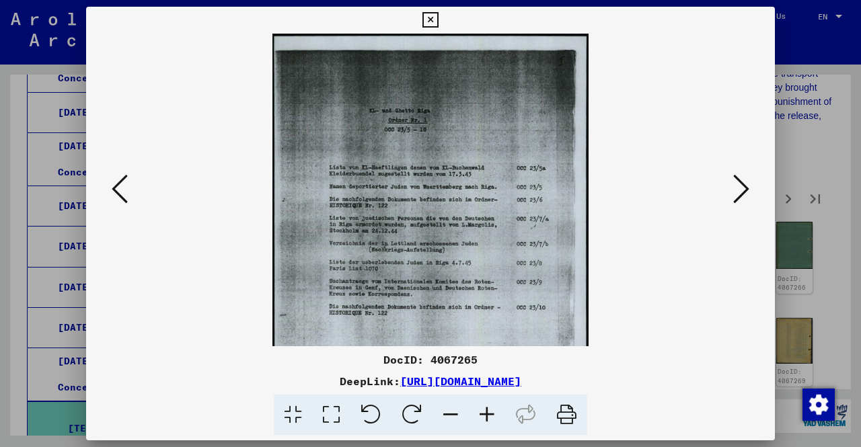
click at [485, 413] on icon at bounding box center [487, 415] width 36 height 41
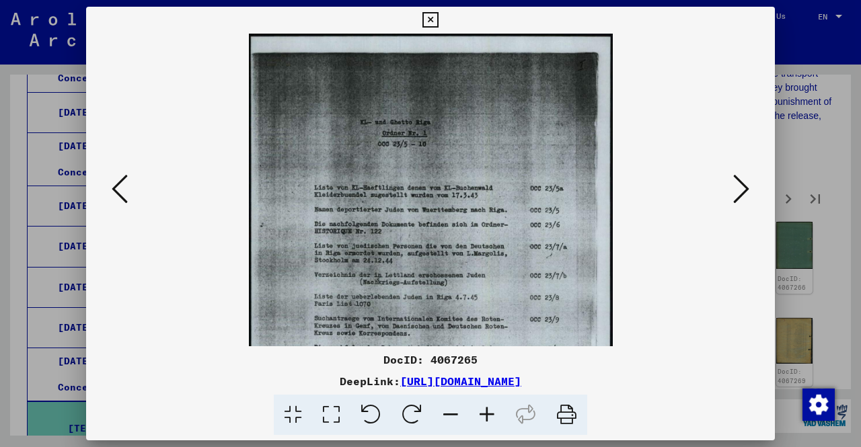
click at [485, 413] on icon at bounding box center [487, 415] width 36 height 41
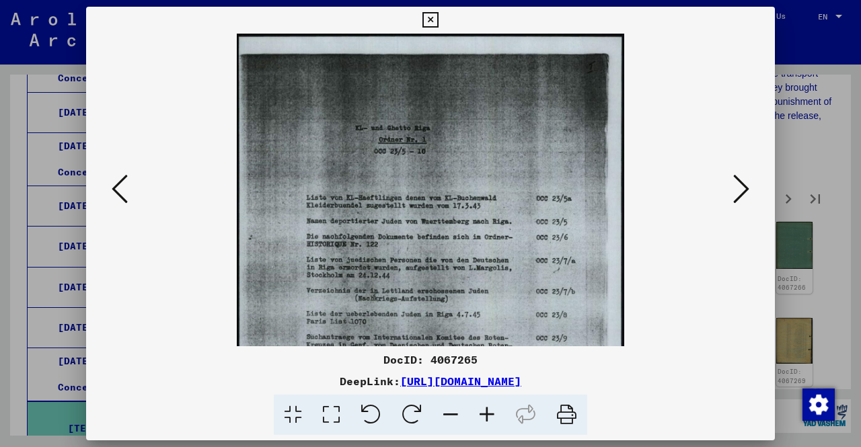
click at [485, 413] on icon at bounding box center [487, 415] width 36 height 41
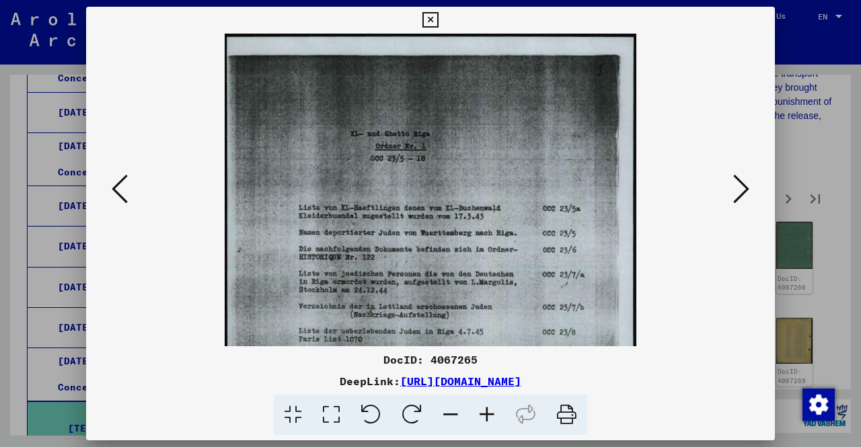
click at [0, 225] on div at bounding box center [430, 223] width 861 height 447
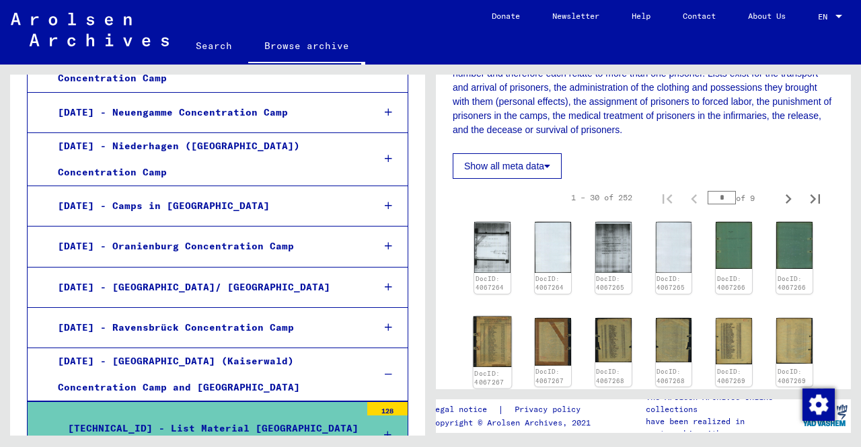
click at [480, 326] on img at bounding box center [493, 341] width 38 height 51
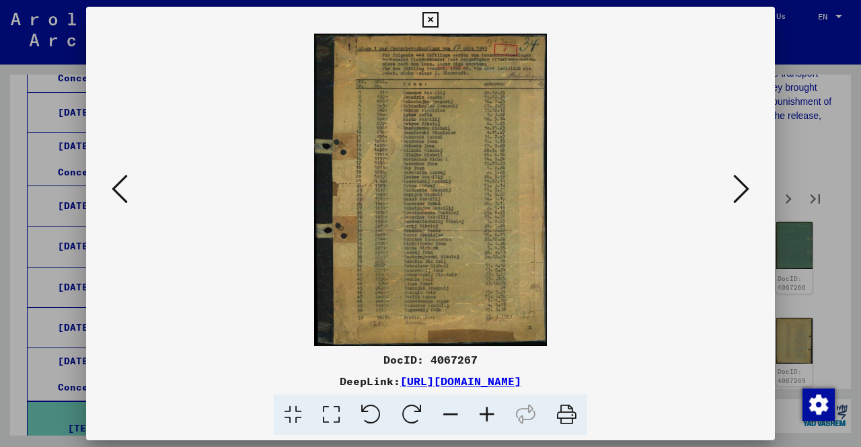
click at [484, 416] on icon at bounding box center [487, 415] width 36 height 41
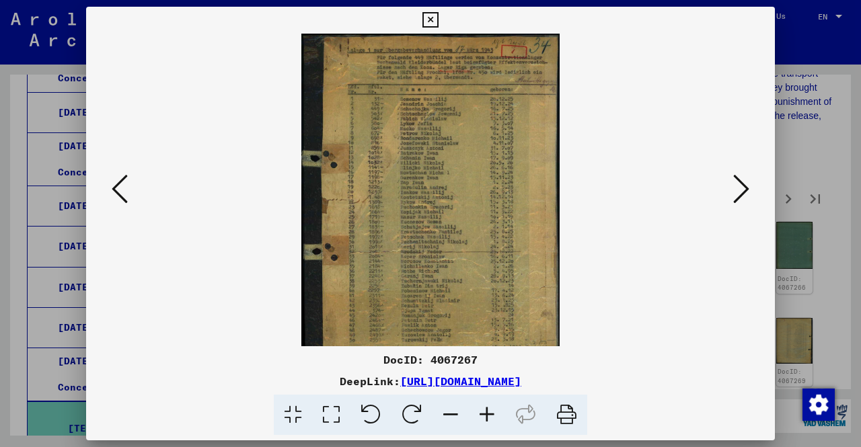
click at [484, 416] on icon at bounding box center [487, 415] width 36 height 41
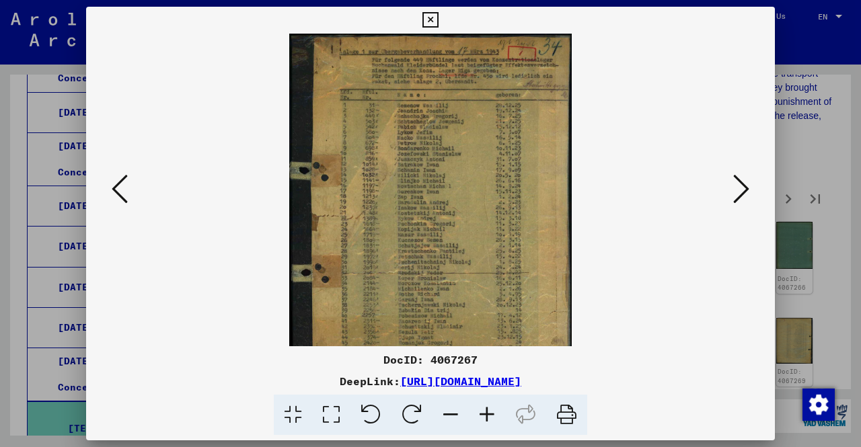
click at [484, 416] on icon at bounding box center [487, 415] width 36 height 41
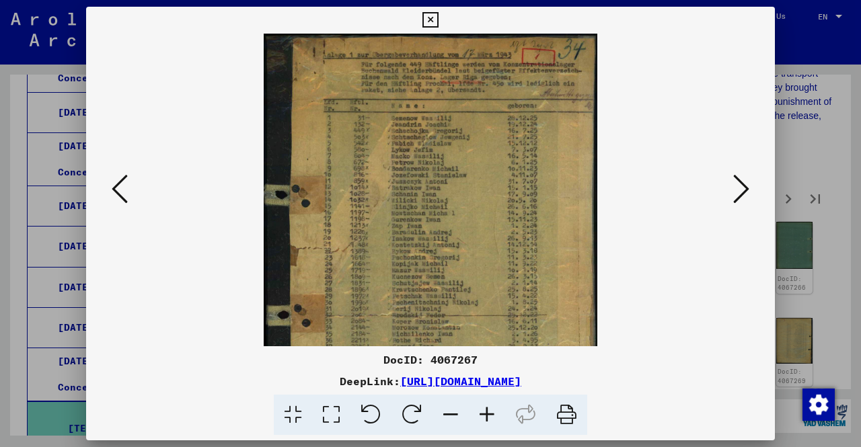
click at [484, 416] on icon at bounding box center [487, 415] width 36 height 41
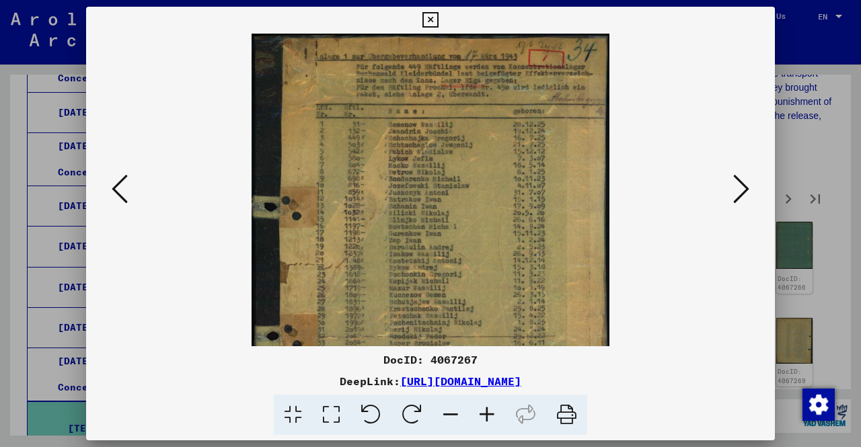
click at [484, 416] on icon at bounding box center [487, 415] width 36 height 41
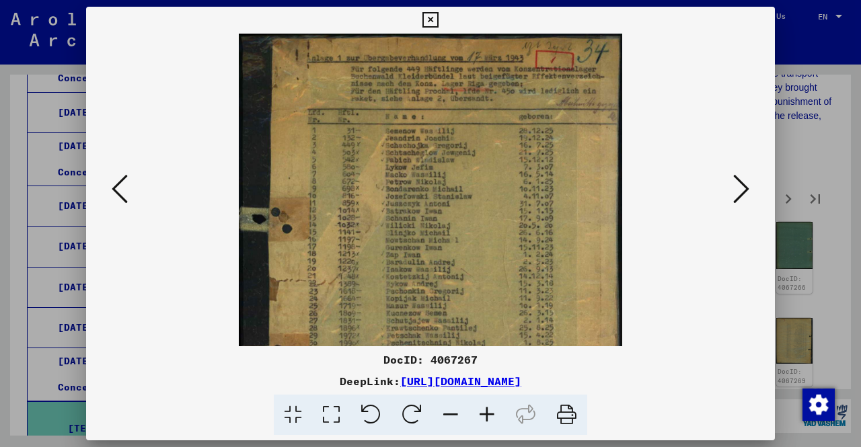
click at [484, 416] on icon at bounding box center [487, 415] width 36 height 41
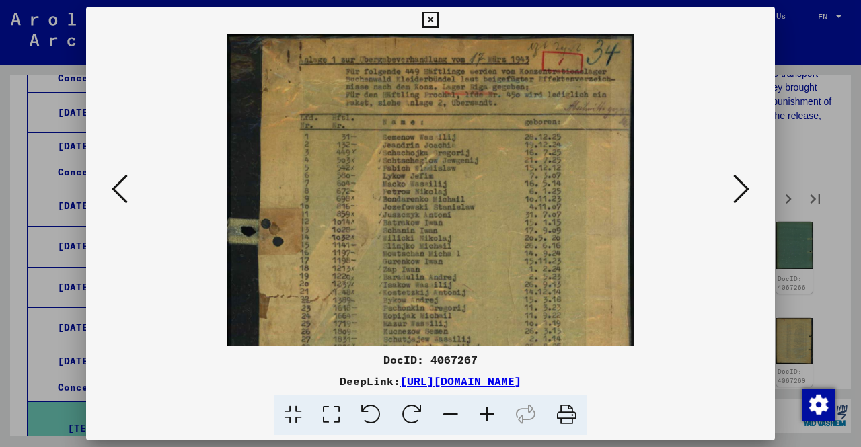
click at [484, 416] on icon at bounding box center [487, 415] width 36 height 41
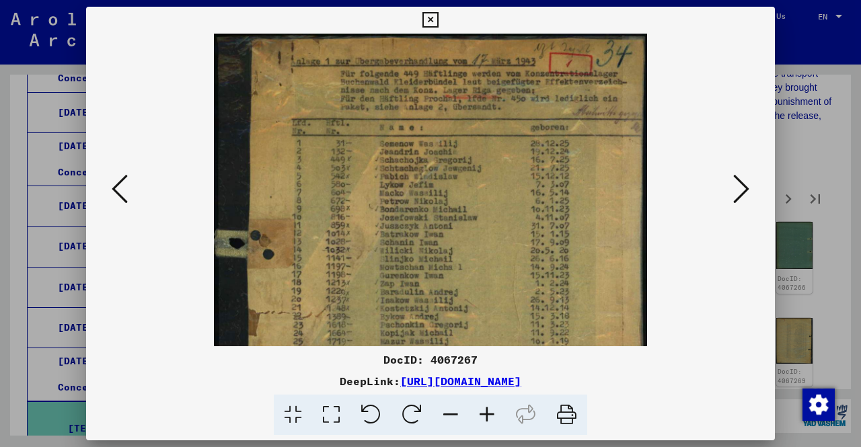
click at [484, 416] on icon at bounding box center [487, 415] width 36 height 41
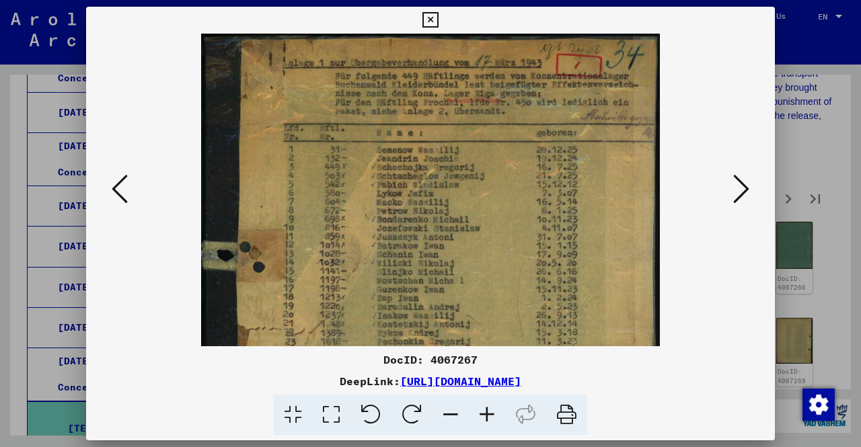
click at [484, 416] on icon at bounding box center [487, 415] width 36 height 41
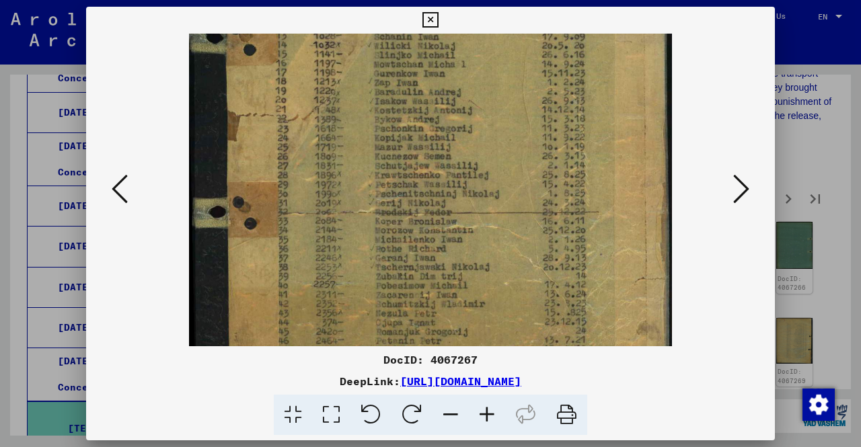
scroll to position [241, 0]
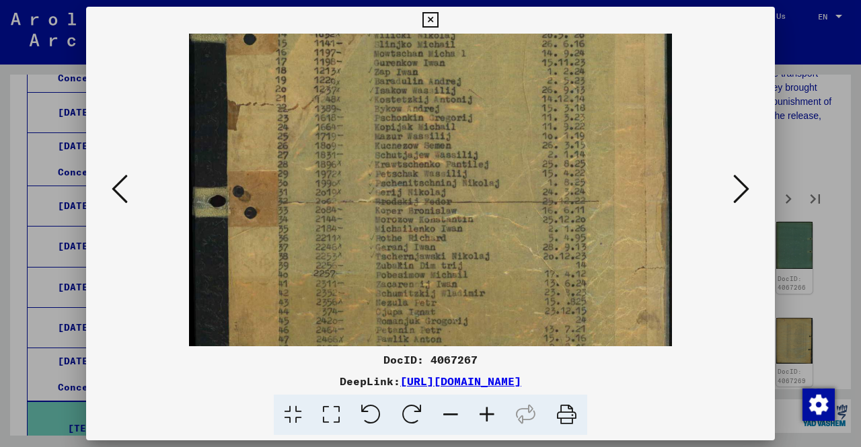
drag, startPoint x: 523, startPoint y: 289, endPoint x: 502, endPoint y: 73, distance: 216.9
click at [502, 73] on img at bounding box center [430, 117] width 483 height 649
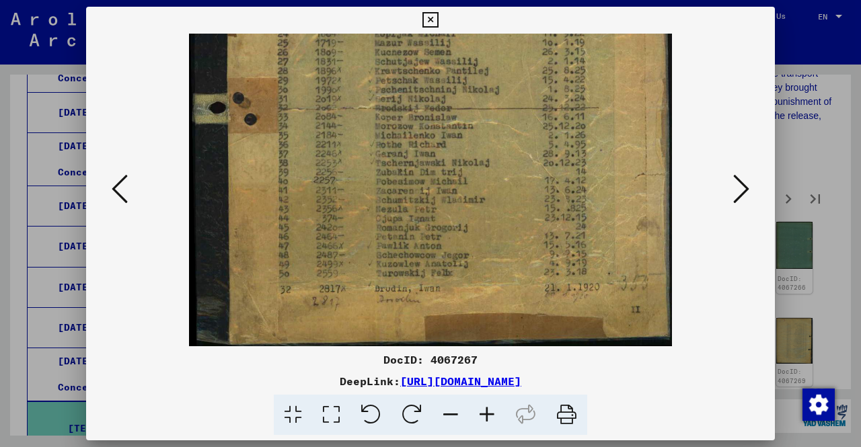
scroll to position [336, 0]
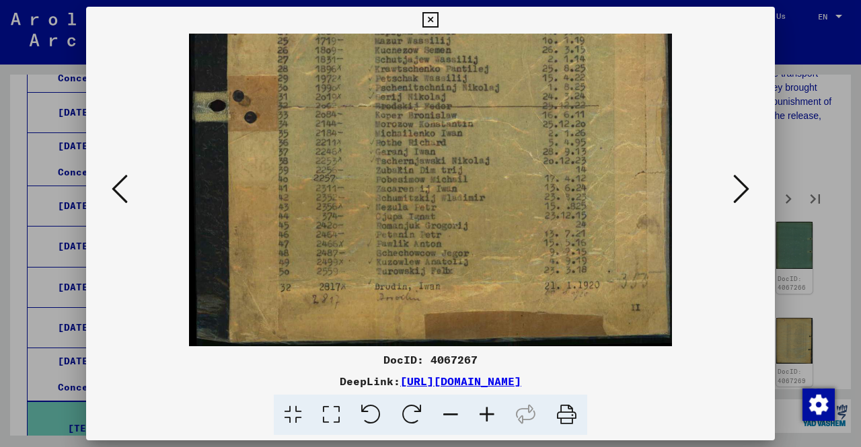
drag, startPoint x: 538, startPoint y: 315, endPoint x: 529, endPoint y: 220, distance: 95.3
click at [529, 220] on img at bounding box center [430, 21] width 483 height 649
click at [744, 194] on icon at bounding box center [741, 189] width 16 height 32
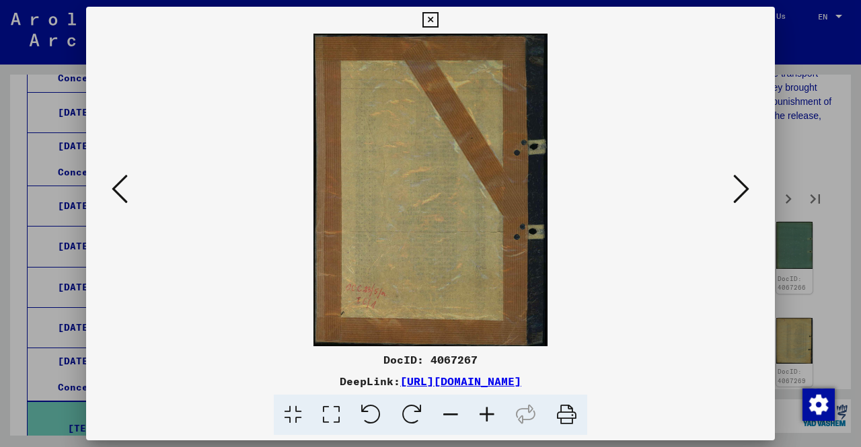
click at [741, 198] on icon at bounding box center [741, 189] width 16 height 32
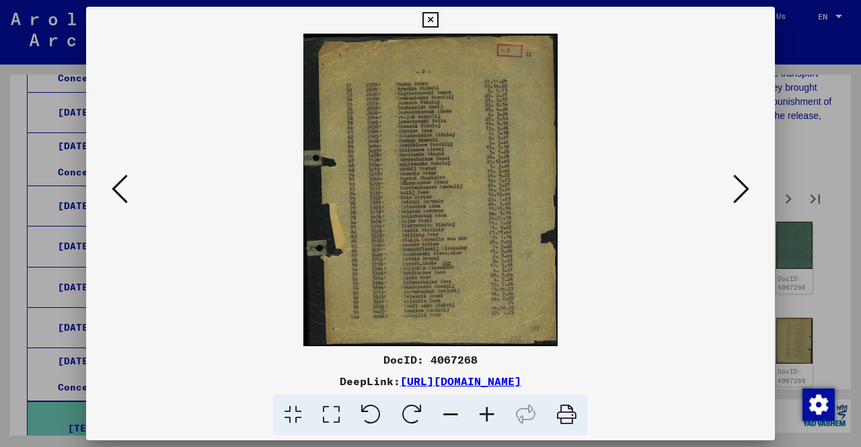
click at [114, 202] on icon at bounding box center [120, 189] width 16 height 32
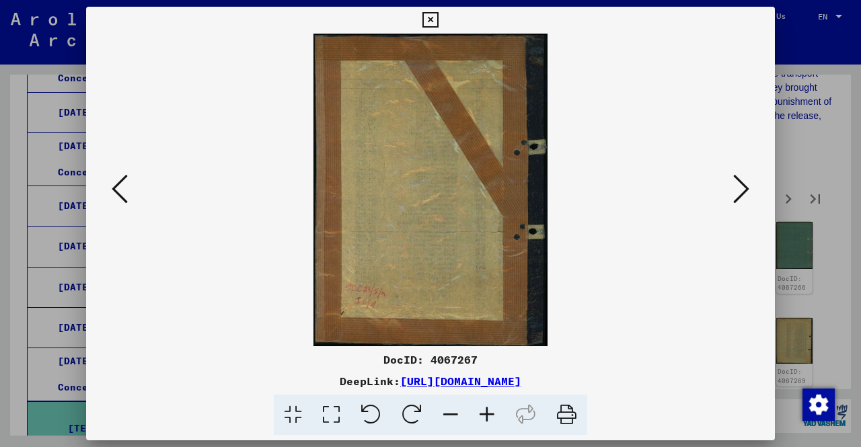
click at [114, 202] on icon at bounding box center [120, 189] width 16 height 32
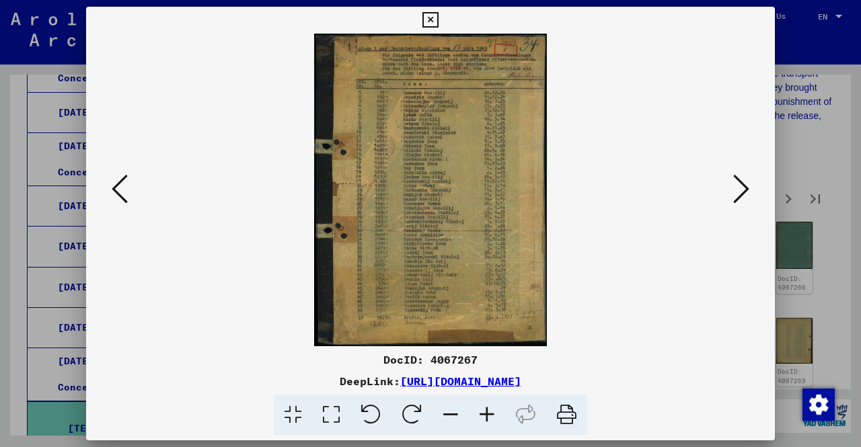
click at [114, 202] on icon at bounding box center [120, 189] width 16 height 32
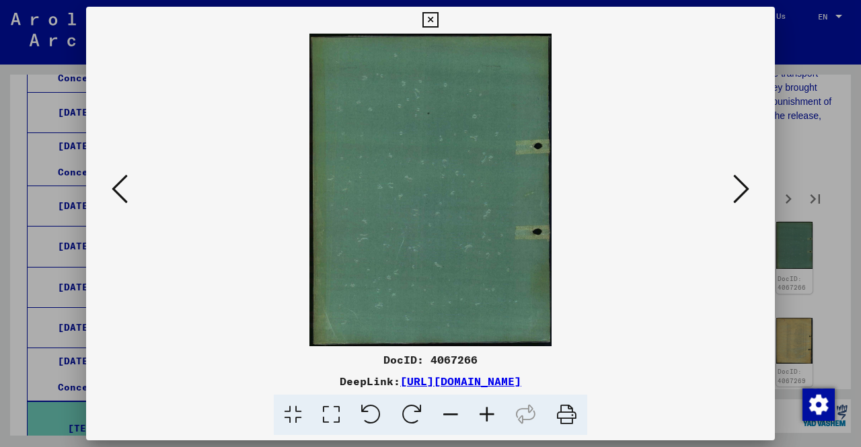
click at [114, 202] on icon at bounding box center [120, 189] width 16 height 32
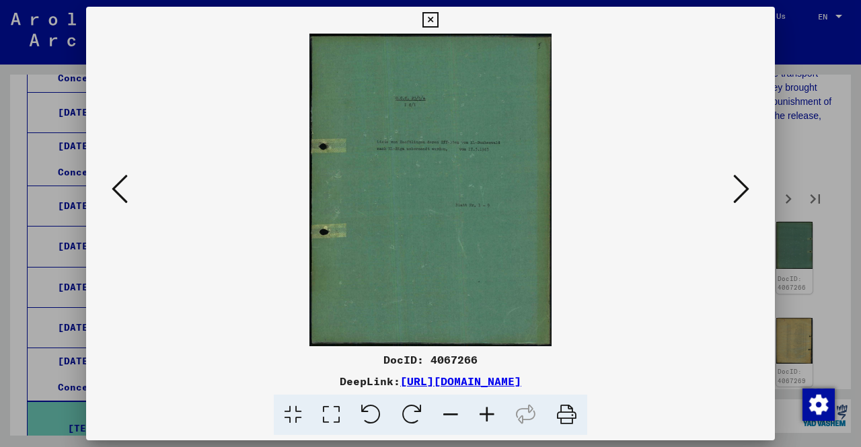
click at [114, 202] on icon at bounding box center [120, 189] width 16 height 32
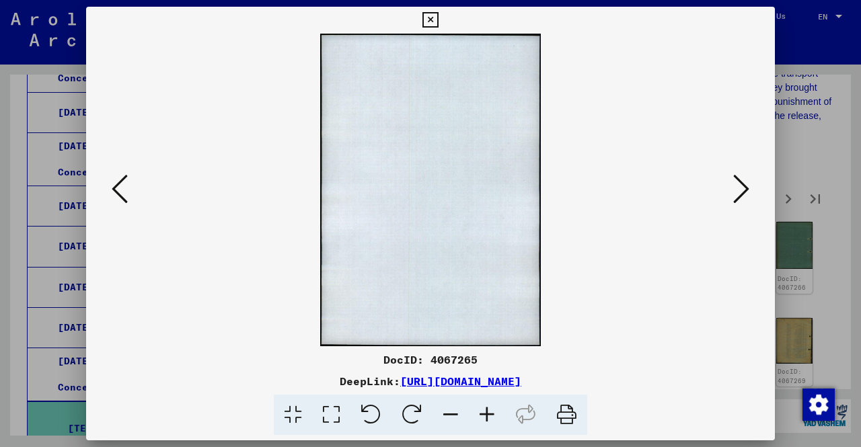
click at [745, 192] on icon at bounding box center [741, 189] width 16 height 32
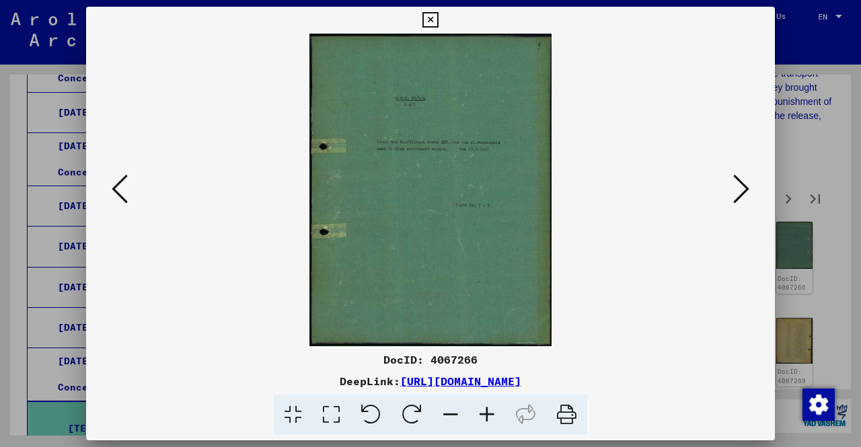
click at [745, 192] on icon at bounding box center [741, 189] width 16 height 32
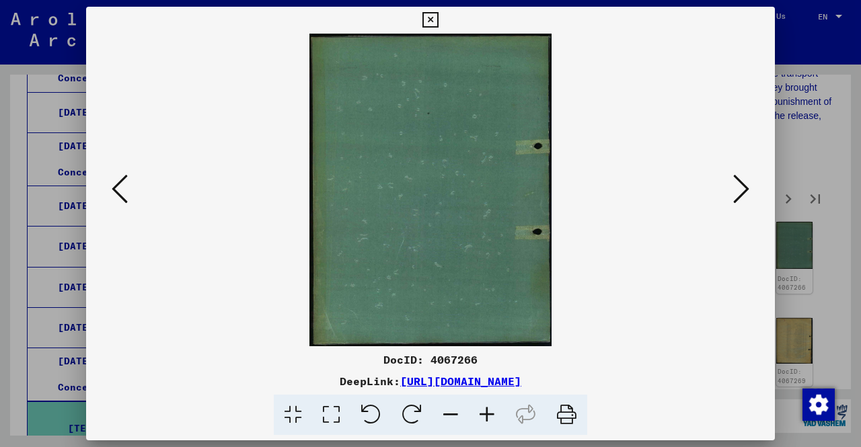
click at [745, 192] on icon at bounding box center [741, 189] width 16 height 32
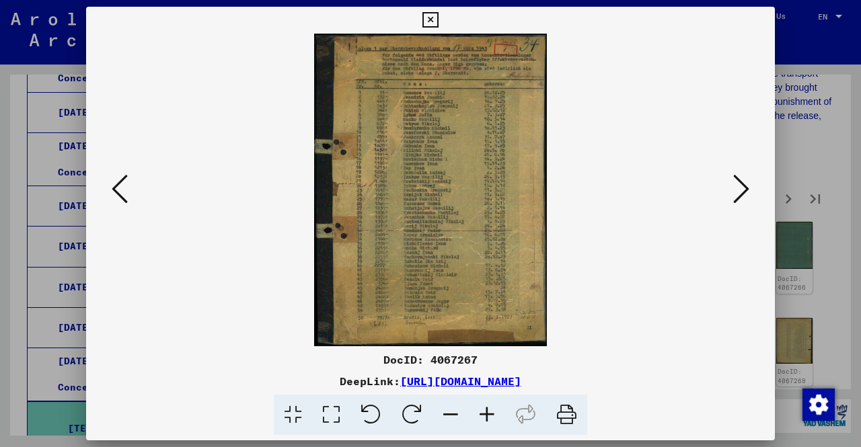
click at [745, 192] on icon at bounding box center [741, 189] width 16 height 32
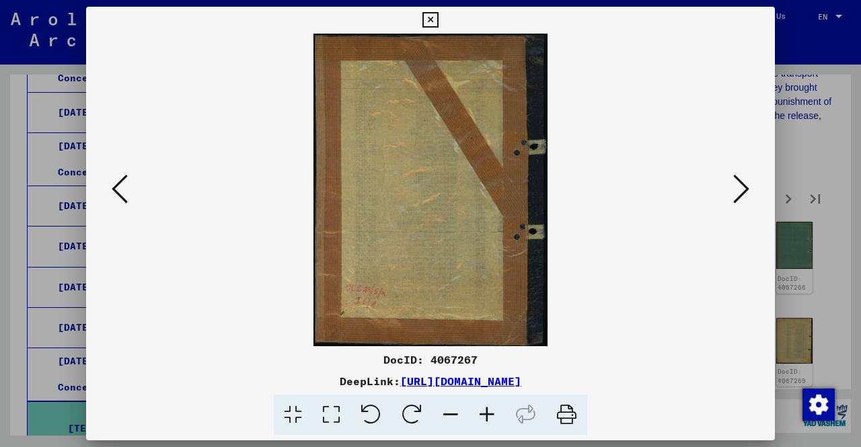
click at [745, 192] on icon at bounding box center [741, 189] width 16 height 32
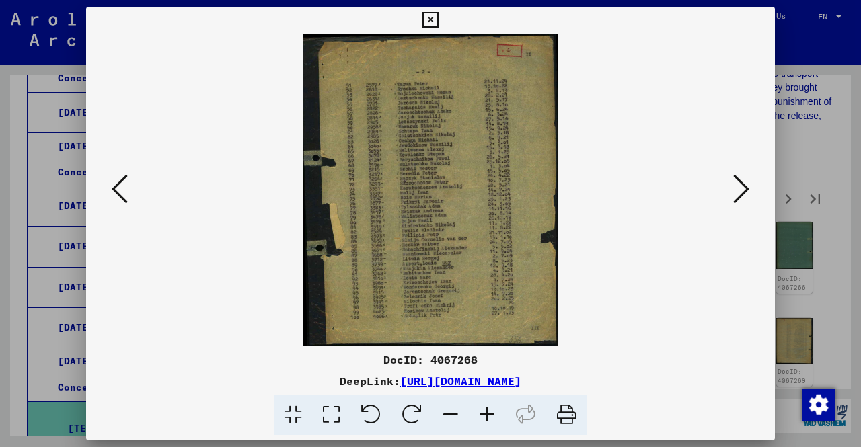
click at [470, 414] on icon at bounding box center [487, 415] width 36 height 41
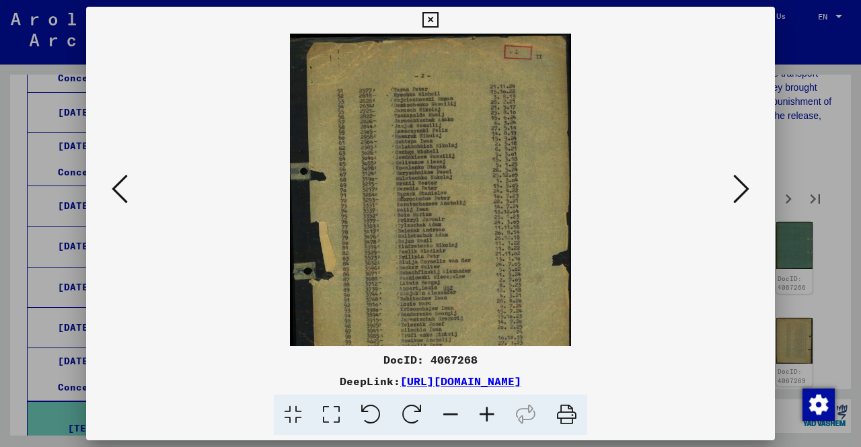
click at [469, 414] on icon at bounding box center [487, 415] width 36 height 41
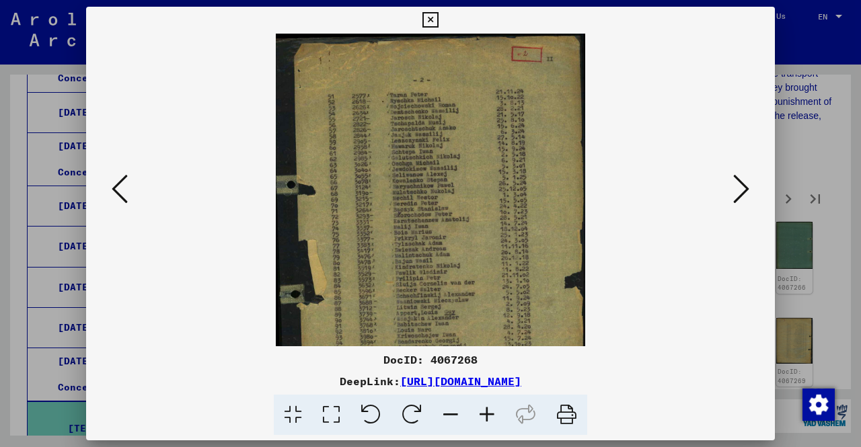
click at [469, 414] on icon at bounding box center [487, 415] width 36 height 41
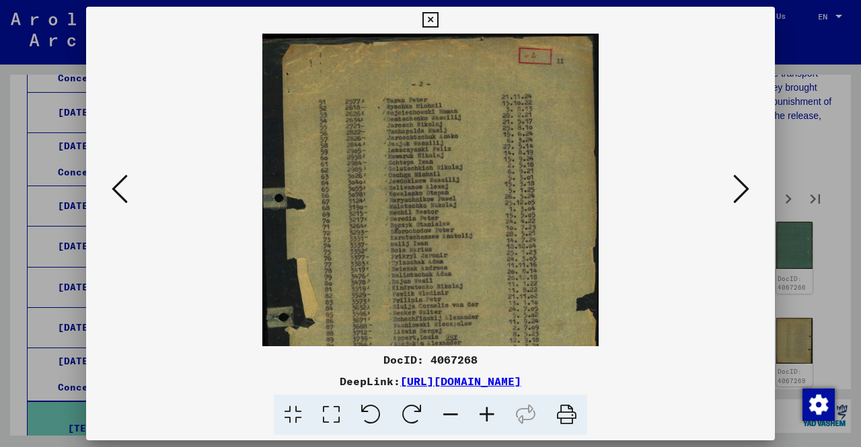
click at [468, 414] on span at bounding box center [430, 415] width 313 height 41
click at [468, 414] on icon at bounding box center [451, 415] width 36 height 41
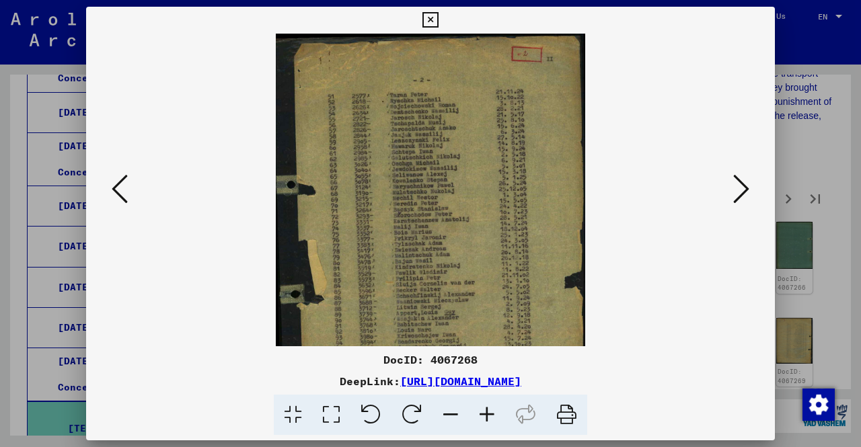
click at [468, 414] on icon at bounding box center [451, 415] width 36 height 41
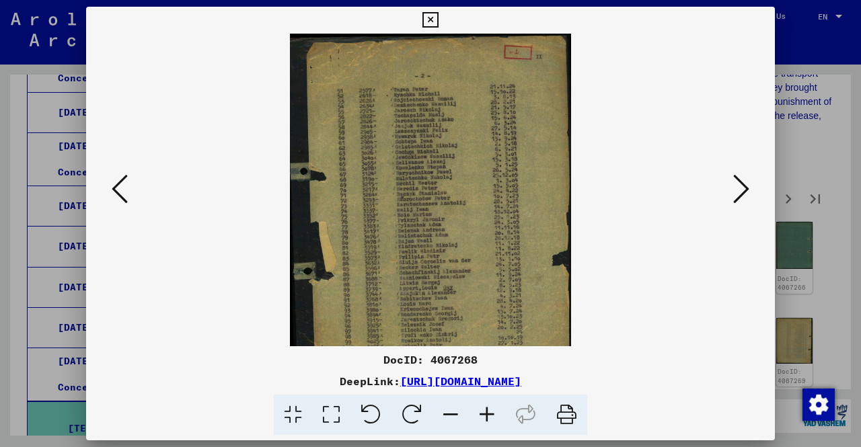
click at [479, 414] on icon at bounding box center [487, 415] width 36 height 41
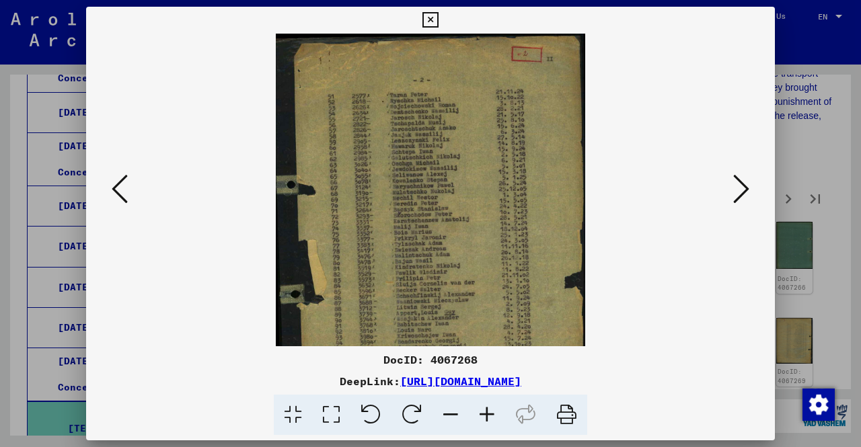
click at [480, 415] on icon at bounding box center [487, 415] width 36 height 41
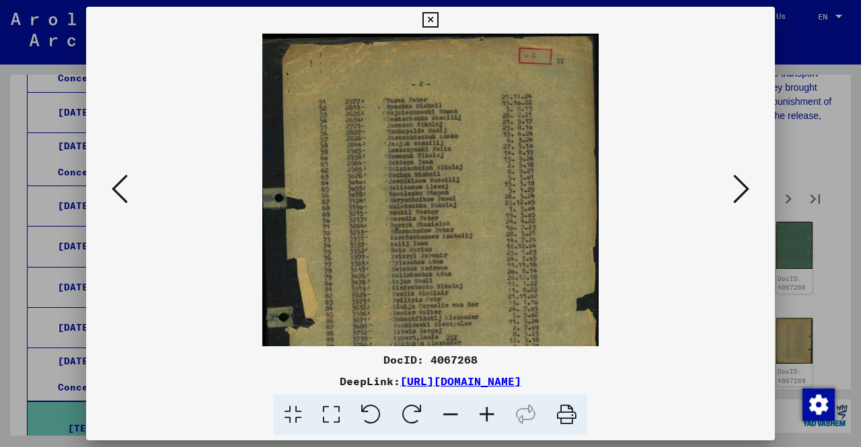
click at [480, 416] on icon at bounding box center [487, 415] width 36 height 41
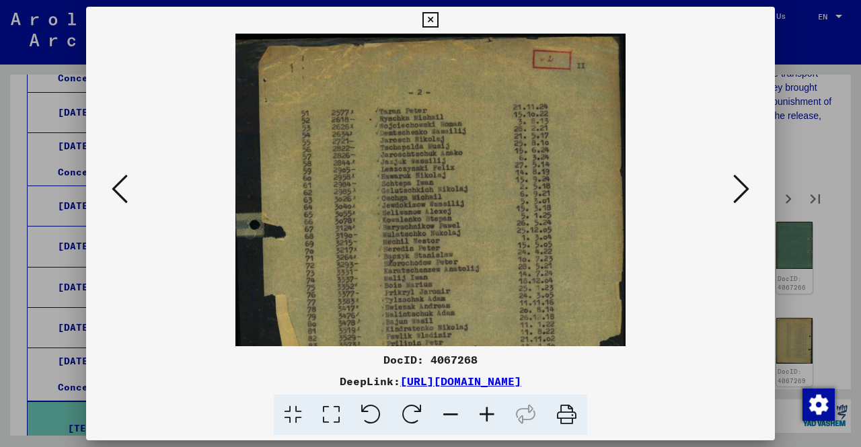
click at [480, 416] on icon at bounding box center [487, 415] width 36 height 41
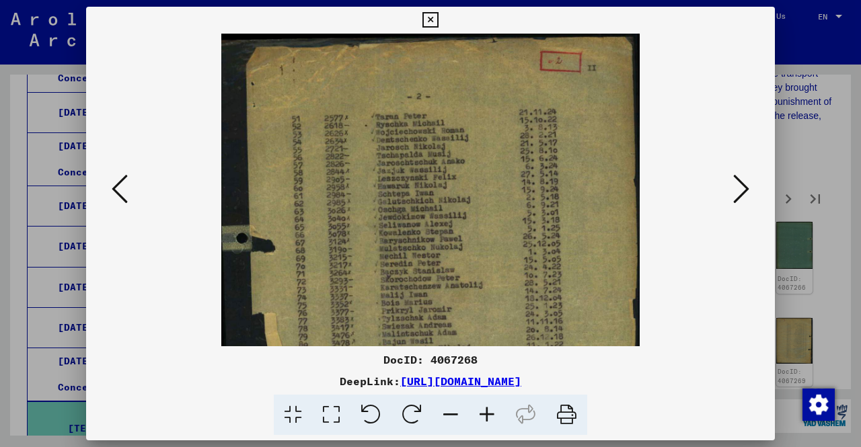
click at [480, 416] on icon at bounding box center [487, 415] width 36 height 41
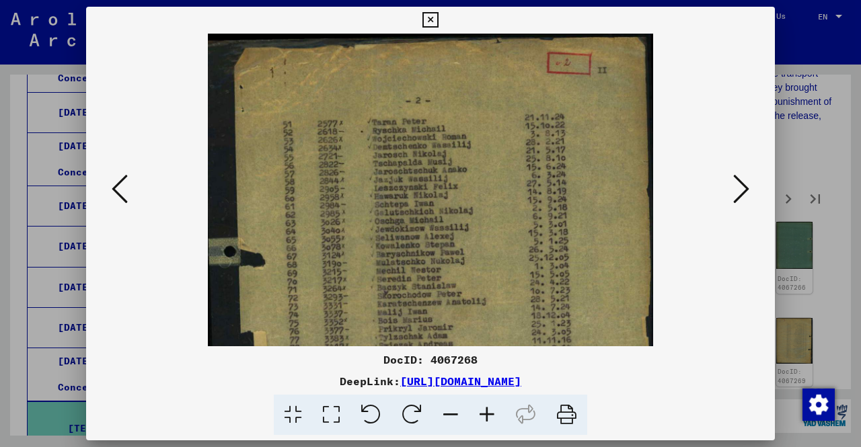
click at [480, 416] on icon at bounding box center [487, 415] width 36 height 41
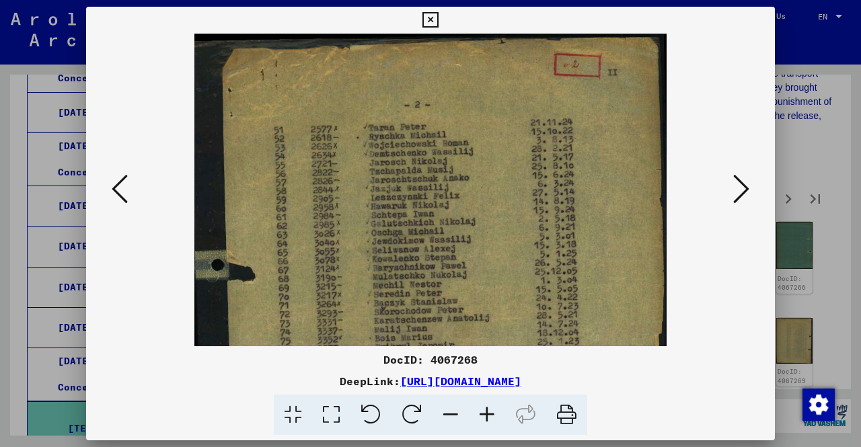
click at [480, 416] on icon at bounding box center [487, 415] width 36 height 41
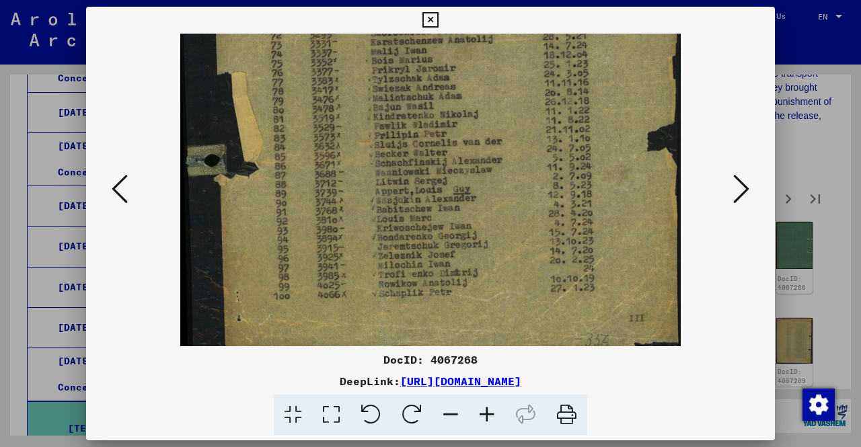
scroll to position [303, 0]
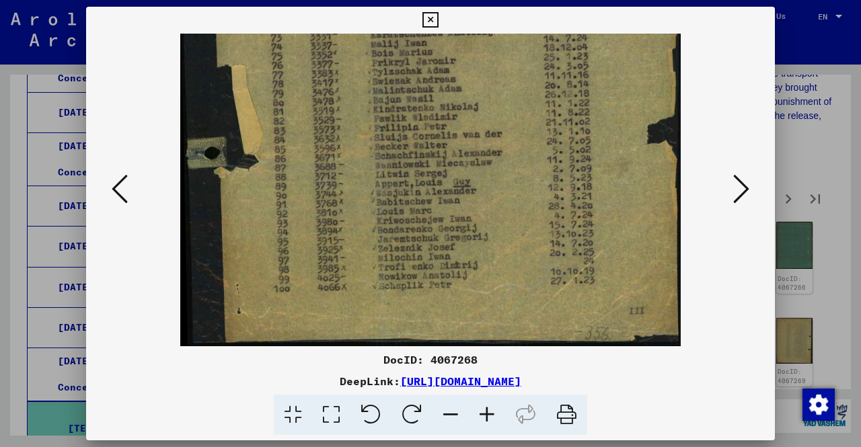
drag, startPoint x: 484, startPoint y: 306, endPoint x: 465, endPoint y: 11, distance: 296.0
click at [465, 11] on div "DocID: 4067268 DeepLink: https://collections.arolsen-archives.org/en/document/4…" at bounding box center [430, 221] width 689 height 429
click at [828, 133] on div at bounding box center [430, 223] width 861 height 447
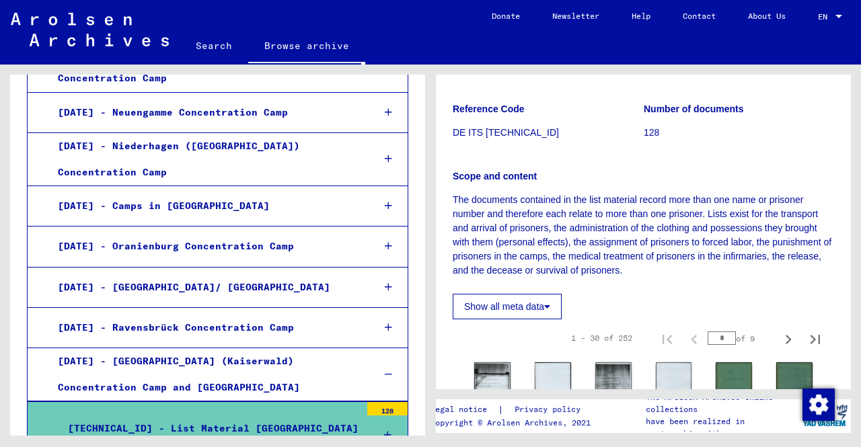
scroll to position [67, 0]
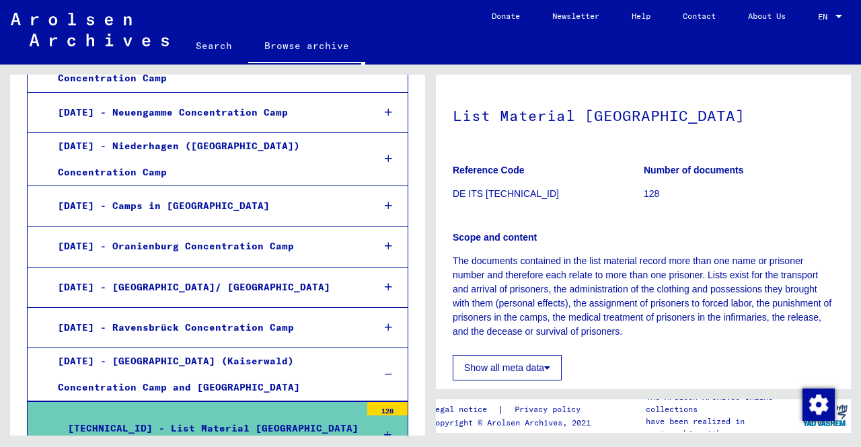
click at [787, 279] on p "The documents contained in the list material record more than one name or priso…" at bounding box center [643, 296] width 381 height 85
click at [687, 283] on p "The documents contained in the list material record more than one name or priso…" at bounding box center [643, 296] width 381 height 85
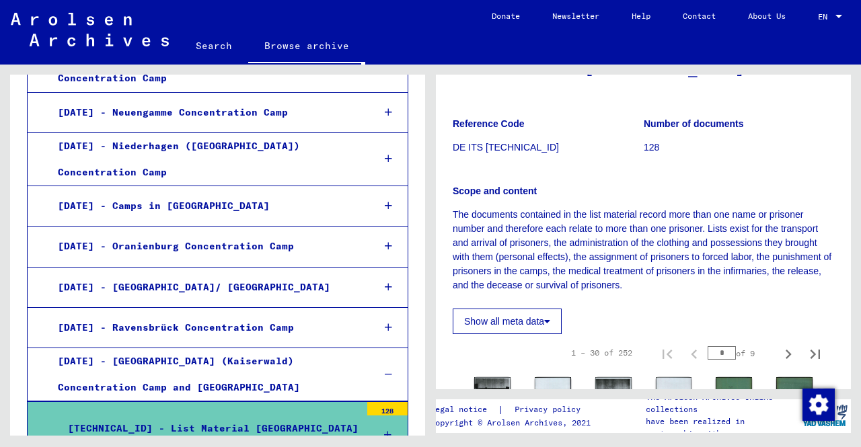
scroll to position [135, 0]
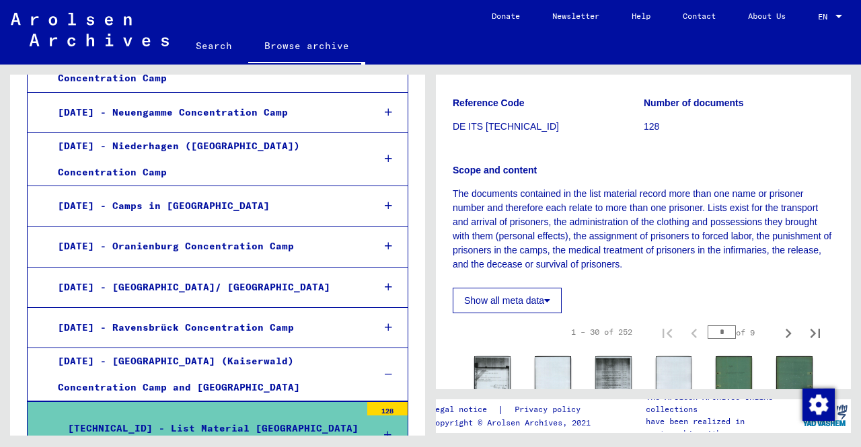
click at [687, 283] on div "Show all meta data" at bounding box center [643, 297] width 381 height 32
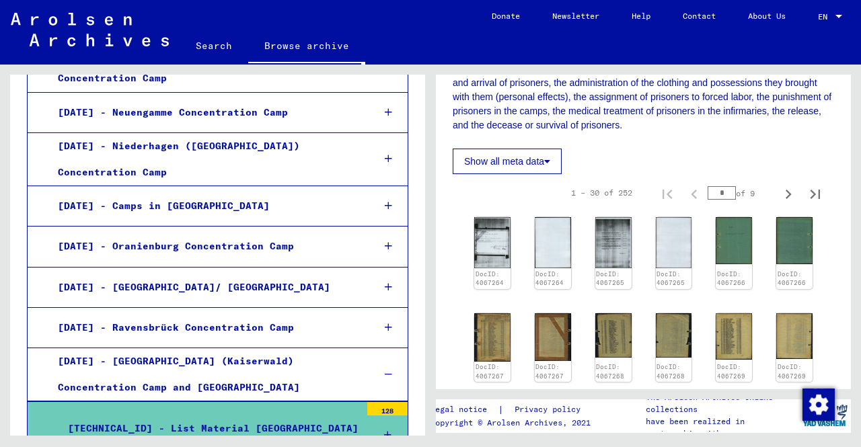
scroll to position [269, 0]
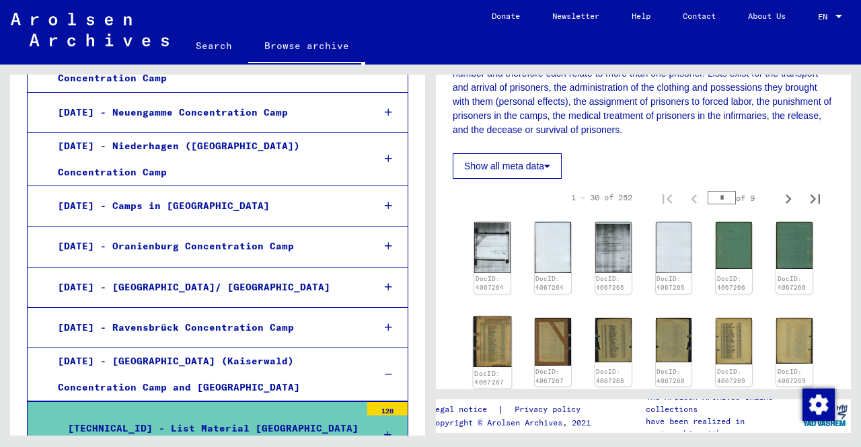
click at [494, 369] on link "DocID: 4067267" at bounding box center [489, 377] width 30 height 17
click at [502, 340] on img at bounding box center [493, 341] width 38 height 51
